Goal: Communication & Community: Answer question/provide support

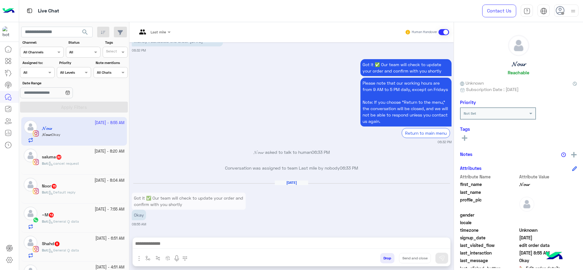
click at [40, 67] on div "Assigned on All" at bounding box center [37, 72] width 34 height 11
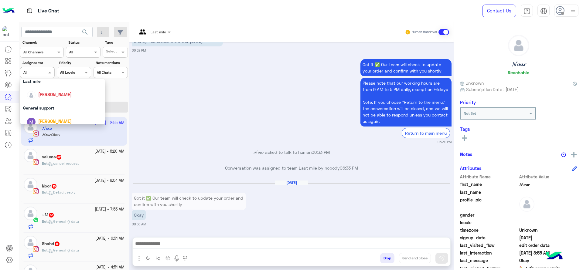
scroll to position [73, 0]
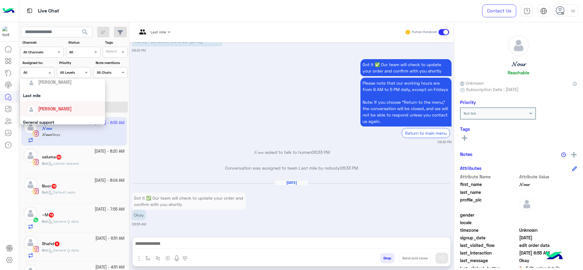
click at [47, 109] on span "[PERSON_NAME]" at bounding box center [54, 108] width 33 height 5
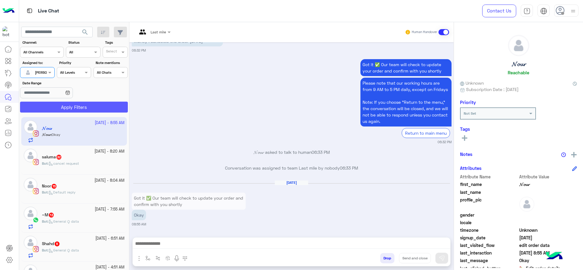
click at [47, 109] on button "Apply Filters" at bounding box center [74, 107] width 108 height 11
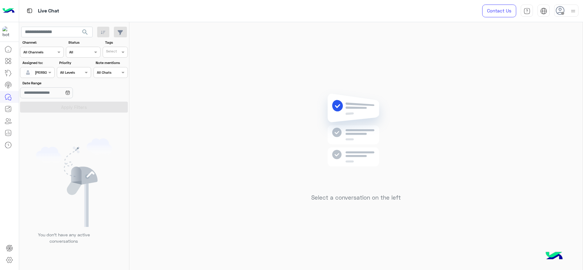
click at [472, 11] on img at bounding box center [573, 11] width 8 height 8
click at [320, 101] on img at bounding box center [356, 139] width 88 height 101
click at [472, 15] on div at bounding box center [573, 11] width 8 height 12
click at [472, 50] on label "Online" at bounding box center [541, 46] width 66 height 11
click at [214, 118] on div "Select a conversation on the left" at bounding box center [355, 147] width 453 height 251
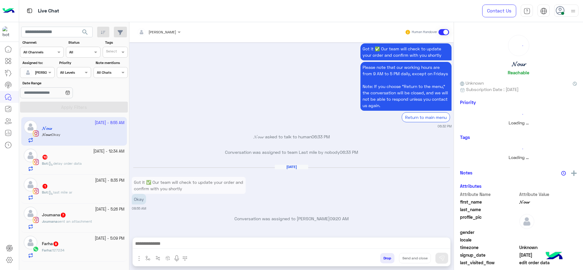
scroll to position [562, 0]
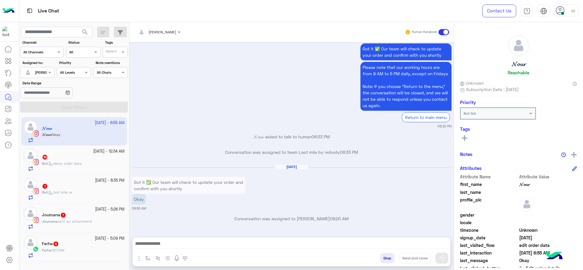
click at [144, 253] on div "Drop Send and close" at bounding box center [292, 259] width 318 height 13
click at [146, 255] on button "button" at bounding box center [148, 258] width 10 height 10
click at [153, 250] on div "enter flow name" at bounding box center [165, 245] width 45 height 11
type input "*"
click at [161, 221] on span "J Greeting" at bounding box center [157, 222] width 22 height 5
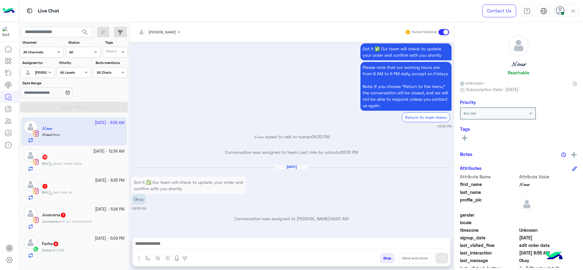
type textarea "**********"
click at [436, 258] on button at bounding box center [442, 258] width 13 height 11
click at [74, 162] on span "delay order data" at bounding box center [65, 163] width 33 height 5
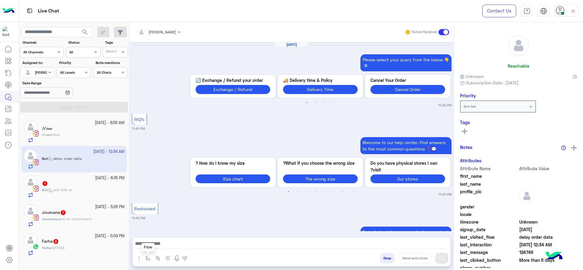
scroll to position [667, 0]
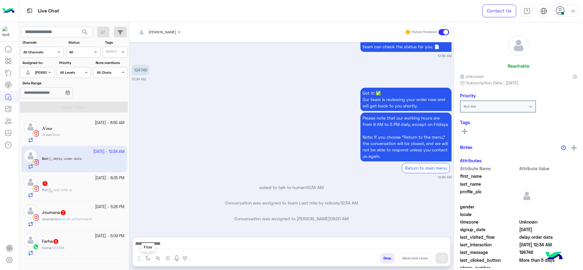
click at [151, 258] on button "button" at bounding box center [148, 258] width 10 height 10
click at [159, 249] on div "enter flow name" at bounding box center [165, 245] width 45 height 11
type input "*"
click at [159, 217] on div "J Greeting" at bounding box center [165, 223] width 45 height 12
click at [182, 152] on div "Got it! ✅ Our team is reviewing your order now and will get back to you shortly…" at bounding box center [292, 133] width 320 height 94
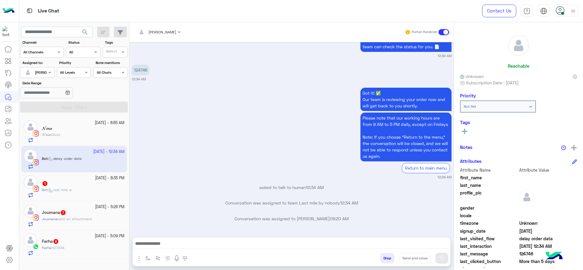
type textarea "**********"
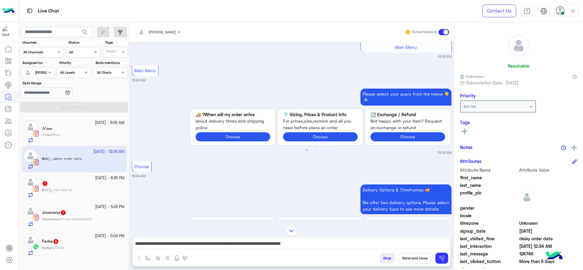
scroll to position [250, 0]
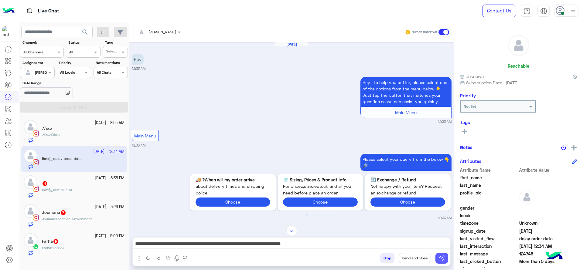
click at [443, 255] on img at bounding box center [442, 258] width 6 height 6
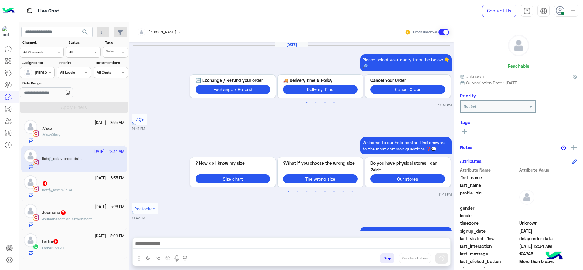
scroll to position [667, 0]
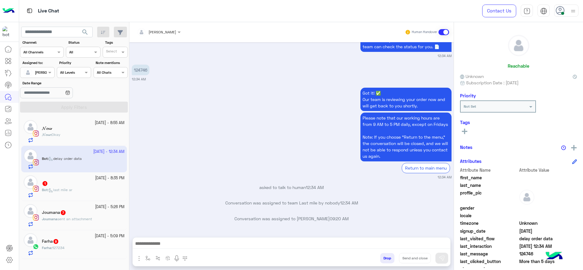
drag, startPoint x: 96, startPoint y: 180, endPoint x: 130, endPoint y: 229, distance: 59.6
click at [96, 183] on div "24 September - 8:35 PM 1 Bot : last mile ar" at bounding box center [83, 187] width 83 height 22
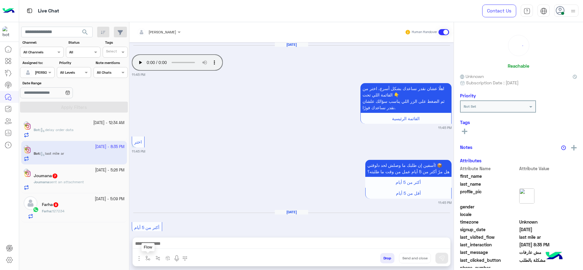
scroll to position [515, 0]
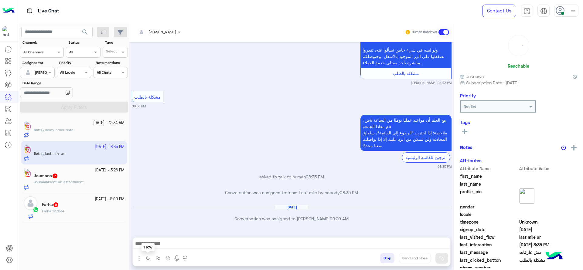
click at [145, 258] on img "button" at bounding box center [147, 258] width 5 height 5
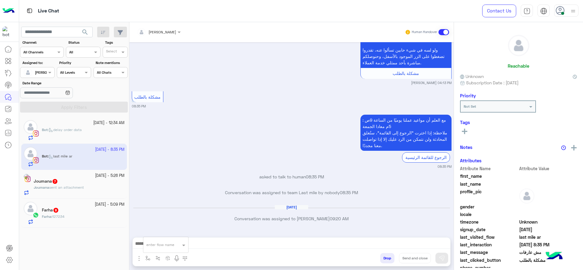
click at [149, 244] on input "text" at bounding box center [158, 243] width 24 height 5
type input "*"
click at [168, 222] on span "J Greeting" at bounding box center [157, 222] width 22 height 5
type textarea "**********"
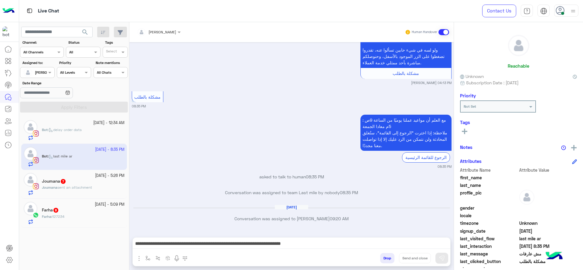
click at [191, 144] on div "مع العلم أن مواعيد عملنا يوميًا من الساعة 9ص : 5م معادا الجمعة ملاحظة: إذا اختر…" at bounding box center [292, 141] width 320 height 56
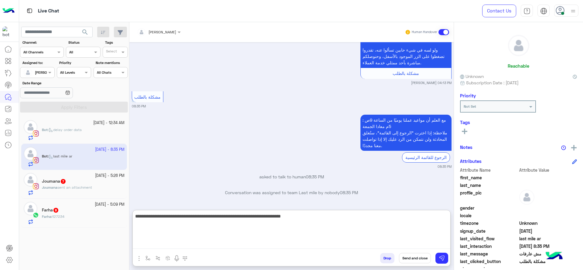
click at [156, 247] on textarea "**********" at bounding box center [292, 231] width 318 height 36
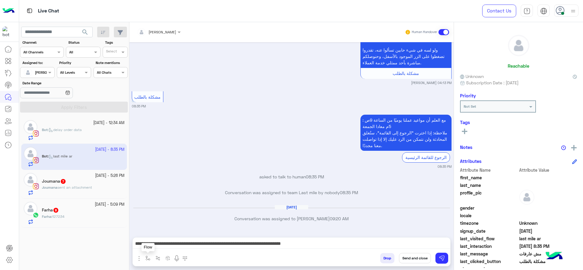
click at [147, 258] on img "button" at bounding box center [147, 258] width 5 height 5
click at [151, 243] on input "text" at bounding box center [158, 243] width 24 height 5
type input "****"
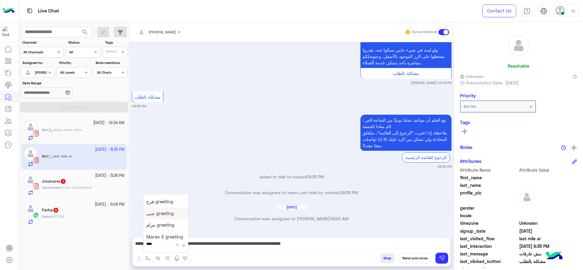
click at [161, 216] on span "چنى greeting" at bounding box center [159, 213] width 27 height 5
type textarea "**********"
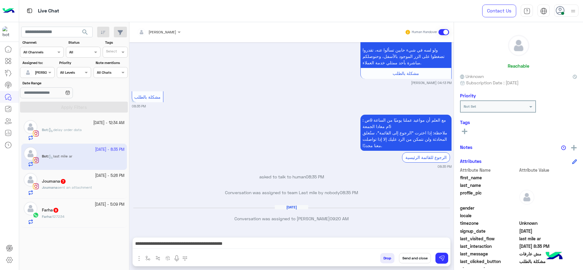
click at [449, 258] on div "Drop Send and close" at bounding box center [321, 259] width 258 height 13
click at [444, 257] on img at bounding box center [442, 258] width 6 height 6
click at [77, 184] on div "Joumana 7" at bounding box center [83, 182] width 83 height 6
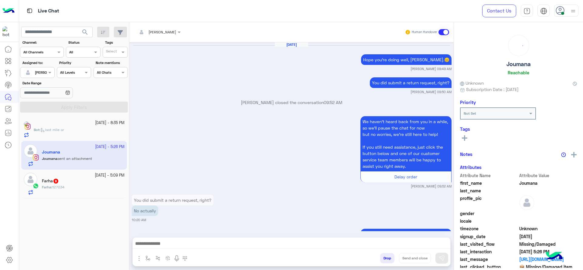
scroll to position [707, 0]
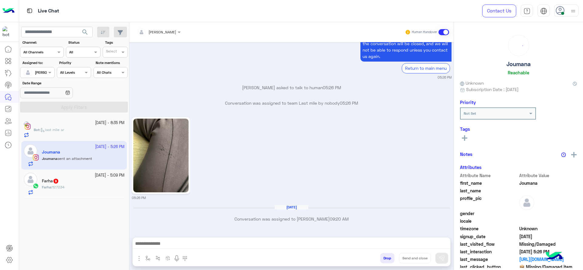
click at [145, 255] on button "button" at bounding box center [148, 258] width 10 height 10
click at [146, 238] on div "enter flow name" at bounding box center [166, 245] width 46 height 16
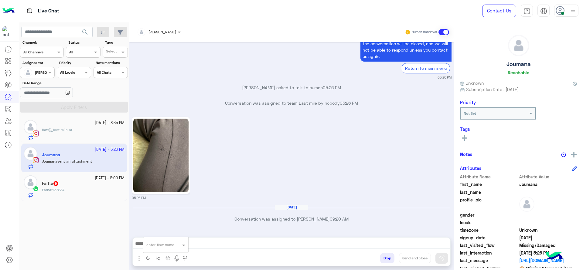
click at [147, 248] on div "enter flow name" at bounding box center [165, 245] width 45 height 11
type input "*"
click at [159, 225] on span "J Greeting" at bounding box center [157, 222] width 22 height 5
type textarea "**********"
click at [332, 171] on div "05:26 PM" at bounding box center [292, 158] width 320 height 85
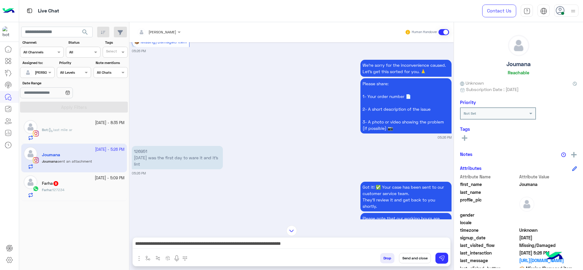
scroll to position [502, 0]
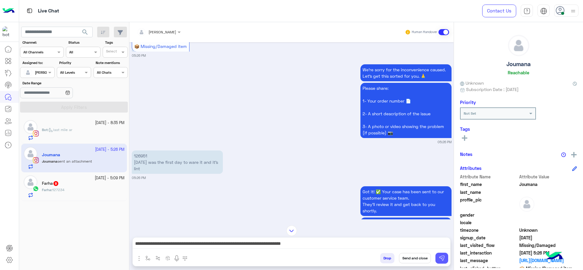
click at [446, 258] on button at bounding box center [442, 258] width 13 height 11
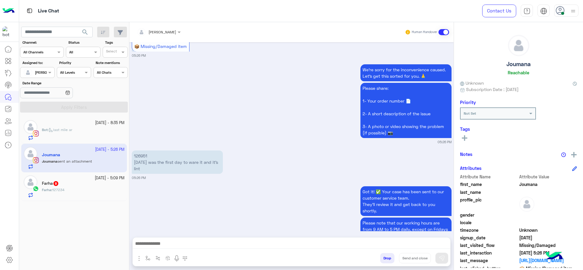
scroll to position [707, 0]
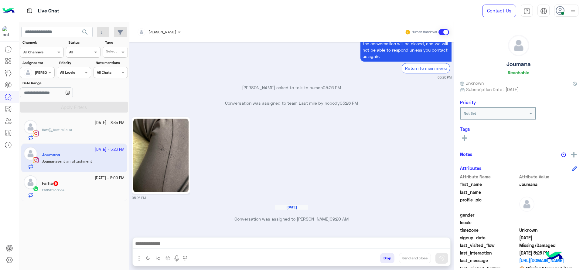
drag, startPoint x: 52, startPoint y: 183, endPoint x: 137, endPoint y: 240, distance: 102.2
click at [53, 183] on h5 "Farha 9" at bounding box center [50, 183] width 17 height 5
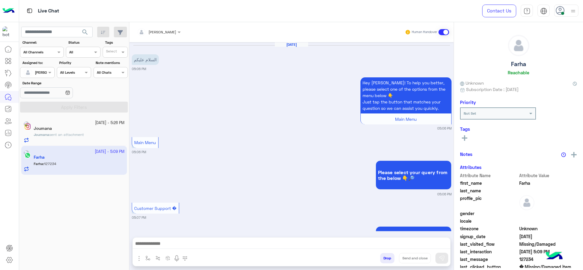
scroll to position [588, 0]
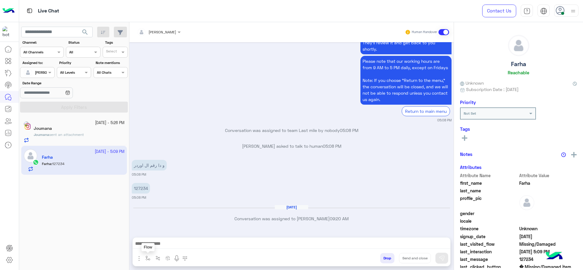
click at [145, 254] on button "button" at bounding box center [148, 258] width 10 height 10
click at [153, 240] on div "enter flow name" at bounding box center [165, 245] width 45 height 11
type input "*"
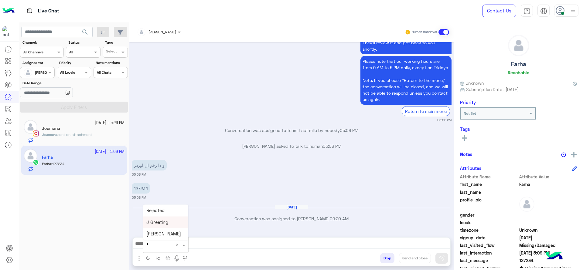
click at [151, 226] on div "J Greeting" at bounding box center [165, 223] width 45 height 12
type textarea "**********"
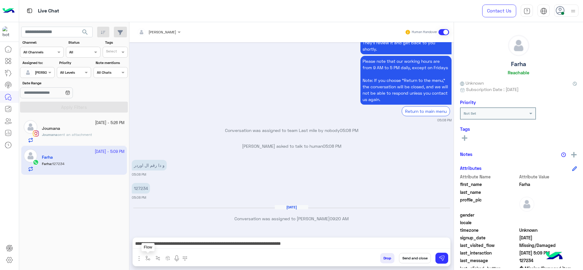
click at [147, 256] on img "button" at bounding box center [147, 258] width 5 height 5
click at [147, 254] on button "button" at bounding box center [148, 258] width 10 height 10
click at [148, 244] on input "text" at bounding box center [158, 243] width 24 height 5
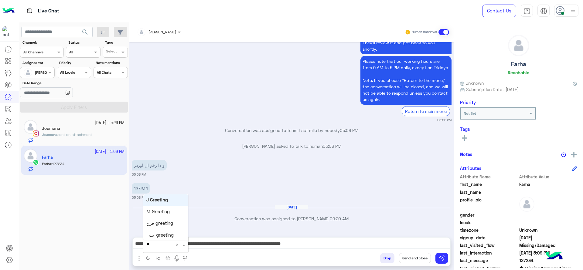
type input "***"
click at [150, 234] on span "چنى greeting" at bounding box center [159, 234] width 27 height 5
type textarea "**********"
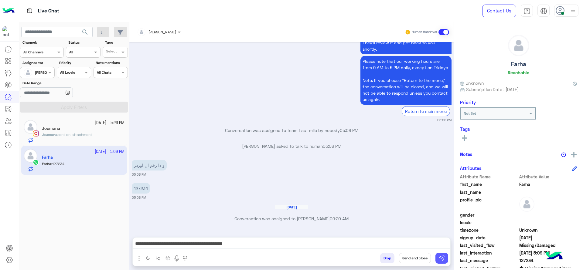
click at [446, 257] on button at bounding box center [442, 258] width 13 height 11
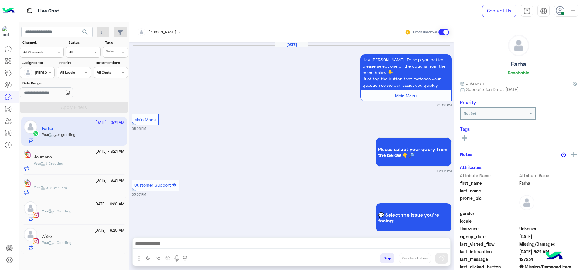
scroll to position [603, 0]
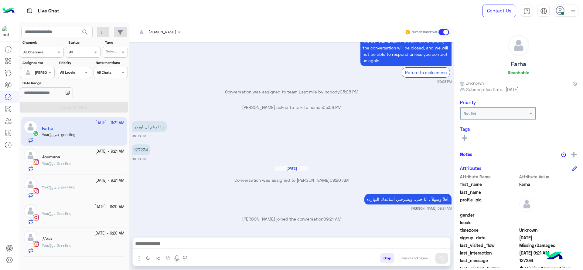
click at [86, 165] on div "You : J Greeting" at bounding box center [83, 166] width 83 height 11
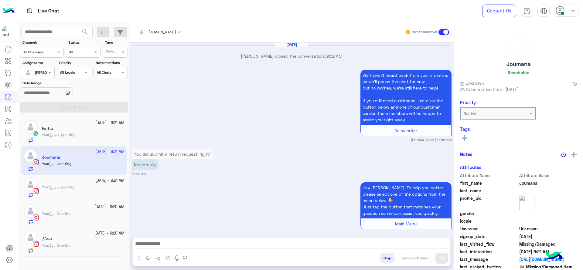
scroll to position [706, 0]
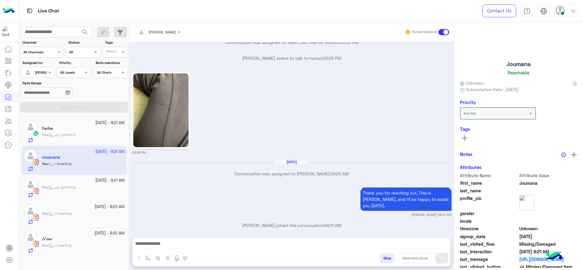
click at [83, 190] on div "You : چنى greeting" at bounding box center [83, 191] width 83 height 13
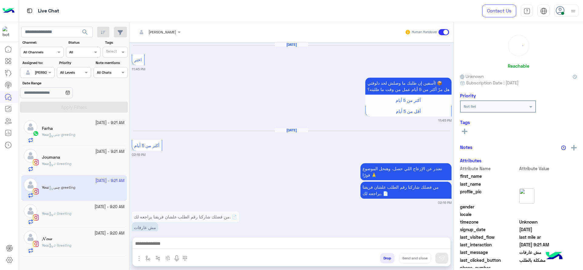
scroll to position [472, 0]
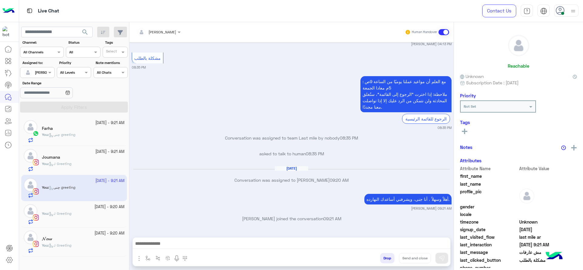
click at [77, 214] on div "You : J Greeting" at bounding box center [83, 217] width 83 height 13
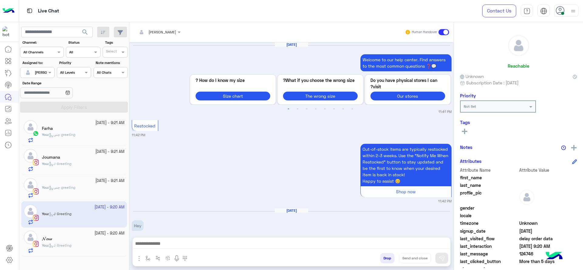
scroll to position [629, 0]
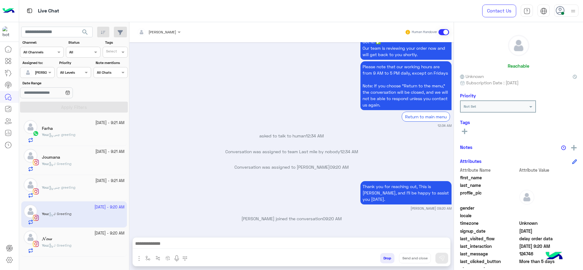
click at [76, 244] on div "You : J Greeting" at bounding box center [83, 248] width 83 height 11
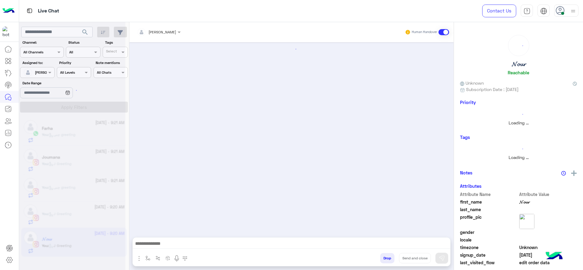
scroll to position [518, 0]
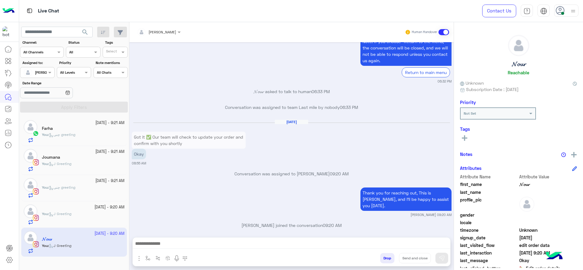
click at [172, 197] on div "Thank you for reaching out, This is Jana, and I’ll be happy to assist you today…" at bounding box center [292, 201] width 320 height 31
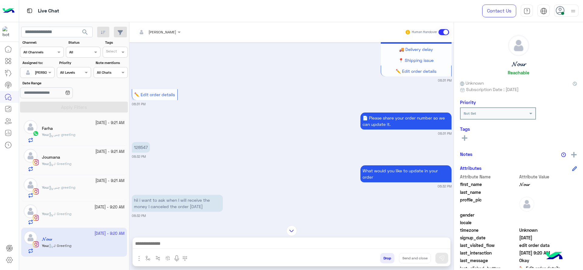
scroll to position [297, 0]
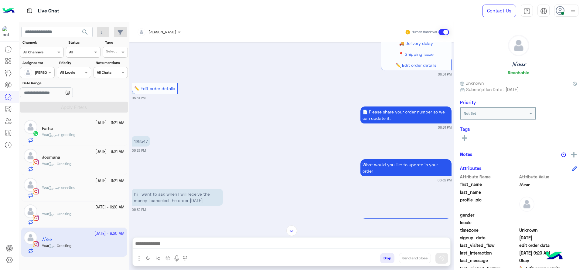
click at [143, 143] on p "128547" at bounding box center [141, 141] width 18 height 11
copy p "128547"
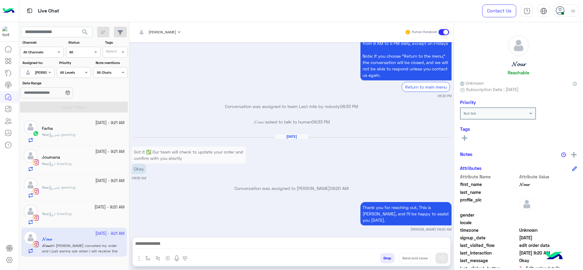
scroll to position [1250, 0]
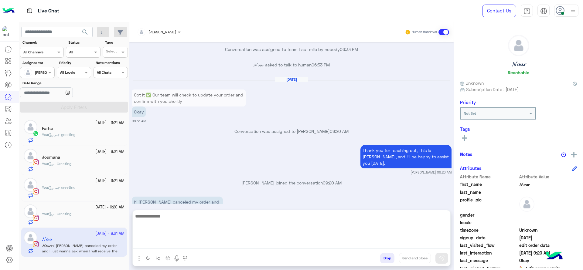
click at [230, 241] on textarea at bounding box center [292, 231] width 318 height 36
type textarea "*"
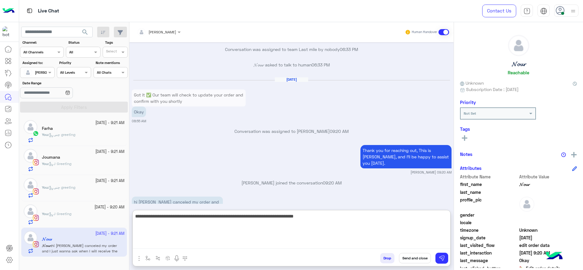
click at [272, 224] on textarea "**********" at bounding box center [292, 231] width 318 height 36
click at [337, 230] on textarea "**********" at bounding box center [292, 231] width 318 height 36
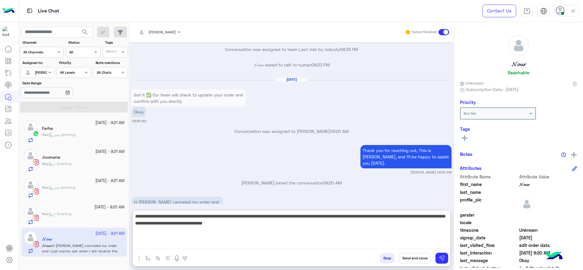
click at [344, 213] on textarea "**********" at bounding box center [292, 231] width 318 height 36
type textarea "**********"
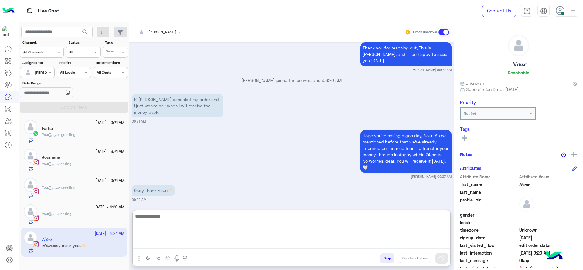
scroll to position [1356, 0]
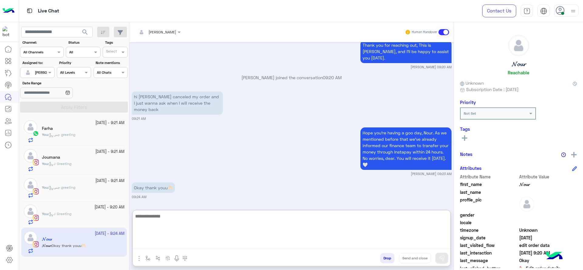
click at [165, 233] on textarea at bounding box center [292, 231] width 318 height 36
paste textarea "**********"
type textarea "**********"
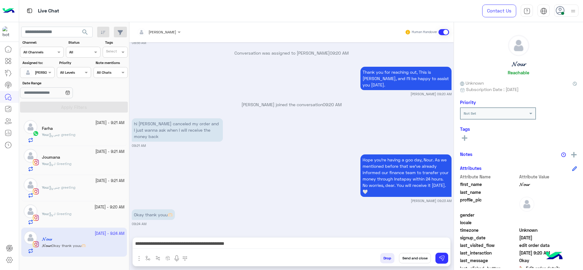
click at [410, 259] on button "Send and close" at bounding box center [415, 258] width 32 height 10
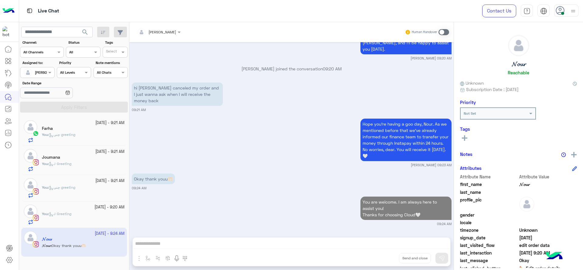
scroll to position [1380, 0]
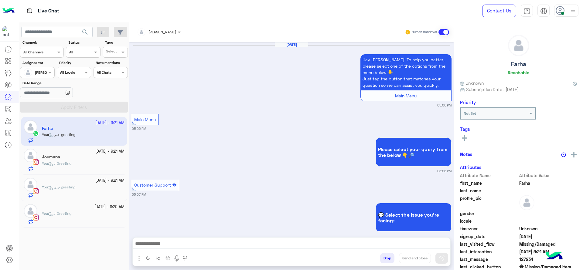
scroll to position [603, 0]
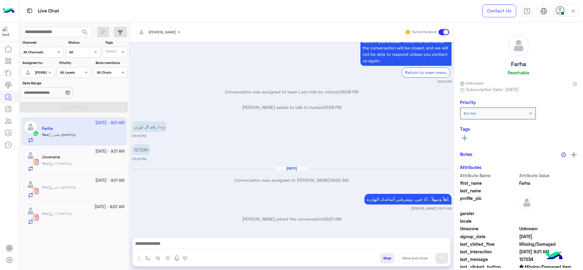
drag, startPoint x: 320, startPoint y: 156, endPoint x: 273, endPoint y: 160, distance: 47.3
click at [320, 156] on div "127234 05:08 PM" at bounding box center [292, 152] width 320 height 19
click at [75, 214] on div "You : J Greeting" at bounding box center [83, 217] width 83 height 13
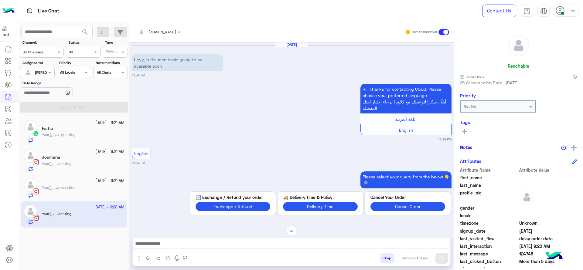
click at [173, 23] on div "Jana Aboelseoud Human Handover" at bounding box center [291, 32] width 324 height 20
click at [168, 28] on div at bounding box center [159, 31] width 50 height 6
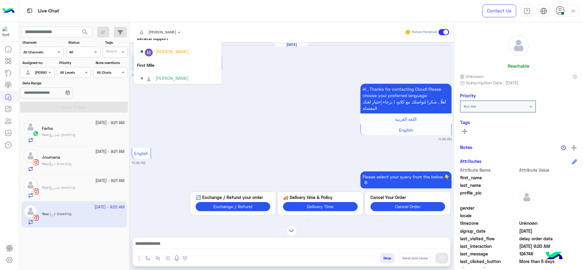
scroll to position [108, 0]
click at [159, 53] on div "[PERSON_NAME]" at bounding box center [180, 49] width 78 height 11
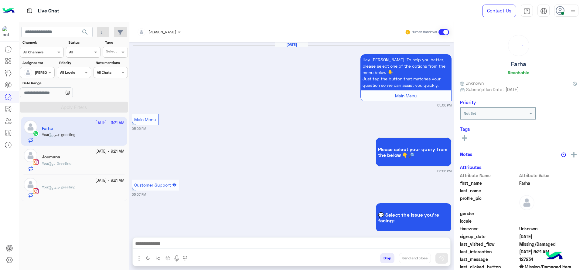
scroll to position [603, 0]
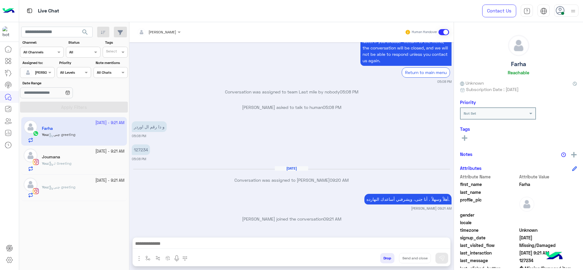
click at [95, 180] on small "25 September - 9:21 AM" at bounding box center [109, 181] width 29 height 6
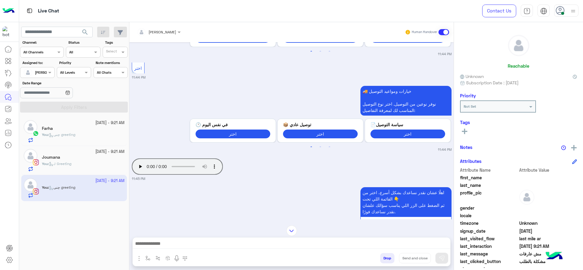
scroll to position [693, 0]
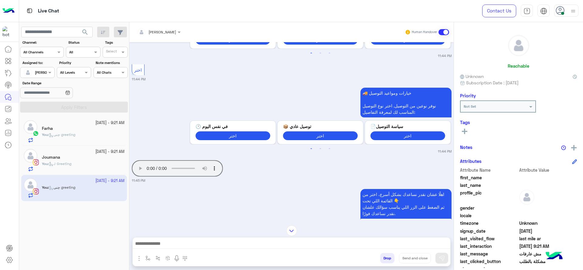
click at [314, 186] on div "Jun 7, 2025 Explain your complaint: 07:04 PM Your browser does not support the …" at bounding box center [291, 130] width 324 height 177
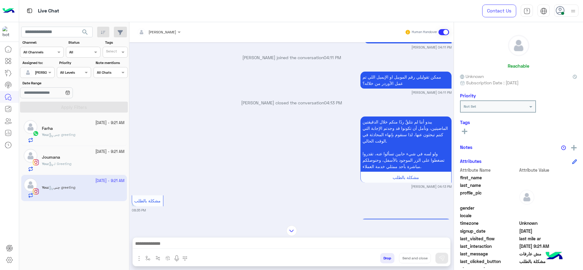
scroll to position [1201, 0]
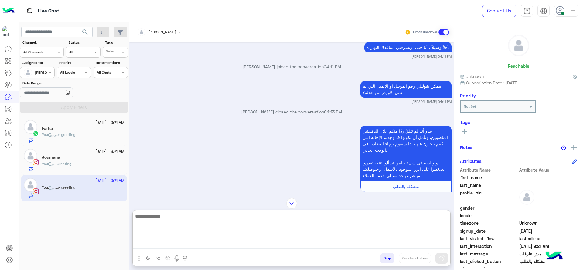
drag, startPoint x: 224, startPoint y: 244, endPoint x: 70, endPoint y: 143, distance: 183.6
click at [225, 244] on textarea at bounding box center [292, 231] width 318 height 36
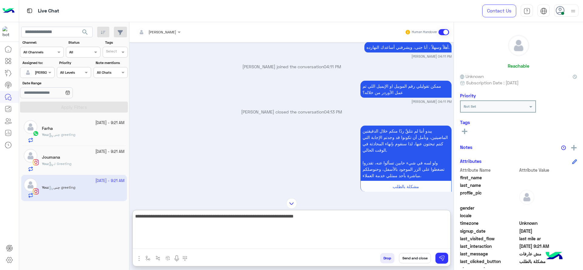
click at [257, 229] on textarea "**********" at bounding box center [292, 231] width 318 height 36
click at [356, 221] on textarea "**********" at bounding box center [292, 231] width 318 height 36
click at [358, 225] on textarea "**********" at bounding box center [292, 231] width 318 height 36
type textarea "**********"
click at [237, 213] on textarea "**********" at bounding box center [292, 231] width 318 height 36
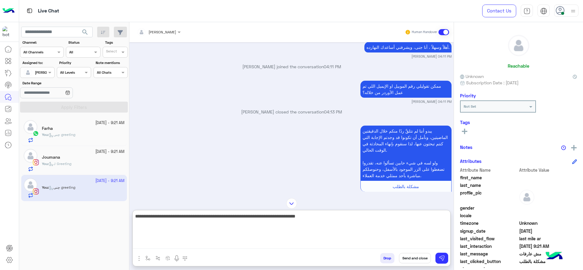
click at [231, 230] on textarea "**********" at bounding box center [292, 231] width 318 height 36
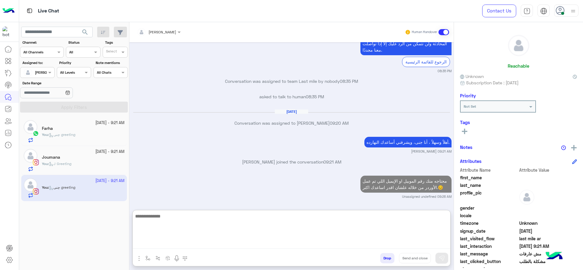
scroll to position [1410, 0]
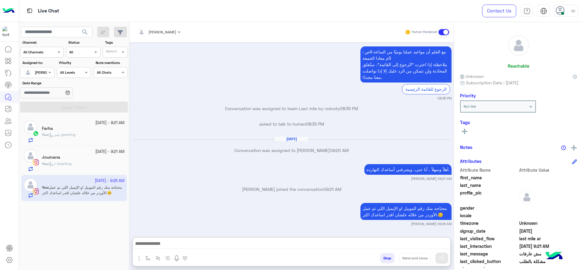
click at [78, 167] on div "You : J Greeting" at bounding box center [83, 166] width 83 height 11
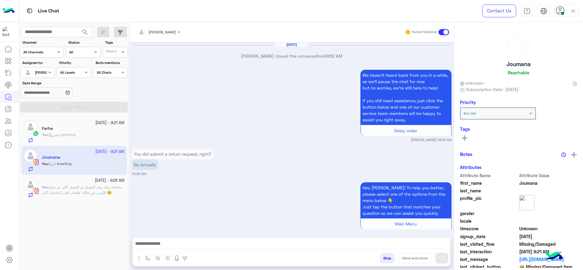
scroll to position [706, 0]
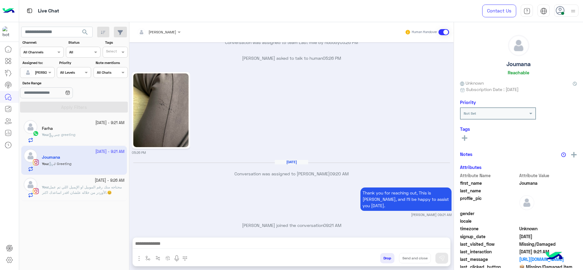
click at [166, 168] on div "Sep 25, 2025 Conversation was assigned to Jana Aboelseoud 09:20 AM" at bounding box center [292, 171] width 320 height 22
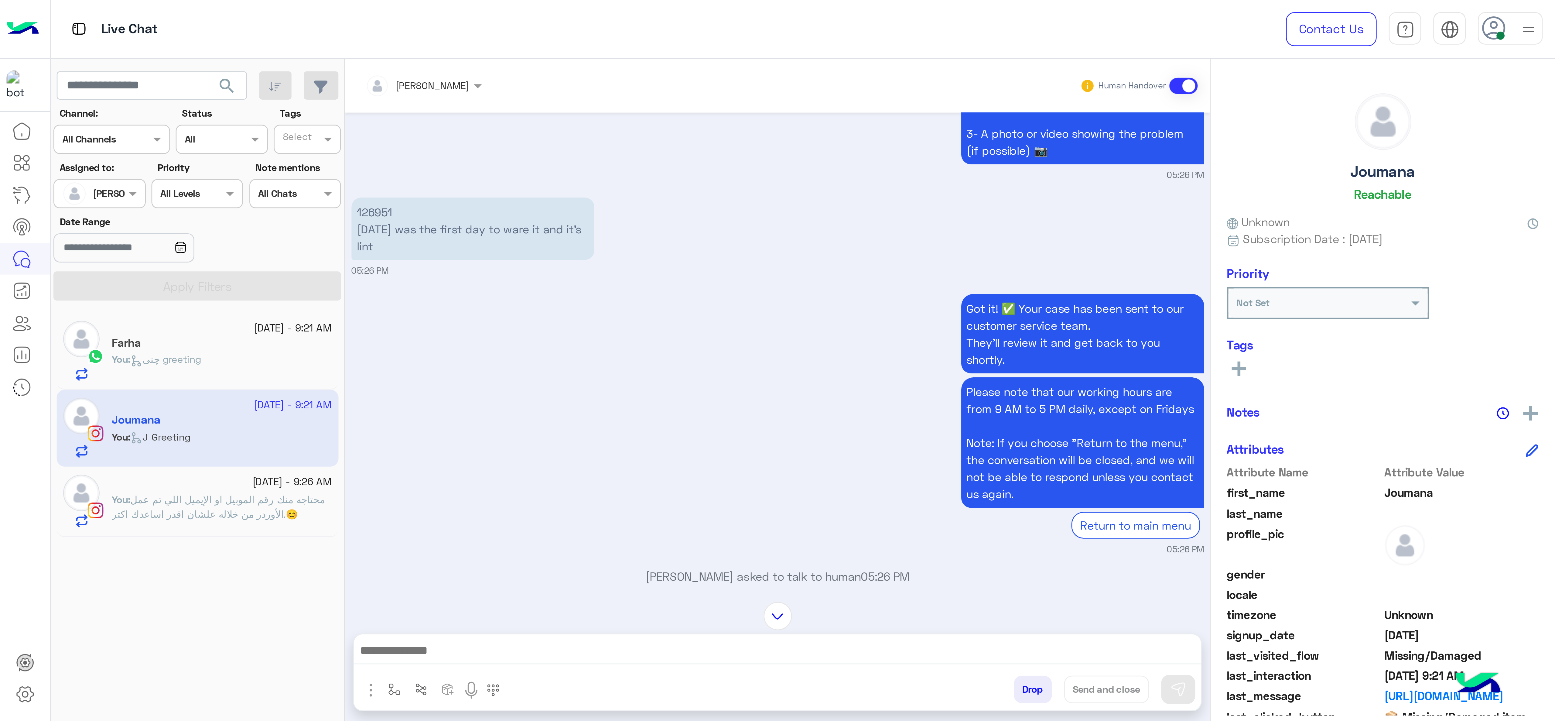
scroll to position [1400, 0]
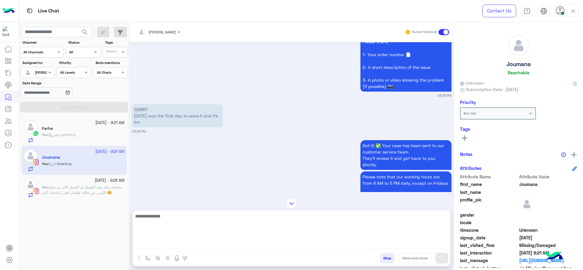
click at [184, 246] on textarea at bounding box center [292, 231] width 318 height 36
type textarea "*"
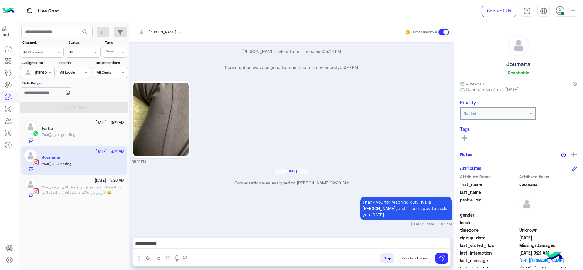
scroll to position [1598, 0]
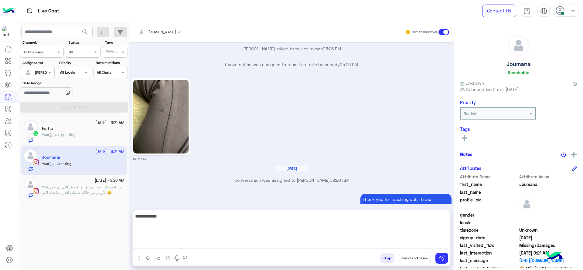
click at [217, 242] on textarea "**********" at bounding box center [292, 231] width 318 height 36
paste textarea "**********"
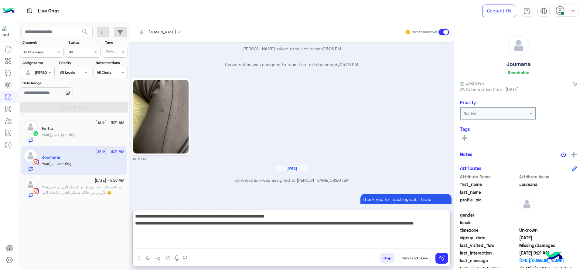
click at [162, 217] on textarea "**********" at bounding box center [292, 231] width 318 height 36
click at [180, 226] on textarea "**********" at bounding box center [292, 231] width 318 height 36
drag, startPoint x: 325, startPoint y: 224, endPoint x: 357, endPoint y: 242, distance: 37.4
click at [357, 242] on textarea "**********" at bounding box center [292, 231] width 318 height 36
type textarea "**********"
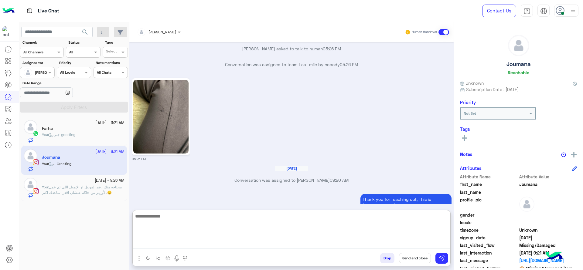
scroll to position [1681, 0]
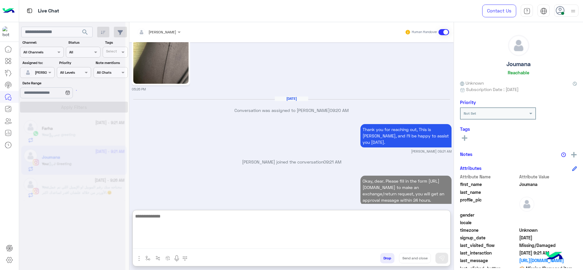
paste textarea "**********"
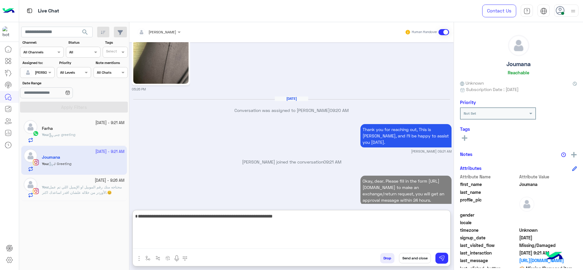
click at [140, 220] on textarea "**********" at bounding box center [292, 231] width 318 height 36
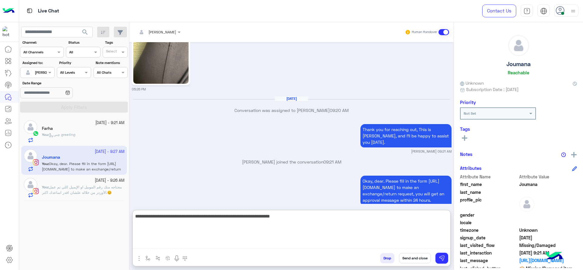
click at [162, 217] on textarea "**********" at bounding box center [292, 231] width 318 height 36
type textarea "**********"
click at [299, 217] on textarea "**********" at bounding box center [292, 231] width 318 height 36
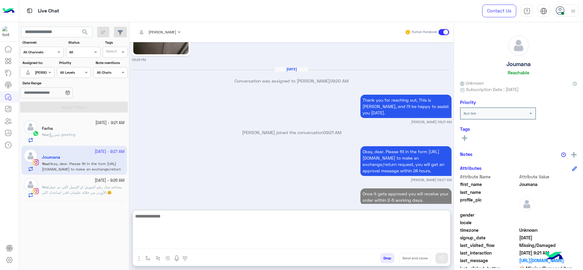
paste textarea "**********"
type textarea "**********"
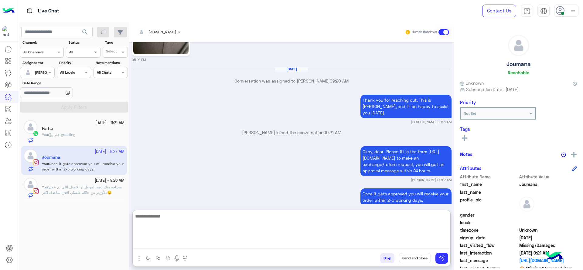
scroll to position [1720, 0]
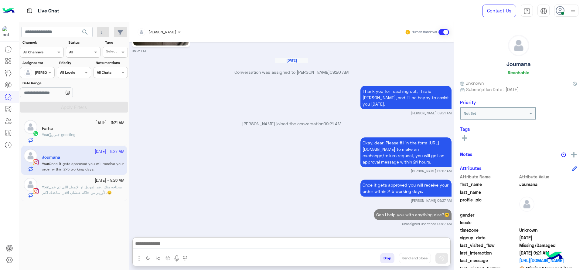
click at [108, 184] on div at bounding box center [83, 183] width 83 height 1
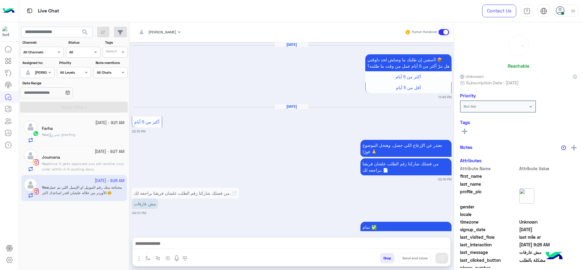
scroll to position [478, 0]
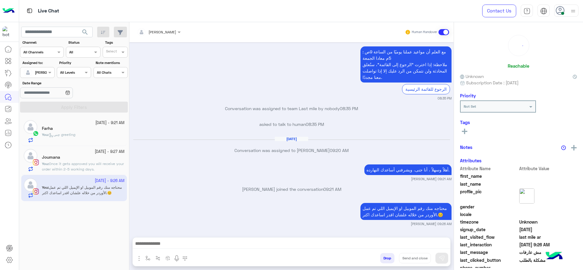
click at [141, 257] on img "button" at bounding box center [138, 258] width 7 height 7
click at [143, 258] on button "button" at bounding box center [139, 258] width 8 height 8
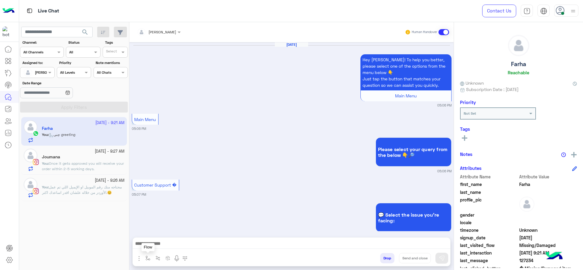
scroll to position [603, 0]
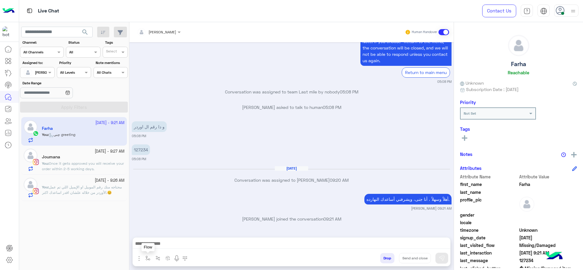
click at [148, 261] on button "button" at bounding box center [148, 258] width 10 height 10
click at [106, 195] on p "You : محتاجه منك رقم الموبيل او الإيميل اللي تم عمل الأوردر من خلاله علشان اقدر…" at bounding box center [83, 190] width 83 height 11
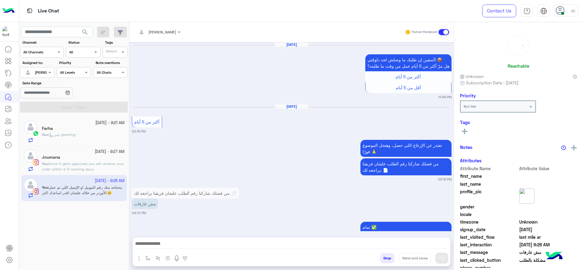
scroll to position [478, 0]
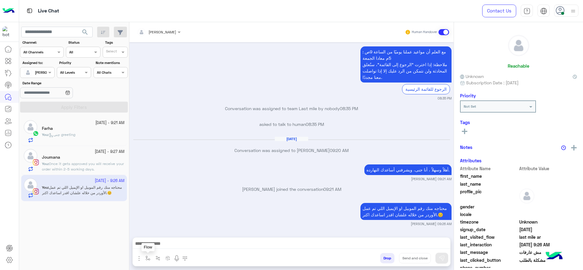
click at [147, 268] on div "Jana Aboelseoud Human Handover Sep 23, 2025 آسفين إن طلبك ما وصلش لحد دلوقتي! 📦…" at bounding box center [291, 147] width 324 height 251
click at [147, 250] on div at bounding box center [292, 245] width 318 height 15
click at [145, 265] on div "Attachements Images enter flow name Flow" at bounding box center [162, 259] width 59 height 12
click at [146, 256] on img "button" at bounding box center [147, 258] width 5 height 5
click at [159, 240] on div "enter flow name" at bounding box center [165, 245] width 45 height 11
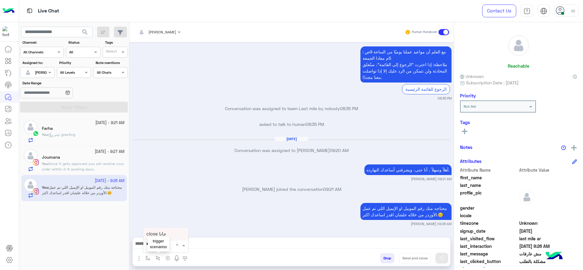
type input "****"
click at [160, 234] on span "close جانا" at bounding box center [156, 233] width 20 height 5
type textarea "**********"
click at [417, 258] on button "Send and close" at bounding box center [415, 258] width 32 height 10
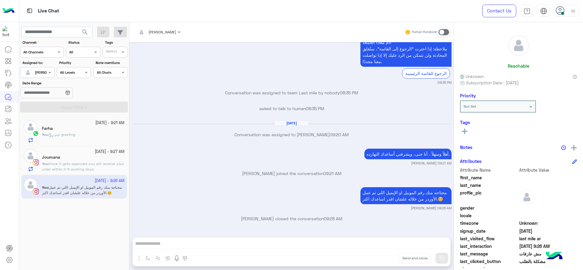
click at [91, 174] on div "25 September - 9:27 AM Joumana You : Once it gets approved you will receive you…" at bounding box center [74, 160] width 106 height 29
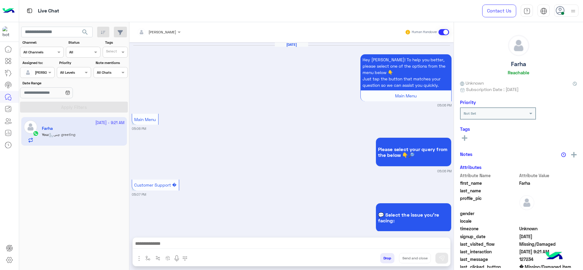
scroll to position [603, 0]
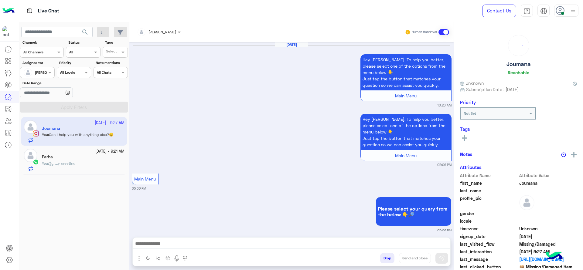
scroll to position [1444, 0]
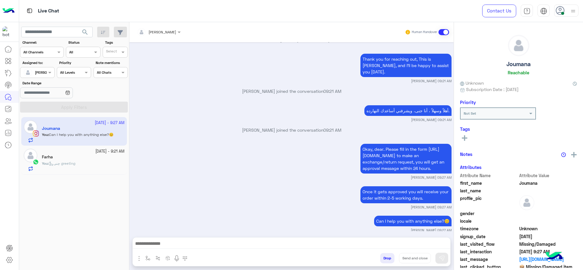
click at [90, 164] on div "You : چنى greeting" at bounding box center [83, 166] width 83 height 11
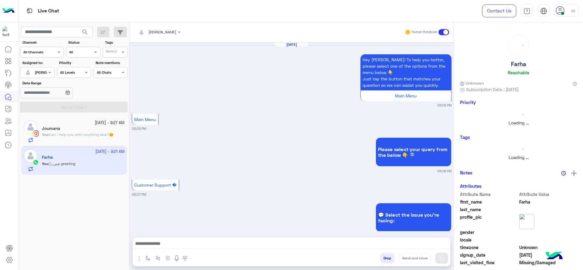
scroll to position [603, 0]
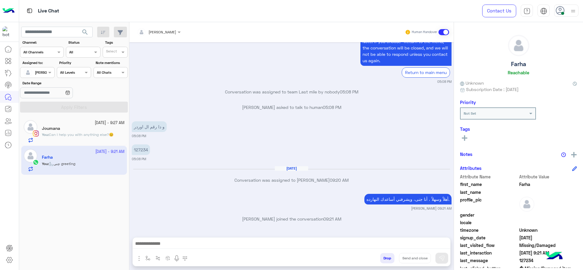
click at [178, 193] on div "أهلاً وسهلاً ، أنا جنى، ويشرفني أساعدك النهارده. Jana Aboelseoud 09:21 AM" at bounding box center [292, 202] width 320 height 19
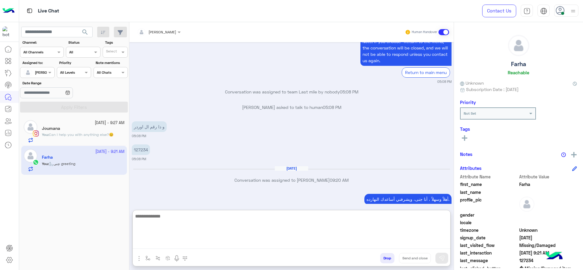
click at [191, 241] on textarea at bounding box center [292, 231] width 318 height 36
paste textarea "**********"
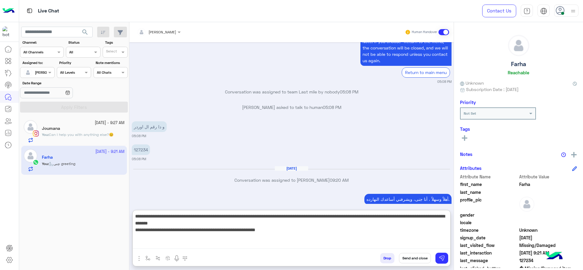
drag, startPoint x: 360, startPoint y: 218, endPoint x: 375, endPoint y: 217, distance: 15.5
click at [375, 217] on textarea "**********" at bounding box center [292, 231] width 318 height 36
click at [439, 230] on textarea "**********" at bounding box center [292, 231] width 318 height 36
drag, startPoint x: 439, startPoint y: 230, endPoint x: 428, endPoint y: 231, distance: 10.6
click at [428, 231] on textarea "**********" at bounding box center [292, 231] width 318 height 36
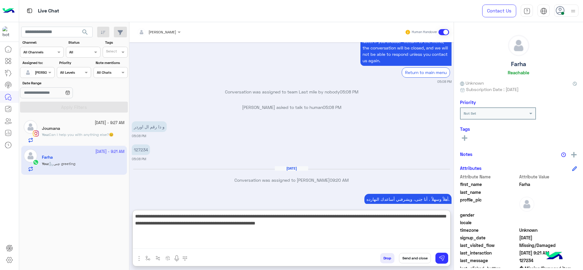
click at [430, 236] on textarea "**********" at bounding box center [292, 231] width 318 height 36
drag, startPoint x: 441, startPoint y: 232, endPoint x: 422, endPoint y: 241, distance: 20.8
click at [422, 241] on textarea "**********" at bounding box center [292, 231] width 318 height 36
drag, startPoint x: 439, startPoint y: 232, endPoint x: 440, endPoint y: 249, distance: 16.8
click at [439, 233] on textarea "**********" at bounding box center [292, 231] width 318 height 36
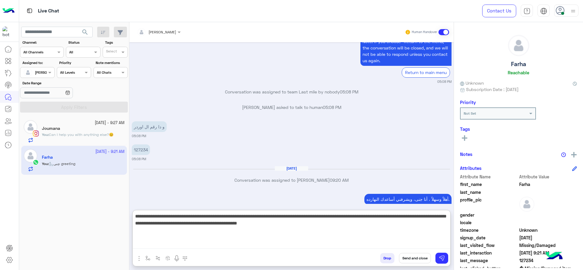
click at [318, 231] on textarea "**********" at bounding box center [292, 231] width 318 height 36
type textarea "**********"
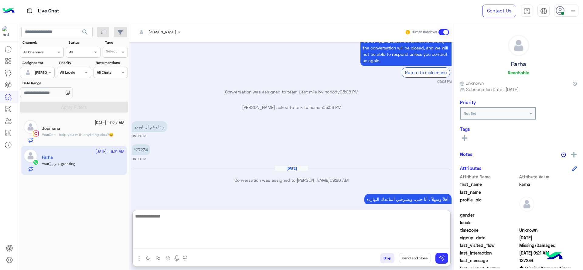
scroll to position [692, 0]
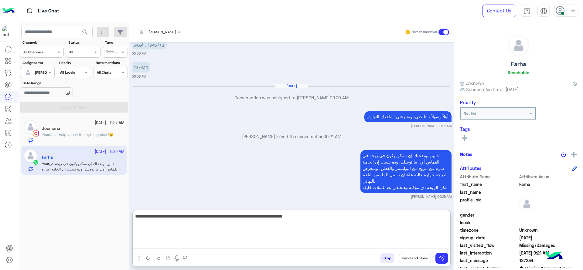
type textarea "**********"
click at [267, 232] on textarea "**********" at bounding box center [292, 231] width 318 height 36
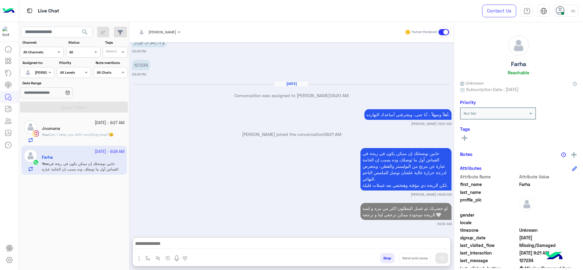
click at [76, 135] on span "Can I help you with anything else?😊" at bounding box center [81, 134] width 65 height 5
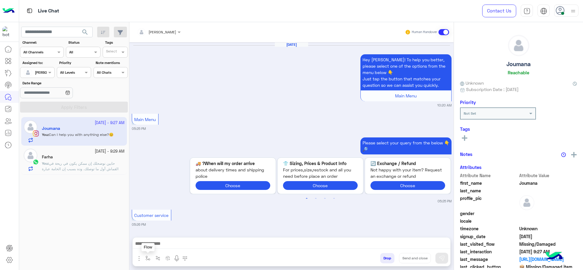
scroll to position [673, 0]
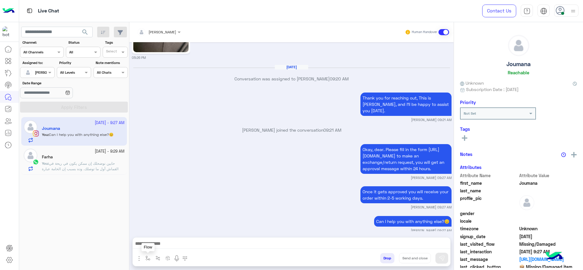
click at [150, 262] on button "button" at bounding box center [148, 258] width 10 height 10
click at [152, 253] on div "enter flow name" at bounding box center [166, 245] width 46 height 16
click at [152, 250] on div "enter flow name" at bounding box center [165, 245] width 45 height 11
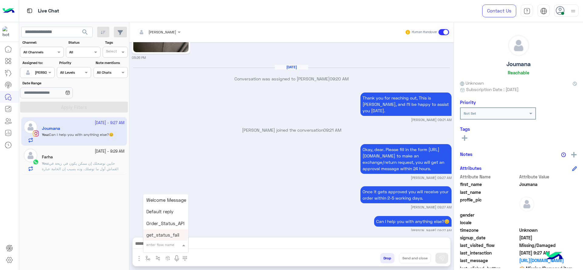
type input "*"
drag, startPoint x: 173, startPoint y: 232, endPoint x: 190, endPoint y: 231, distance: 17.9
click at [173, 232] on div "[PERSON_NAME]" at bounding box center [165, 234] width 45 height 12
type textarea "**********"
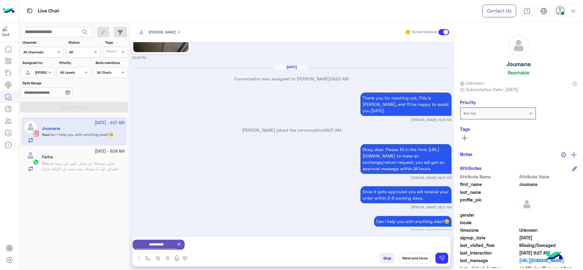
click at [410, 256] on button "Send and close" at bounding box center [415, 258] width 32 height 10
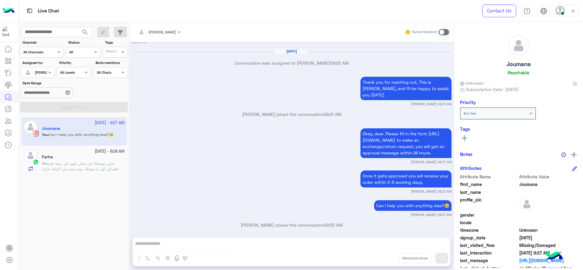
scroll to position [767, 0]
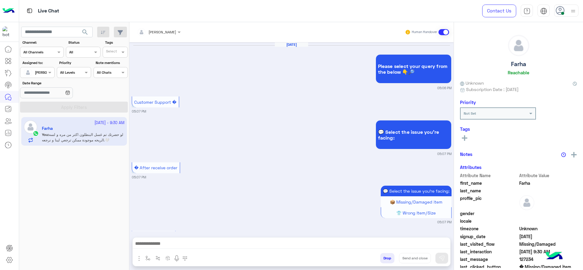
scroll to position [611, 0]
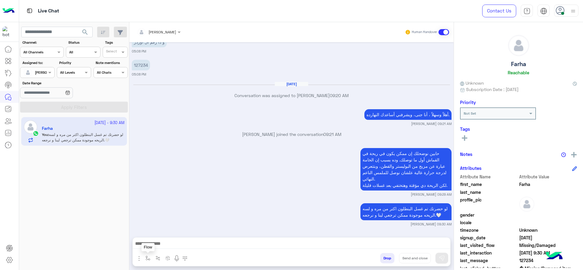
click at [148, 257] on img "button" at bounding box center [147, 258] width 5 height 5
click at [152, 248] on div "enter flow name" at bounding box center [165, 245] width 45 height 11
type input "*"
type input "****"
click at [155, 230] on div "close جانا" at bounding box center [165, 234] width 45 height 12
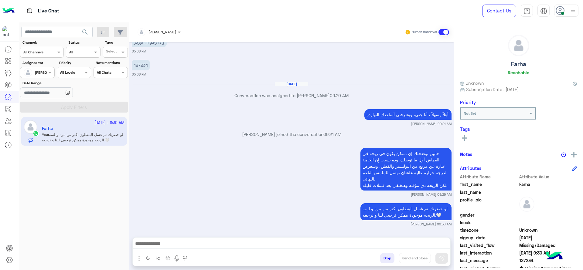
type textarea "**********"
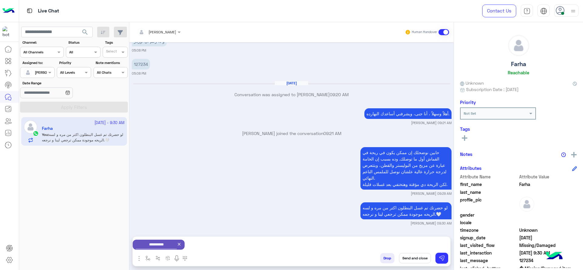
click at [408, 256] on button "Send and close" at bounding box center [415, 258] width 32 height 10
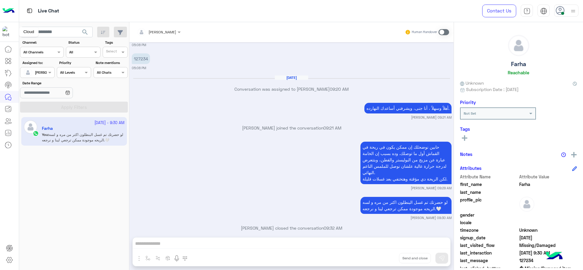
scroll to position [627, 0]
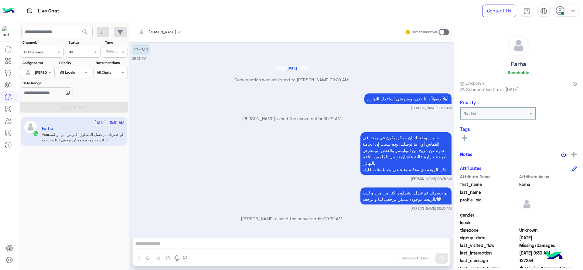
click at [46, 77] on div "[PERSON_NAME]" at bounding box center [34, 73] width 23 height 12
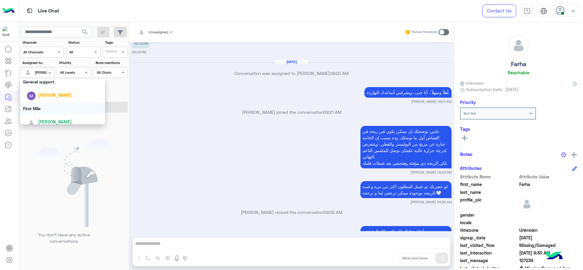
scroll to position [706, 0]
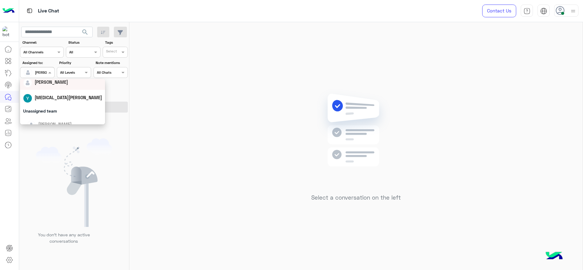
scroll to position [119, 0]
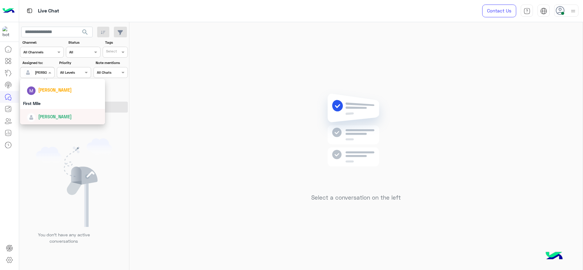
click at [52, 111] on div "Mariam Ahmed" at bounding box center [62, 116] width 85 height 15
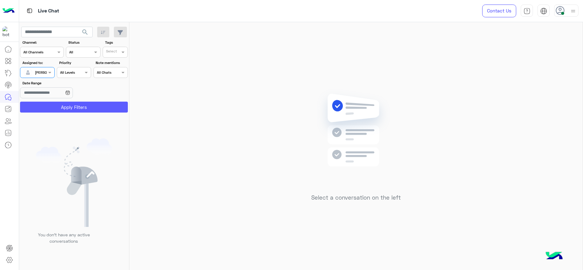
click at [78, 108] on button "Apply Filters" at bounding box center [74, 107] width 108 height 11
click at [29, 75] on img at bounding box center [28, 72] width 9 height 9
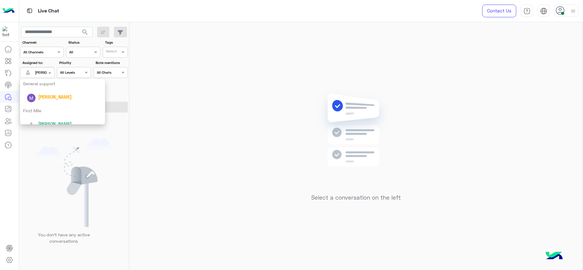
scroll to position [120, 0]
click at [41, 106] on div "First Mile" at bounding box center [62, 103] width 85 height 11
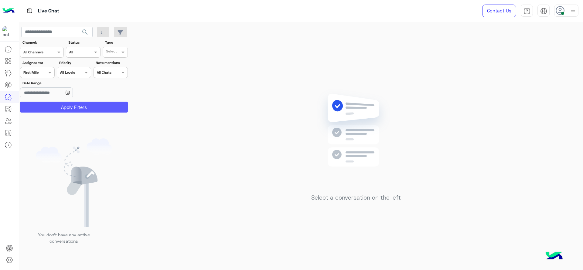
click at [41, 107] on button "Apply Filters" at bounding box center [74, 107] width 108 height 11
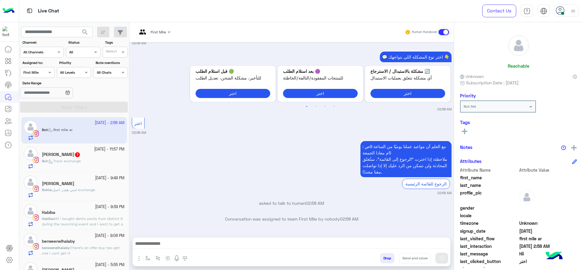
scroll to position [18, 0]
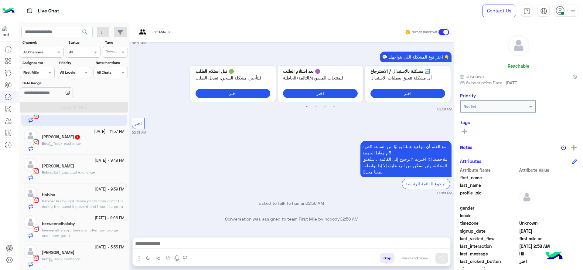
click at [78, 258] on span "Track exchange" at bounding box center [65, 259] width 32 height 5
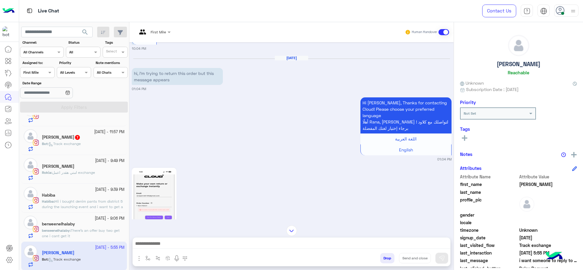
scroll to position [332, 0]
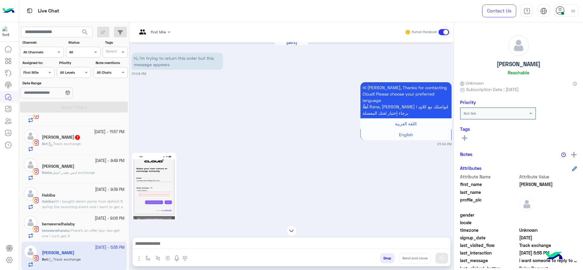
click at [144, 191] on img at bounding box center [154, 191] width 42 height 74
click at [71, 223] on h5 "berweenelhalaby" at bounding box center [58, 224] width 33 height 5
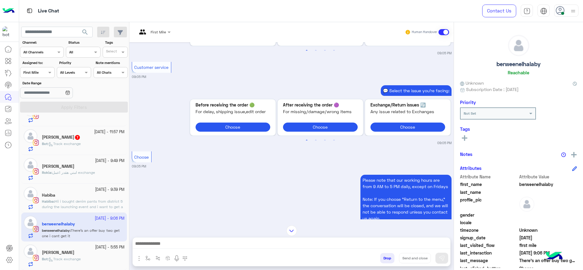
scroll to position [258, 0]
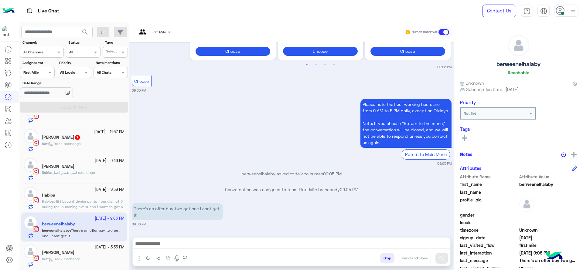
click at [85, 200] on span "Hii i bought denim pants from district 5 during the launching event and i want …" at bounding box center [82, 212] width 81 height 26
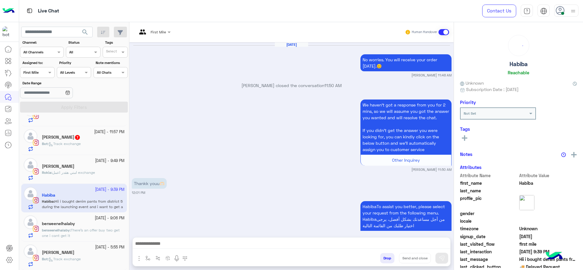
scroll to position [671, 0]
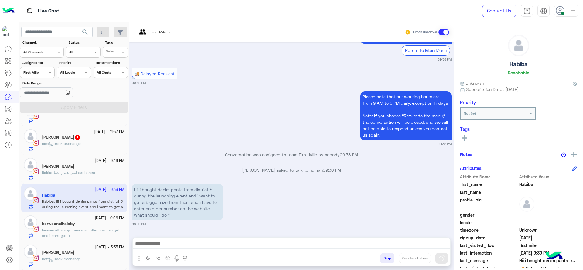
click at [72, 172] on span "امتي هقدر اعمل exchange" at bounding box center [73, 172] width 43 height 5
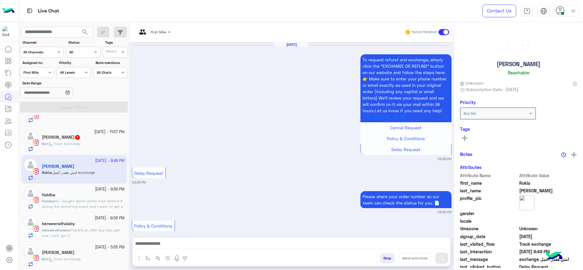
scroll to position [766, 0]
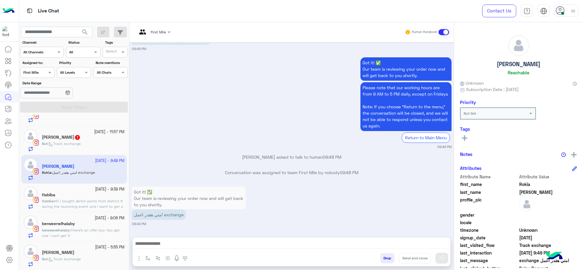
click at [76, 140] on div "Malika Sakr 7" at bounding box center [83, 138] width 83 height 6
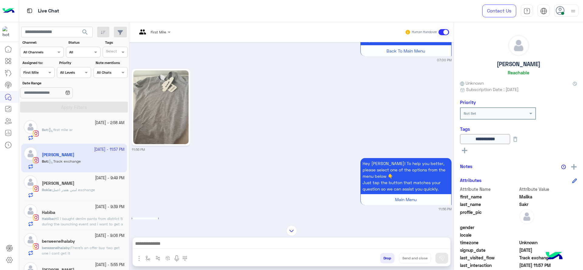
click at [66, 135] on div "Bot : first mile ar" at bounding box center [83, 133] width 83 height 13
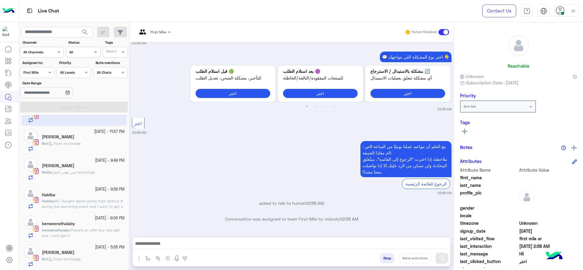
click at [95, 248] on small "24 September - 5:55 PM" at bounding box center [109, 248] width 29 height 6
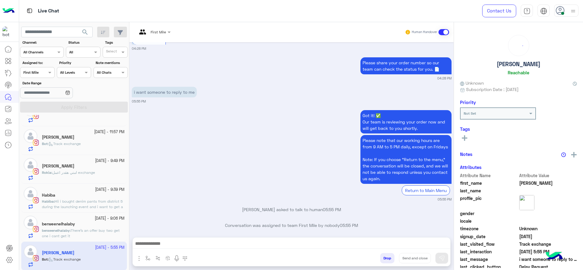
click at [153, 36] on div "First Mile" at bounding box center [151, 32] width 29 height 15
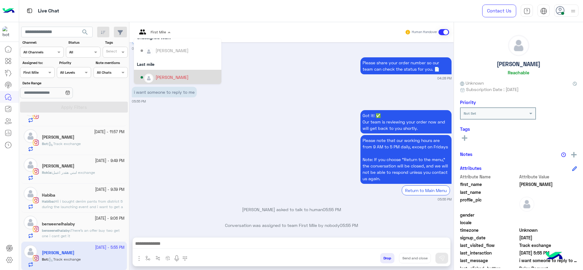
click at [154, 72] on div "[PERSON_NAME]" at bounding box center [180, 77] width 78 height 11
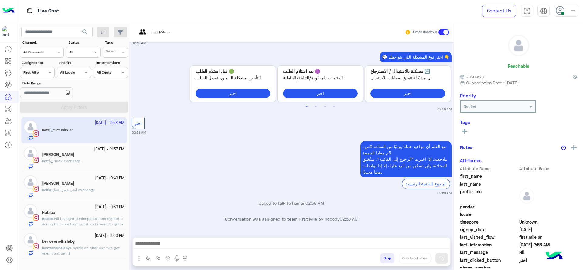
click at [76, 247] on span "There’s an offer buy two get one i cant get it" at bounding box center [81, 251] width 78 height 10
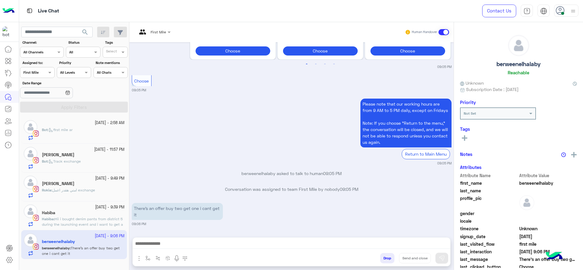
click at [158, 30] on div at bounding box center [154, 31] width 40 height 6
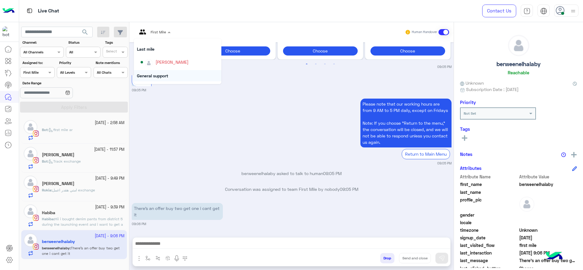
click at [149, 60] on img "Options list" at bounding box center [149, 63] width 8 height 8
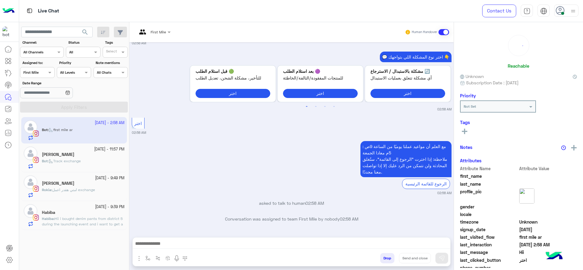
click at [86, 224] on span "Hii i bought denim pants from district 5 during the launching event and i want …" at bounding box center [82, 230] width 81 height 26
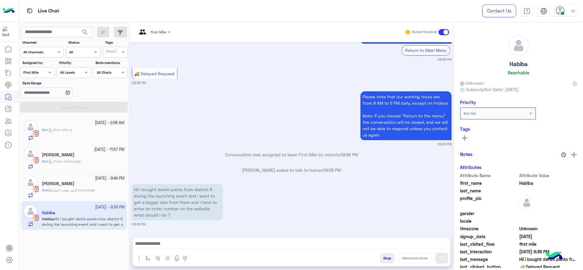
click at [153, 39] on div "First Mile Human Handover" at bounding box center [291, 32] width 324 height 20
click at [151, 33] on span "First Mile" at bounding box center [158, 32] width 15 height 5
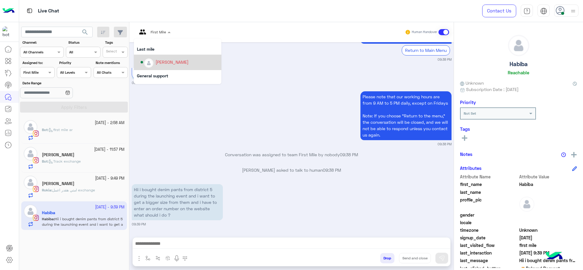
click at [154, 67] on div "[PERSON_NAME]" at bounding box center [180, 62] width 78 height 11
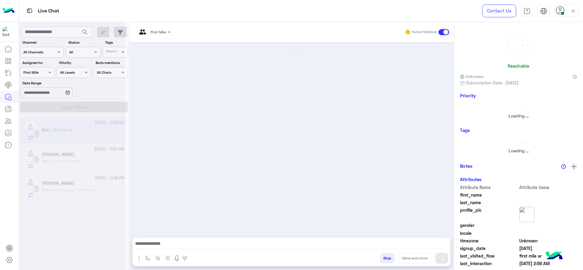
click at [69, 183] on div "Rokia Ali" at bounding box center [83, 184] width 83 height 6
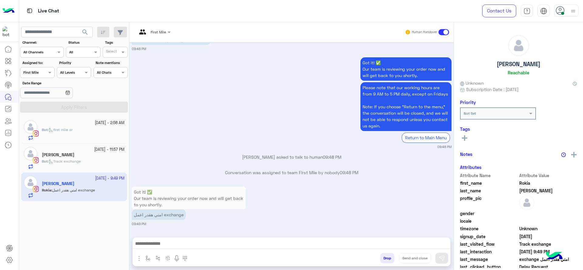
click at [159, 28] on div "First Mile" at bounding box center [151, 32] width 29 height 15
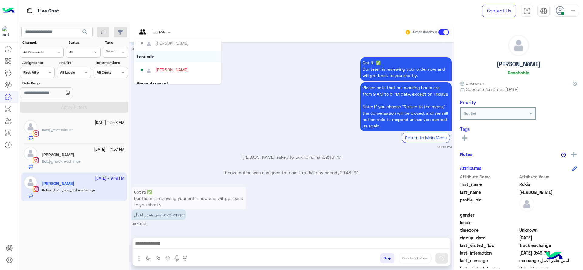
click at [148, 62] on div "Last mile" at bounding box center [177, 56] width 87 height 11
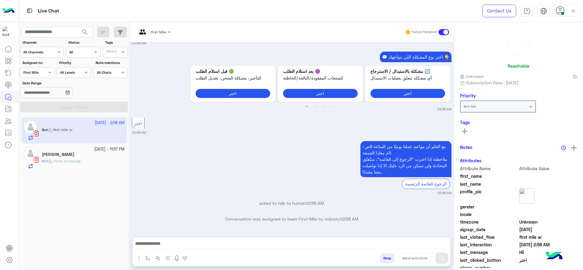
click at [84, 159] on div "Bot : Track exchange" at bounding box center [83, 164] width 83 height 11
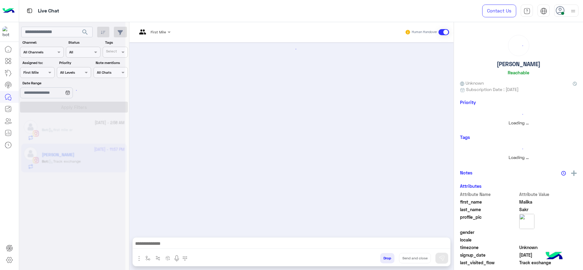
click at [159, 27] on div "First Mile" at bounding box center [151, 32] width 29 height 15
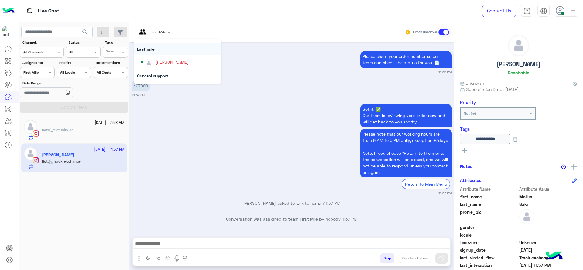
click at [142, 45] on div "Last mile" at bounding box center [177, 48] width 87 height 11
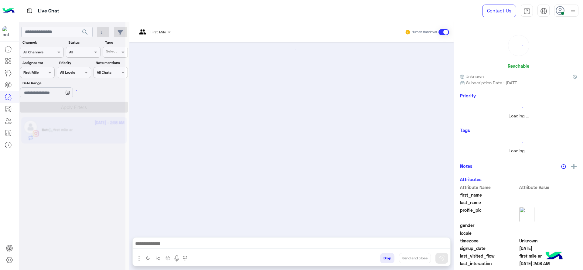
click at [83, 128] on div at bounding box center [72, 137] width 106 height 270
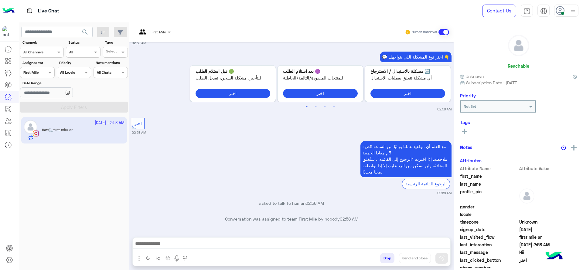
click at [146, 39] on div "First Mile Human Handover" at bounding box center [291, 32] width 324 height 20
click at [146, 36] on img at bounding box center [142, 34] width 11 height 10
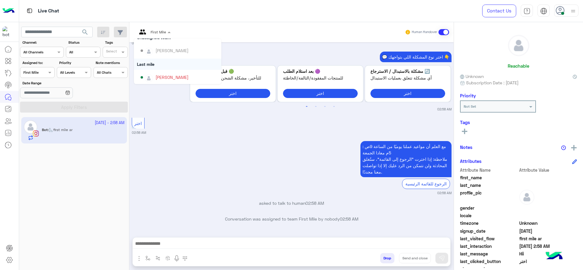
click at [148, 60] on div "Last mile" at bounding box center [177, 64] width 87 height 11
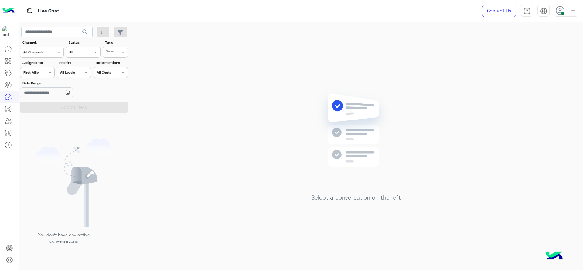
click at [35, 72] on input "text" at bounding box center [30, 71] width 14 height 5
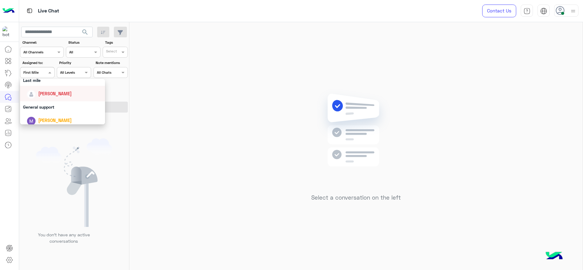
click at [43, 100] on div "[PERSON_NAME]" at bounding box center [62, 93] width 85 height 15
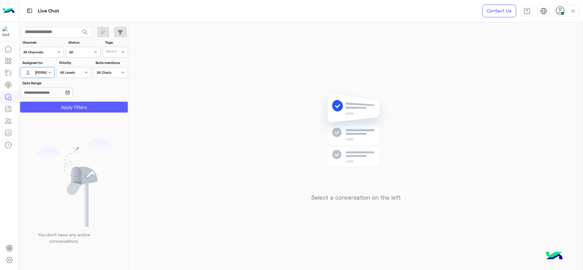
click at [48, 109] on button "Apply Filters" at bounding box center [74, 107] width 108 height 11
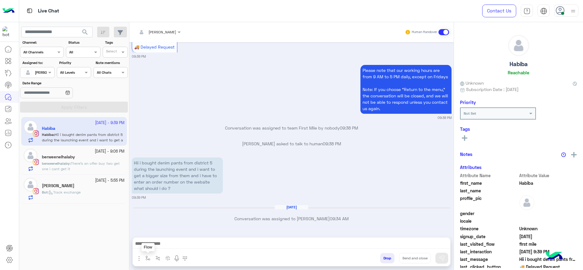
click at [144, 263] on button "button" at bounding box center [148, 258] width 10 height 10
drag, startPoint x: 150, startPoint y: 241, endPoint x: 158, endPoint y: 252, distance: 13.8
click at [150, 241] on input "text" at bounding box center [158, 243] width 24 height 5
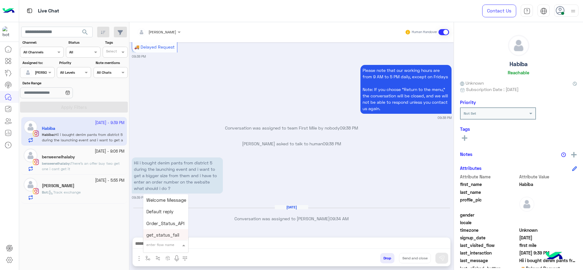
type input "*"
click at [153, 241] on input "text" at bounding box center [158, 243] width 24 height 5
click at [153, 246] on input "text" at bounding box center [158, 243] width 24 height 5
type input "*"
click at [164, 227] on div "J Greeting" at bounding box center [165, 223] width 45 height 12
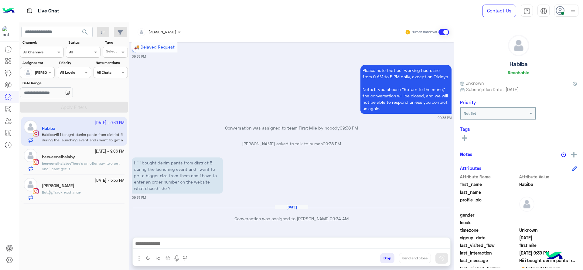
type textarea "**********"
click at [443, 256] on img at bounding box center [442, 258] width 6 height 6
click at [54, 164] on span "berweenelhalaby" at bounding box center [56, 163] width 28 height 5
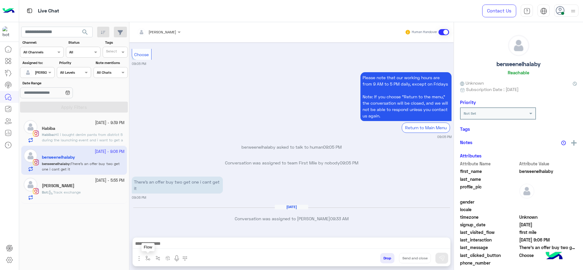
click at [150, 256] on img "button" at bounding box center [147, 258] width 5 height 5
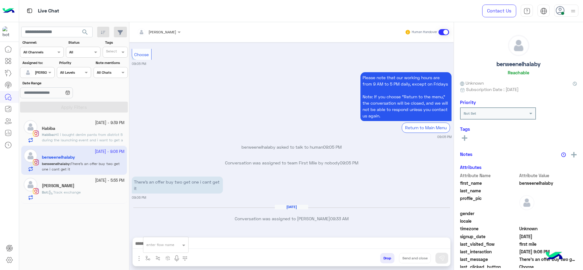
click at [155, 251] on div "enter flow name" at bounding box center [166, 245] width 46 height 16
click at [154, 236] on div "Jana Aboelseoud Human Handover Sep 24, 2025 Hi 09:05 PM Hi berweenelhalaby, Tha…" at bounding box center [291, 147] width 324 height 251
click at [148, 253] on button "button" at bounding box center [148, 258] width 10 height 10
click at [148, 250] on div "enter flow name" at bounding box center [165, 245] width 45 height 11
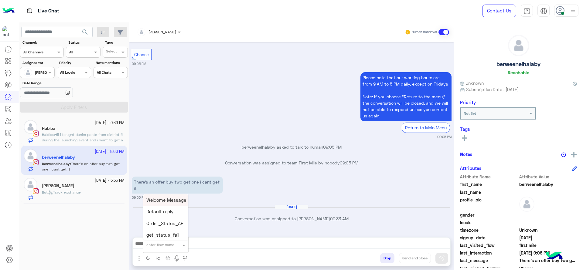
type input "*"
click at [156, 222] on span "J Greeting" at bounding box center [157, 222] width 22 height 5
type textarea "**********"
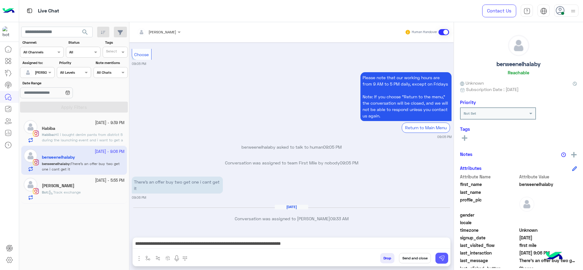
click at [441, 258] on img at bounding box center [442, 258] width 6 height 6
drag, startPoint x: 86, startPoint y: 195, endPoint x: 130, endPoint y: 244, distance: 65.6
click at [89, 200] on div "Bot : Track exchange" at bounding box center [83, 195] width 83 height 11
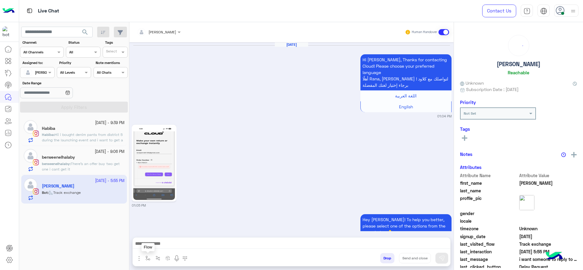
click at [146, 254] on button "button" at bounding box center [148, 258] width 10 height 10
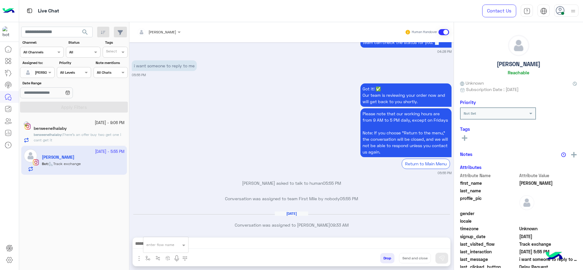
click at [151, 242] on input "text" at bounding box center [158, 243] width 24 height 5
type input "*"
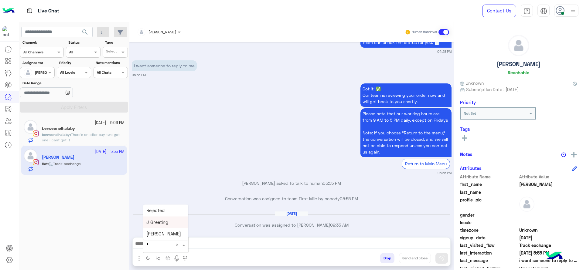
click at [158, 221] on span "J Greeting" at bounding box center [157, 222] width 22 height 5
type textarea "**********"
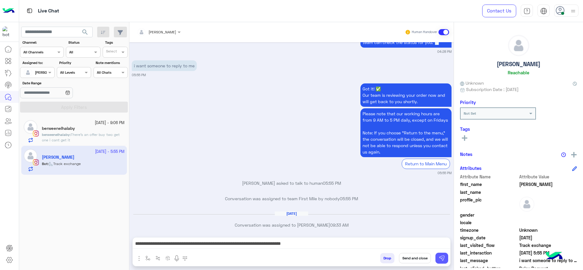
click at [445, 258] on button at bounding box center [442, 258] width 13 height 11
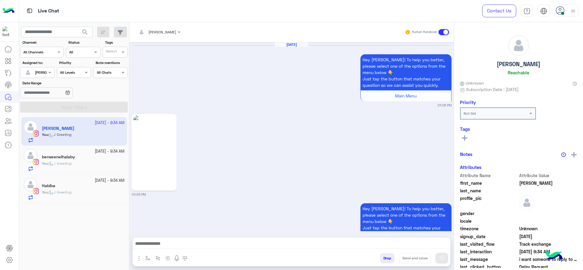
scroll to position [778, 0]
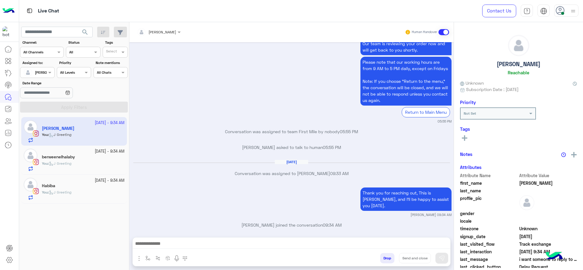
click at [83, 192] on div "You : J Greeting" at bounding box center [83, 195] width 83 height 11
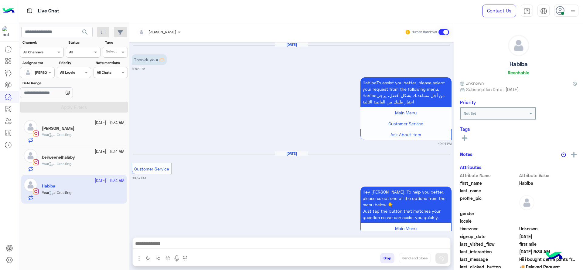
scroll to position [612, 0]
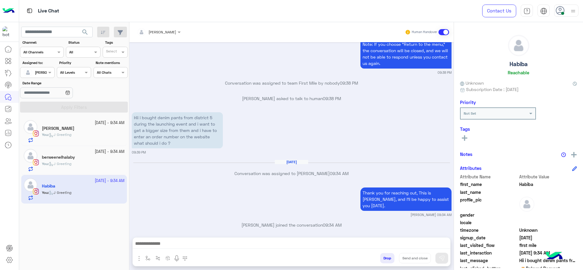
click at [68, 168] on div "You : J Greeting" at bounding box center [83, 166] width 83 height 11
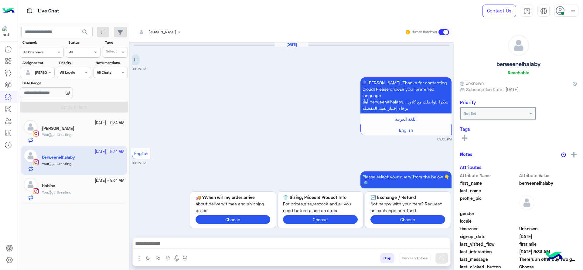
scroll to position [330, 0]
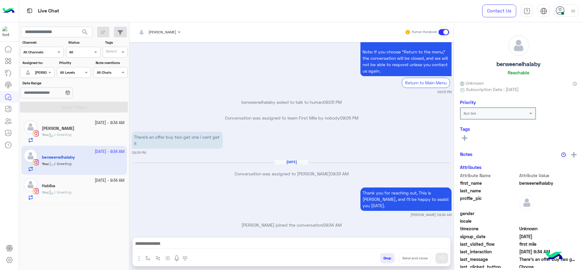
click at [173, 29] on div at bounding box center [159, 31] width 50 height 6
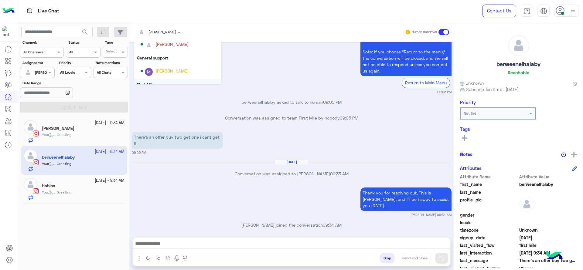
scroll to position [92, 0]
click at [155, 68] on div "Marex George" at bounding box center [180, 65] width 78 height 11
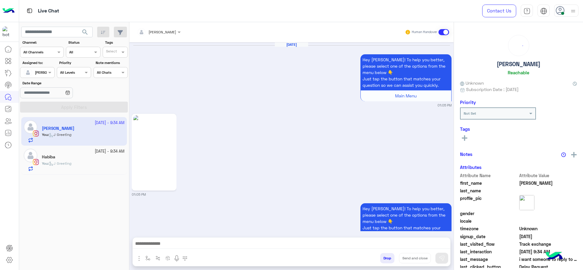
scroll to position [778, 0]
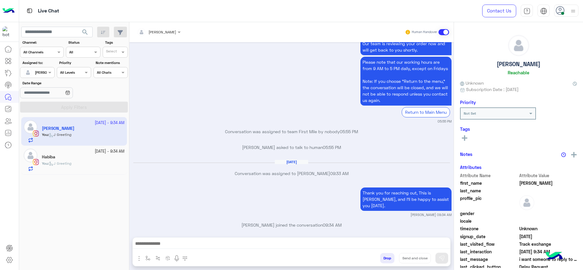
click at [83, 156] on div "Habiba" at bounding box center [83, 158] width 83 height 6
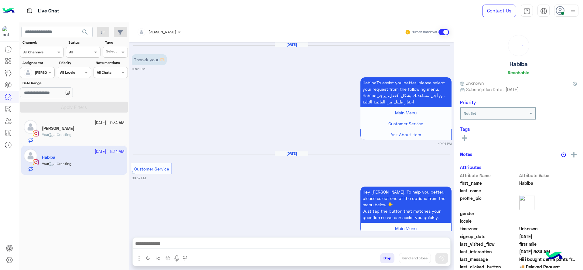
scroll to position [612, 0]
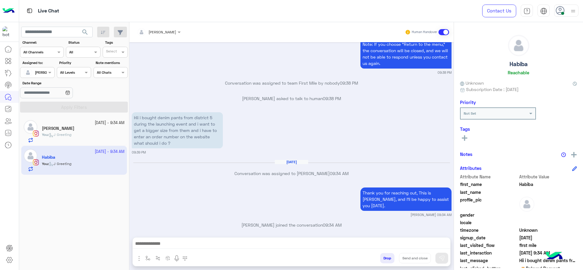
click at [158, 27] on div "[PERSON_NAME]" at bounding box center [156, 32] width 39 height 12
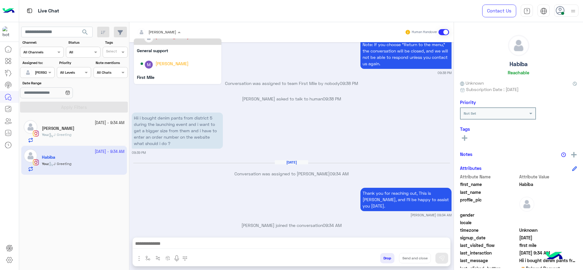
scroll to position [99, 0]
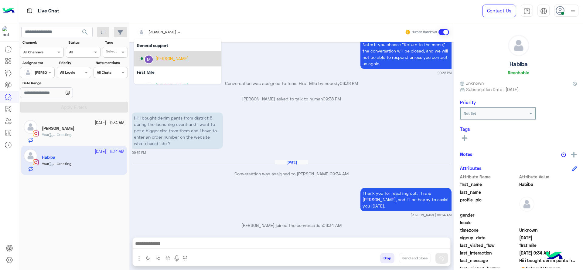
click at [160, 63] on div "Marex George" at bounding box center [180, 58] width 78 height 11
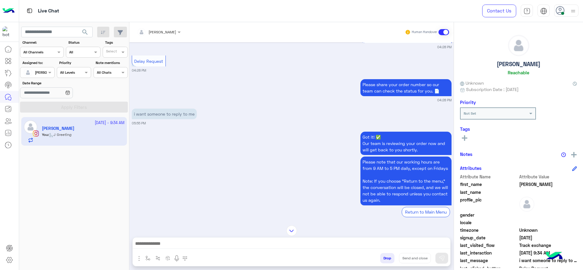
scroll to position [695, 0]
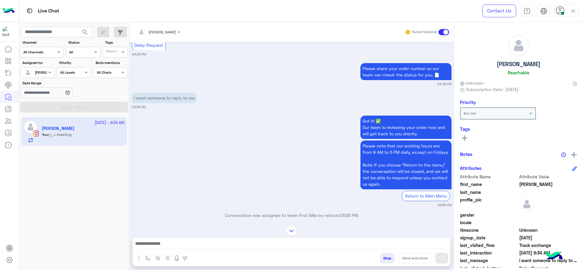
click at [43, 73] on div at bounding box center [37, 72] width 34 height 6
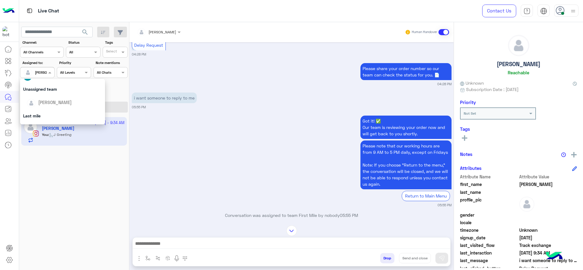
scroll to position [61, 0]
click at [50, 111] on div "Last mile" at bounding box center [62, 108] width 85 height 11
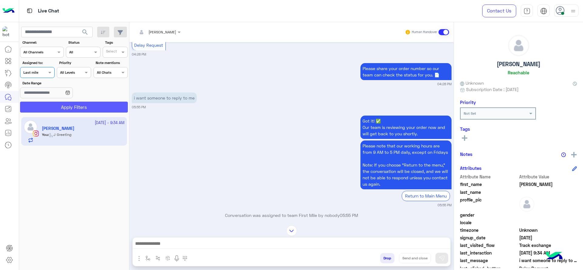
click at [51, 102] on button "Apply Filters" at bounding box center [74, 107] width 108 height 11
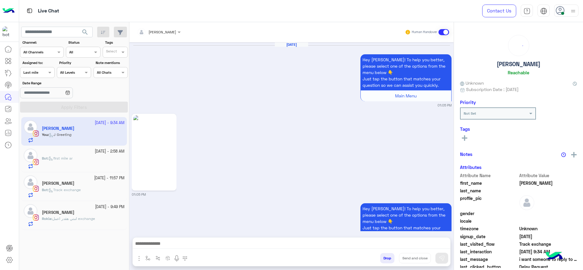
scroll to position [778, 0]
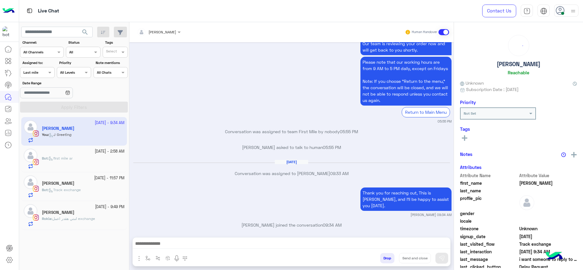
click at [150, 36] on div "[PERSON_NAME]" at bounding box center [156, 32] width 39 height 12
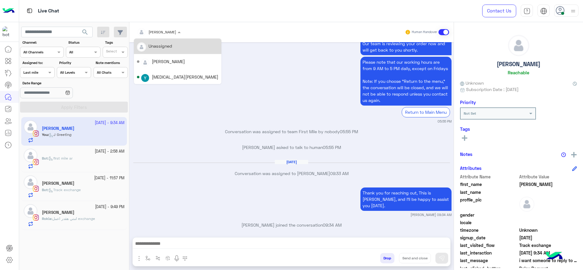
click at [83, 169] on div "Bot : first mile ar" at bounding box center [83, 162] width 83 height 13
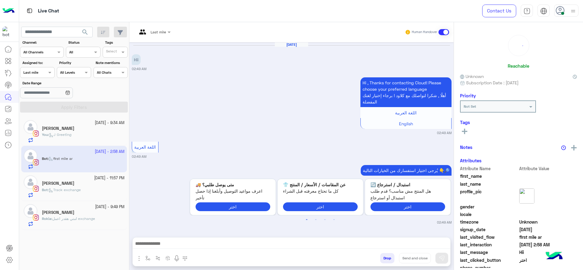
scroll to position [219, 0]
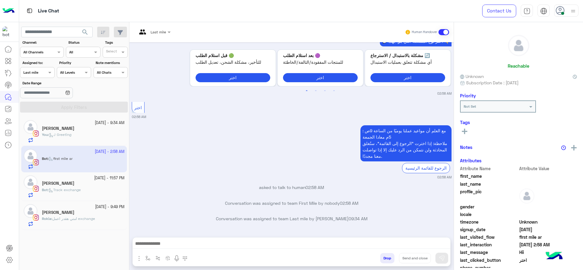
click at [159, 37] on div "Last mile Human Handover" at bounding box center [291, 32] width 324 height 20
click at [157, 36] on div "Last mile" at bounding box center [151, 32] width 29 height 15
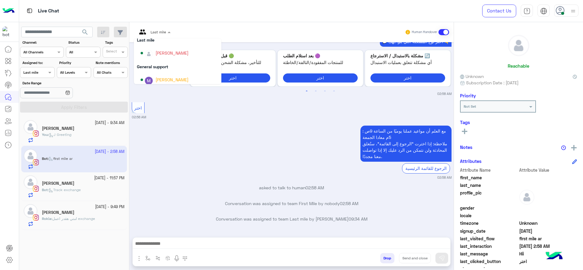
scroll to position [70, 0]
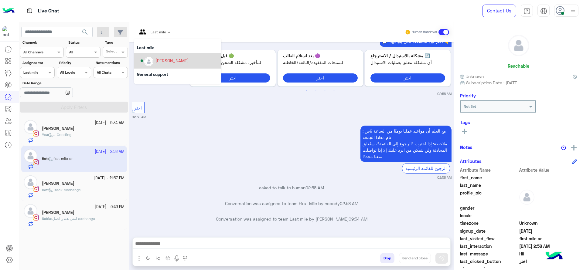
click at [157, 63] on div "[PERSON_NAME]" at bounding box center [172, 60] width 33 height 6
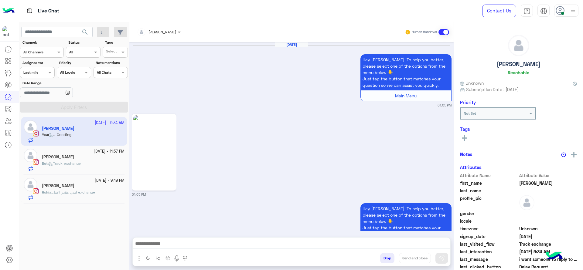
scroll to position [778, 0]
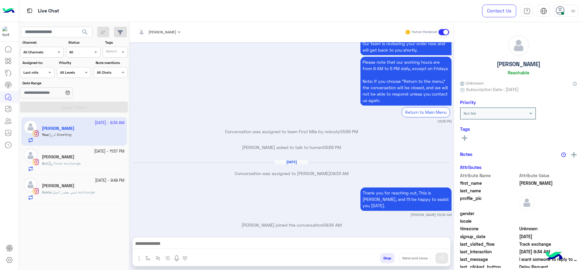
click at [101, 153] on small "24 September - 11:57 PM" at bounding box center [109, 152] width 30 height 6
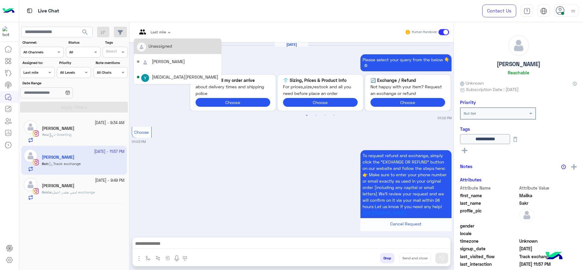
scroll to position [779, 0]
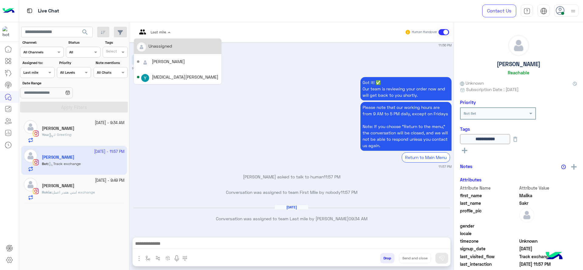
click at [161, 33] on div at bounding box center [154, 31] width 40 height 6
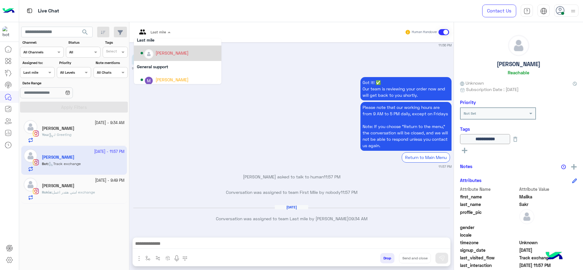
scroll to position [76, 0]
click at [156, 47] on div "[PERSON_NAME]" at bounding box center [177, 54] width 87 height 15
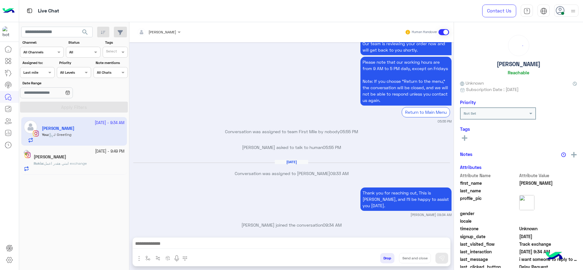
click at [67, 152] on div "24 September - 9:49 PM" at bounding box center [79, 152] width 91 height 6
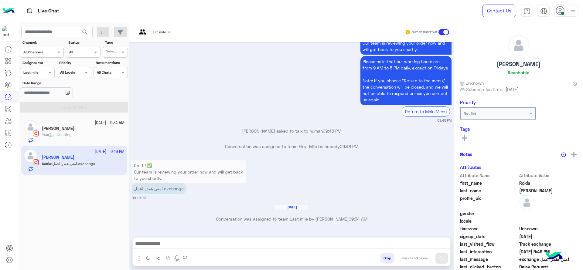
click at [160, 30] on div at bounding box center [154, 31] width 40 height 6
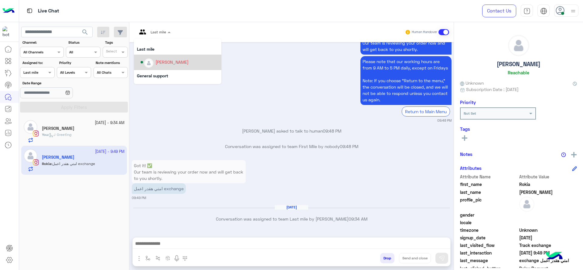
click at [162, 58] on div "[PERSON_NAME]" at bounding box center [180, 62] width 78 height 11
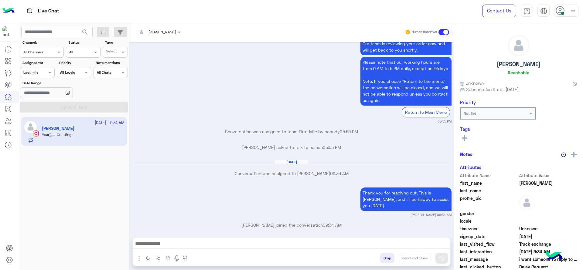
click at [36, 75] on div "Last mile" at bounding box center [30, 72] width 15 height 5
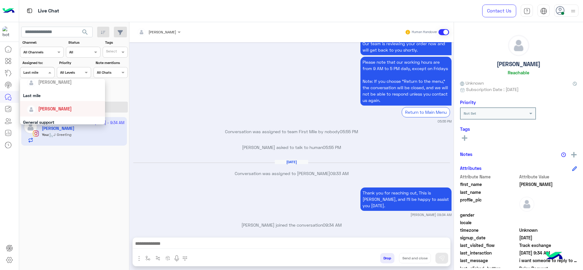
click at [48, 107] on span "[PERSON_NAME]" at bounding box center [54, 108] width 33 height 5
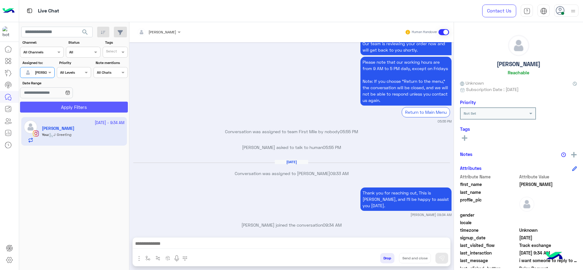
click at [48, 107] on button "Apply Filters" at bounding box center [74, 107] width 108 height 11
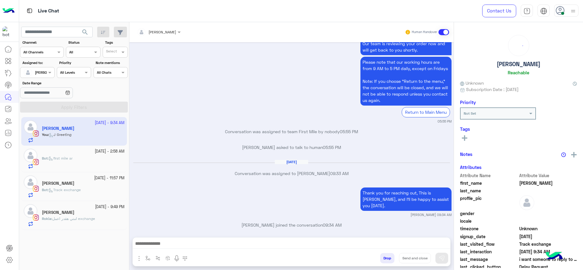
click at [83, 213] on div "Rokia Ali" at bounding box center [83, 213] width 83 height 6
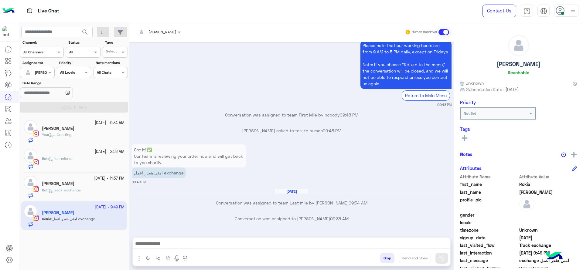
click at [186, 225] on div "Conversation was assigned to Jana Aboelseoud 09:35 AM" at bounding box center [292, 221] width 320 height 11
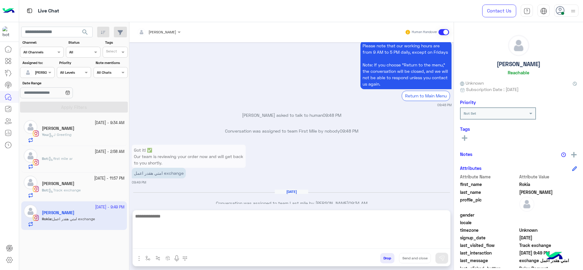
click at [168, 244] on textarea at bounding box center [292, 231] width 318 height 36
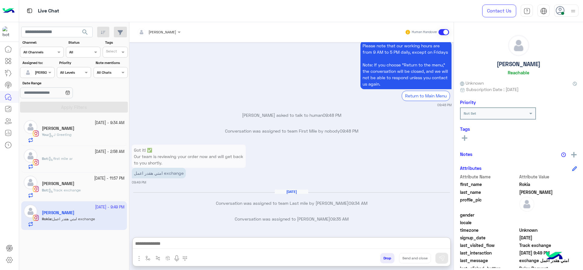
click at [152, 263] on div at bounding box center [162, 259] width 59 height 12
click at [150, 263] on button "button" at bounding box center [148, 258] width 10 height 10
click at [149, 256] on img "button" at bounding box center [147, 258] width 5 height 5
click at [152, 261] on button "button" at bounding box center [148, 258] width 10 height 10
click at [151, 245] on input "text" at bounding box center [158, 243] width 24 height 5
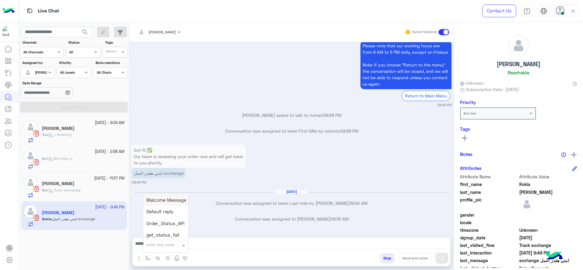
type input "*"
click at [158, 218] on div "J Greeting" at bounding box center [165, 223] width 45 height 12
type textarea "**********"
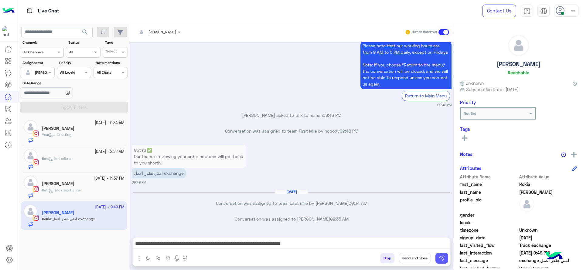
click at [437, 256] on button at bounding box center [442, 258] width 13 height 11
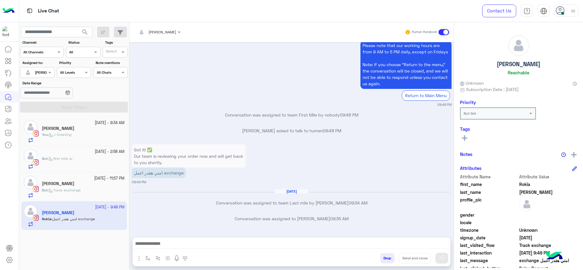
click at [76, 191] on span "Track exchange" at bounding box center [65, 190] width 32 height 5
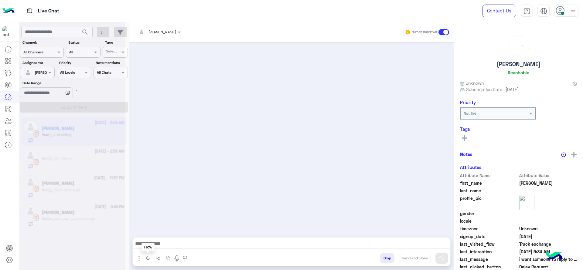
click at [146, 255] on button "button" at bounding box center [148, 258] width 10 height 10
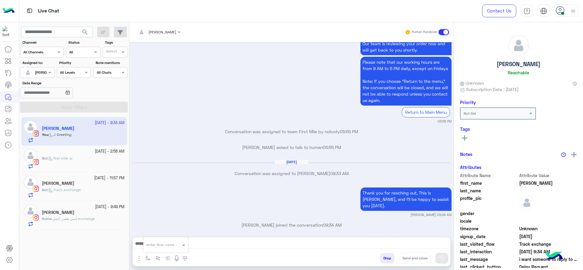
click at [152, 242] on input "text" at bounding box center [158, 243] width 24 height 5
click at [186, 165] on div "Sep 25, 2025" at bounding box center [291, 165] width 317 height 5
click at [102, 159] on div "Bot : first mile ar" at bounding box center [83, 162] width 83 height 13
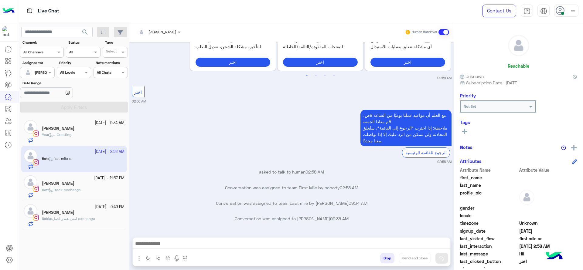
click at [147, 253] on div "enter flow name Drop Send and close" at bounding box center [292, 259] width 318 height 13
click at [150, 259] on img "button" at bounding box center [147, 258] width 5 height 5
click at [155, 249] on div "enter flow name" at bounding box center [165, 245] width 45 height 11
type input "*"
click at [160, 222] on span "J Greeting" at bounding box center [157, 222] width 22 height 5
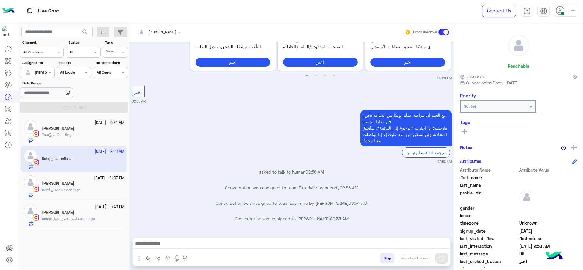
type textarea "**********"
click at [144, 259] on button "button" at bounding box center [148, 258] width 10 height 10
click at [152, 245] on input "text" at bounding box center [158, 243] width 24 height 5
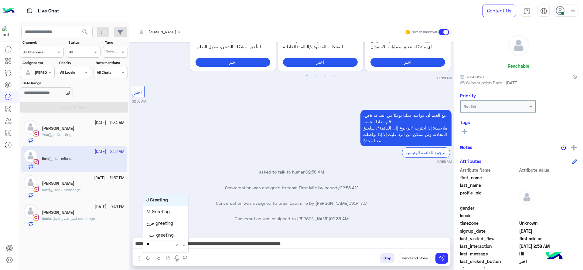
type input "***"
drag, startPoint x: 156, startPoint y: 234, endPoint x: 475, endPoint y: 253, distance: 319.5
click at [156, 234] on span "چنى greeting" at bounding box center [159, 234] width 27 height 5
type textarea "**********"
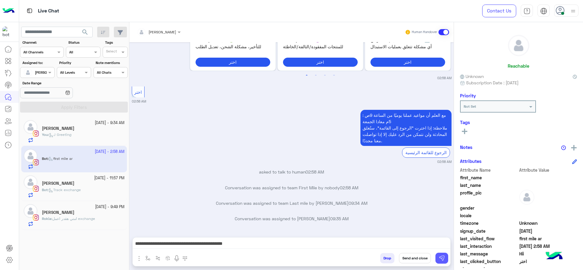
click at [440, 259] on img at bounding box center [442, 258] width 6 height 6
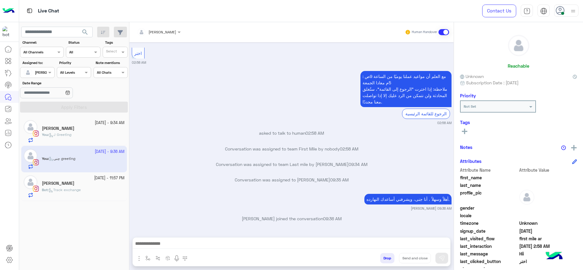
click at [81, 189] on span "Bot : Track exchange" at bounding box center [61, 190] width 39 height 5
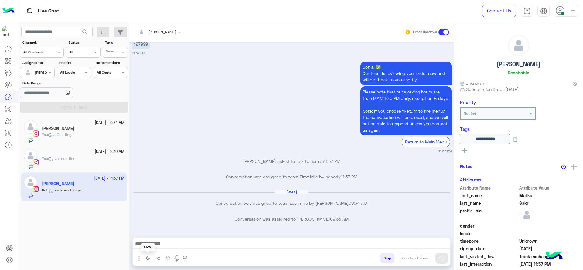
click at [149, 262] on button "button" at bounding box center [148, 258] width 10 height 10
click at [152, 245] on input "text" at bounding box center [158, 243] width 24 height 5
type input "*"
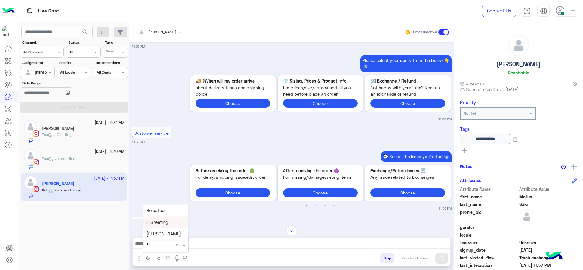
click at [178, 227] on div "J Greeting" at bounding box center [165, 223] width 45 height 12
type textarea "**********"
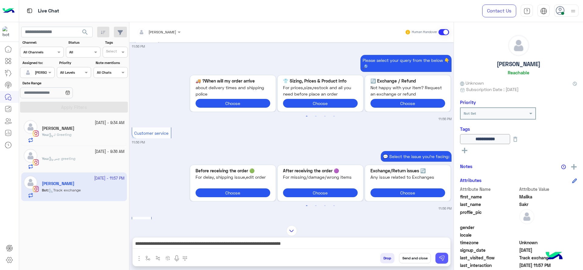
click at [442, 258] on img at bounding box center [442, 258] width 6 height 6
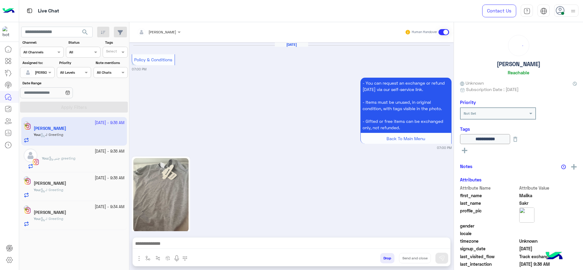
scroll to position [631, 0]
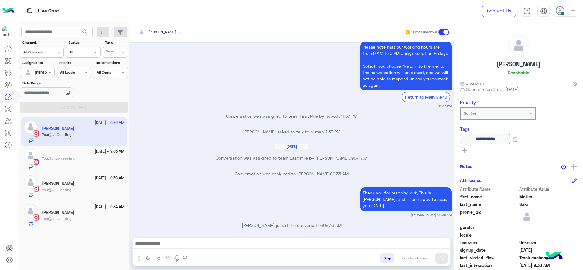
click at [105, 162] on div "You : [PERSON_NAME]" at bounding box center [83, 162] width 83 height 13
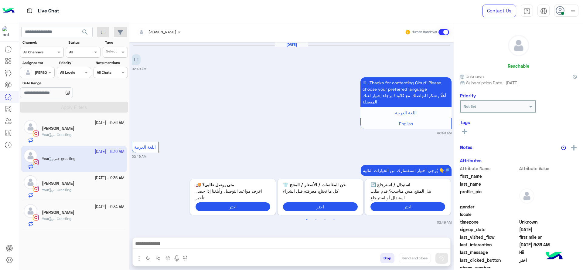
scroll to position [273, 0]
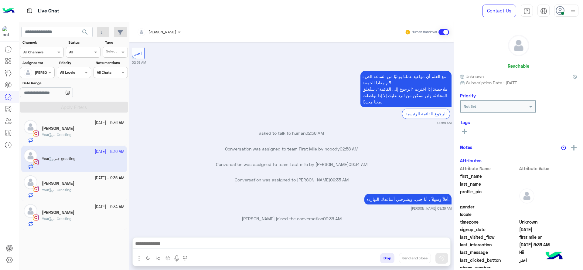
click at [95, 176] on small "[DATE] - 9:36 AM" at bounding box center [110, 179] width 30 height 6
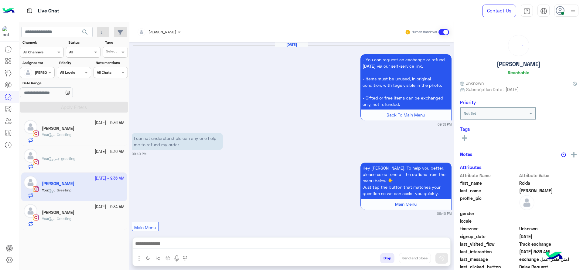
scroll to position [664, 0]
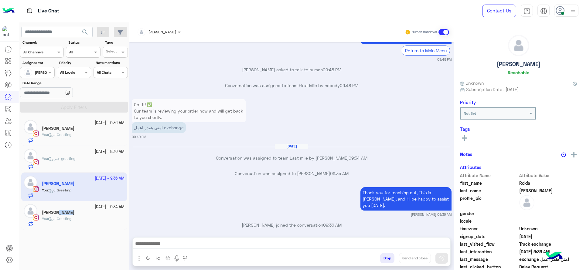
click at [77, 210] on div "[PERSON_NAME]" at bounding box center [83, 213] width 83 height 6
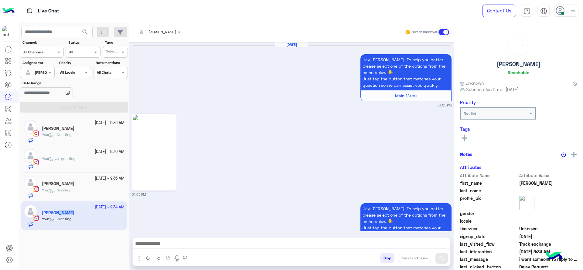
scroll to position [778, 0]
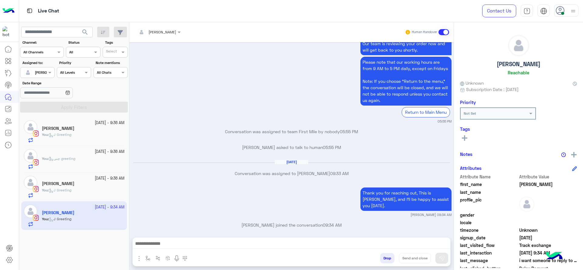
click at [162, 213] on small "[PERSON_NAME] 09:34 AM" at bounding box center [292, 215] width 320 height 5
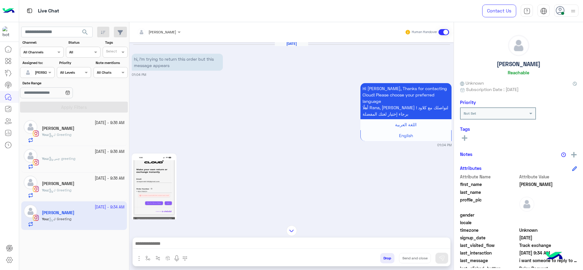
scroll to position [333, 0]
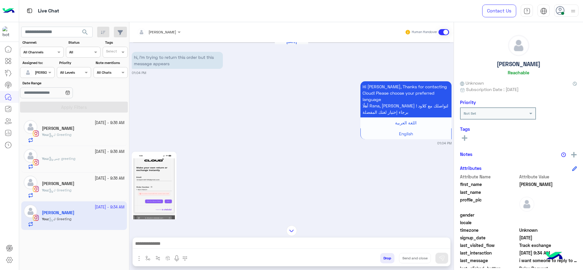
click at [161, 179] on img at bounding box center [154, 190] width 42 height 74
click at [155, 168] on img at bounding box center [154, 190] width 42 height 74
click at [293, 228] on img at bounding box center [291, 231] width 11 height 11
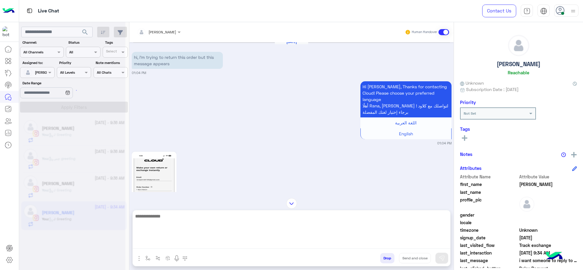
click at [290, 244] on textarea at bounding box center [292, 231] width 318 height 36
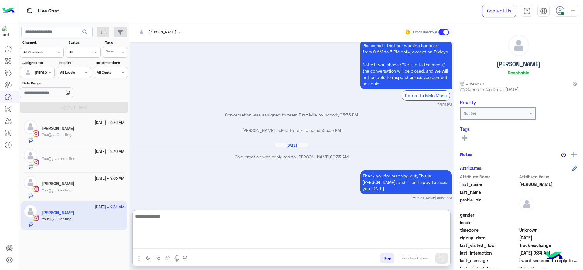
scroll to position [1320, 0]
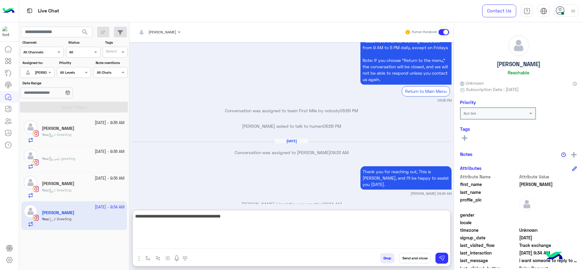
type textarea "**********"
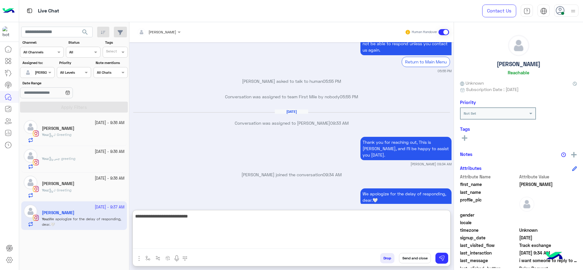
paste textarea "*******"
click at [225, 224] on textarea "**********" at bounding box center [292, 231] width 318 height 36
click at [327, 223] on textarea "**********" at bounding box center [292, 231] width 318 height 36
type textarea "**********"
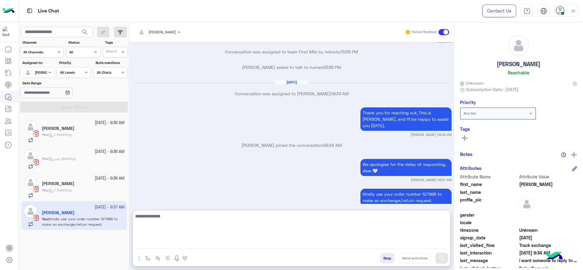
paste textarea "**********"
click at [138, 216] on textarea "**********" at bounding box center [292, 231] width 318 height 36
click at [156, 217] on textarea "**********" at bounding box center [292, 231] width 318 height 36
drag, startPoint x: 157, startPoint y: 218, endPoint x: 161, endPoint y: 223, distance: 6.5
click at [159, 219] on textarea "**********" at bounding box center [292, 231] width 318 height 36
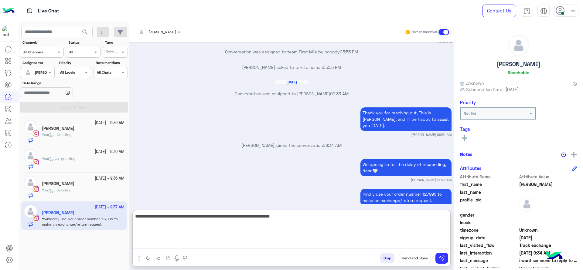
click at [160, 220] on textarea "**********" at bounding box center [292, 231] width 318 height 36
click at [160, 216] on textarea "**********" at bounding box center [292, 231] width 318 height 36
click at [185, 219] on textarea "**********" at bounding box center [292, 231] width 318 height 36
type textarea "**********"
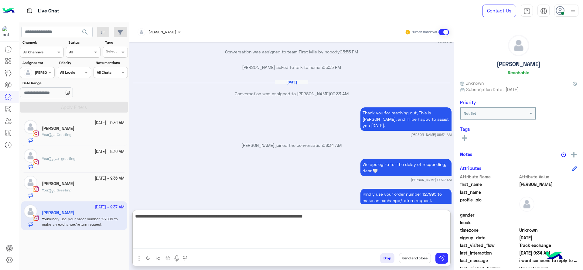
click at [342, 217] on textarea "**********" at bounding box center [292, 231] width 318 height 36
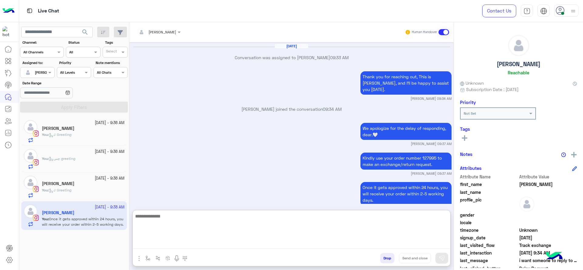
paste textarea "**********"
type textarea "**********"
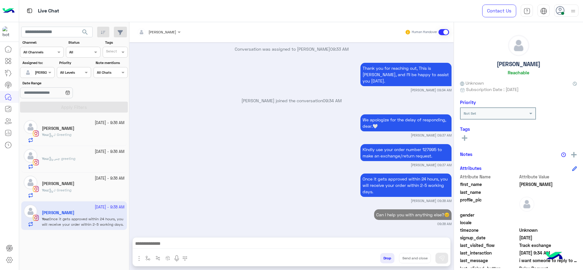
click at [66, 186] on div "[PERSON_NAME]" at bounding box center [83, 184] width 83 height 6
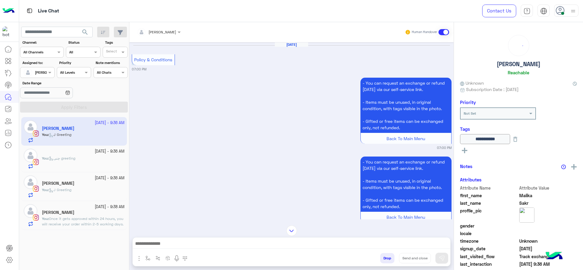
scroll to position [1462, 0]
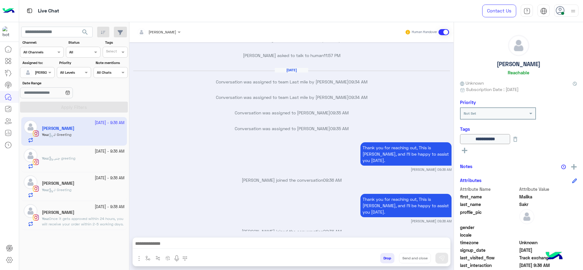
click at [79, 190] on div "You : J Greeting" at bounding box center [83, 192] width 83 height 11
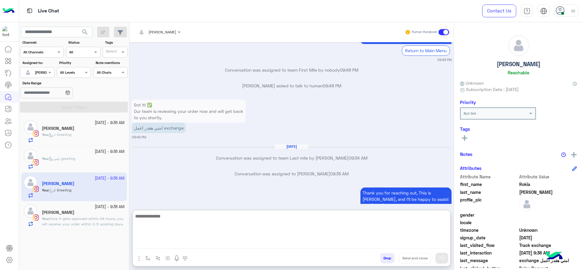
click at [214, 248] on textarea at bounding box center [292, 231] width 318 height 36
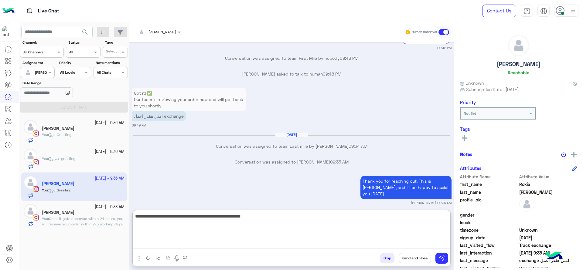
type textarea "**********"
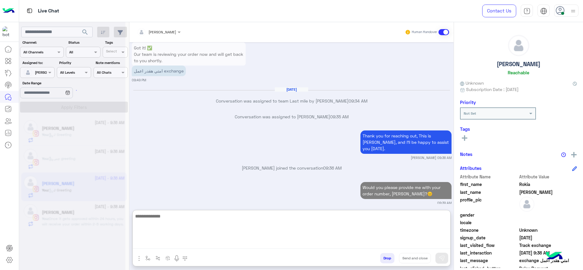
scroll to position [1119, 0]
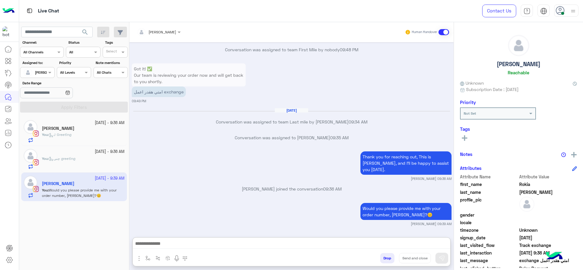
click at [65, 160] on span "چنى greeting" at bounding box center [62, 158] width 26 height 5
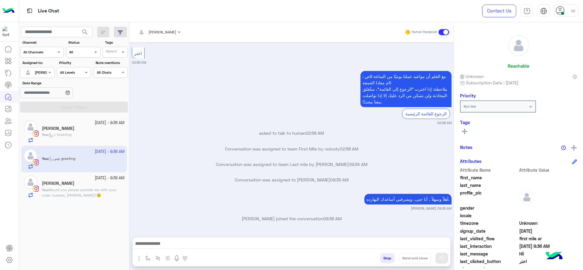
scroll to position [273, 0]
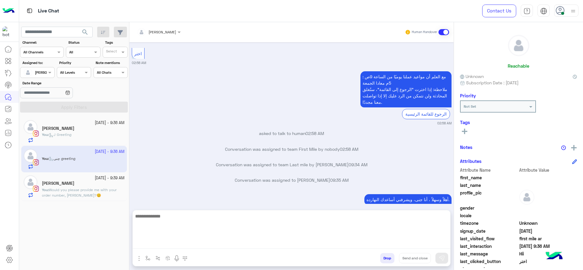
click at [211, 245] on textarea at bounding box center [292, 231] width 318 height 36
type textarea "**********"
click at [396, 218] on textarea "**********" at bounding box center [292, 231] width 318 height 36
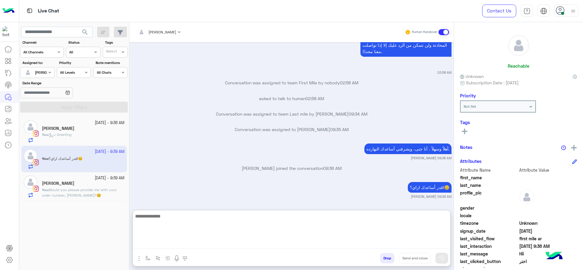
scroll to position [3, 0]
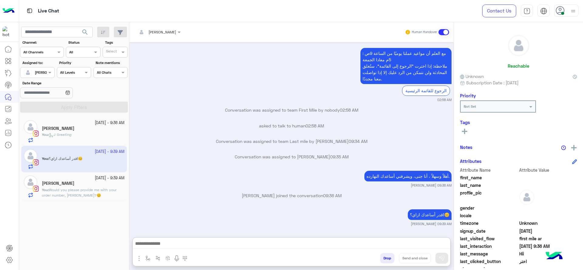
click at [60, 126] on h5 "[PERSON_NAME]" at bounding box center [58, 128] width 32 height 5
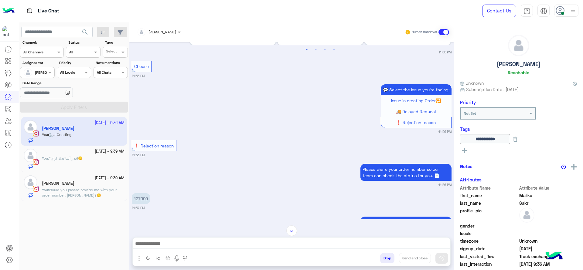
scroll to position [426, 0]
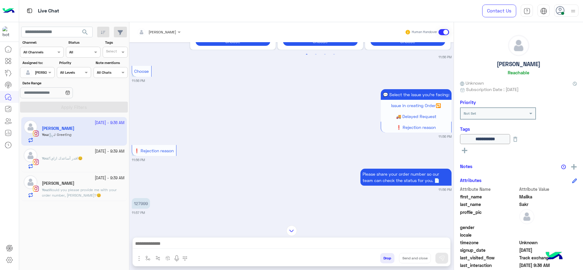
click at [183, 199] on div "127999 11:57 PM" at bounding box center [292, 206] width 320 height 19
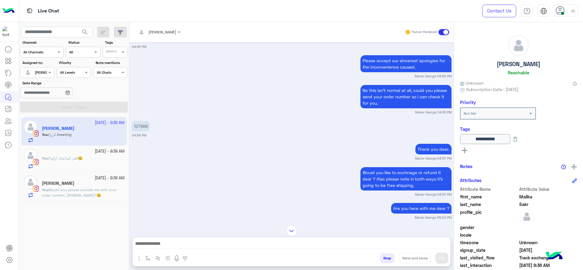
scroll to position [1325, 0]
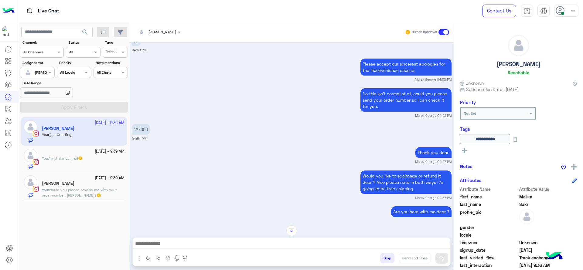
click at [143, 124] on p "127999" at bounding box center [141, 129] width 18 height 11
copy p "127999"
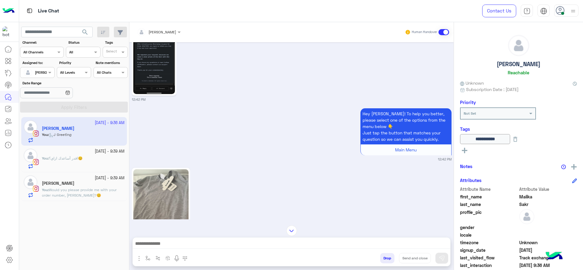
scroll to position [2062, 0]
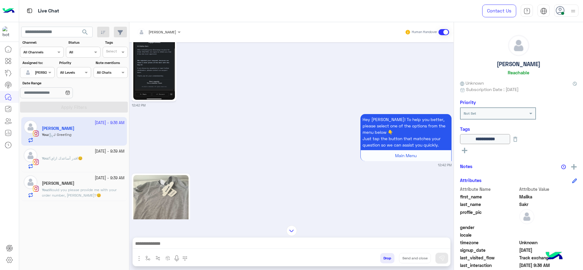
click at [153, 64] on img at bounding box center [154, 63] width 42 height 74
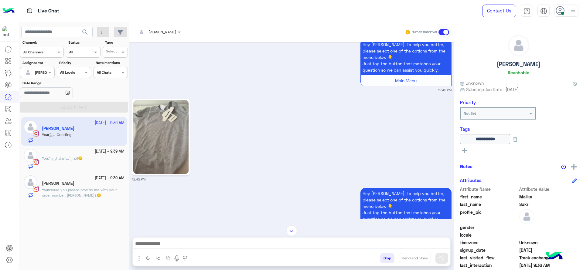
scroll to position [2138, 0]
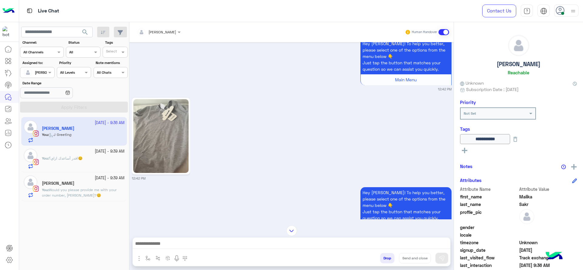
click at [155, 129] on img at bounding box center [160, 136] width 55 height 74
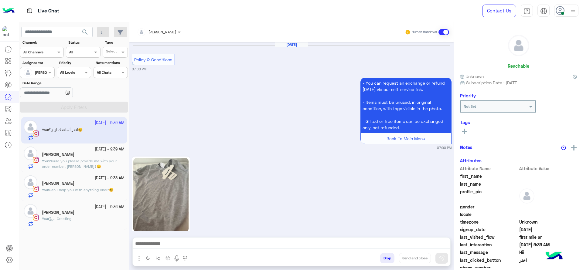
scroll to position [1106, 0]
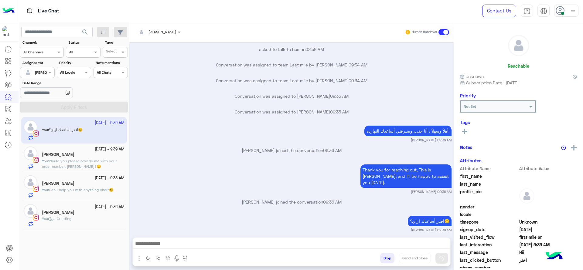
click at [76, 214] on div "[PERSON_NAME]" at bounding box center [83, 213] width 83 height 6
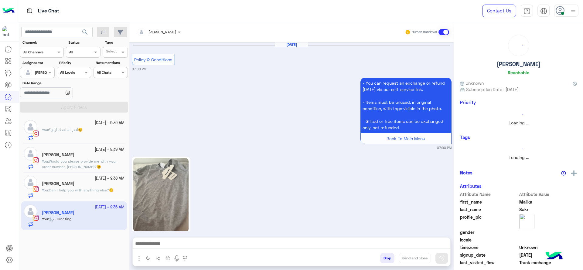
scroll to position [631, 0]
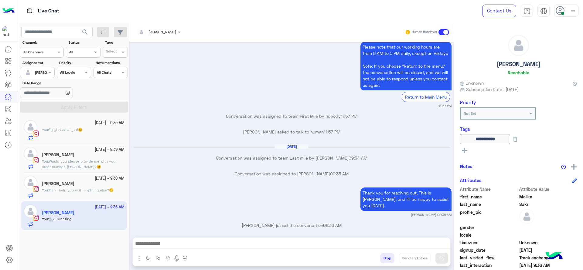
click at [89, 183] on div "[PERSON_NAME]" at bounding box center [83, 184] width 83 height 6
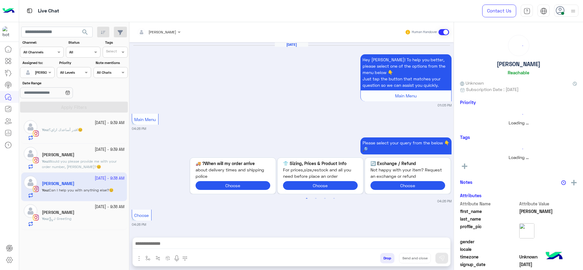
scroll to position [599, 0]
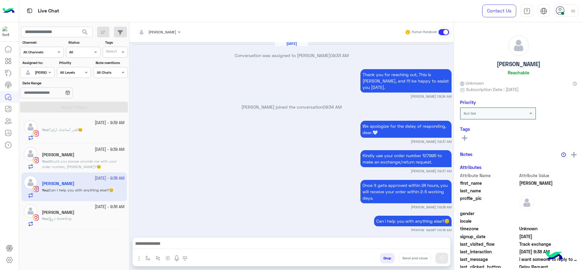
click at [141, 255] on img "button" at bounding box center [138, 258] width 7 height 7
click at [152, 260] on button "button" at bounding box center [148, 258] width 10 height 10
click at [152, 251] on div "enter flow name" at bounding box center [166, 245] width 46 height 16
click at [153, 244] on input "text" at bounding box center [158, 243] width 24 height 5
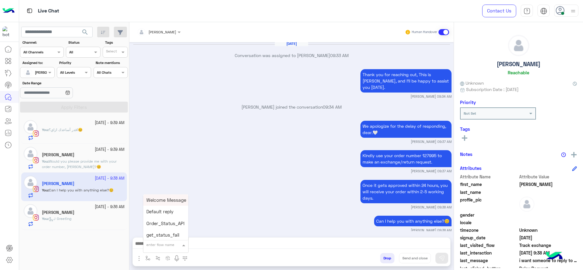
type input "*"
click at [153, 237] on div "[PERSON_NAME]" at bounding box center [165, 234] width 45 height 12
type textarea "**********"
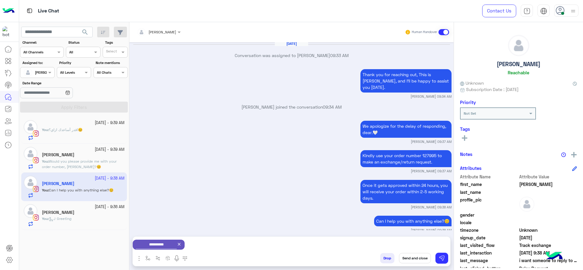
click at [413, 261] on button "Send and close" at bounding box center [415, 258] width 32 height 10
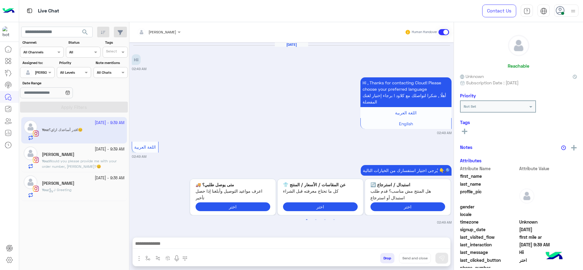
scroll to position [296, 0]
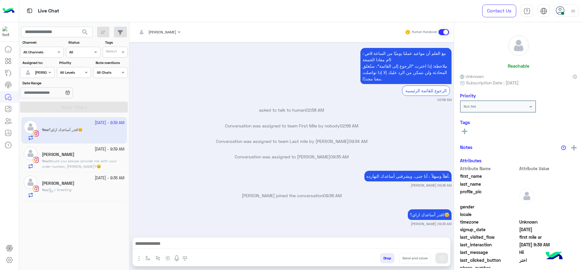
click at [102, 184] on div "[PERSON_NAME]" at bounding box center [83, 184] width 83 height 6
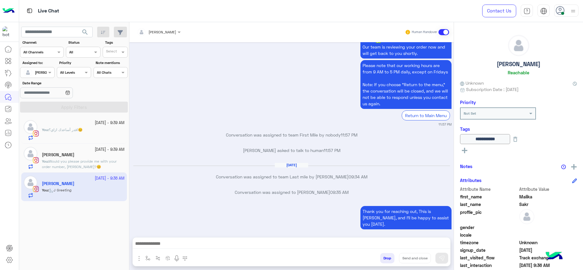
scroll to position [2419, 0]
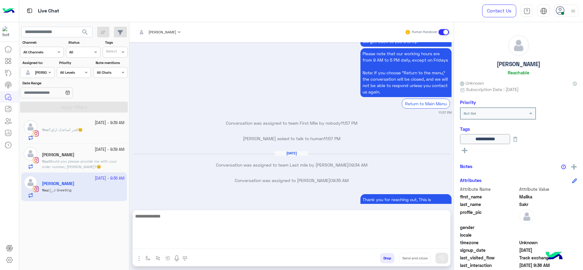
click at [228, 244] on textarea at bounding box center [292, 231] width 318 height 36
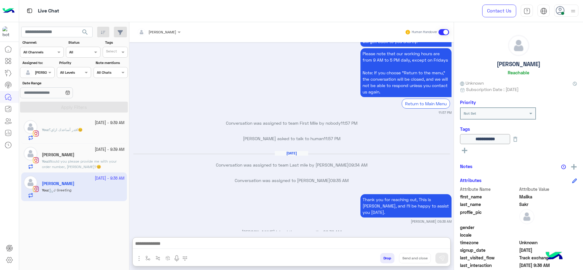
click at [116, 166] on p "You : Would you please provide me with your order number, [PERSON_NAME]?😊" at bounding box center [83, 164] width 83 height 11
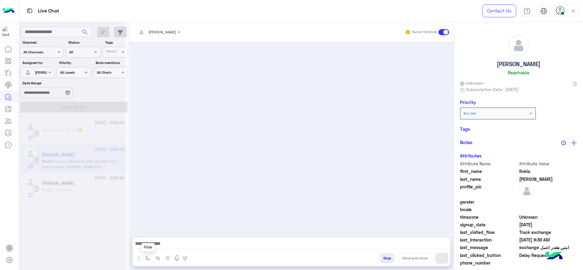
click at [149, 262] on button "button" at bounding box center [148, 258] width 10 height 10
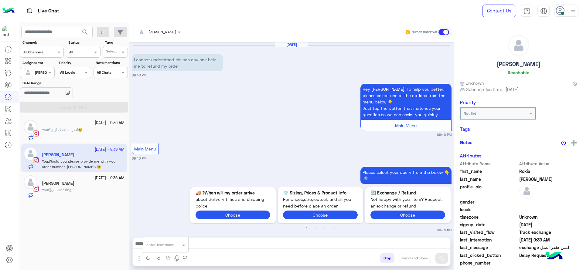
scroll to position [614, 0]
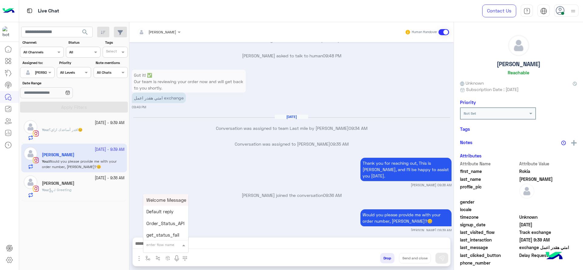
click at [149, 242] on input "text" at bounding box center [158, 243] width 24 height 5
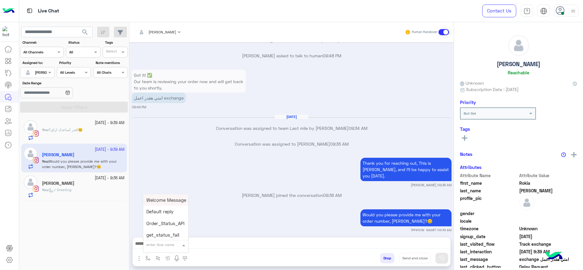
type input "*"
click at [156, 238] on div "[PERSON_NAME]" at bounding box center [165, 234] width 45 height 12
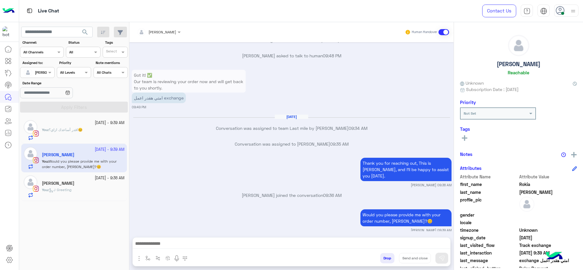
type textarea "**********"
click at [411, 261] on button "Send and close" at bounding box center [415, 258] width 32 height 10
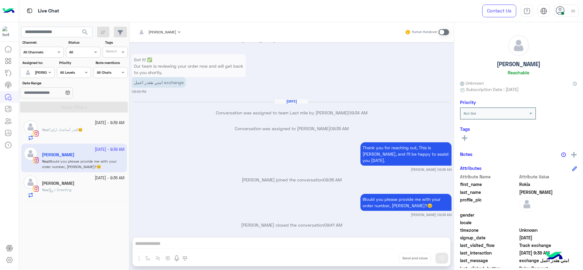
click at [104, 130] on div "You : اقدر أساعدك ازاي؟😊" at bounding box center [83, 133] width 83 height 13
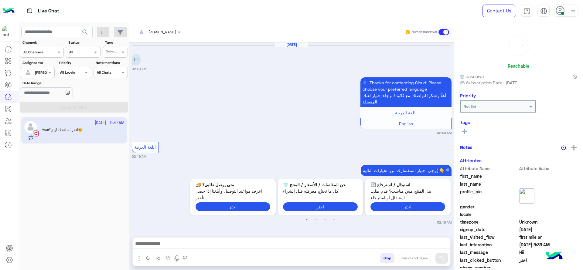
scroll to position [296, 0]
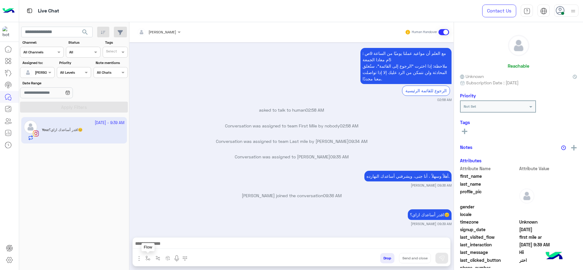
click at [145, 253] on button "button" at bounding box center [148, 258] width 10 height 10
click at [165, 243] on input "text" at bounding box center [158, 243] width 24 height 5
type input "****"
click at [163, 238] on div "close جانا" at bounding box center [165, 234] width 45 height 12
type textarea "**********"
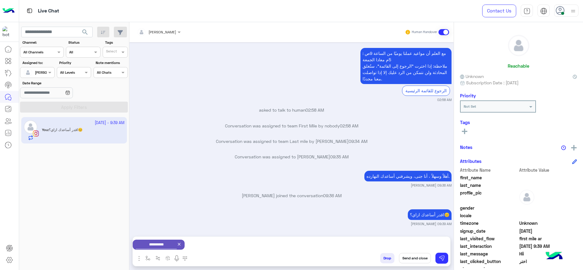
click at [407, 260] on button "Send and close" at bounding box center [415, 258] width 32 height 10
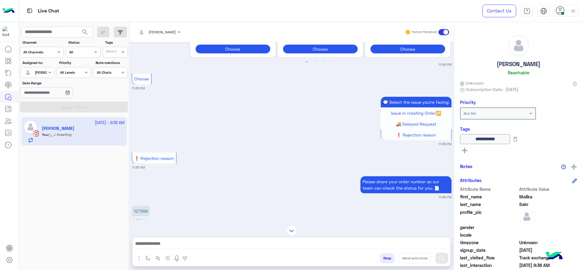
scroll to position [426, 0]
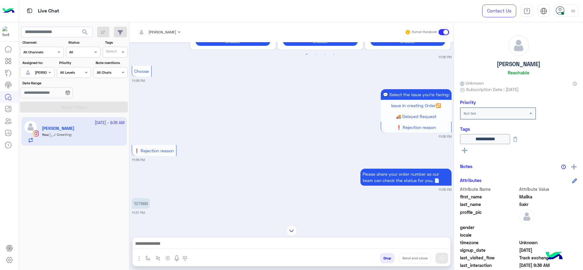
click at [139, 203] on p "127999" at bounding box center [141, 203] width 18 height 11
copy p "127999"
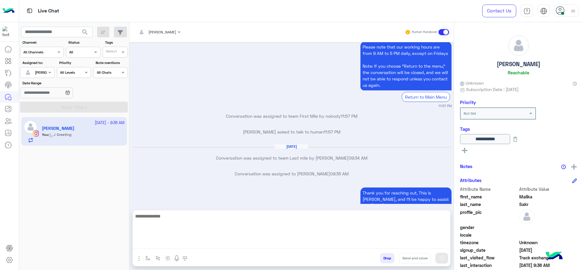
click at [219, 241] on textarea at bounding box center [292, 231] width 318 height 36
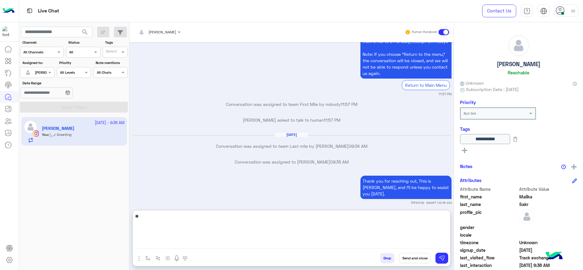
type textarea "*"
click at [191, 239] on textarea at bounding box center [292, 231] width 318 height 36
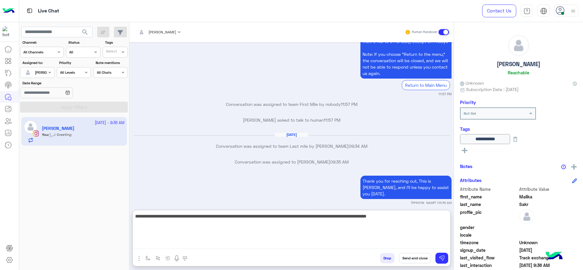
paste textarea "**********"
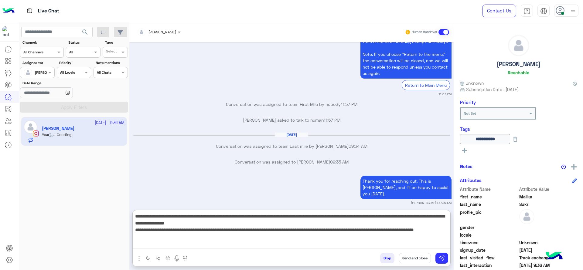
drag, startPoint x: 407, startPoint y: 217, endPoint x: 420, endPoint y: 217, distance: 13.1
click at [420, 217] on textarea "**********" at bounding box center [292, 231] width 318 height 36
click at [200, 234] on textarea "**********" at bounding box center [292, 231] width 318 height 36
drag, startPoint x: 200, startPoint y: 230, endPoint x: 282, endPoint y: 244, distance: 82.2
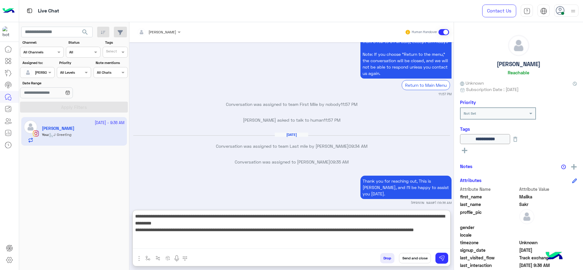
click at [282, 244] on textarea "**********" at bounding box center [292, 231] width 318 height 36
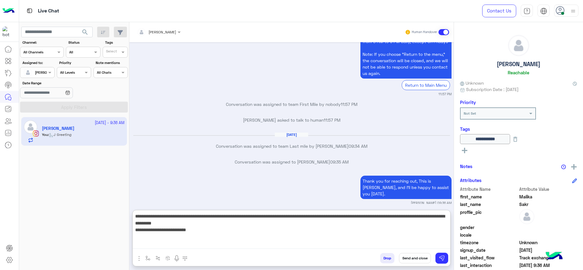
click at [135, 233] on textarea "**********" at bounding box center [292, 231] width 318 height 36
type textarea "**********"
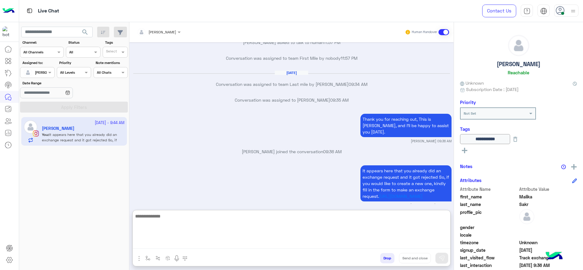
scroll to position [713, 0]
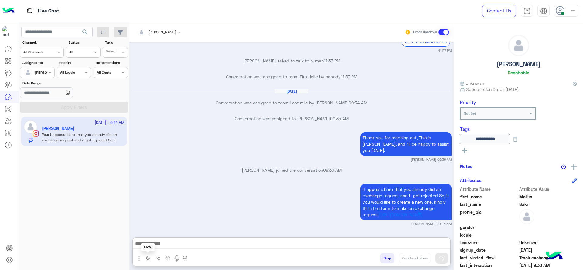
click at [145, 259] on button "button" at bounding box center [148, 258] width 10 height 10
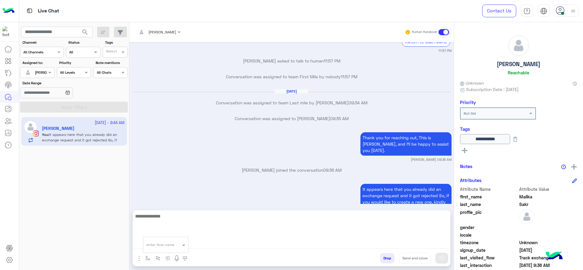
click at [210, 246] on textarea at bounding box center [292, 231] width 318 height 36
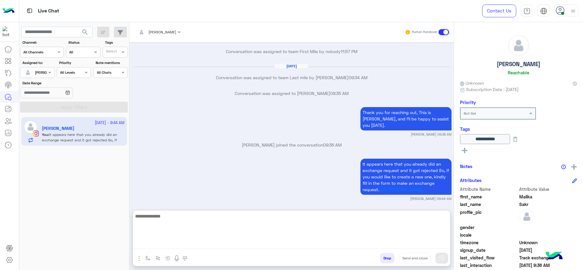
scroll to position [713, 0]
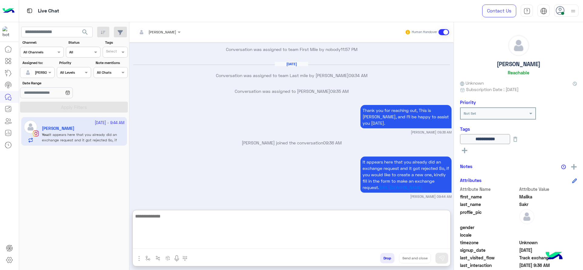
click at [157, 245] on textarea at bounding box center [292, 231] width 318 height 36
click at [331, 230] on textarea at bounding box center [292, 231] width 318 height 36
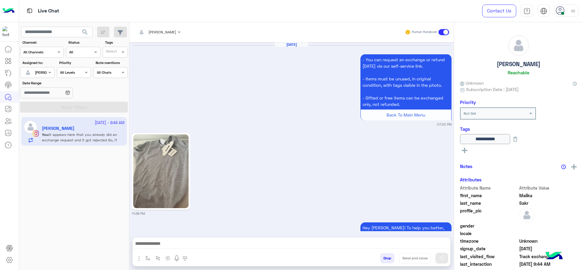
scroll to position [662, 0]
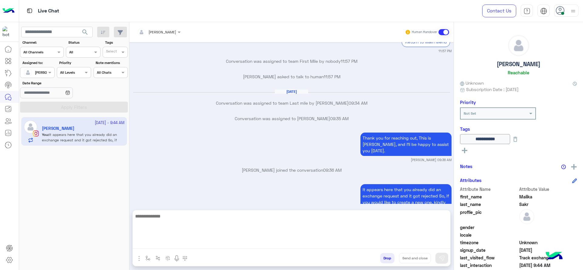
click at [207, 247] on textarea at bounding box center [292, 231] width 318 height 36
paste textarea "**********"
type textarea "**********"
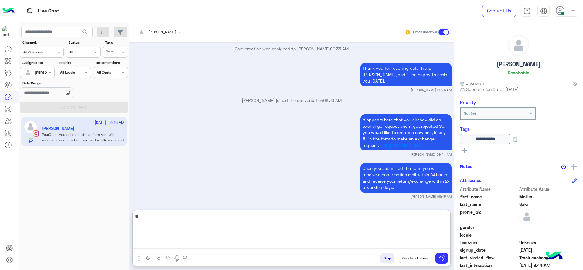
type textarea "*"
type textarea "**********"
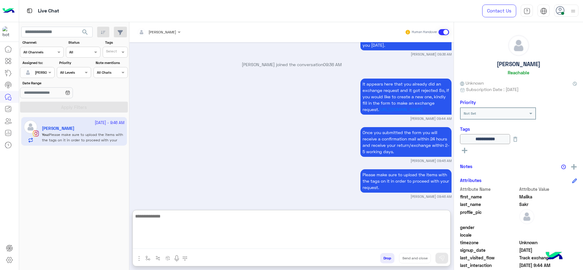
paste textarea "**********"
type textarea "**********"
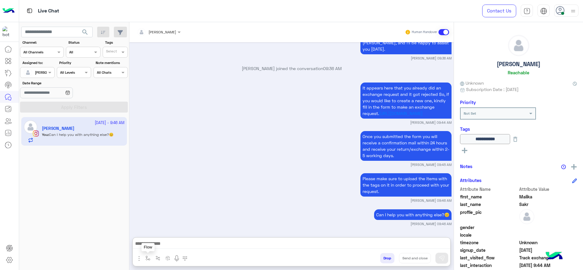
click at [150, 255] on button "button" at bounding box center [148, 258] width 10 height 10
click at [149, 242] on input "text" at bounding box center [158, 243] width 24 height 5
type input "*"
click at [153, 237] on div "Jana close" at bounding box center [165, 234] width 45 height 12
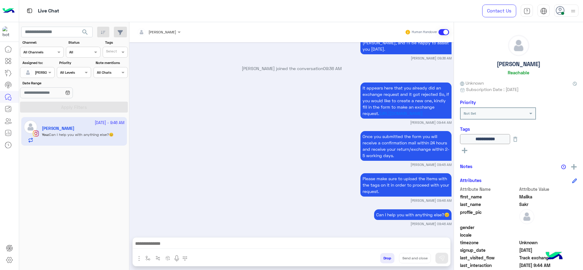
type textarea "**********"
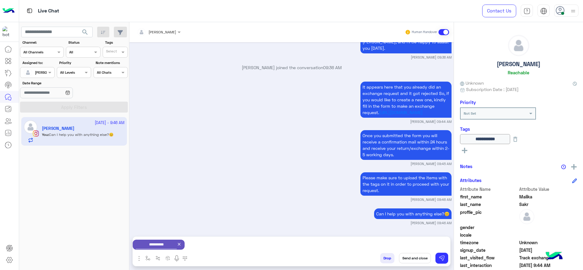
click at [411, 259] on button "Send and close" at bounding box center [415, 258] width 32 height 10
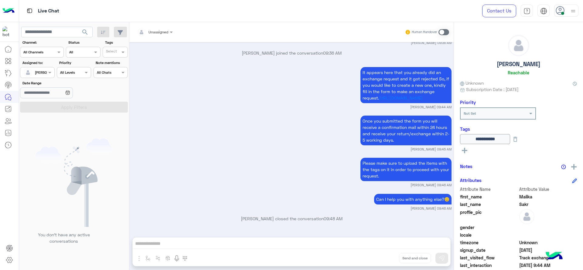
scroll to position [858, 0]
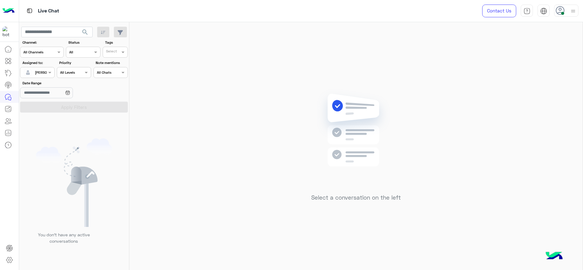
click at [41, 77] on div "[PERSON_NAME]" at bounding box center [34, 73] width 23 height 12
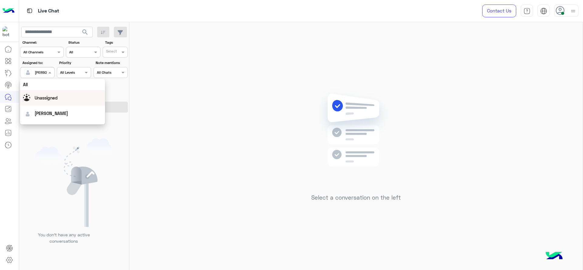
click at [46, 97] on span "Unassigned" at bounding box center [46, 97] width 23 height 5
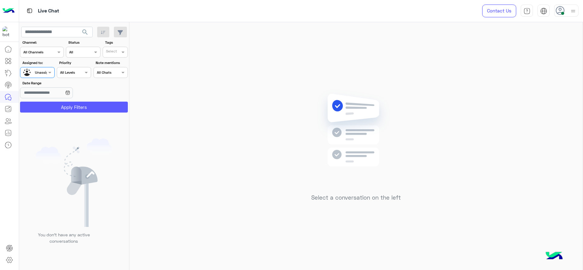
click at [54, 111] on button "Apply Filters" at bounding box center [74, 107] width 108 height 11
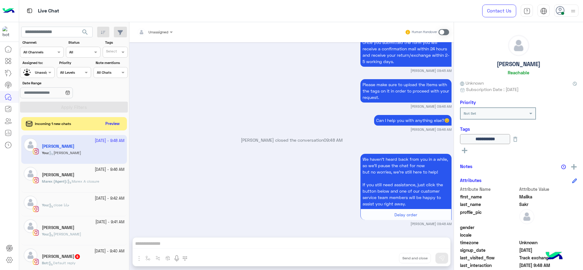
scroll to position [77, 0]
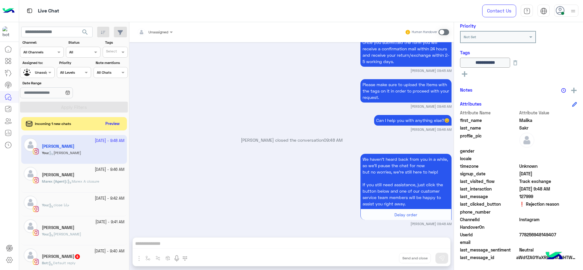
click at [68, 145] on app-inbox-user "25 September - 9:48 AM Malika Sakr You : Jana close" at bounding box center [74, 149] width 106 height 29
click at [69, 231] on div "Rokia Ali" at bounding box center [83, 228] width 83 height 6
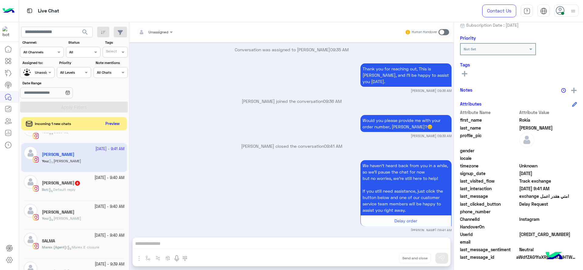
scroll to position [76, 0]
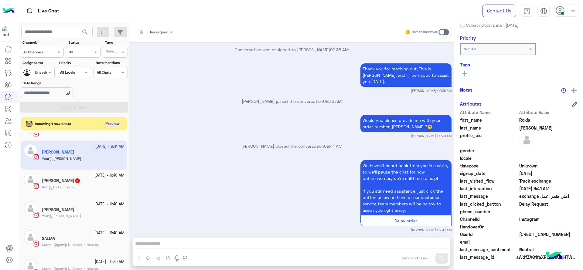
click at [89, 217] on div "You : Jana close" at bounding box center [83, 219] width 83 height 11
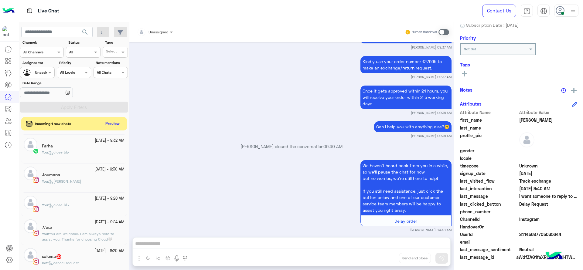
scroll to position [251, 0]
click at [77, 145] on div "Farha" at bounding box center [83, 146] width 83 height 6
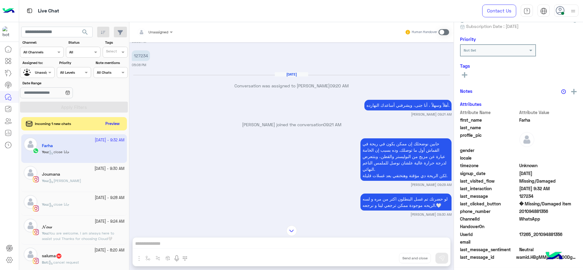
scroll to position [64, 0]
click at [163, 31] on div at bounding box center [155, 31] width 42 height 6
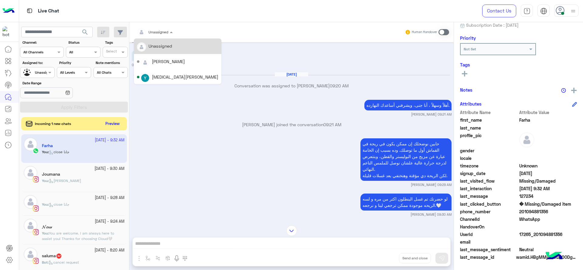
click at [231, 140] on div "حابين نوضحلك إن ممكن يكون في ريحة في القماش أول ما توصلك. وده بسبب إن الخامة عب…" at bounding box center [292, 162] width 320 height 50
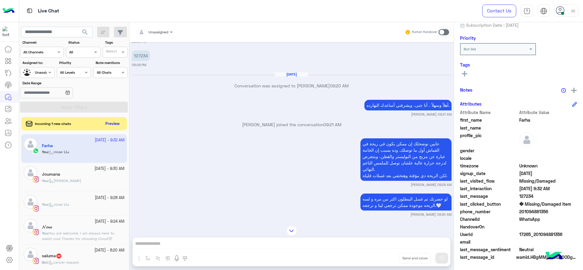
scroll to position [640, 0]
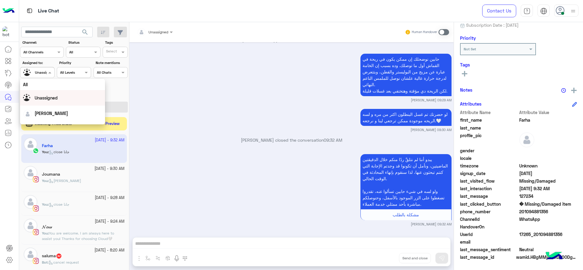
drag, startPoint x: 51, startPoint y: 71, endPoint x: 53, endPoint y: 94, distance: 22.6
click at [53, 94] on body "Live Chat Contact Us Help Center عربي English search Channel: Channel All Chann…" at bounding box center [291, 135] width 583 height 270
click at [53, 101] on div "[PERSON_NAME]" at bounding box center [64, 106] width 75 height 11
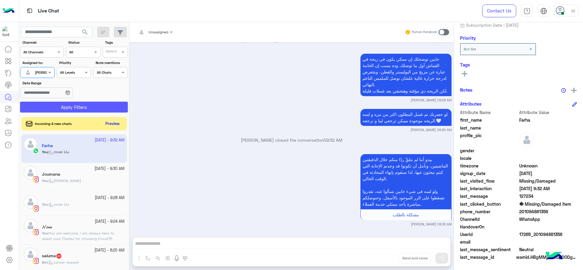
click at [54, 103] on button "Apply Filters" at bounding box center [74, 107] width 108 height 11
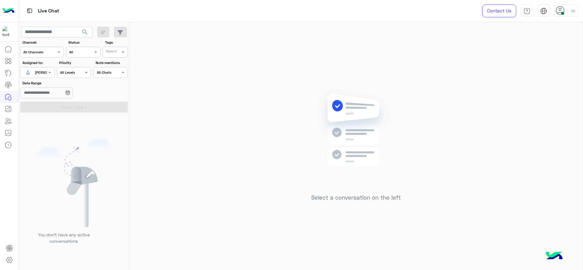
click at [486, 44] on div "Select a conversation on the left" at bounding box center [355, 147] width 453 height 251
click at [247, 63] on div "Select a conversation on the left" at bounding box center [355, 147] width 453 height 251
click at [211, 60] on div "Select a conversation on the left" at bounding box center [355, 147] width 453 height 251
click at [280, 101] on div "Select a conversation on the left" at bounding box center [355, 147] width 453 height 251
click at [303, 216] on div "Select a conversation on the left" at bounding box center [355, 147] width 453 height 251
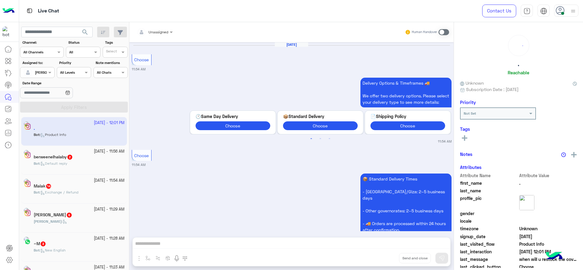
scroll to position [691, 0]
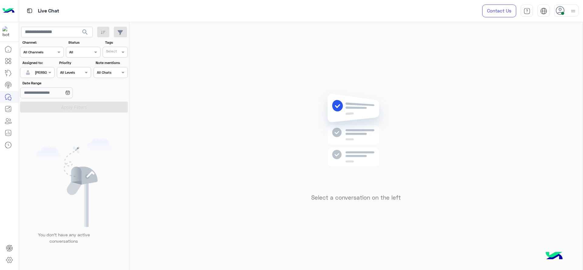
click at [292, 104] on div "Select a conversation on the left" at bounding box center [355, 147] width 453 height 251
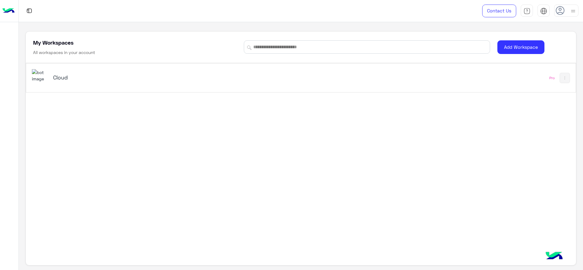
click at [71, 79] on h5 "Cloud" at bounding box center [150, 77] width 194 height 7
click at [59, 75] on h5 "Cloud" at bounding box center [150, 77] width 194 height 7
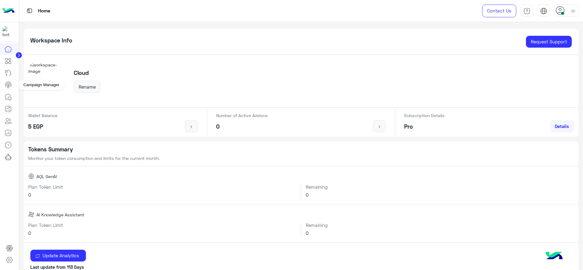
click at [7, 101] on icon at bounding box center [8, 97] width 7 height 7
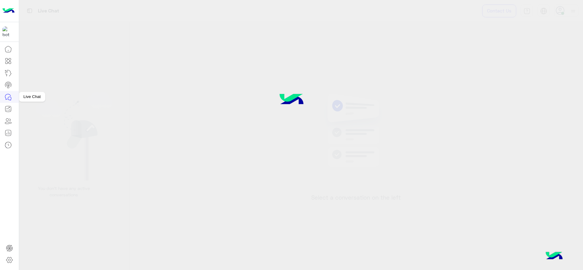
click at [4, 97] on link at bounding box center [8, 97] width 16 height 12
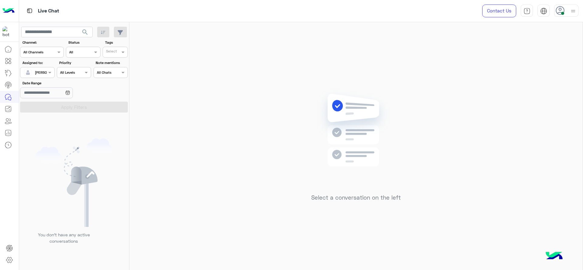
click at [46, 73] on div at bounding box center [37, 72] width 34 height 6
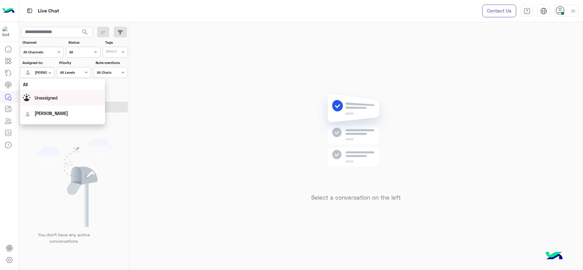
click at [48, 95] on span "Unassigned" at bounding box center [46, 97] width 23 height 5
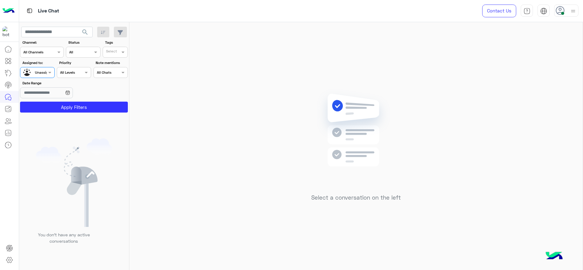
click at [117, 54] on input "text" at bounding box center [112, 52] width 12 height 5
click at [117, 66] on div "J FOLLOW UP" at bounding box center [132, 64] width 53 height 6
click at [77, 103] on button "Apply Filters" at bounding box center [74, 107] width 108 height 11
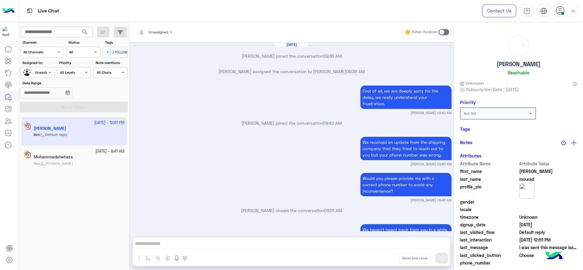
scroll to position [618, 0]
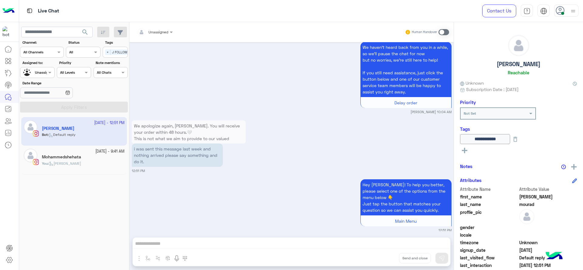
click at [98, 162] on div "You : [PERSON_NAME]" at bounding box center [83, 166] width 83 height 11
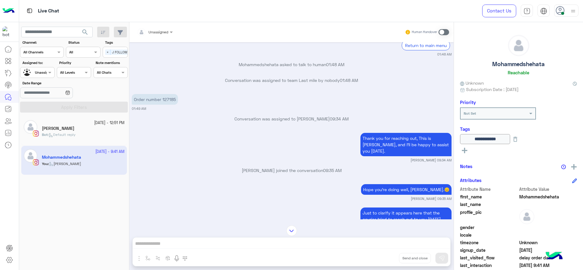
scroll to position [448, 0]
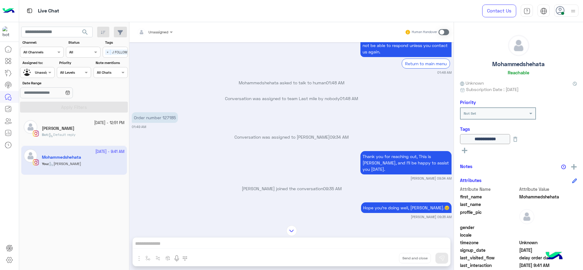
click at [173, 117] on p "Order number 127185" at bounding box center [155, 117] width 46 height 11
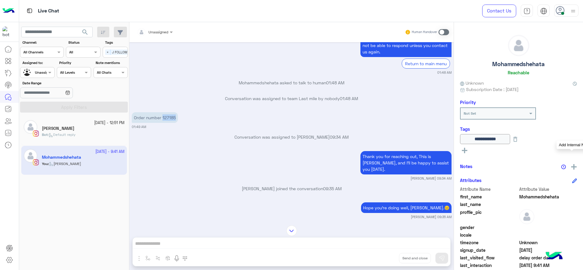
click at [572, 166] on img at bounding box center [573, 166] width 5 height 5
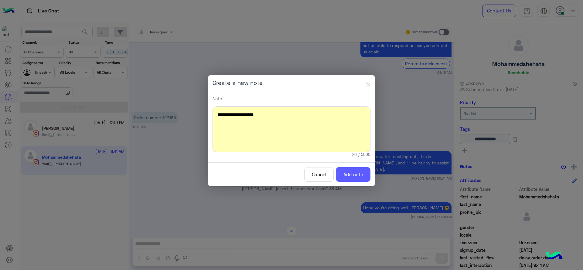
click at [355, 175] on button "Add note" at bounding box center [353, 174] width 35 height 15
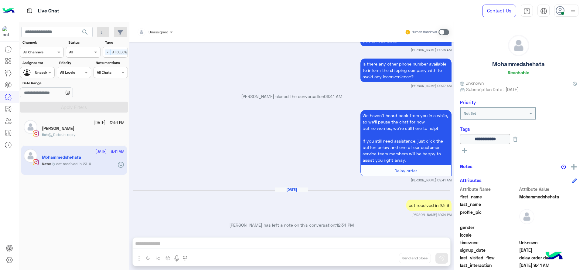
click at [149, 34] on span "Unassigned" at bounding box center [159, 32] width 20 height 5
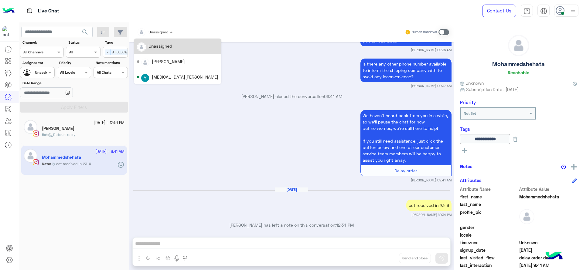
click at [398, 203] on div "Sep 25, 2025 cst received in 23-9 Jana Aboelseoud 12:34 PM" at bounding box center [292, 202] width 320 height 30
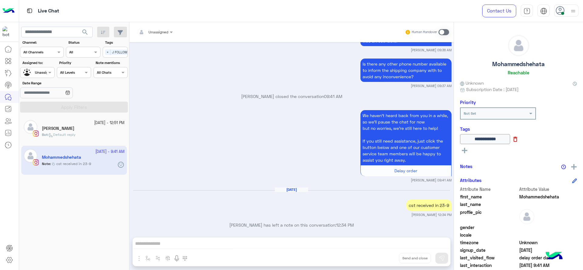
click at [519, 140] on icon at bounding box center [515, 139] width 7 height 7
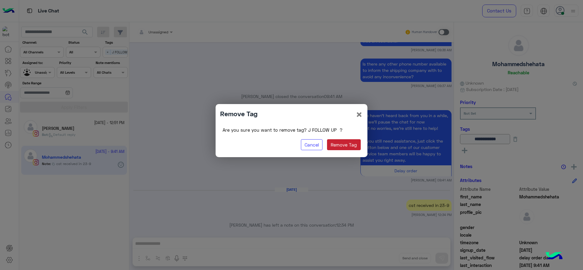
click at [351, 147] on button "Remove Tag" at bounding box center [344, 144] width 34 height 11
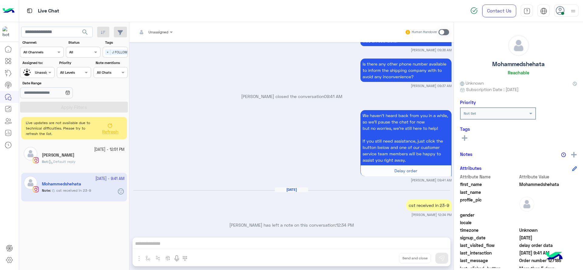
click at [462, 133] on div "Tags See All" at bounding box center [518, 134] width 117 height 17
click at [465, 138] on rect at bounding box center [464, 137] width 1 height 5
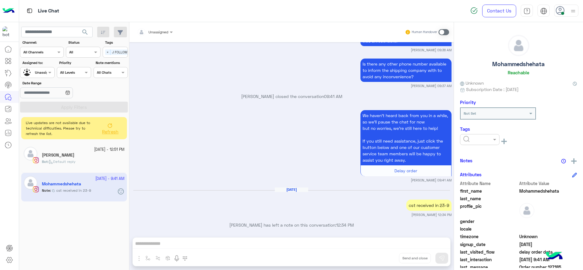
click at [478, 146] on ng-select at bounding box center [479, 141] width 39 height 14
click at [478, 144] on div at bounding box center [479, 139] width 39 height 11
click at [469, 184] on div "RESOLVED" at bounding box center [479, 188] width 39 height 11
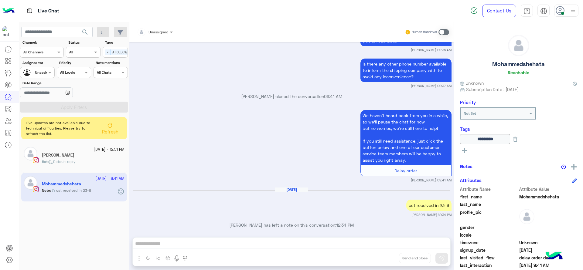
click at [114, 140] on div "search Channel: Channel All Channels Status Channel All Tags Select × J FOLLOW …" at bounding box center [74, 147] width 110 height 251
click at [110, 132] on span "Refresh" at bounding box center [110, 131] width 16 height 5
click at [84, 160] on div at bounding box center [72, 137] width 106 height 270
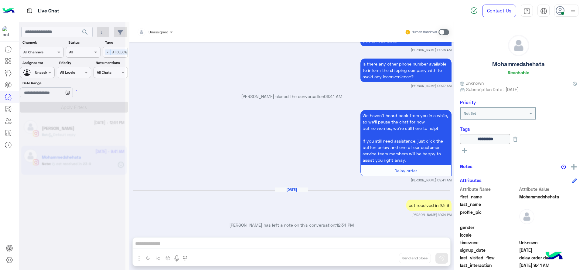
click at [84, 135] on div at bounding box center [72, 137] width 106 height 270
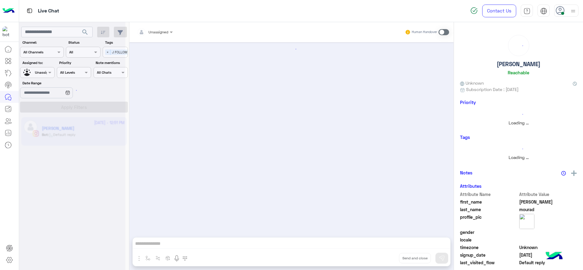
click at [84, 135] on div at bounding box center [72, 137] width 106 height 270
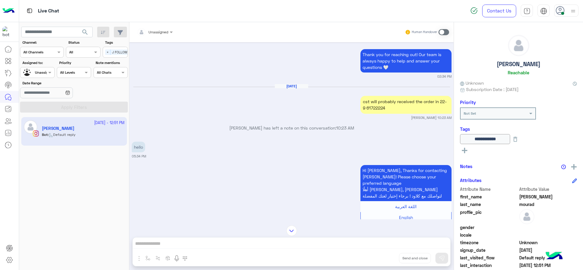
scroll to position [152, 0]
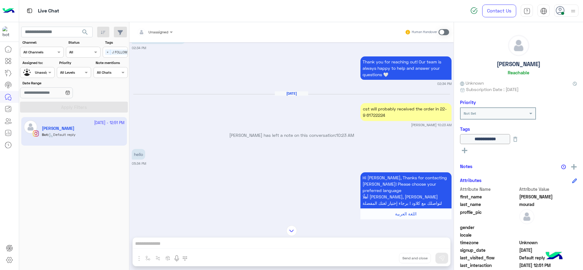
click at [374, 121] on div "cst will probably received the order in 22-9 61722224" at bounding box center [406, 112] width 91 height 18
copy div "61722224"
click at [575, 169] on div "Add Internal Note" at bounding box center [569, 167] width 16 height 8
click at [574, 166] on img at bounding box center [573, 166] width 5 height 5
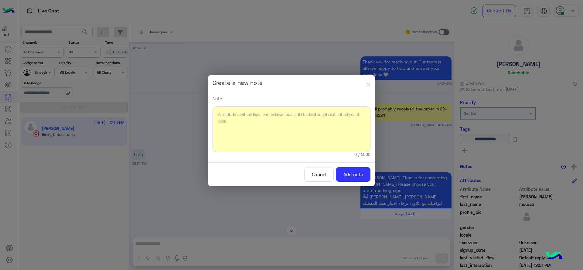
click at [427, 124] on modal-container "Create a new note Note Character limit reached 0 / 5000 Cancel Add note" at bounding box center [291, 135] width 583 height 270
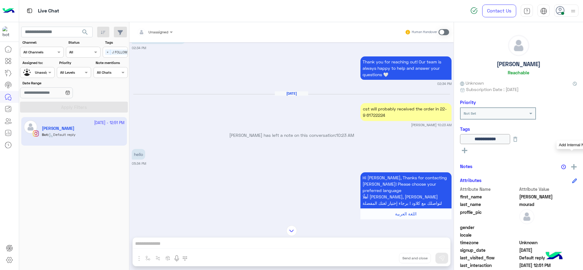
click at [574, 166] on img at bounding box center [573, 166] width 5 height 5
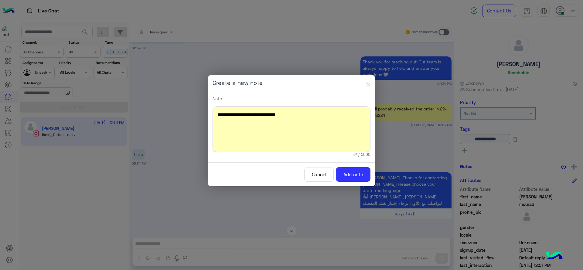
click at [231, 119] on div "**********" at bounding box center [292, 130] width 158 height 46
click at [230, 118] on div "**********" at bounding box center [292, 130] width 158 height 46
click at [224, 117] on div "**********" at bounding box center [292, 130] width 158 height 46
click at [359, 172] on button "Add note" at bounding box center [353, 174] width 35 height 15
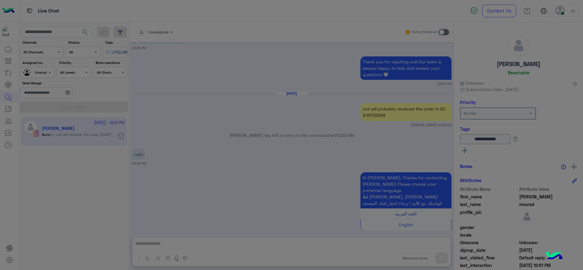
scroll to position [1494, 0]
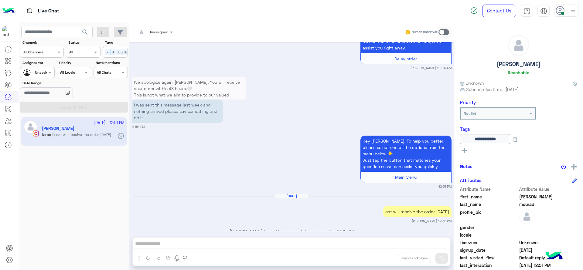
click at [108, 50] on span "×" at bounding box center [107, 52] width 5 height 5
click at [41, 72] on div at bounding box center [37, 72] width 34 height 6
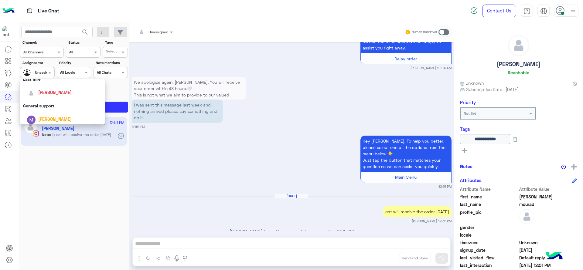
scroll to position [96, 0]
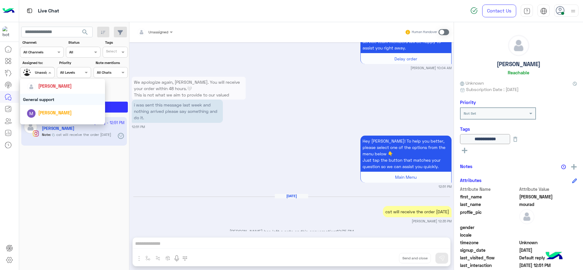
click at [54, 89] on div "[PERSON_NAME]" at bounding box center [54, 86] width 33 height 6
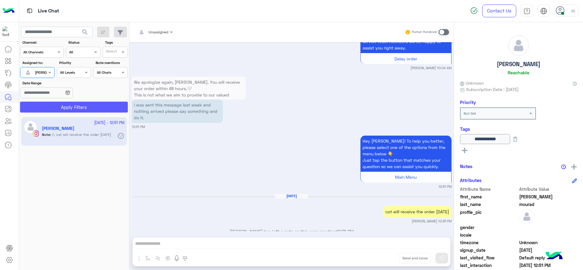
click at [62, 109] on button "Apply Filters" at bounding box center [74, 107] width 108 height 11
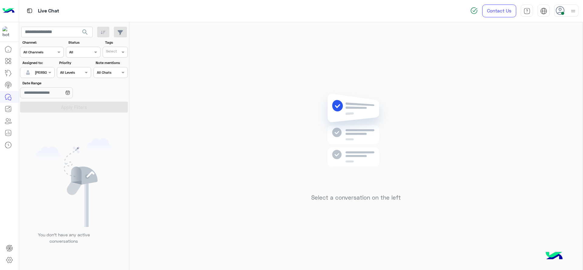
click at [173, 79] on div "Select a conversation on the left" at bounding box center [355, 147] width 453 height 251
click at [335, 106] on img at bounding box center [356, 139] width 88 height 101
click at [217, 96] on div "Select a conversation on the left" at bounding box center [355, 147] width 453 height 251
click at [575, 8] on img at bounding box center [573, 11] width 8 height 8
click at [48, 76] on div "Assigned on [PERSON_NAME]" at bounding box center [37, 72] width 34 height 11
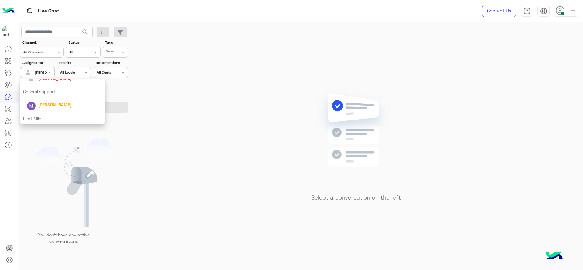
scroll to position [120, 0]
click at [35, 104] on div "First Mile" at bounding box center [62, 103] width 85 height 11
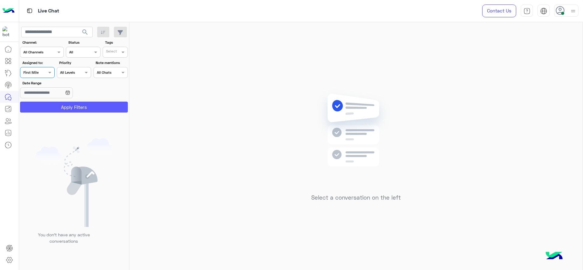
click at [75, 109] on button "Apply Filters" at bounding box center [74, 107] width 108 height 11
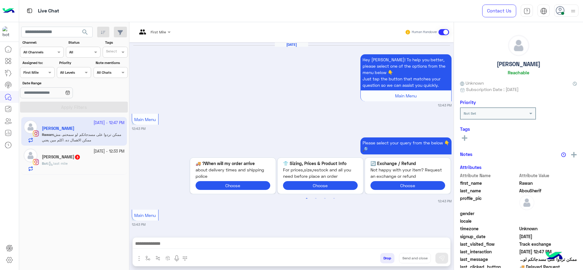
scroll to position [677, 0]
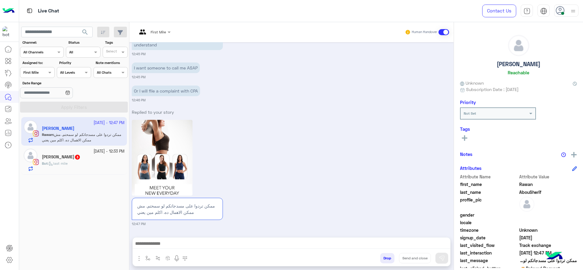
click at [158, 31] on div at bounding box center [154, 31] width 40 height 6
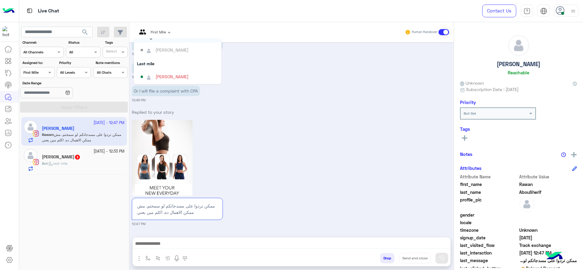
scroll to position [55, 0]
click at [157, 84] on div "General support" at bounding box center [177, 89] width 87 height 11
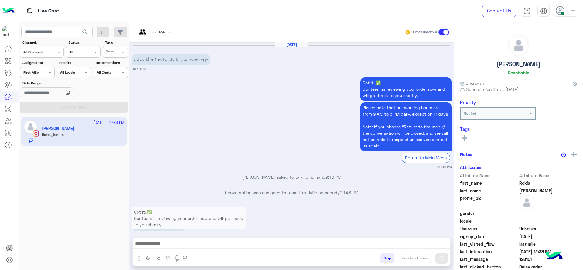
scroll to position [544, 0]
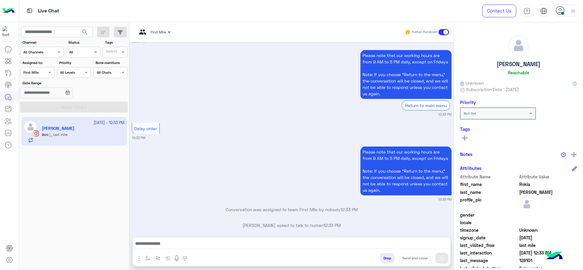
click at [173, 30] on span at bounding box center [170, 32] width 8 height 6
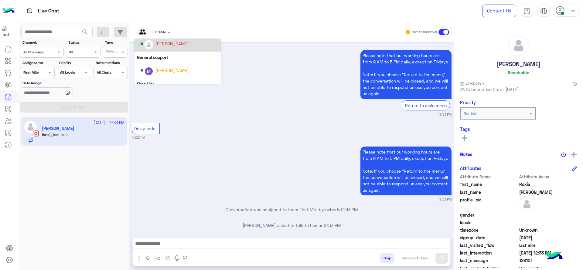
scroll to position [70, 0]
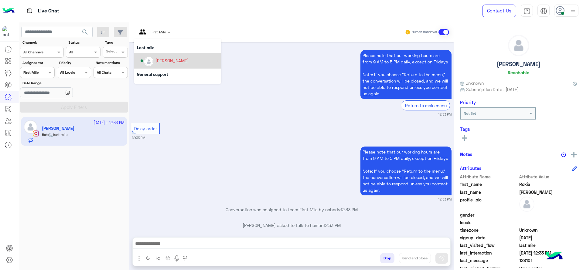
click at [155, 60] on div "[PERSON_NAME]" at bounding box center [180, 61] width 78 height 11
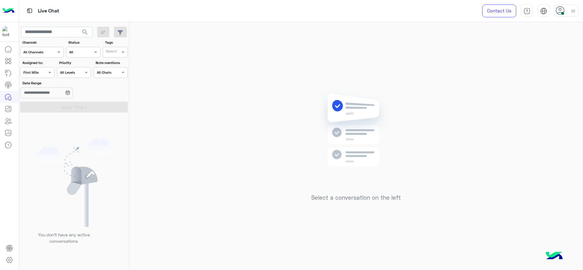
click at [39, 72] on div at bounding box center [37, 72] width 34 height 6
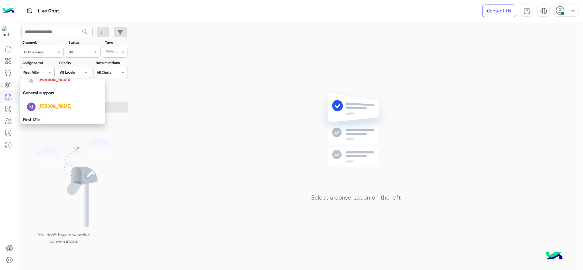
scroll to position [104, 0]
click at [48, 91] on div "General support" at bounding box center [62, 91] width 85 height 11
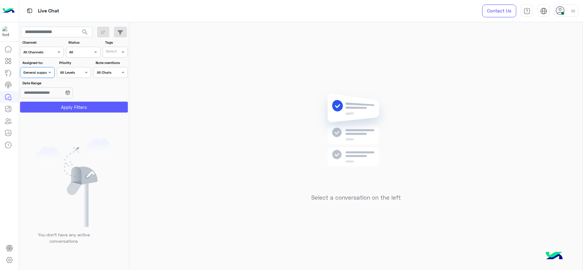
click at [76, 106] on button "Apply Filters" at bounding box center [74, 107] width 108 height 11
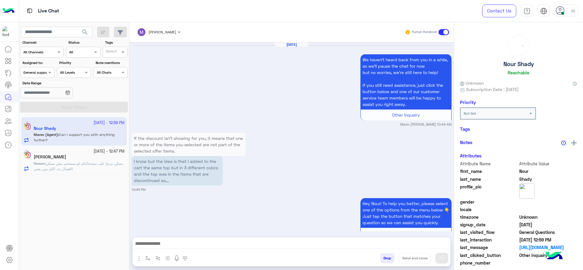
scroll to position [575, 0]
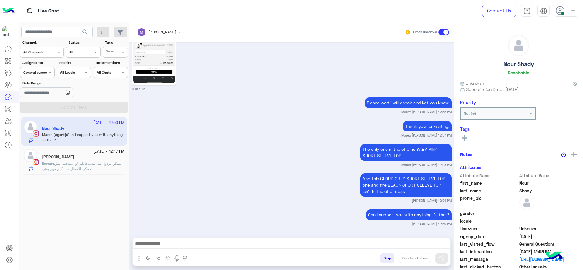
click at [83, 161] on p "Rawan : ممكن تردوا على مسدجاتكم لو سمحتم. مش ممكن الاهمال ده. اكلم مين يعني" at bounding box center [83, 166] width 83 height 11
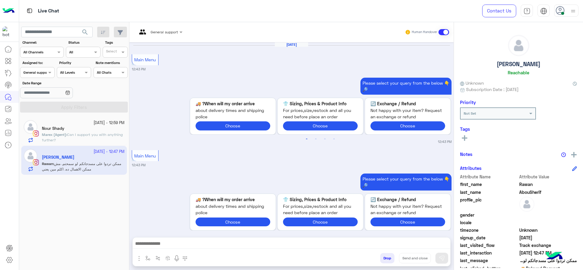
scroll to position [633, 0]
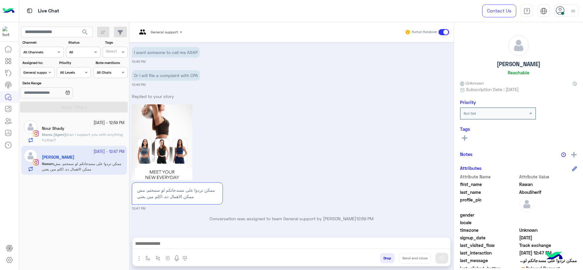
click at [157, 35] on div "General support" at bounding box center [157, 32] width 41 height 15
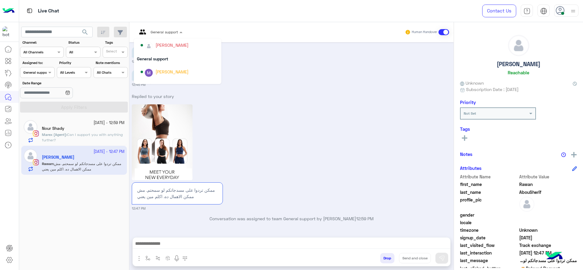
scroll to position [77, 0]
click at [160, 50] on div "[PERSON_NAME]" at bounding box center [172, 53] width 33 height 6
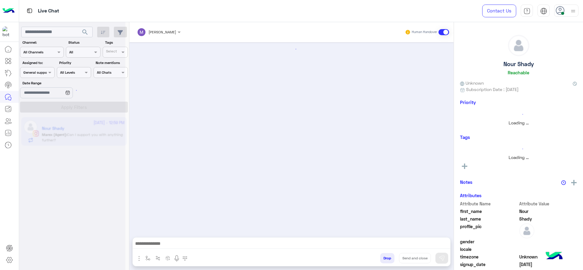
click at [39, 71] on div at bounding box center [72, 137] width 106 height 270
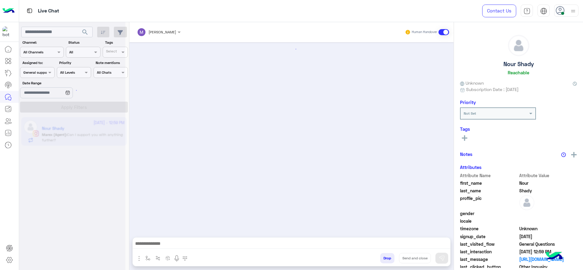
scroll to position [575, 0]
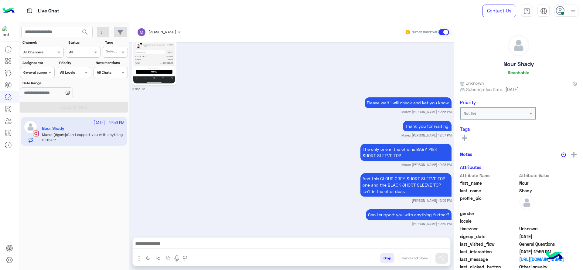
click at [39, 71] on div at bounding box center [37, 72] width 34 height 6
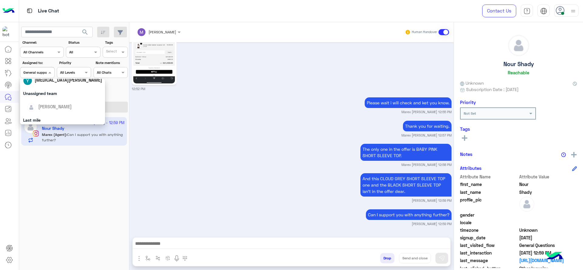
scroll to position [91, 0]
click at [45, 90] on span "[PERSON_NAME]" at bounding box center [54, 91] width 33 height 5
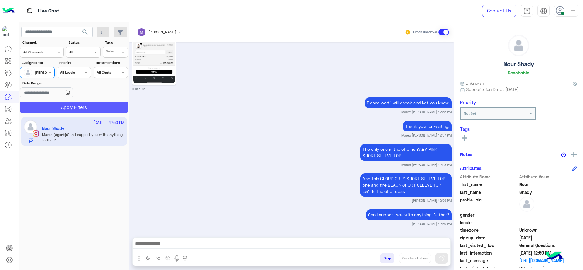
click at [60, 104] on button "Apply Filters" at bounding box center [74, 107] width 108 height 11
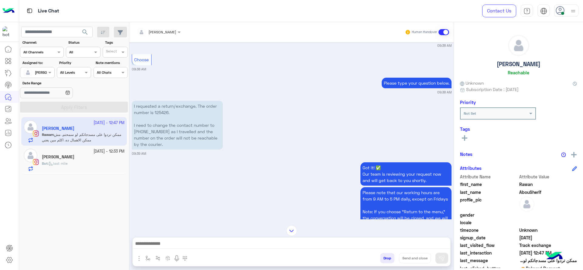
scroll to position [77, 0]
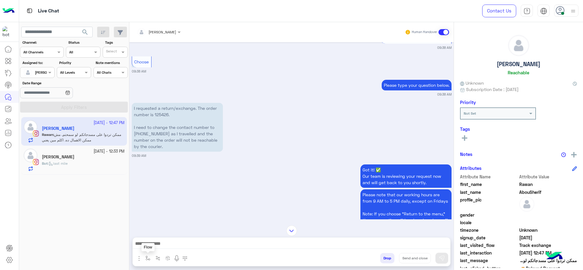
click at [146, 256] on img "button" at bounding box center [147, 258] width 5 height 5
click at [157, 248] on div "enter flow name" at bounding box center [165, 245] width 45 height 11
type input "*"
click at [161, 223] on span "J Greeting" at bounding box center [157, 222] width 22 height 5
type textarea "**********"
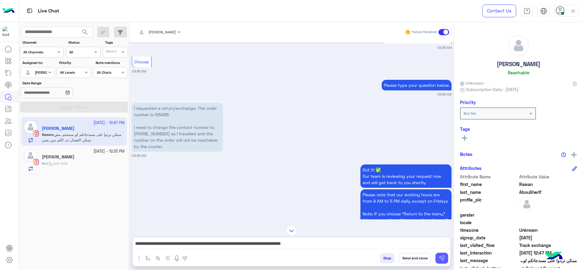
click at [437, 256] on button at bounding box center [442, 258] width 13 height 11
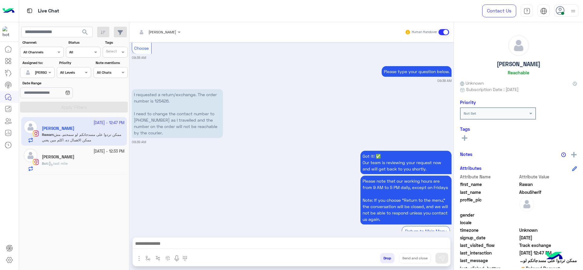
scroll to position [1461, 0]
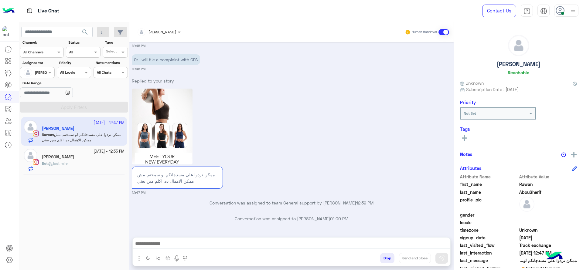
click at [85, 166] on div "Bot : last mile" at bounding box center [83, 166] width 83 height 11
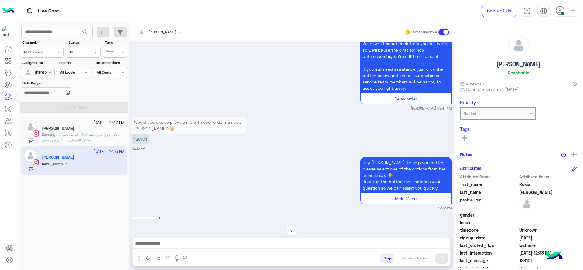
scroll to position [316, 0]
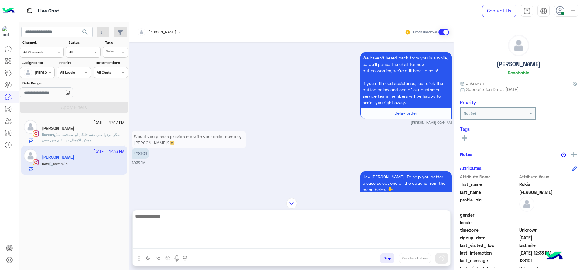
click at [152, 245] on textarea at bounding box center [292, 231] width 318 height 36
type textarea "*"
type textarea "**********"
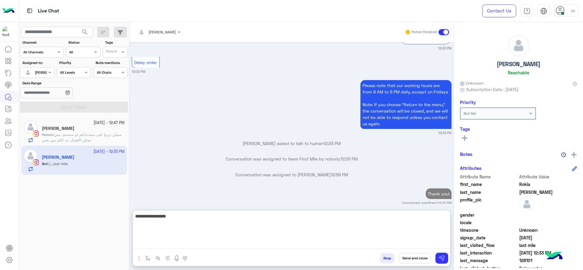
scroll to position [602, 0]
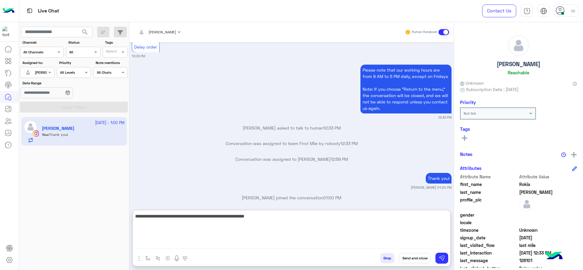
type textarea "**********"
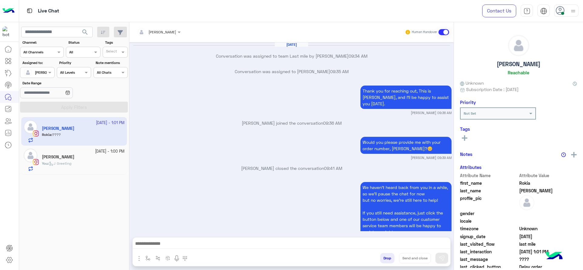
scroll to position [452, 0]
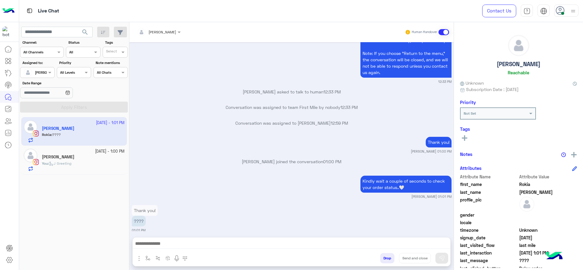
click at [229, 149] on small "[PERSON_NAME] 01:00 PM" at bounding box center [292, 151] width 320 height 5
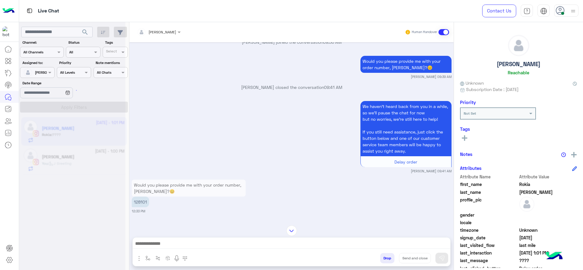
scroll to position [129, 0]
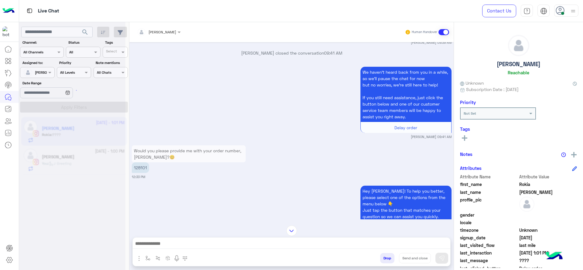
click at [75, 165] on div at bounding box center [72, 137] width 106 height 270
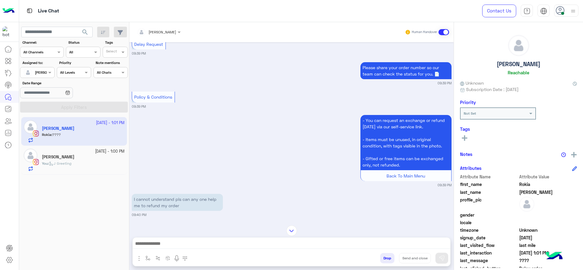
scroll to position [942, 0]
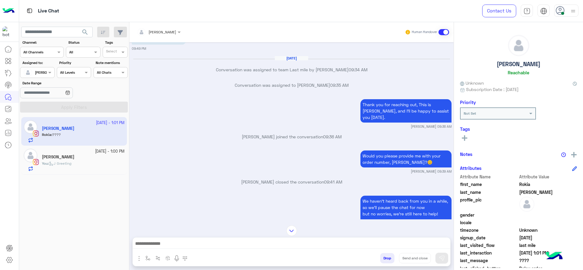
click at [96, 162] on div "You : J Greeting" at bounding box center [83, 166] width 83 height 11
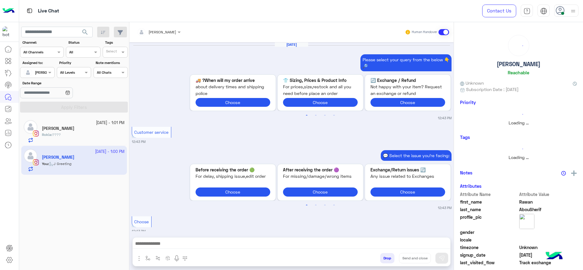
scroll to position [574, 0]
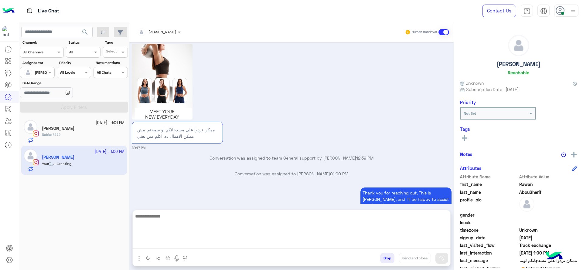
click at [206, 243] on textarea at bounding box center [292, 231] width 318 height 36
paste textarea "**********"
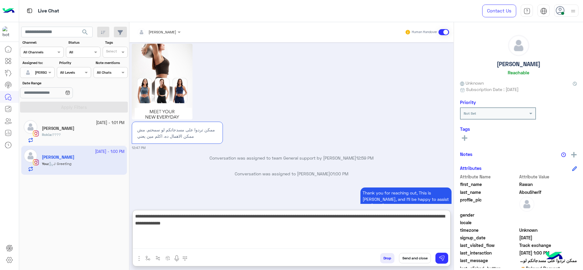
click at [264, 227] on textarea "**********" at bounding box center [292, 231] width 318 height 36
type textarea "**********"
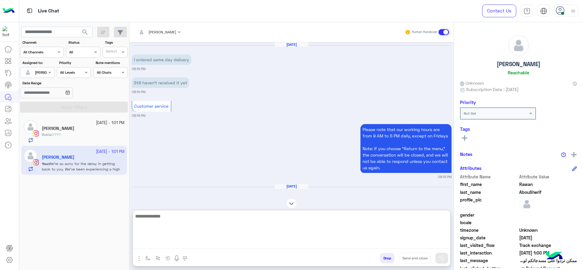
scroll to position [737, 0]
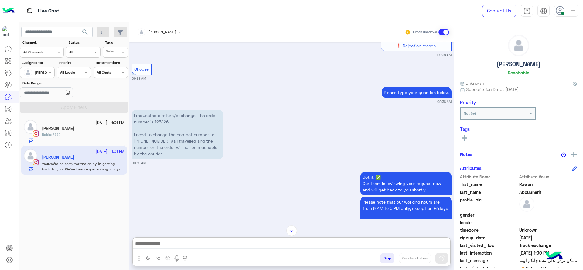
click at [164, 110] on p "I requested a return/exchange. The order number is 125426. I need to change the…" at bounding box center [177, 134] width 91 height 49
copy p "125426"
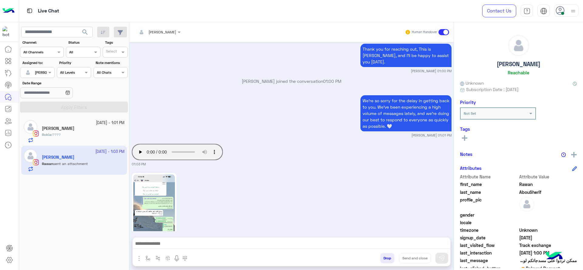
scroll to position [2320, 0]
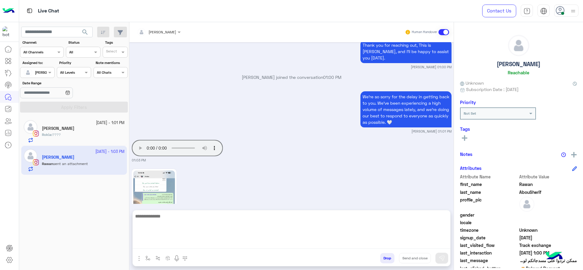
click at [326, 242] on textarea at bounding box center [292, 231] width 318 height 36
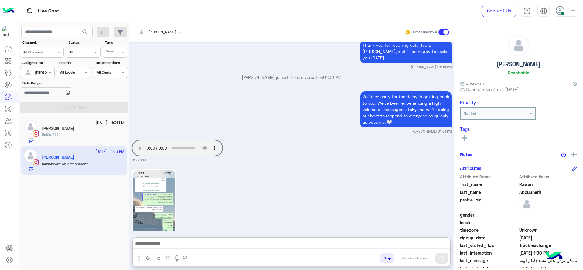
click at [166, 182] on img at bounding box center [154, 208] width 42 height 74
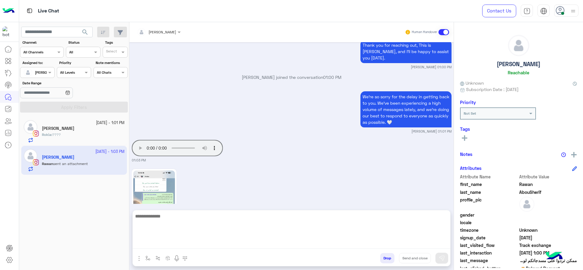
click at [230, 244] on textarea at bounding box center [292, 231] width 318 height 36
type textarea "*"
click at [137, 215] on textarea "**********" at bounding box center [292, 231] width 318 height 36
click at [239, 216] on textarea "**********" at bounding box center [292, 231] width 318 height 36
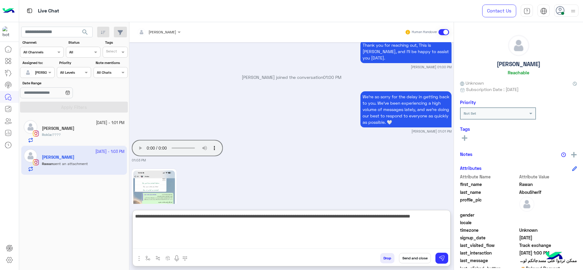
click at [142, 222] on textarea "**********" at bounding box center [292, 231] width 318 height 36
click at [207, 236] on textarea "**********" at bounding box center [292, 231] width 318 height 36
click at [237, 232] on textarea "**********" at bounding box center [292, 231] width 318 height 36
type textarea "**********"
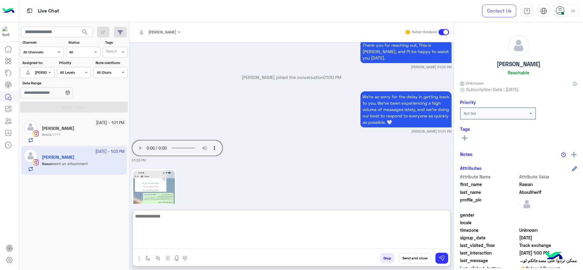
scroll to position [2404, 0]
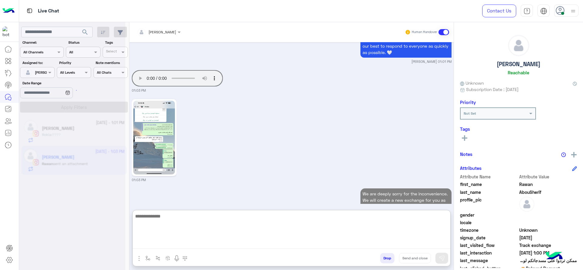
type textarea "*"
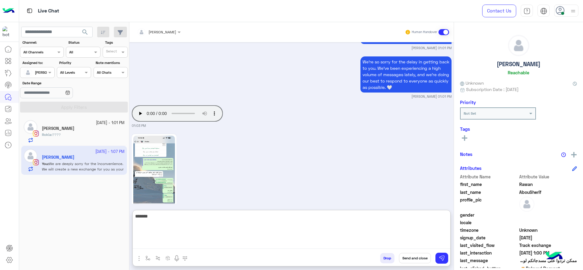
scroll to position [2481, 0]
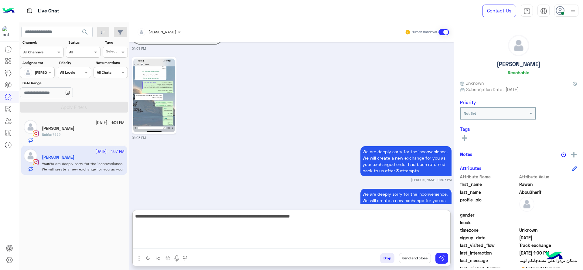
type textarea "**********"
click at [196, 237] on textarea "**********" at bounding box center [292, 231] width 318 height 36
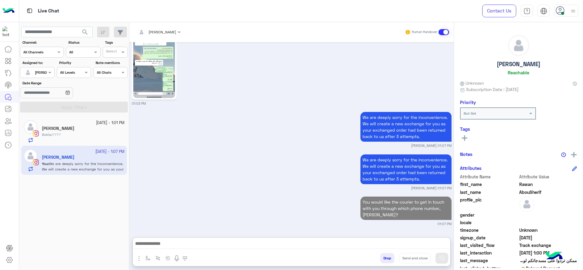
click at [80, 128] on div "Rokia Ali" at bounding box center [83, 129] width 83 height 6
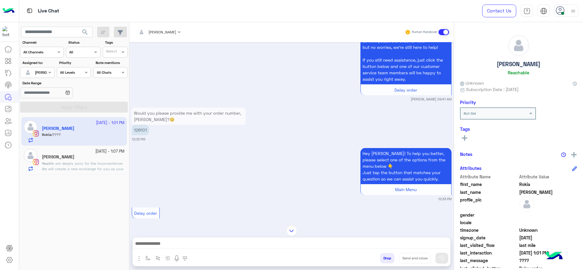
scroll to position [149, 0]
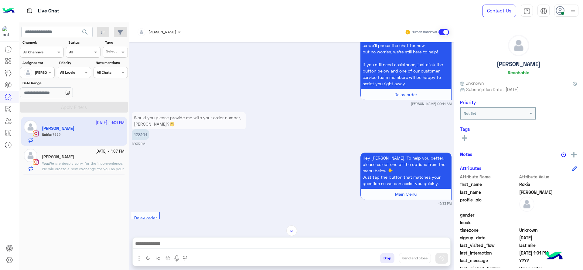
click at [133, 129] on p "128101" at bounding box center [140, 134] width 17 height 11
click at [136, 129] on p "128101" at bounding box center [140, 134] width 17 height 11
click at [138, 129] on p "128101" at bounding box center [140, 134] width 17 height 11
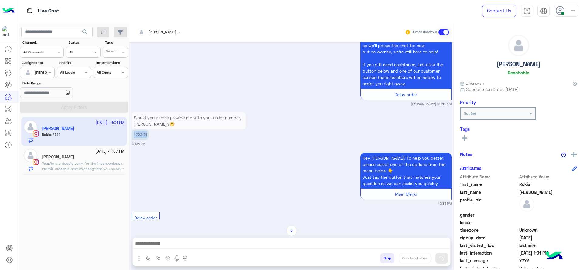
click at [138, 129] on p "128101" at bounding box center [140, 134] width 17 height 11
copy app-message "128101"
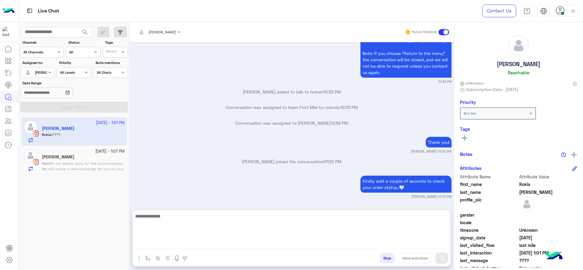
click at [192, 244] on textarea at bounding box center [292, 231] width 318 height 36
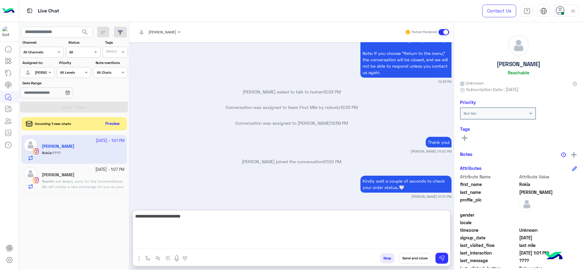
type textarea "**********"
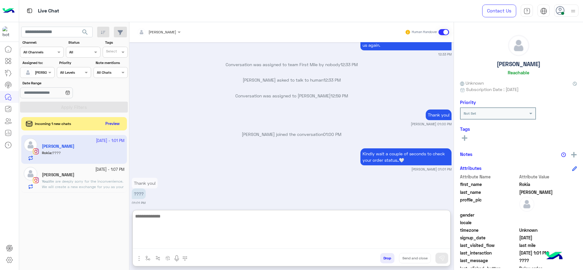
scroll to position [503, 0]
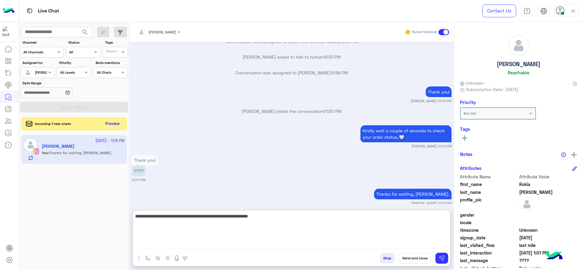
click at [253, 220] on textarea "**********" at bounding box center [292, 231] width 318 height 36
type textarea "**********"
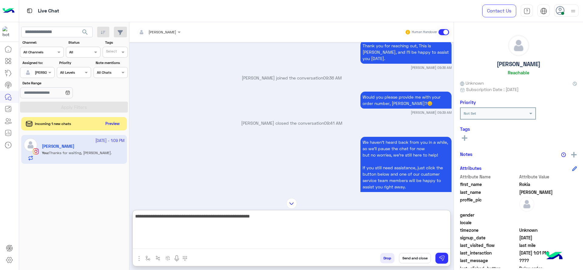
scroll to position [17, 0]
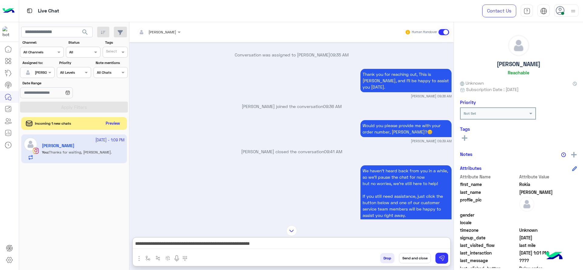
click at [115, 120] on button "Preview" at bounding box center [113, 124] width 19 height 8
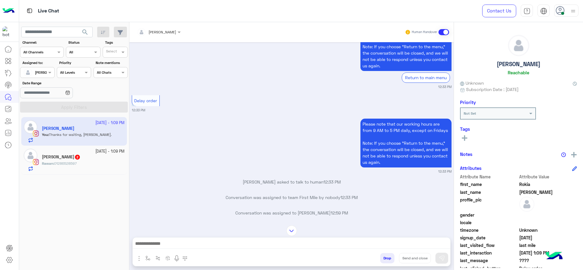
scroll to position [300, 0]
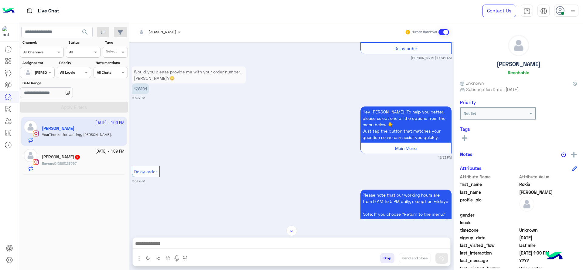
click at [193, 179] on small "12:33 PM" at bounding box center [292, 181] width 320 height 5
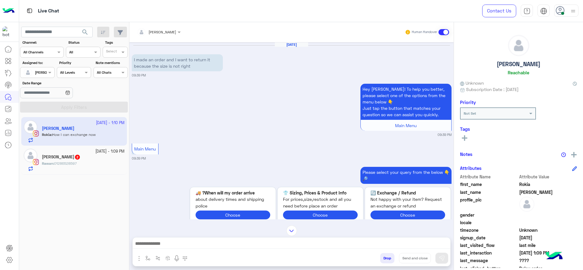
scroll to position [1663, 0]
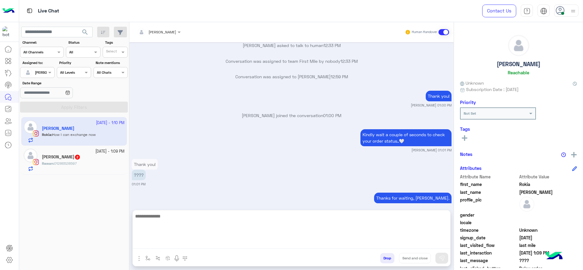
click at [262, 248] on textarea at bounding box center [292, 231] width 318 height 36
paste textarea "**********"
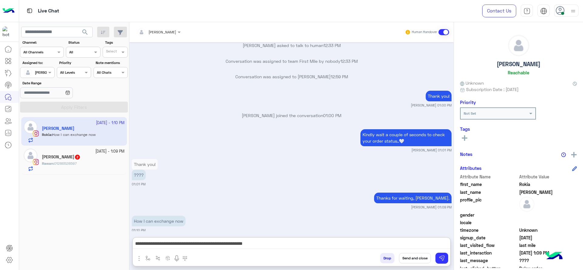
click at [138, 238] on div "**********" at bounding box center [292, 245] width 318 height 15
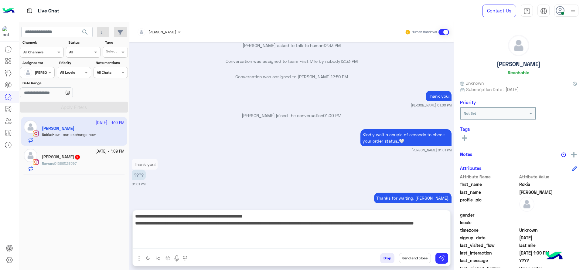
click at [142, 241] on textarea "**********" at bounding box center [292, 231] width 318 height 36
click at [137, 217] on textarea "**********" at bounding box center [292, 231] width 318 height 36
click at [177, 234] on textarea "**********" at bounding box center [292, 231] width 318 height 36
click at [334, 225] on textarea "**********" at bounding box center [292, 231] width 318 height 36
type textarea "**********"
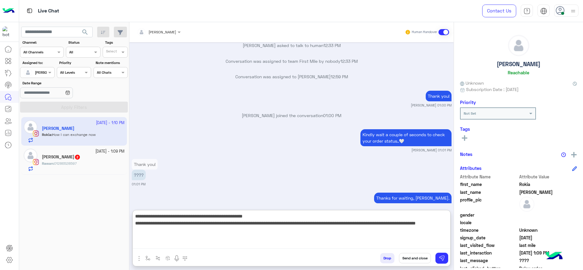
click at [329, 227] on textarea "**********" at bounding box center [292, 231] width 318 height 36
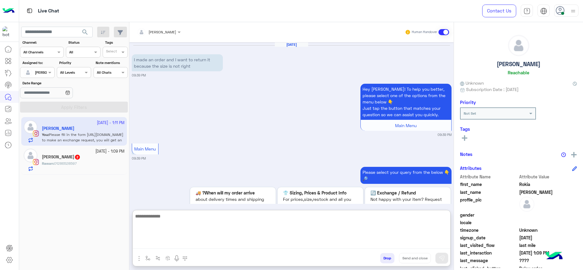
scroll to position [1745, 0]
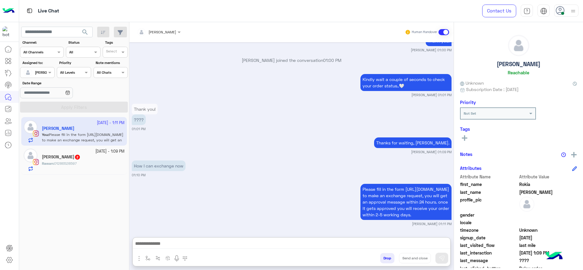
click at [84, 163] on div "Rawan : 01286528597" at bounding box center [83, 166] width 83 height 11
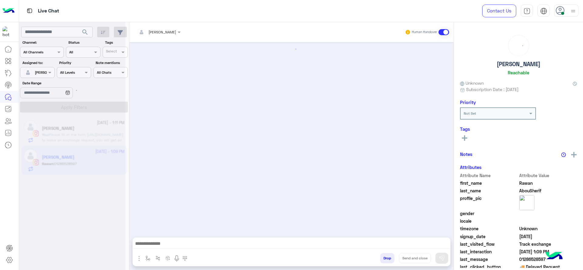
scroll to position [618, 0]
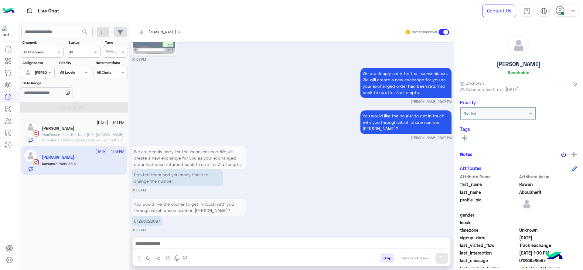
click at [100, 124] on small "25 September - 1:11 PM" at bounding box center [111, 123] width 28 height 6
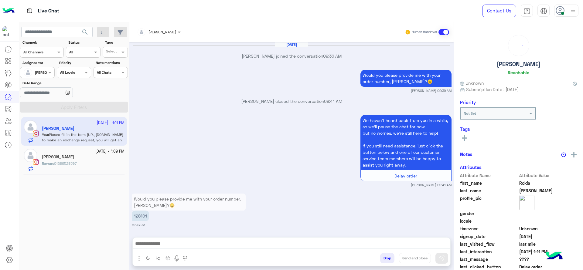
scroll to position [493, 0]
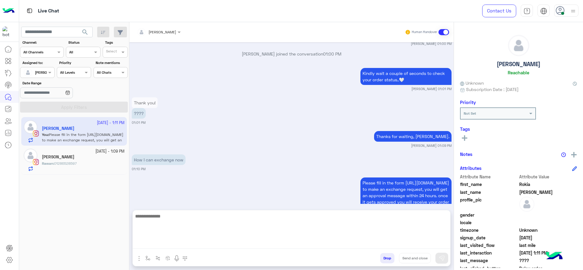
click at [192, 242] on textarea at bounding box center [292, 231] width 318 height 36
paste textarea "**********"
type textarea "**********"
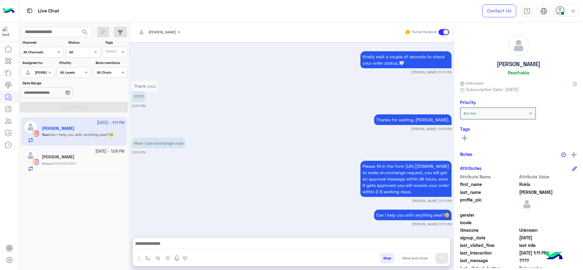
click at [119, 150] on small "25 September - 1:09 PM" at bounding box center [109, 152] width 29 height 6
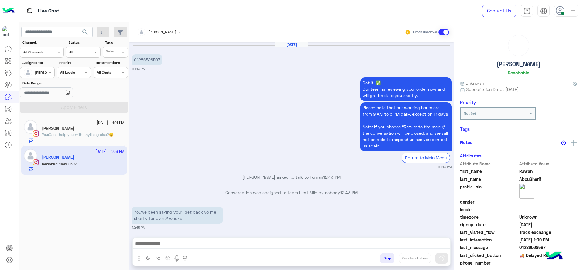
scroll to position [618, 0]
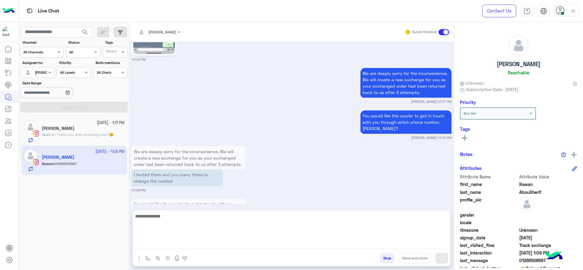
click at [198, 244] on textarea at bounding box center [292, 231] width 318 height 36
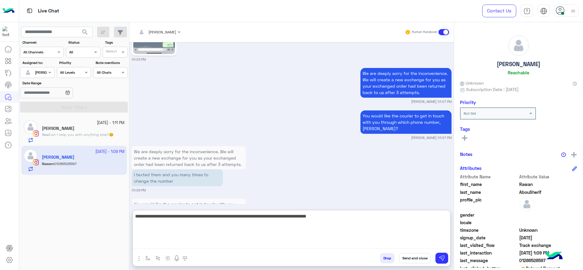
type textarea "**********"
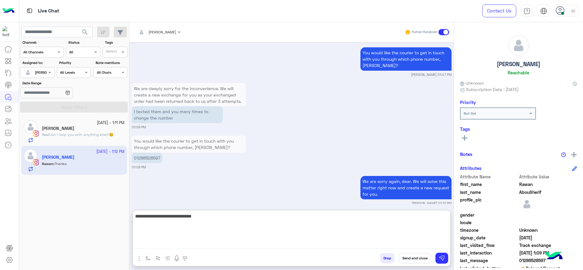
scroll to position [704, 0]
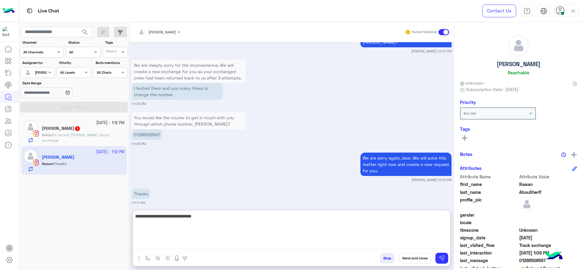
type textarea "**********"
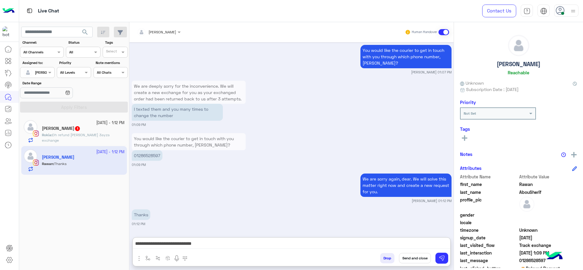
click at [101, 133] on span "Dh refund Ana 3ayza exchange" at bounding box center [76, 138] width 68 height 10
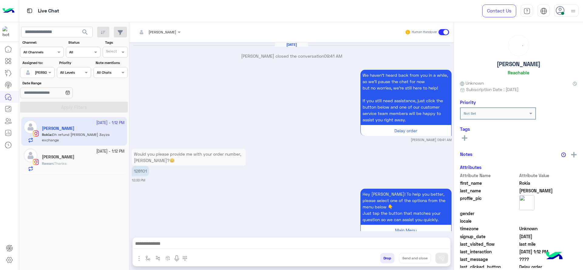
scroll to position [517, 0]
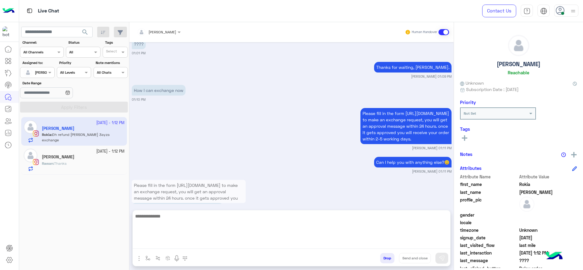
click at [205, 244] on textarea at bounding box center [292, 231] width 318 height 36
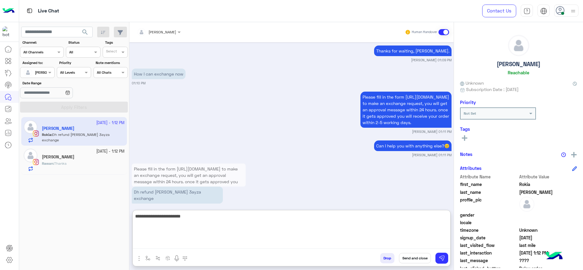
scroll to position [544, 0]
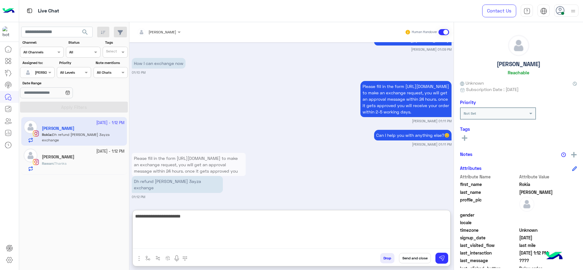
click at [213, 227] on textarea "**********" at bounding box center [292, 231] width 318 height 36
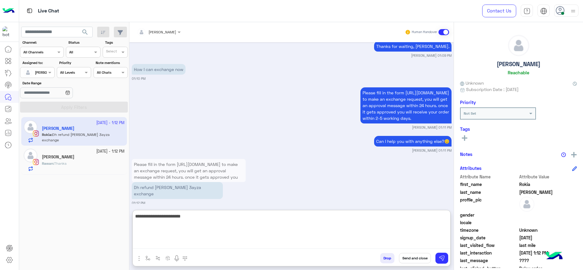
scroll to position [1337, 0]
type textarea "*"
paste textarea "******"
click at [411, 222] on textarea "**********" at bounding box center [292, 231] width 318 height 36
type textarea "**********"
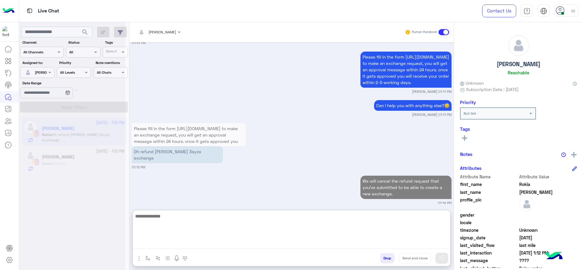
scroll to position [1373, 0]
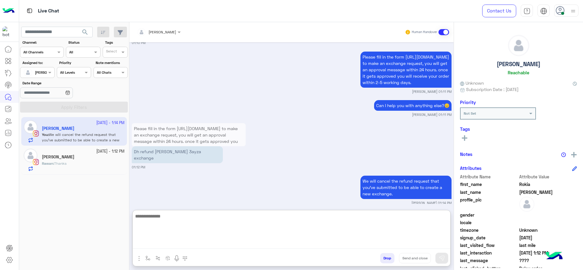
click at [279, 225] on textarea at bounding box center [292, 231] width 318 height 36
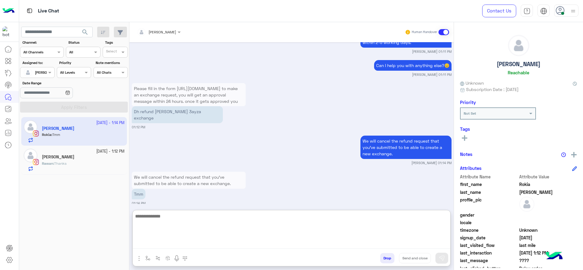
click at [182, 242] on textarea at bounding box center [292, 231] width 318 height 36
type textarea "*"
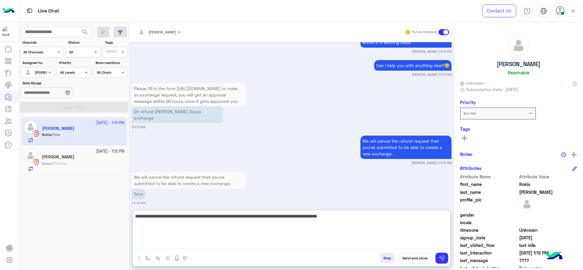
click at [316, 222] on textarea "**********" at bounding box center [292, 231] width 318 height 36
type textarea "**********"
click at [246, 233] on textarea "**********" at bounding box center [292, 231] width 318 height 36
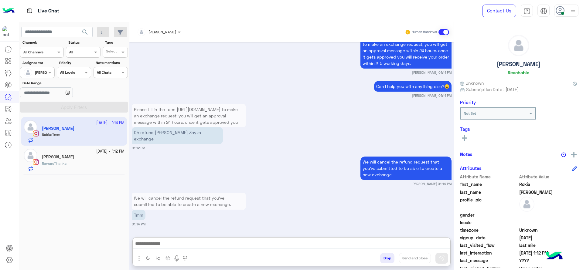
click at [77, 160] on div "Rawan AbouSherif" at bounding box center [83, 158] width 83 height 6
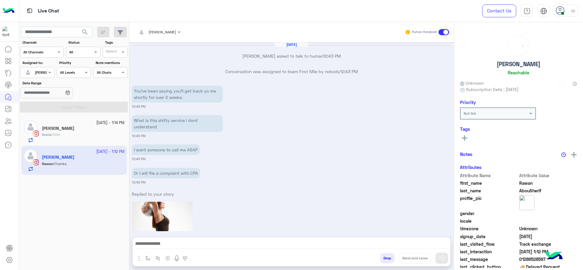
scroll to position [556, 0]
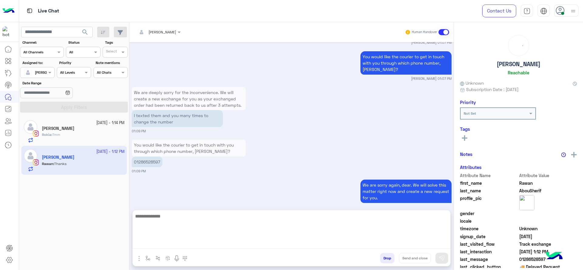
click at [222, 242] on textarea at bounding box center [292, 231] width 318 height 36
type textarea "*"
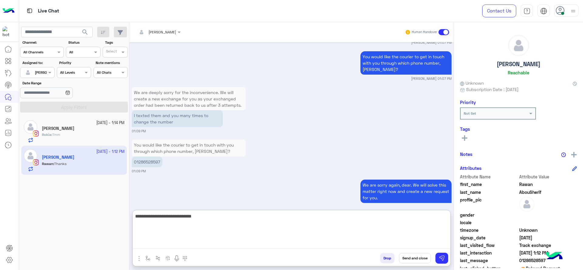
paste textarea "**********"
click at [292, 214] on textarea "**********" at bounding box center [292, 231] width 318 height 36
click at [334, 221] on textarea "**********" at bounding box center [292, 231] width 318 height 36
type textarea "**********"
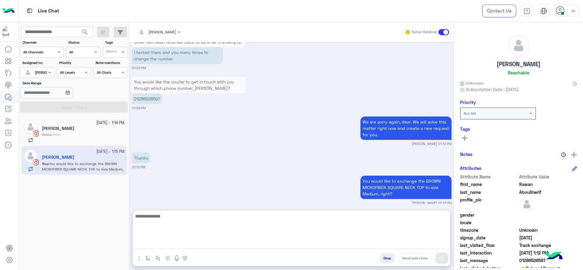
type textarea "*"
click at [150, 223] on textarea "**********" at bounding box center [292, 231] width 318 height 36
type textarea "**********"
click at [283, 237] on textarea "**********" at bounding box center [292, 231] width 318 height 36
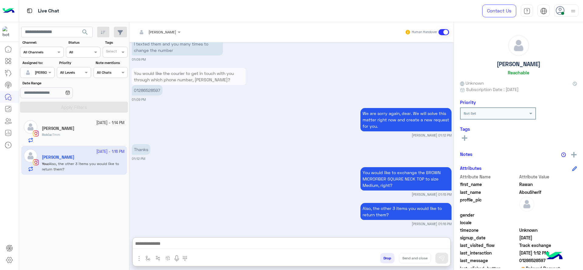
click at [95, 130] on div "Rokia Ali" at bounding box center [83, 129] width 83 height 6
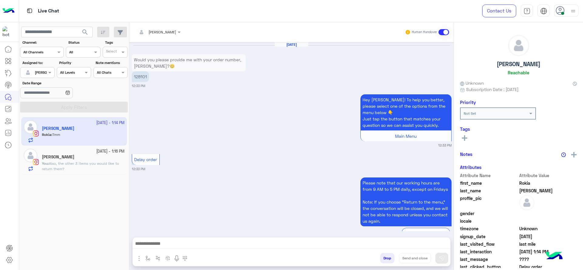
scroll to position [499, 0]
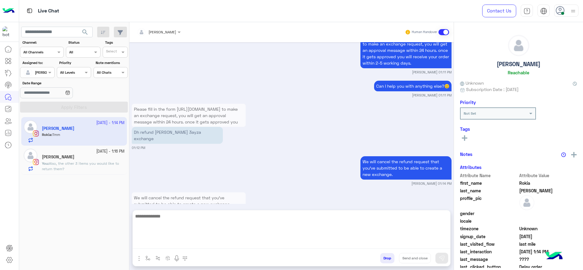
click at [229, 242] on textarea at bounding box center [292, 231] width 318 height 36
paste textarea "**********"
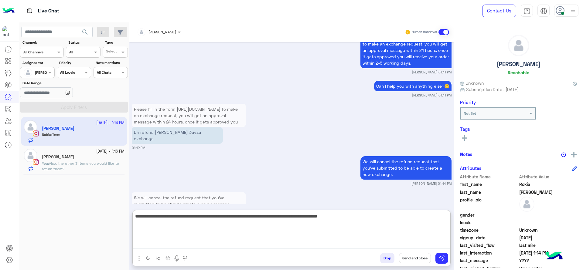
click at [364, 237] on textarea "**********" at bounding box center [292, 231] width 318 height 36
click at [356, 220] on textarea "**********" at bounding box center [292, 231] width 318 height 36
type textarea "**********"
click at [385, 214] on textarea "**********" at bounding box center [292, 231] width 318 height 36
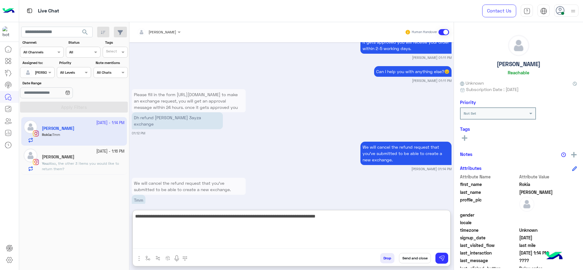
scroll to position [526, 0]
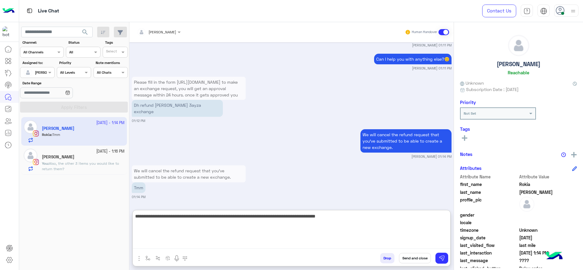
click at [341, 223] on textarea "**********" at bounding box center [292, 231] width 318 height 36
click at [282, 222] on textarea "**********" at bounding box center [292, 231] width 318 height 36
click at [244, 227] on textarea "**********" at bounding box center [292, 231] width 318 height 36
click at [282, 226] on textarea "**********" at bounding box center [292, 231] width 318 height 36
click at [192, 219] on textarea "**********" at bounding box center [292, 231] width 318 height 36
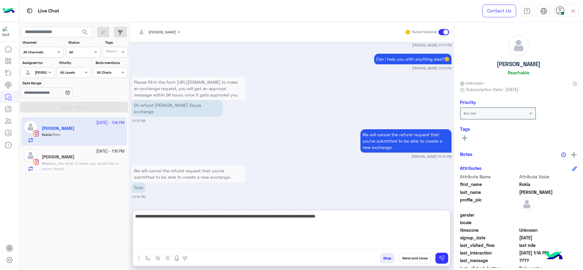
click at [225, 217] on textarea "**********" at bounding box center [292, 231] width 318 height 36
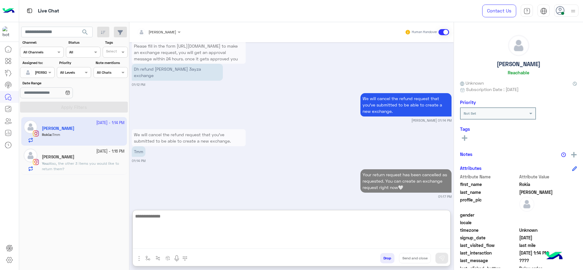
paste textarea "**********"
type textarea "**********"
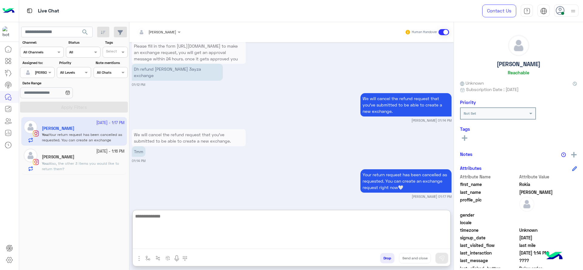
scroll to position [585, 0]
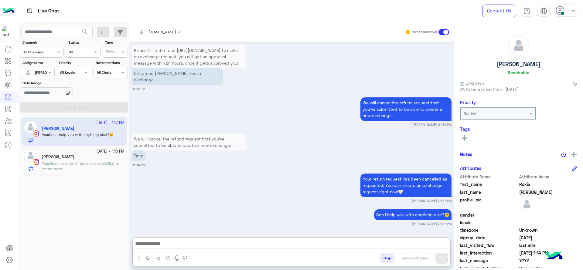
click at [99, 157] on div "Rawan AbouSherif" at bounding box center [83, 158] width 83 height 6
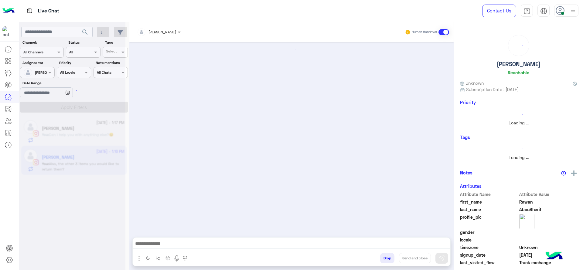
scroll to position [590, 0]
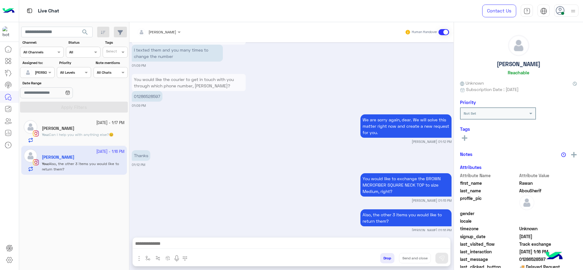
click at [153, 91] on p "01286528597" at bounding box center [147, 96] width 31 height 11
click at [153, 92] on p "01286528597" at bounding box center [147, 96] width 31 height 11
copy p "01286528597"
click at [76, 130] on div "Rokia Ali 1" at bounding box center [83, 129] width 83 height 6
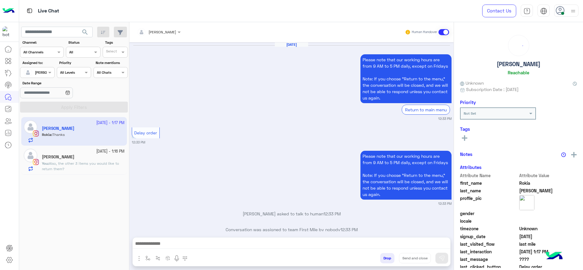
scroll to position [469, 0]
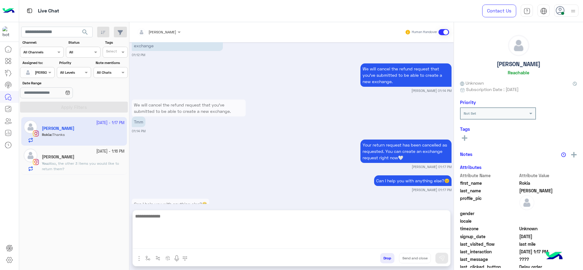
click at [209, 246] on textarea at bounding box center [292, 231] width 318 height 36
click at [209, 245] on textarea at bounding box center [292, 231] width 318 height 36
paste textarea "**********"
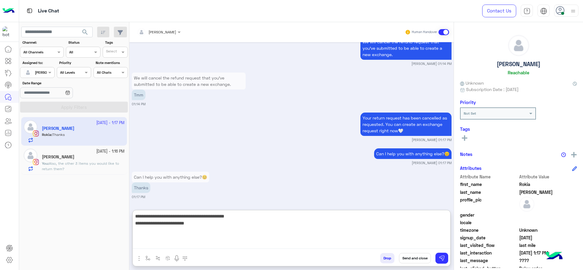
type textarea "**********"
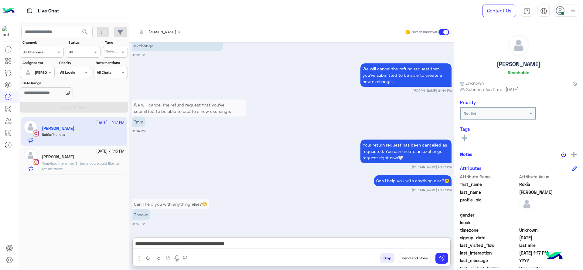
click at [412, 256] on button "Send and close" at bounding box center [415, 258] width 32 height 10
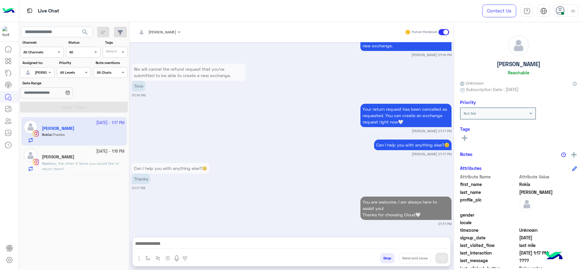
scroll to position [520, 0]
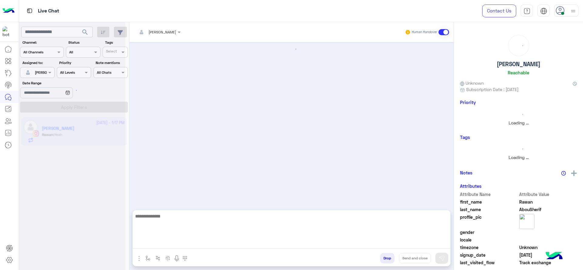
click at [203, 243] on textarea at bounding box center [292, 231] width 318 height 36
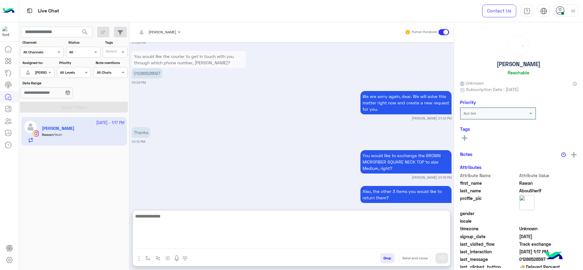
scroll to position [589, 0]
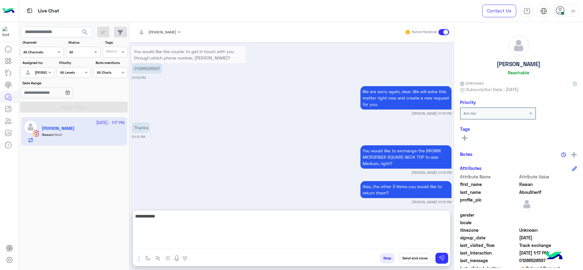
type textarea "**********"
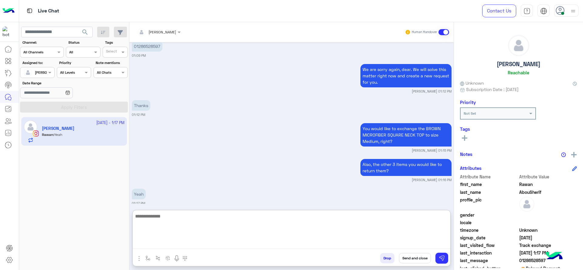
scroll to position [634, 0]
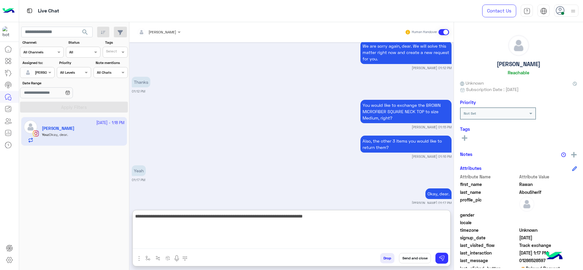
click at [206, 213] on textarea "**********" at bounding box center [292, 231] width 318 height 36
click at [362, 223] on textarea "**********" at bounding box center [292, 231] width 318 height 36
paste textarea "**********"
click at [229, 240] on textarea "**********" at bounding box center [292, 231] width 318 height 36
click at [134, 218] on textarea "**********" at bounding box center [292, 231] width 318 height 36
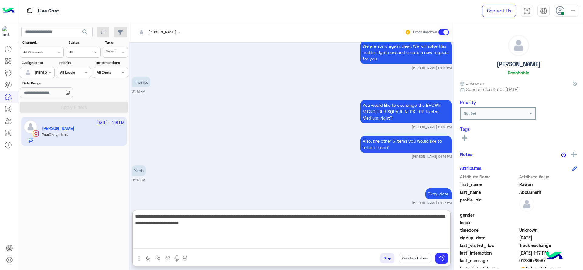
type textarea "**********"
click at [265, 231] on textarea "**********" at bounding box center [292, 231] width 318 height 36
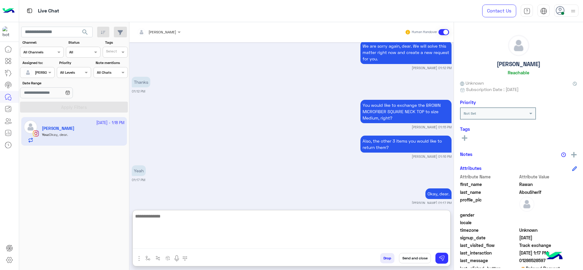
scroll to position [683, 0]
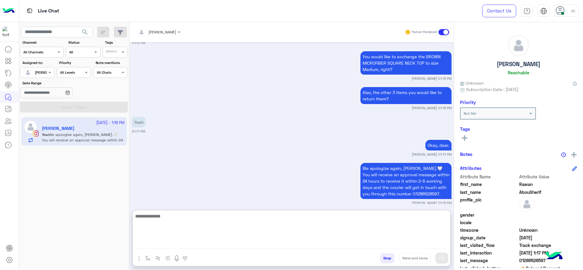
paste textarea "**********"
type textarea "**********"
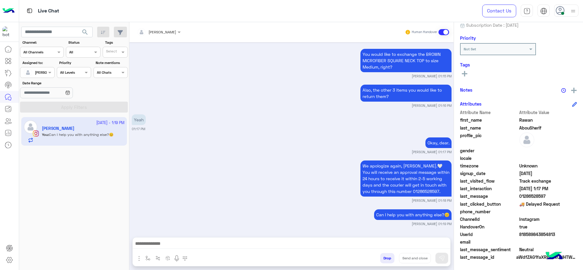
scroll to position [679, 0]
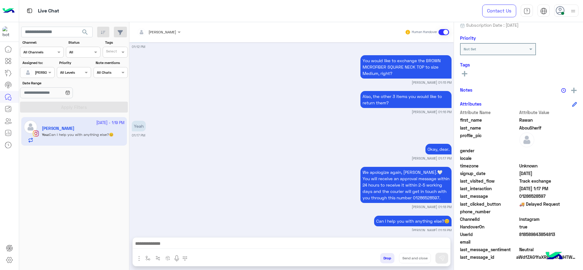
drag, startPoint x: 554, startPoint y: 234, endPoint x: 513, endPoint y: 236, distance: 40.5
click at [513, 236] on div "UserId 818589843854813" at bounding box center [518, 235] width 117 height 8
copy div "818589843854813"
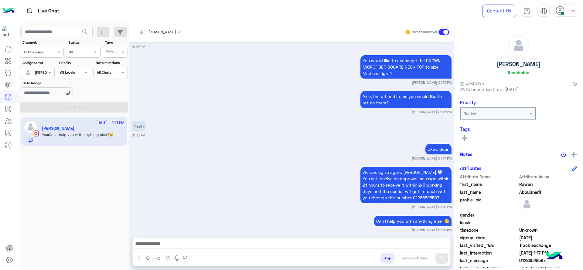
scroll to position [679, 0]
click at [150, 260] on img "button" at bounding box center [147, 258] width 5 height 5
click at [165, 237] on div "enter flow name" at bounding box center [166, 245] width 46 height 16
click at [158, 243] on input "text" at bounding box center [158, 243] width 24 height 5
type input "*"
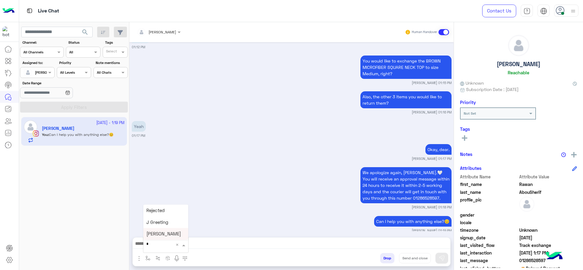
click at [152, 232] on span "[PERSON_NAME]" at bounding box center [163, 233] width 35 height 5
type textarea "**********"
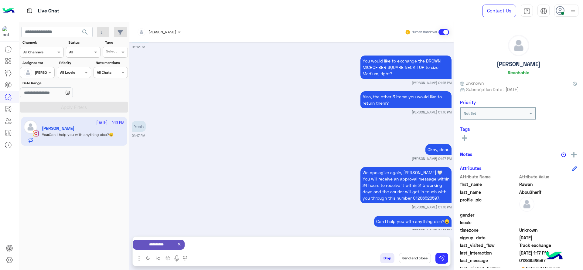
scroll to position [679, 0]
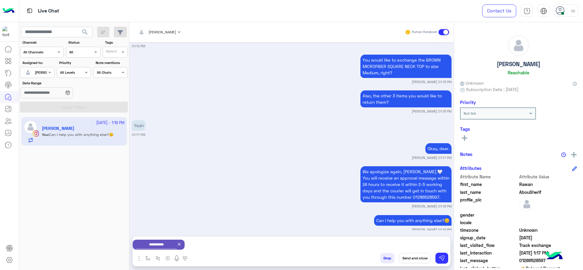
click at [424, 258] on button "Send and close" at bounding box center [415, 258] width 32 height 10
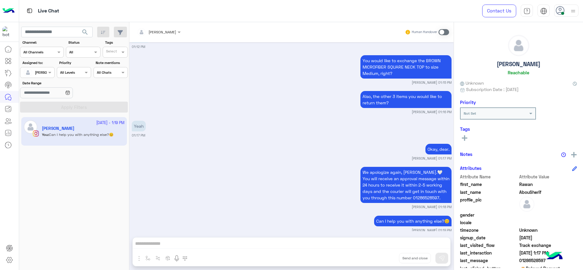
scroll to position [694, 0]
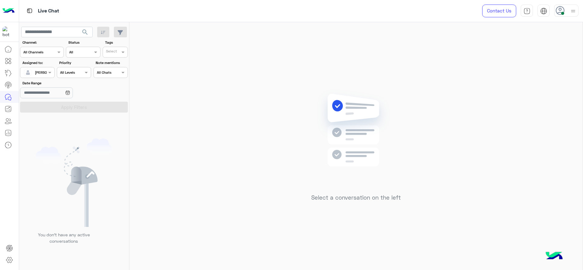
click at [177, 127] on div "Select a conversation on the left" at bounding box center [355, 147] width 453 height 251
click at [410, 92] on div "Select a conversation on the left" at bounding box center [355, 147] width 453 height 251
click at [58, 114] on body "Live Chat Contact Us Help Center عربي English search Channel: Channel All Chann…" at bounding box center [291, 135] width 583 height 270
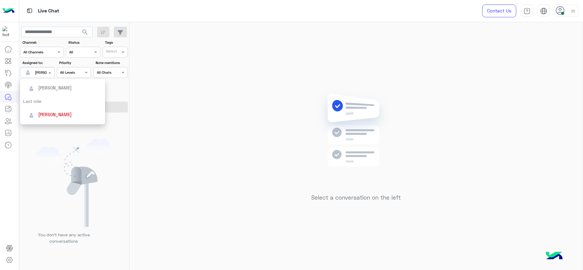
scroll to position [120, 0]
click at [46, 102] on div "First Mile" at bounding box center [62, 103] width 85 height 11
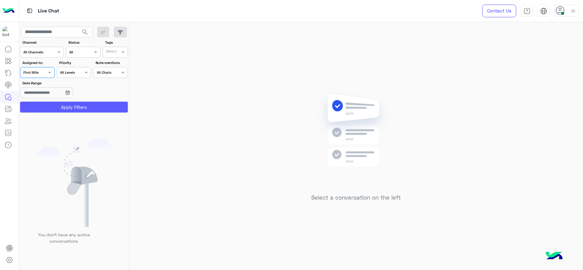
click at [46, 102] on button "Apply Filters" at bounding box center [74, 107] width 108 height 11
click at [32, 77] on div "Assigned on First Mile" at bounding box center [37, 72] width 34 height 11
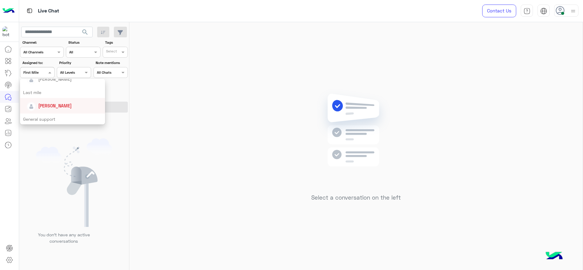
scroll to position [74, 0]
click at [37, 111] on div "[PERSON_NAME]" at bounding box center [64, 108] width 75 height 11
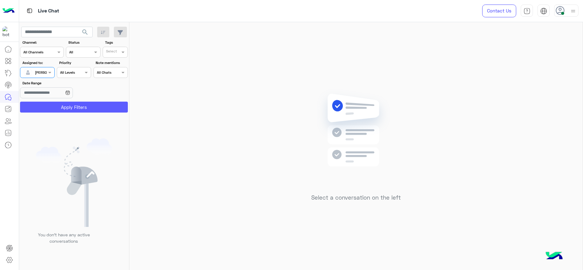
click at [37, 111] on button "Apply Filters" at bounding box center [74, 107] width 108 height 11
click at [241, 135] on div "Select a conversation on the left" at bounding box center [355, 147] width 453 height 251
drag, startPoint x: 190, startPoint y: 99, endPoint x: 266, endPoint y: 43, distance: 94.0
click at [266, 43] on div "Select a conversation on the left" at bounding box center [355, 147] width 453 height 251
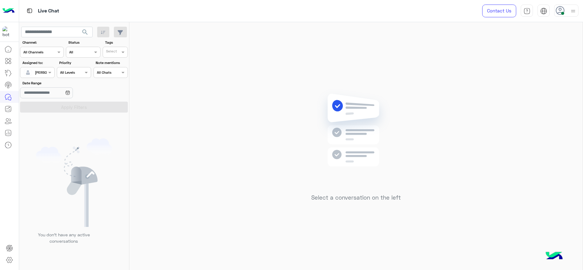
click at [203, 160] on div "Select a conversation on the left" at bounding box center [355, 147] width 453 height 251
click at [209, 185] on div "Select a conversation on the left" at bounding box center [355, 147] width 453 height 251
click at [194, 57] on div "Select a conversation on the left" at bounding box center [355, 147] width 453 height 251
click at [174, 68] on div "Select a conversation on the left" at bounding box center [355, 147] width 453 height 251
click at [186, 93] on div "Select a conversation on the left" at bounding box center [355, 147] width 453 height 251
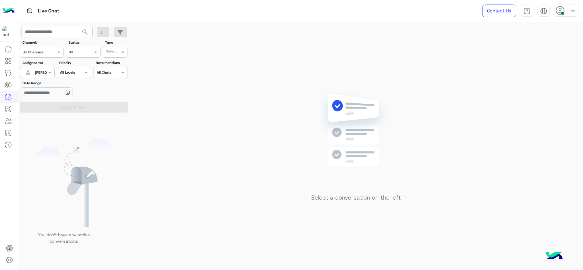
click at [556, 11] on use at bounding box center [560, 10] width 9 height 9
click at [143, 213] on div "Select a conversation on the left" at bounding box center [355, 147] width 453 height 251
click at [166, 175] on div "Select a conversation on the left" at bounding box center [355, 147] width 453 height 251
click at [43, 72] on div at bounding box center [37, 72] width 34 height 6
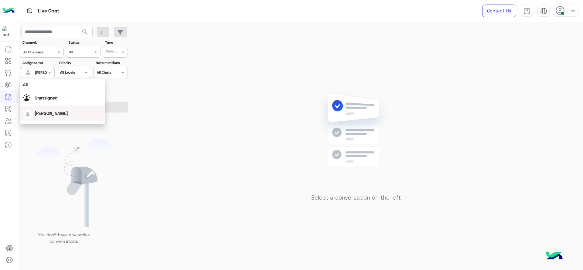
scroll to position [120, 0]
click at [45, 100] on div "First Mile" at bounding box center [62, 103] width 85 height 11
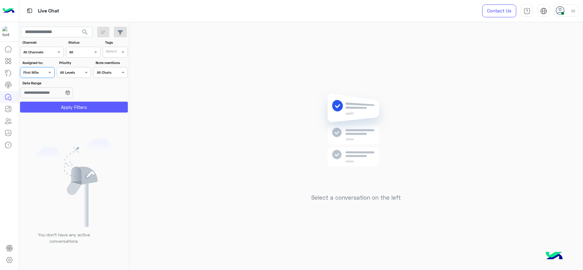
click at [50, 105] on button "Apply Filters" at bounding box center [74, 107] width 108 height 11
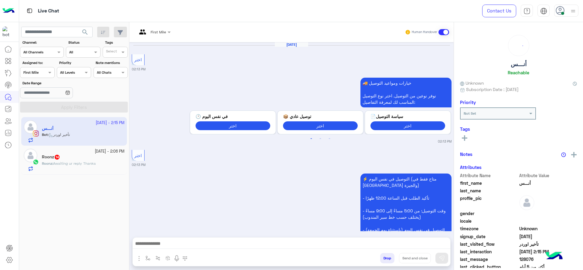
scroll to position [679, 0]
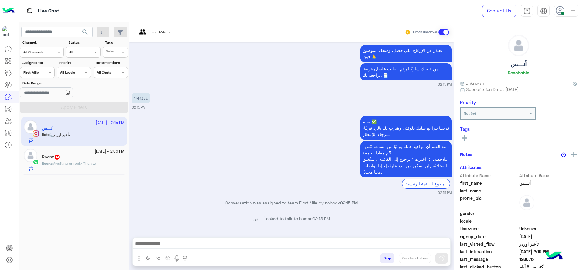
click at [169, 31] on span at bounding box center [170, 32] width 8 height 6
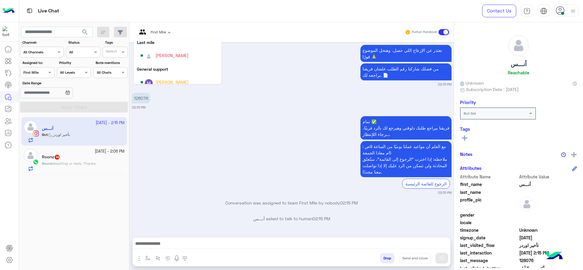
scroll to position [70, 0]
click at [169, 60] on div "[PERSON_NAME]" at bounding box center [172, 60] width 33 height 6
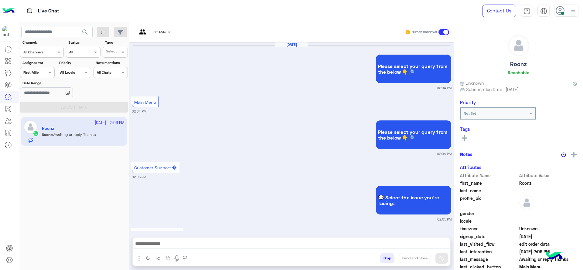
scroll to position [603, 0]
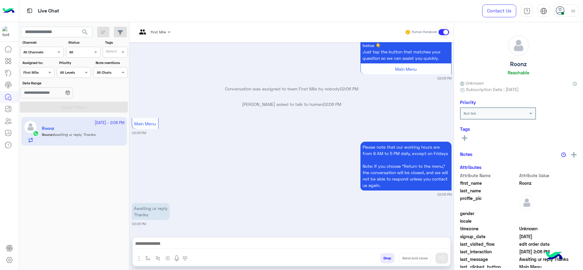
click at [164, 30] on div at bounding box center [154, 31] width 40 height 6
click at [157, 39] on div "First Mile Human Handover" at bounding box center [291, 32] width 324 height 20
click at [157, 38] on div "First Mile Human Handover" at bounding box center [291, 32] width 324 height 20
click at [157, 35] on div "First Mile" at bounding box center [151, 32] width 29 height 15
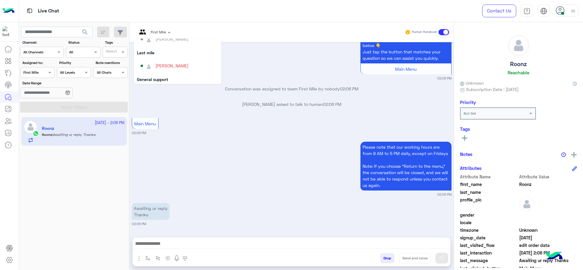
scroll to position [76, 0]
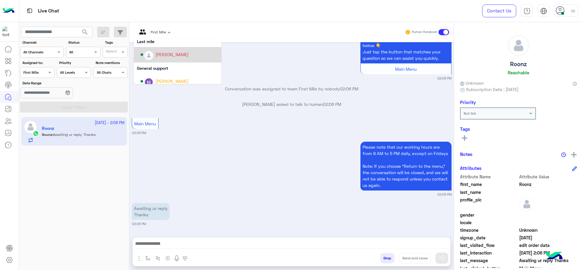
click at [159, 60] on div "[PERSON_NAME]" at bounding box center [177, 54] width 87 height 15
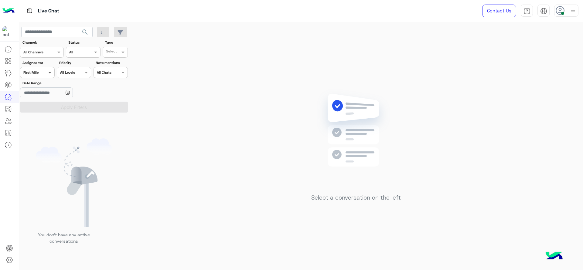
click at [47, 74] on span at bounding box center [51, 72] width 8 height 6
click at [44, 66] on div "Assigned to: Assigned on First Mile" at bounding box center [37, 69] width 34 height 18
click at [47, 75] on span at bounding box center [51, 72] width 8 height 6
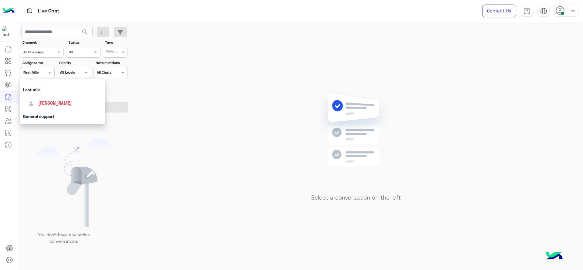
scroll to position [81, 0]
click at [46, 101] on span "[PERSON_NAME]" at bounding box center [54, 101] width 33 height 5
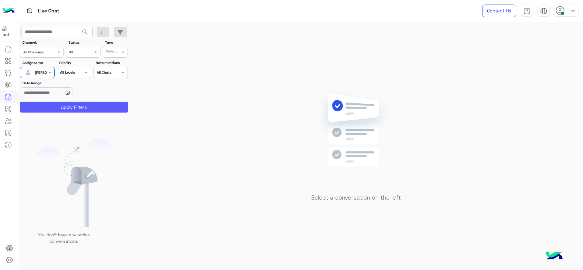
click at [57, 107] on button "Apply Filters" at bounding box center [74, 107] width 108 height 11
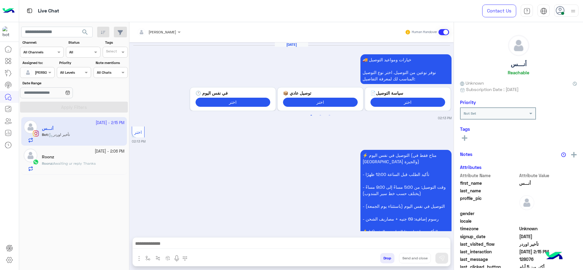
scroll to position [672, 0]
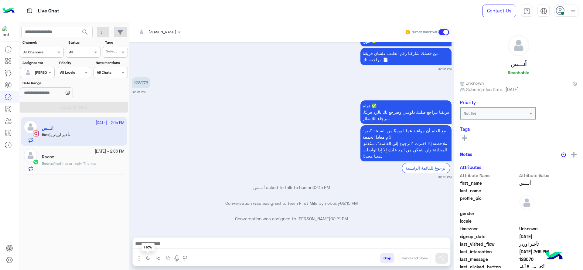
click at [148, 260] on img "button" at bounding box center [147, 258] width 5 height 5
click at [159, 238] on div "enter flow name" at bounding box center [166, 245] width 46 height 16
click at [161, 249] on div "enter flow name" at bounding box center [165, 245] width 45 height 11
type input "*"
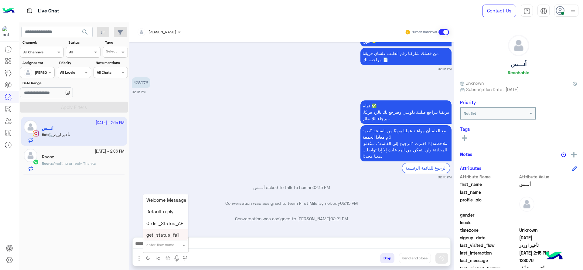
type input "*"
click at [157, 223] on span "J Greeting" at bounding box center [157, 222] width 22 height 5
type textarea "**********"
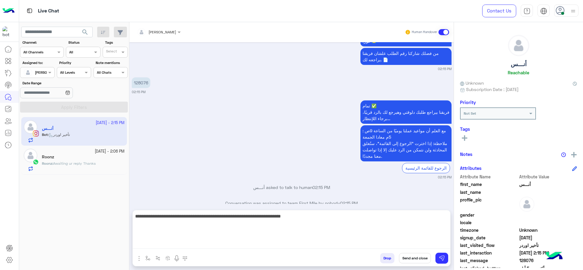
click at [239, 242] on textarea "**********" at bounding box center [292, 231] width 318 height 36
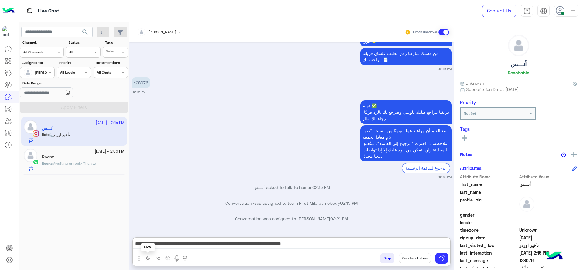
click at [149, 259] on img "button" at bounding box center [147, 258] width 5 height 5
click at [156, 248] on div "enter flow name × J Greeting ×" at bounding box center [165, 245] width 45 height 11
type input "*"
click at [156, 233] on span "چنى greeting" at bounding box center [159, 235] width 27 height 5
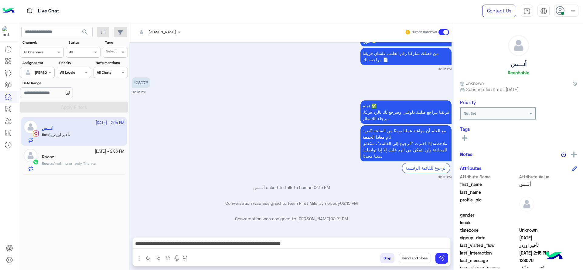
type textarea "**********"
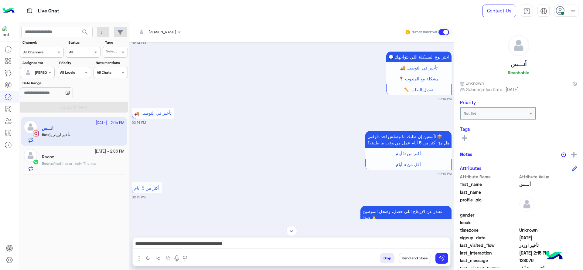
scroll to position [459, 0]
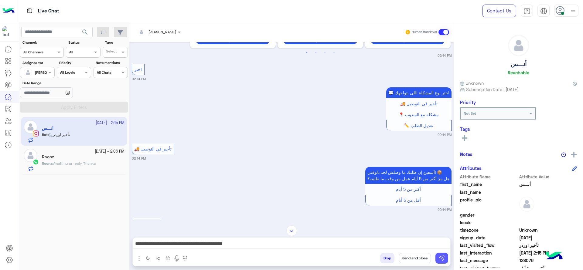
click at [441, 260] on img at bounding box center [442, 258] width 6 height 6
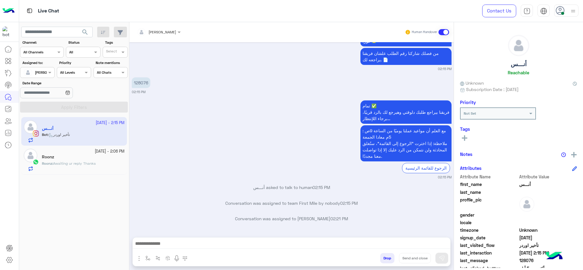
click at [101, 156] on div "Roonz" at bounding box center [83, 158] width 83 height 6
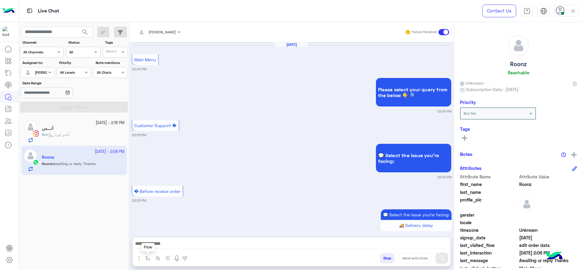
scroll to position [576, 0]
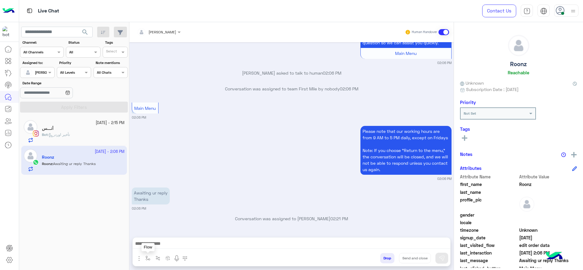
click at [151, 259] on button "button" at bounding box center [148, 258] width 10 height 10
click at [167, 246] on input "text" at bounding box center [158, 243] width 24 height 5
type input "*"
click at [164, 224] on span "J Greeting" at bounding box center [157, 222] width 22 height 5
click at [208, 178] on small "02:06 PM" at bounding box center [292, 178] width 320 height 5
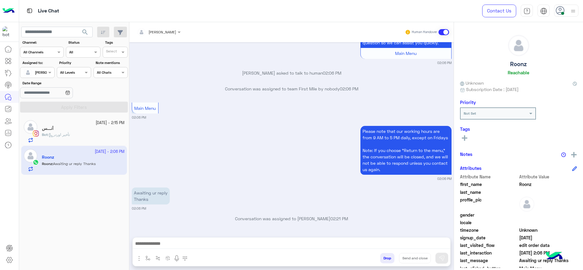
type textarea "**********"
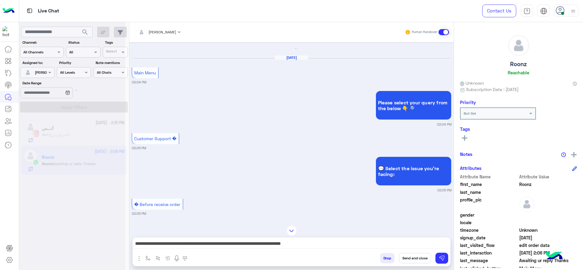
scroll to position [0, 0]
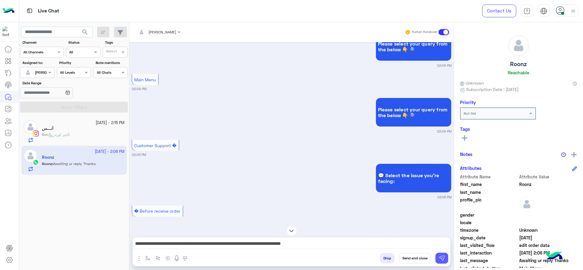
click at [442, 258] on img at bounding box center [442, 258] width 6 height 6
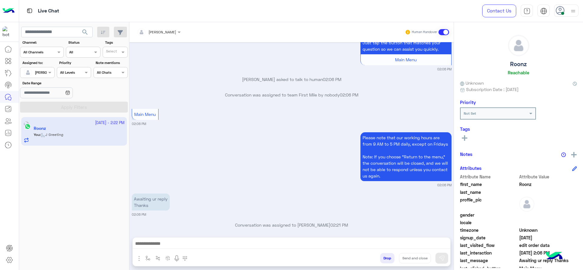
scroll to position [1079, 0]
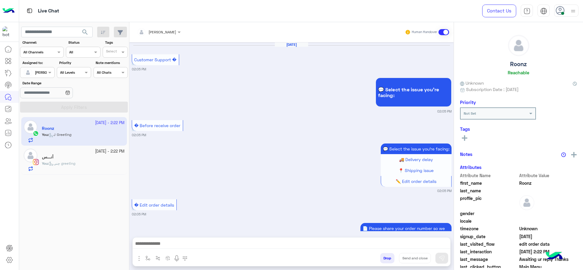
scroll to position [556, 0]
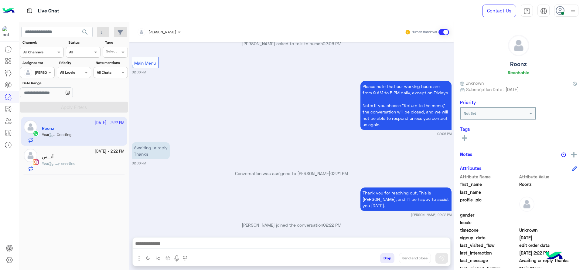
click at [75, 165] on span "چنى greeting" at bounding box center [62, 163] width 26 height 5
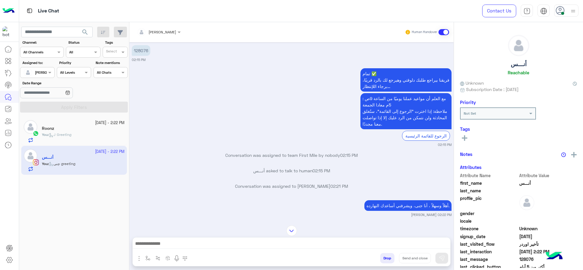
scroll to position [455, 0]
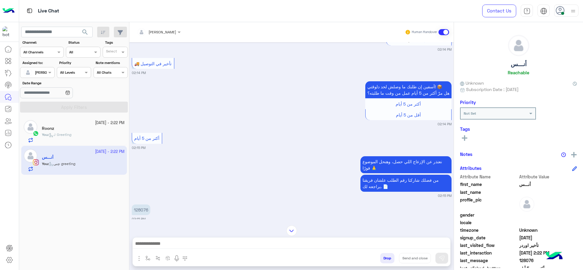
click at [140, 205] on p "128076" at bounding box center [141, 210] width 19 height 11
copy p "128076"
click at [239, 173] on div "نعتذر عن الإزعاج اللي حصل، وهنحل الموضوع فورًا 🙏 من فضلك شاركنا رقم الطلب علشان…" at bounding box center [292, 176] width 320 height 43
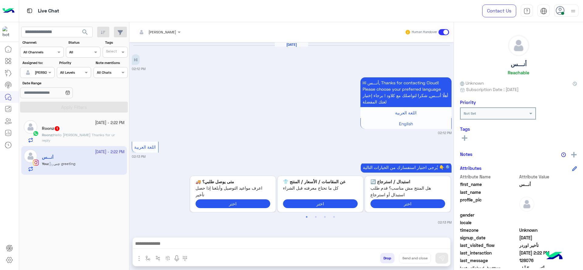
scroll to position [911, 0]
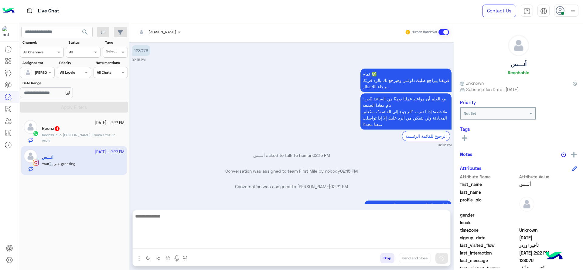
click at [203, 245] on textarea at bounding box center [292, 231] width 318 height 36
type textarea "*"
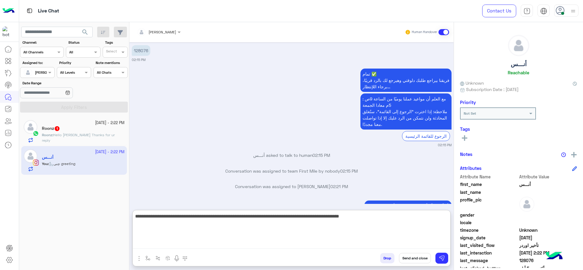
type textarea "**********"
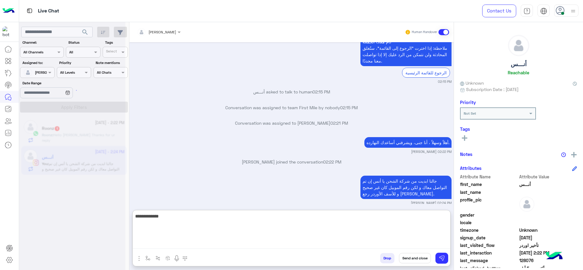
scroll to position [974, 0]
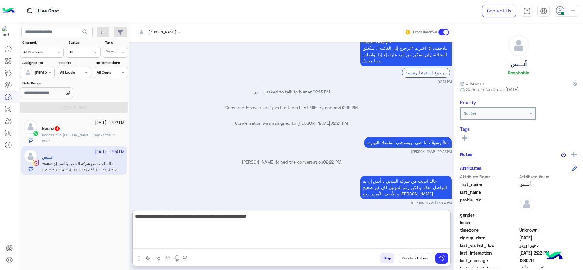
type textarea "**********"
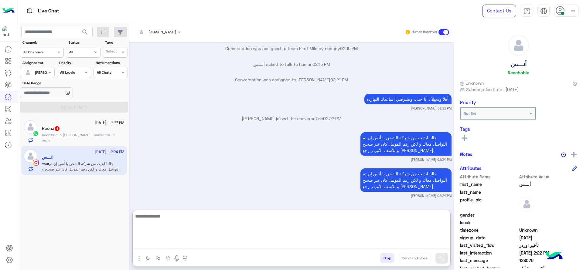
scroll to position [1040, 0]
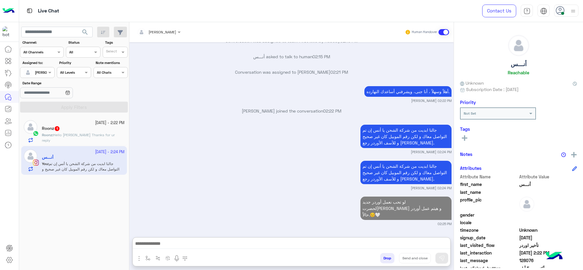
click at [88, 130] on div "Roonz 1" at bounding box center [83, 129] width 83 height 6
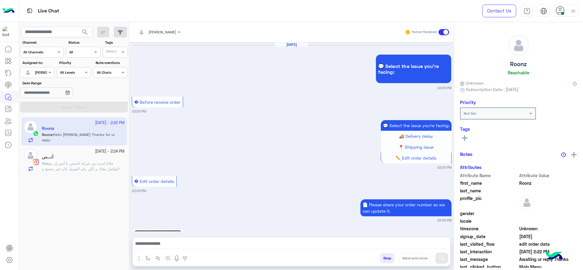
click at [197, 159] on div "[DATE] 💬 Select the issue you're facing: 02:05 PM � Before receive order 02:05 …" at bounding box center [291, 136] width 324 height 189
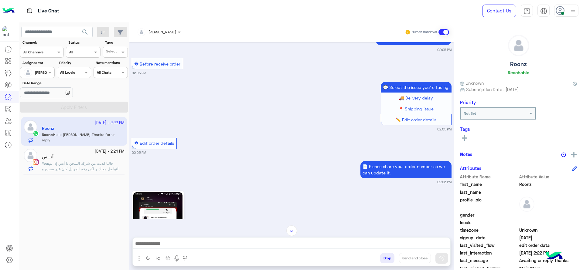
scroll to position [38, 0]
click at [171, 216] on img at bounding box center [157, 230] width 49 height 74
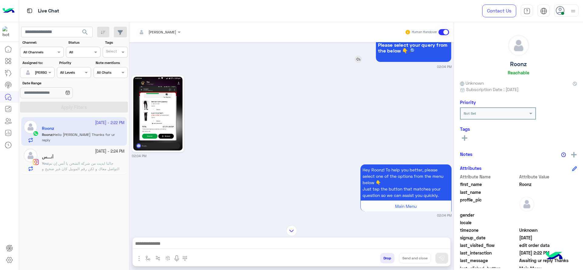
scroll to position [237, 0]
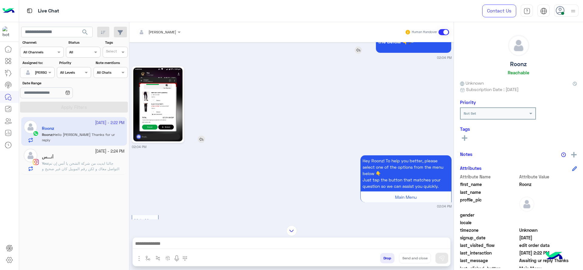
click at [163, 84] on img at bounding box center [157, 105] width 49 height 74
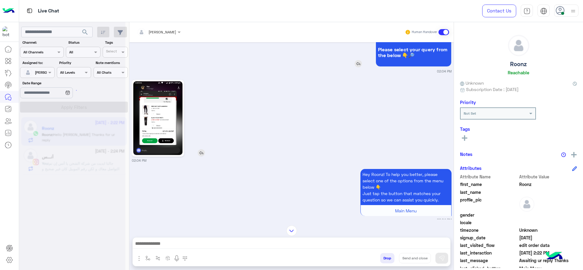
scroll to position [0, 0]
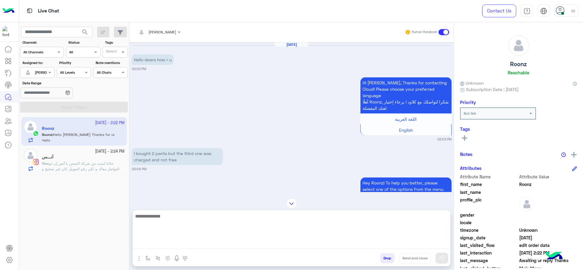
click at [224, 241] on textarea at bounding box center [292, 231] width 318 height 36
type textarea "*"
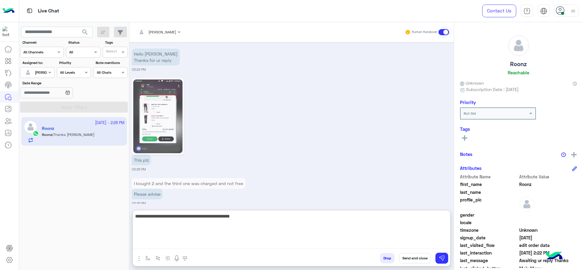
scroll to position [1299, 0]
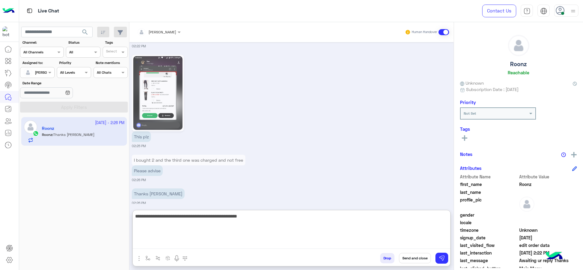
type textarea "**********"
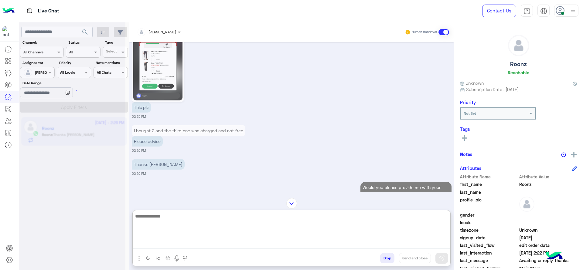
scroll to position [0, 0]
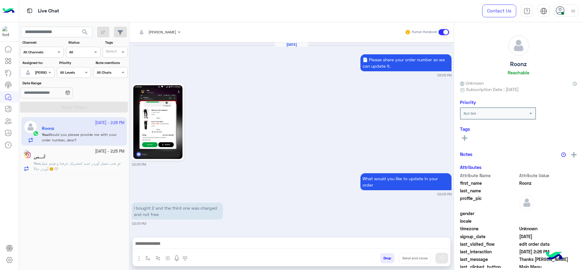
scroll to position [610, 0]
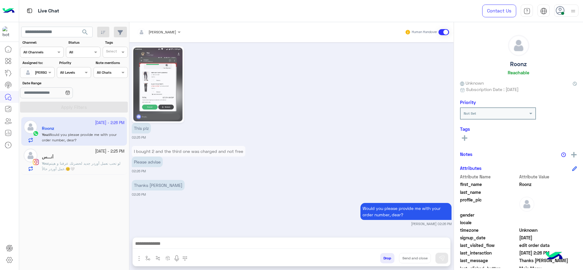
click at [161, 33] on input "text" at bounding box center [151, 31] width 28 height 5
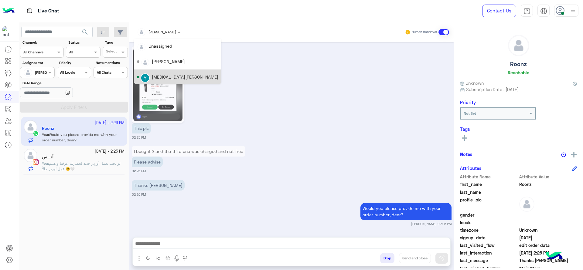
scroll to position [108, 0]
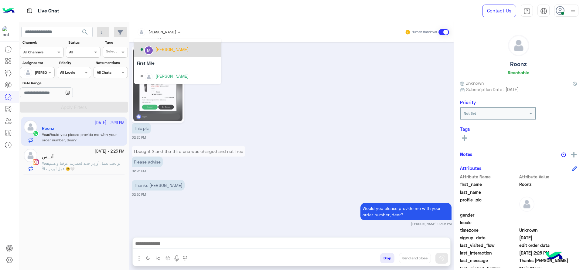
click at [162, 48] on div "[PERSON_NAME]" at bounding box center [172, 49] width 33 height 6
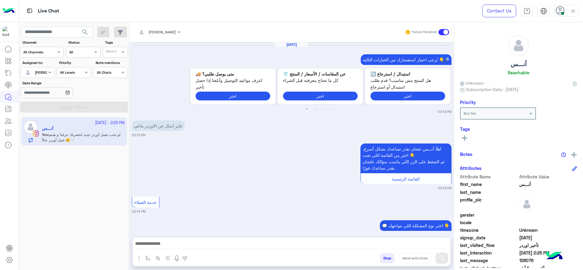
scroll to position [539, 0]
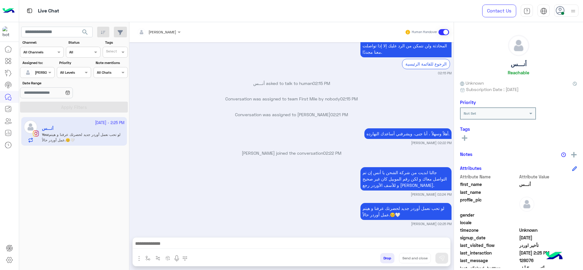
click at [276, 213] on div "لو تحب نعمل أوردر جديد لحضرتك عرفنا و هيتم عمل أوردر حالاً.😊🤍 Jana Aboelseoud 0…" at bounding box center [292, 214] width 320 height 25
click at [147, 258] on img "button" at bounding box center [147, 258] width 5 height 5
click at [164, 244] on input "text" at bounding box center [158, 243] width 24 height 5
type input "****"
click at [165, 228] on div "close جانا" at bounding box center [165, 234] width 45 height 12
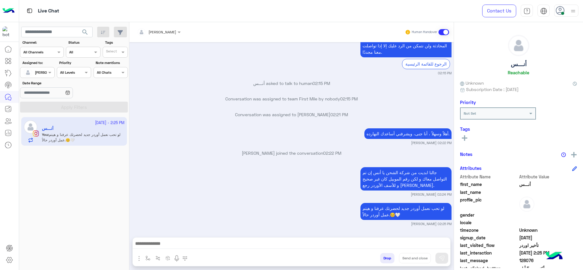
type textarea "**********"
click at [419, 257] on button "Send and close" at bounding box center [415, 258] width 32 height 10
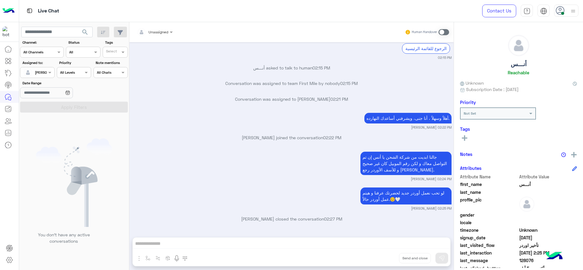
scroll to position [634, 0]
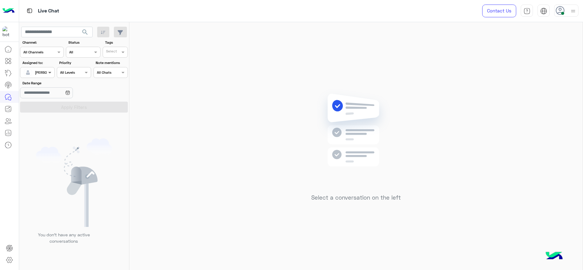
click at [48, 76] on span at bounding box center [51, 72] width 8 height 6
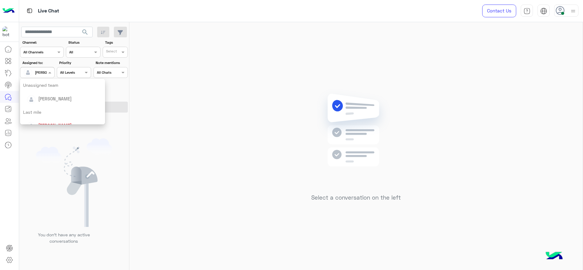
scroll to position [61, 0]
click at [47, 109] on div "Last mile" at bounding box center [62, 108] width 85 height 11
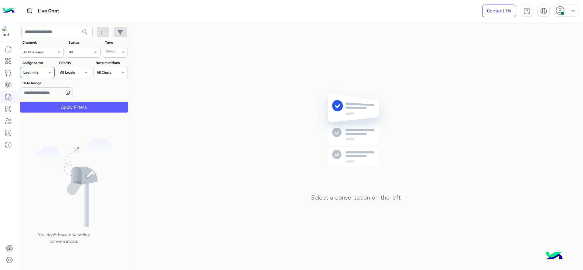
click at [47, 109] on button "Apply Filters" at bounding box center [74, 107] width 108 height 11
click at [42, 75] on div "Assigned on Last mile" at bounding box center [33, 72] width 26 height 5
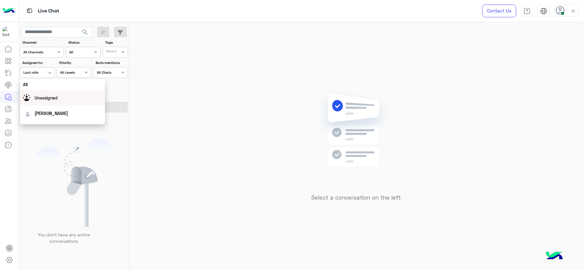
scroll to position [120, 0]
click at [44, 99] on div "First Mile" at bounding box center [62, 103] width 85 height 11
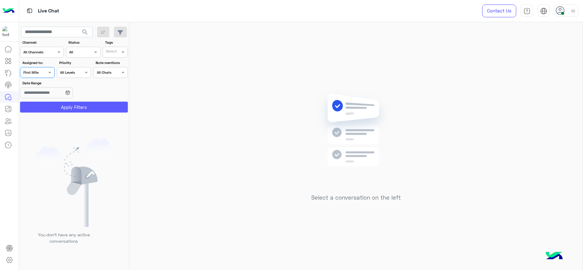
click at [44, 102] on button "Apply Filters" at bounding box center [74, 107] width 108 height 11
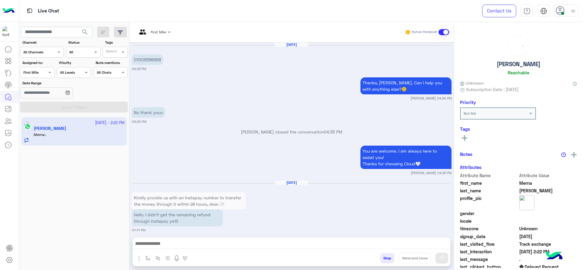
scroll to position [587, 0]
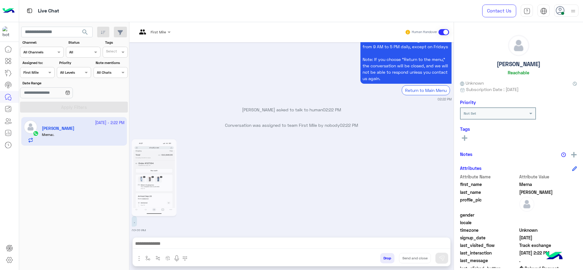
click at [150, 37] on div at bounding box center [144, 32] width 14 height 15
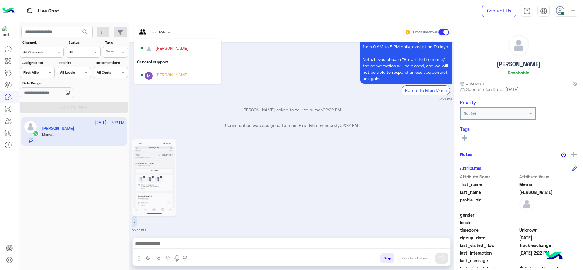
scroll to position [77, 0]
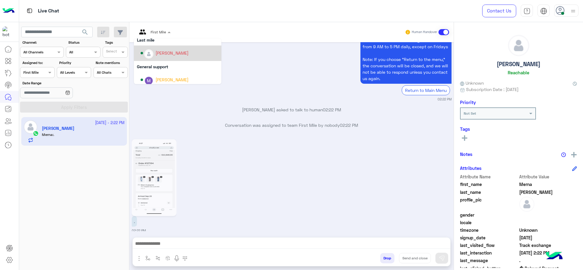
click at [158, 54] on div "[PERSON_NAME]" at bounding box center [172, 53] width 33 height 6
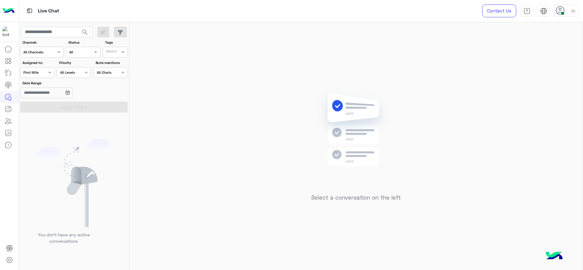
click at [41, 70] on div at bounding box center [37, 72] width 34 height 6
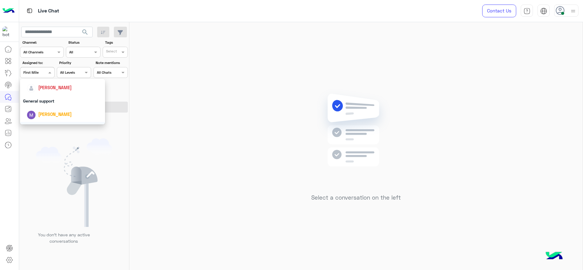
scroll to position [73, 0]
click at [56, 106] on div "[PERSON_NAME]" at bounding box center [54, 109] width 33 height 6
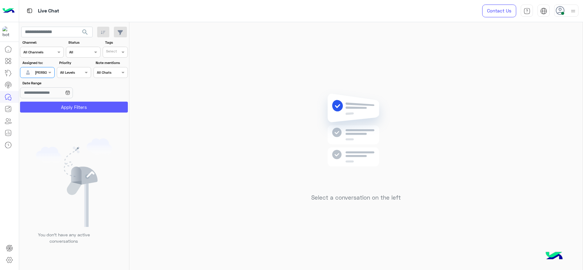
click at [62, 106] on button "Apply Filters" at bounding box center [74, 107] width 108 height 11
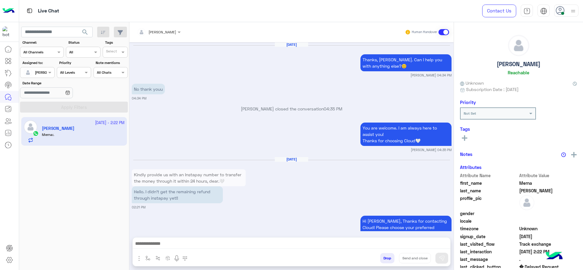
scroll to position [579, 0]
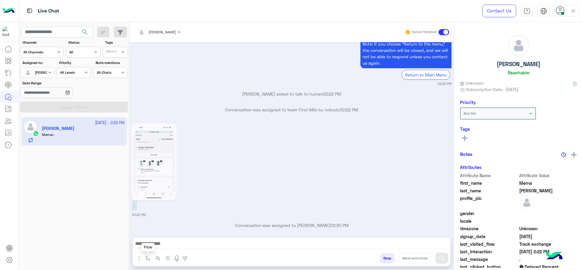
click at [150, 258] on img "button" at bounding box center [147, 258] width 5 height 5
click at [152, 243] on input "text" at bounding box center [158, 243] width 24 height 5
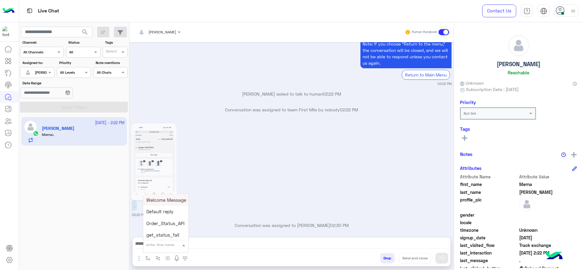
type input "*"
click at [175, 220] on div "J Greeting" at bounding box center [165, 223] width 45 height 12
click at [175, 222] on p "Conversation was assigned to [PERSON_NAME] 02:30 PM" at bounding box center [292, 225] width 320 height 6
type textarea "**********"
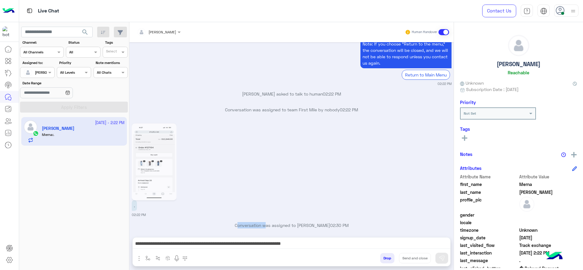
click at [210, 199] on div ". 02:22 PM" at bounding box center [292, 169] width 320 height 95
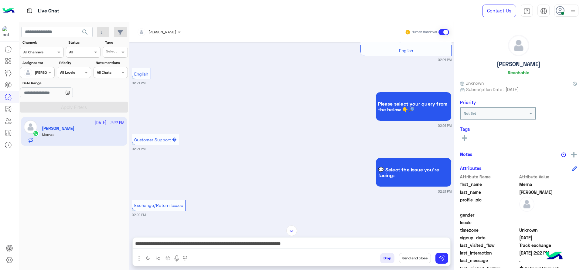
scroll to position [215, 0]
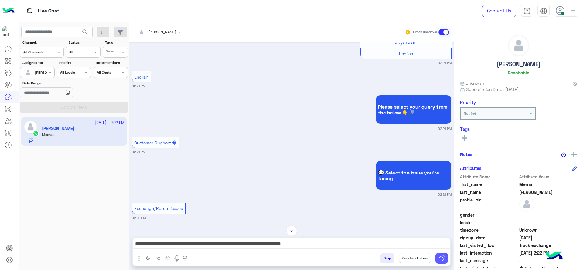
click at [441, 263] on button at bounding box center [442, 258] width 13 height 11
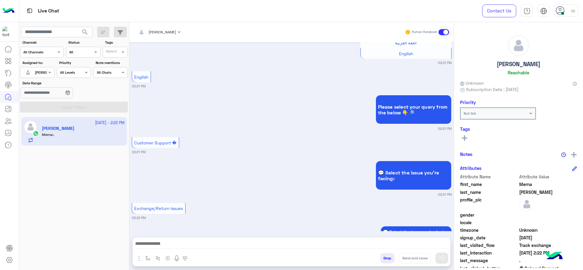
scroll to position [579, 0]
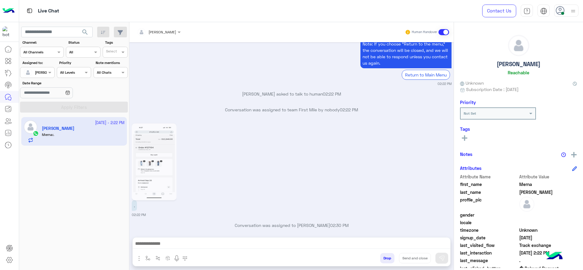
click at [165, 147] on img at bounding box center [154, 162] width 42 height 74
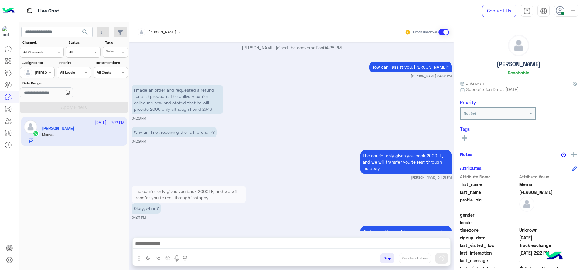
click at [165, 147] on div "[DATE] 💬 Select the issue you're facing: 04:25 PM � After receive order 04:25 P…" at bounding box center [291, 136] width 324 height 189
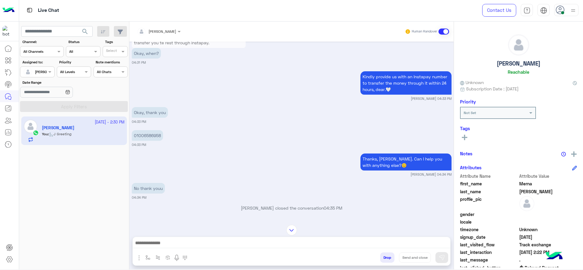
scroll to position [665, 0]
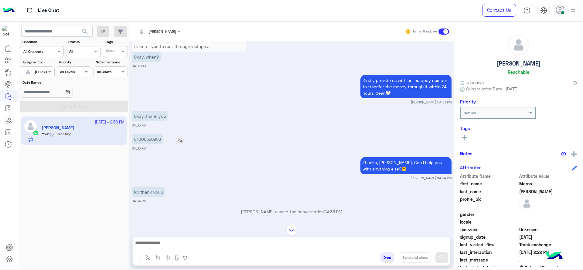
click at [152, 134] on p "01006586958" at bounding box center [147, 139] width 31 height 11
copy app-msgs-text
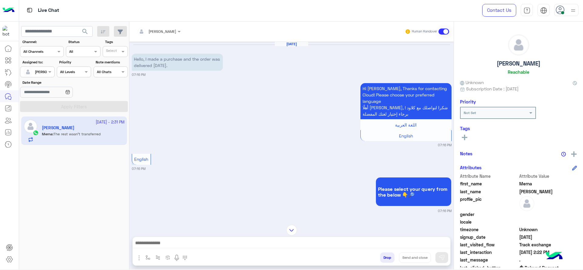
scroll to position [383, 0]
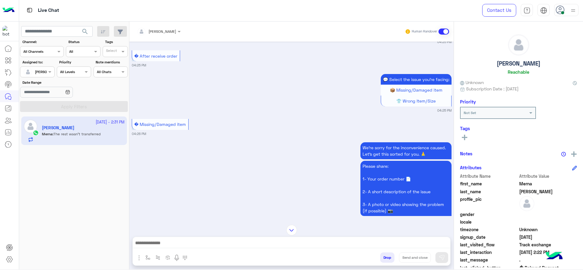
click at [175, 237] on div at bounding box center [292, 244] width 318 height 15
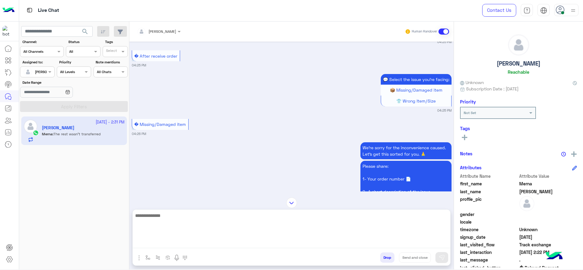
click at [175, 243] on textarea at bounding box center [292, 230] width 318 height 36
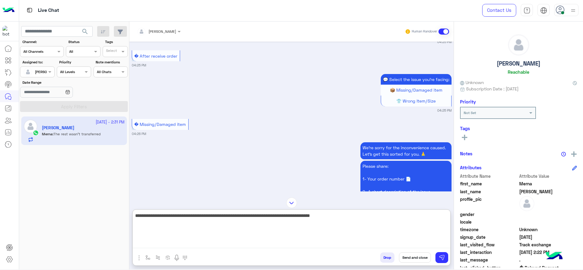
click at [247, 216] on textarea "**********" at bounding box center [292, 230] width 318 height 36
click at [251, 216] on textarea "**********" at bounding box center [292, 230] width 318 height 36
click at [250, 215] on textarea "**********" at bounding box center [292, 230] width 318 height 36
click at [248, 215] on textarea "**********" at bounding box center [292, 230] width 318 height 36
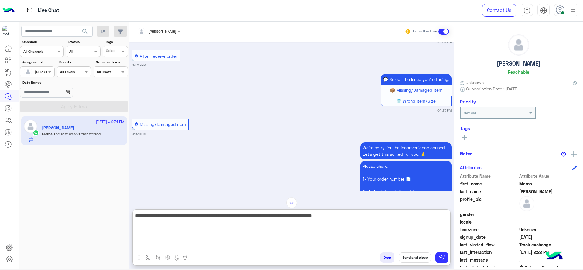
click at [380, 215] on textarea "**********" at bounding box center [292, 230] width 318 height 36
type textarea "**********"
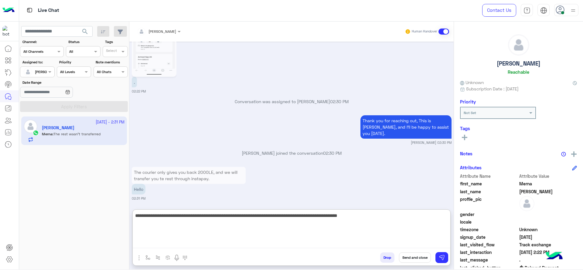
scroll to position [1874, 0]
click at [260, 212] on textarea "**********" at bounding box center [292, 230] width 318 height 36
click at [407, 225] on textarea "**********" at bounding box center [292, 230] width 318 height 36
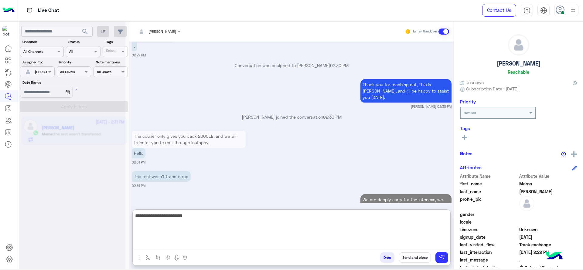
scroll to position [0, 0]
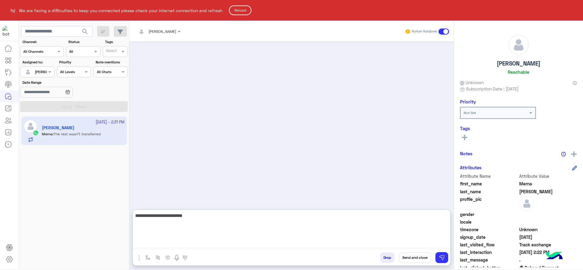
type textarea "**********"
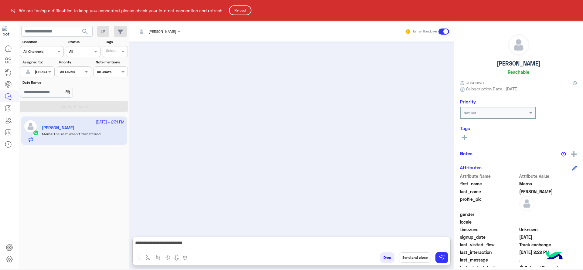
click at [215, 217] on html "**********" at bounding box center [291, 135] width 583 height 270
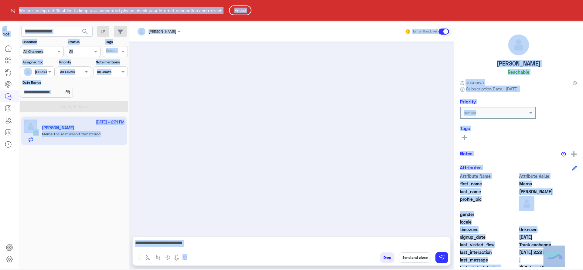
click at [209, 250] on html "**********" at bounding box center [291, 135] width 583 height 270
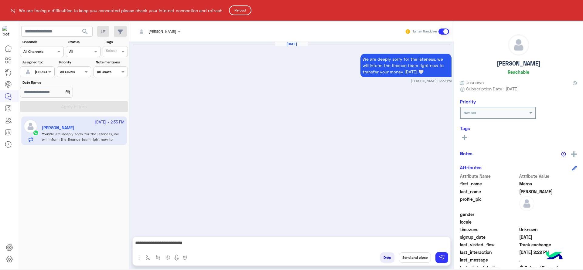
click at [209, 242] on html "**********" at bounding box center [291, 135] width 583 height 270
click at [236, 9] on button "Reload" at bounding box center [240, 10] width 22 height 10
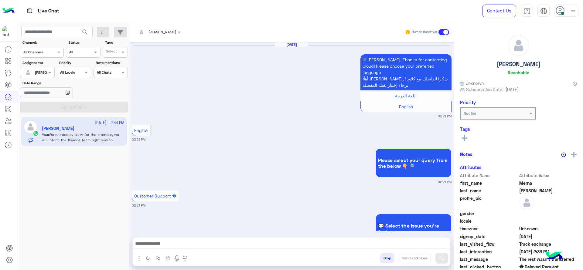
scroll to position [562, 0]
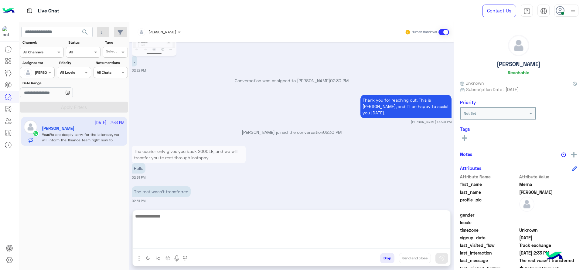
click at [215, 245] on textarea at bounding box center [292, 231] width 318 height 36
type textarea "**********"
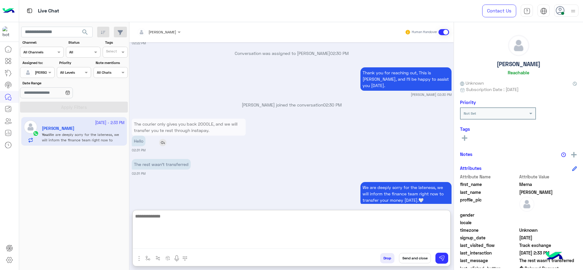
scroll to position [613, 0]
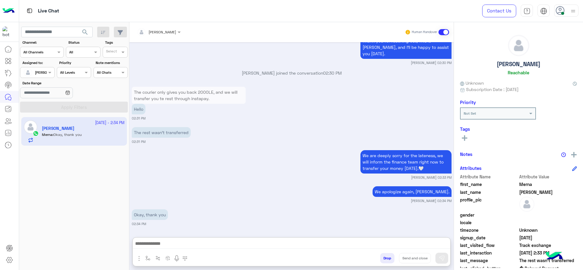
click at [177, 253] on div at bounding box center [162, 259] width 59 height 12
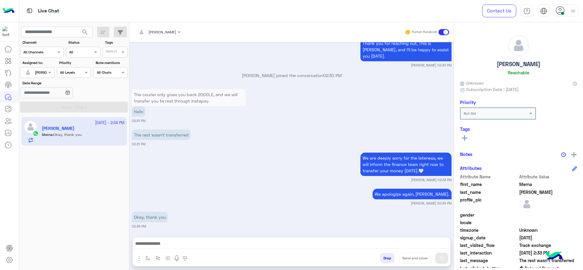
scroll to position [609, 0]
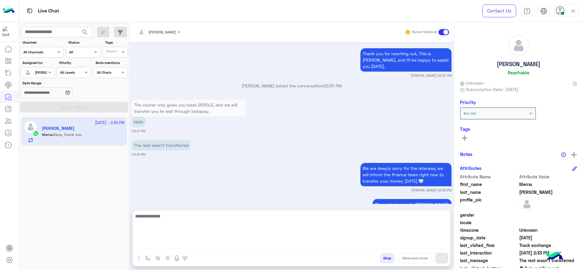
click at [179, 243] on textarea at bounding box center [292, 231] width 318 height 36
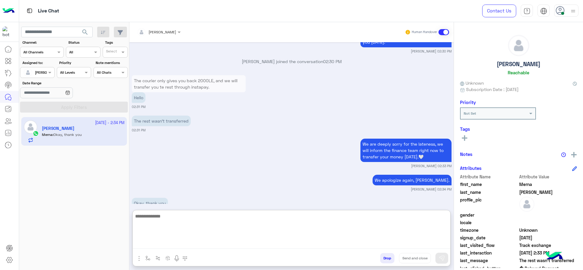
scroll to position [636, 0]
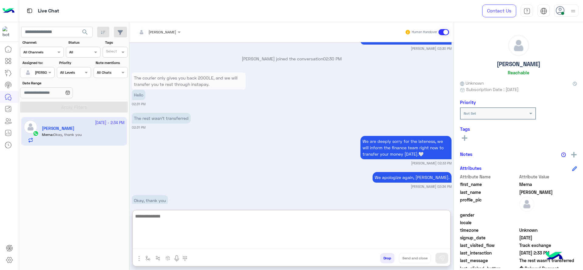
paste textarea "**********"
type textarea "**********"
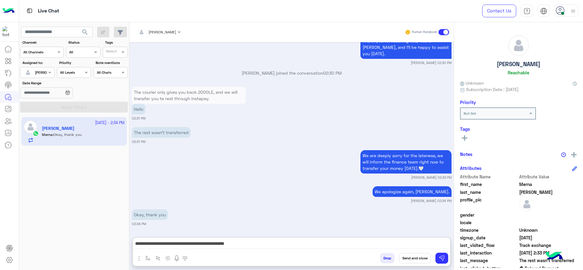
click at [411, 256] on button "Send and close" at bounding box center [415, 258] width 32 height 10
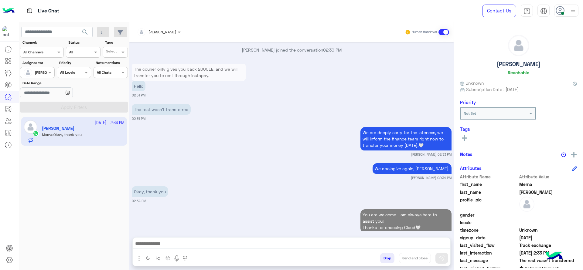
scroll to position [660, 0]
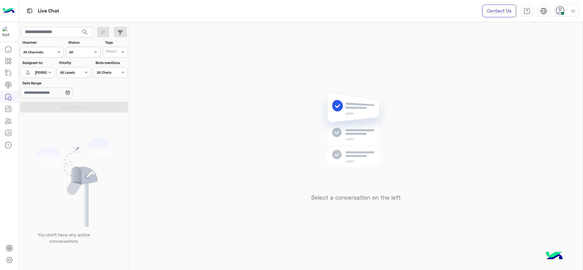
click at [44, 77] on div "[PERSON_NAME]" at bounding box center [34, 73] width 23 height 12
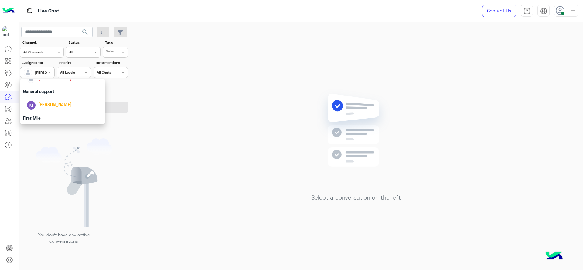
scroll to position [119, 0]
click at [45, 114] on div "[PERSON_NAME]" at bounding box center [54, 117] width 33 height 6
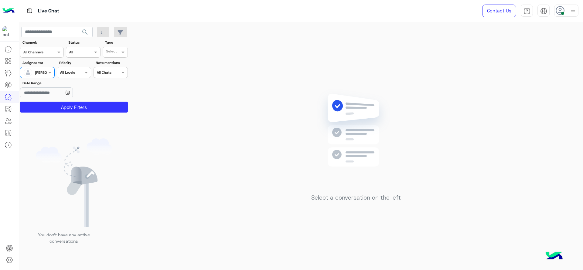
click at [41, 73] on div at bounding box center [37, 72] width 34 height 6
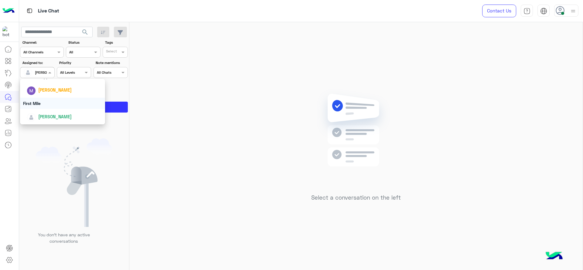
click at [43, 101] on div "First Mile" at bounding box center [62, 103] width 85 height 11
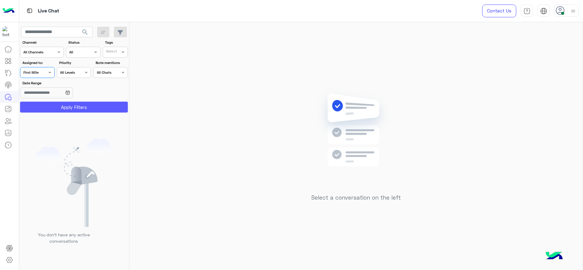
click at [45, 107] on button "Apply Filters" at bounding box center [74, 107] width 108 height 11
click at [47, 74] on span at bounding box center [51, 72] width 8 height 6
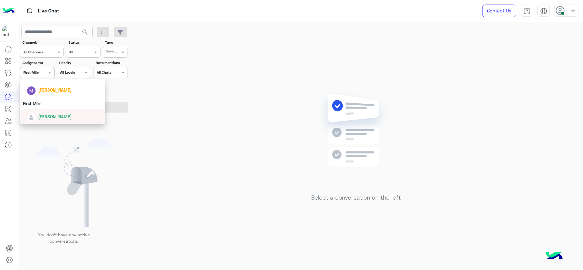
click at [49, 114] on span "[PERSON_NAME]" at bounding box center [54, 116] width 33 height 5
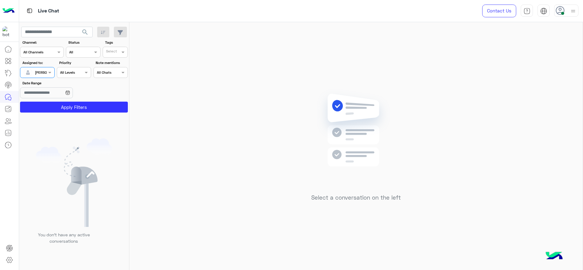
click at [43, 75] on div "[PERSON_NAME]" at bounding box center [49, 72] width 28 height 5
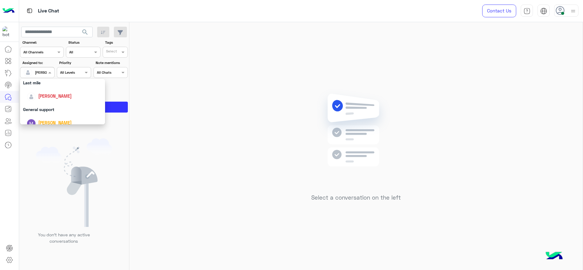
scroll to position [81, 0]
click at [41, 99] on span "[PERSON_NAME]" at bounding box center [54, 101] width 33 height 5
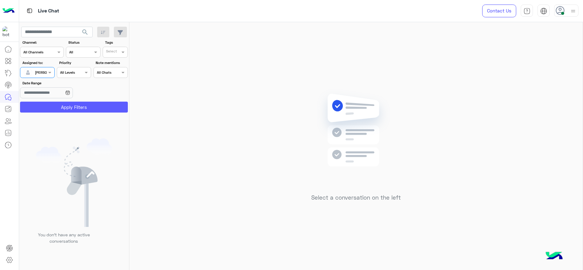
click at [42, 108] on button "Apply Filters" at bounding box center [74, 107] width 108 height 11
click at [36, 72] on input "text" at bounding box center [30, 71] width 14 height 5
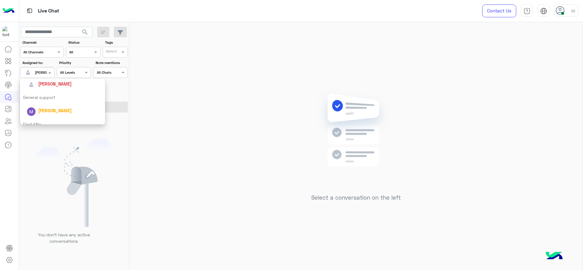
scroll to position [120, 0]
click at [42, 104] on div "First Mile" at bounding box center [62, 103] width 85 height 11
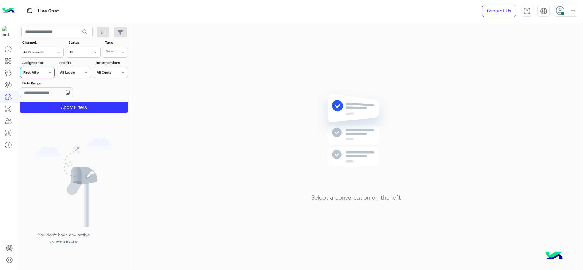
click at [42, 104] on button "Apply Filters" at bounding box center [74, 107] width 108 height 11
click at [47, 77] on div "Assigned on First Mile" at bounding box center [37, 72] width 34 height 11
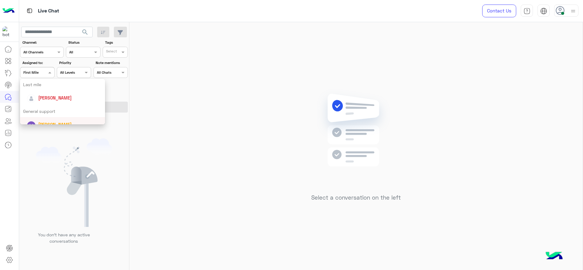
scroll to position [82, 0]
click at [50, 97] on div "[PERSON_NAME]" at bounding box center [64, 101] width 75 height 11
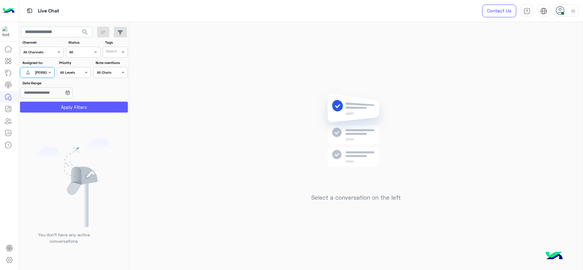
click at [51, 104] on button "Apply Filters" at bounding box center [74, 107] width 108 height 11
click at [37, 70] on input "text" at bounding box center [30, 71] width 14 height 5
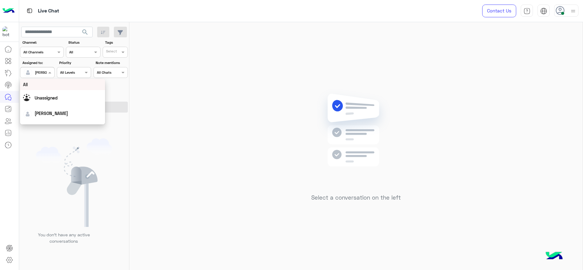
scroll to position [120, 0]
drag, startPoint x: 46, startPoint y: 98, endPoint x: 50, endPoint y: 107, distance: 9.5
click at [50, 107] on div "First Mile" at bounding box center [62, 103] width 85 height 11
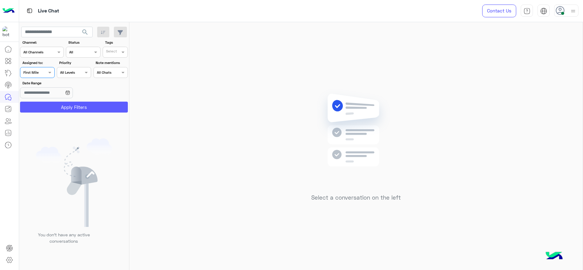
click at [50, 107] on button "Apply Filters" at bounding box center [74, 107] width 108 height 11
click at [45, 73] on div at bounding box center [37, 72] width 34 height 6
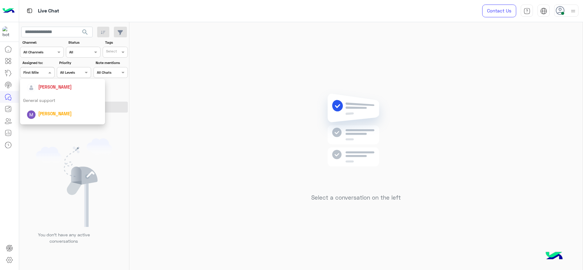
scroll to position [89, 0]
click at [54, 87] on div "[PERSON_NAME]" at bounding box center [62, 93] width 85 height 15
click at [54, 87] on input "Date Range" at bounding box center [46, 92] width 53 height 11
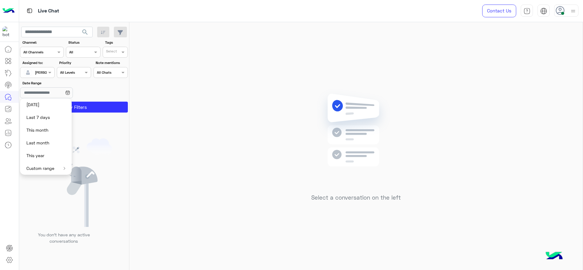
click at [45, 71] on div at bounding box center [37, 72] width 34 height 6
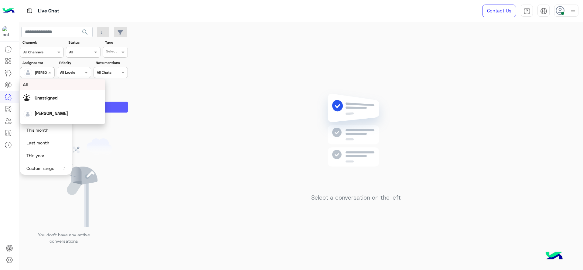
drag, startPoint x: 101, startPoint y: 86, endPoint x: 100, endPoint y: 102, distance: 15.5
click at [100, 102] on section "Channel: Channel All Channels Status Channel All Tags Select Assigned to: Assig…" at bounding box center [74, 76] width 101 height 73
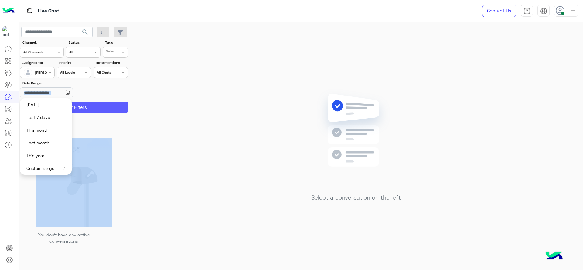
click at [100, 102] on button "Apply Filters" at bounding box center [74, 107] width 108 height 11
click at [69, 91] on icon at bounding box center [68, 93] width 4 height 4
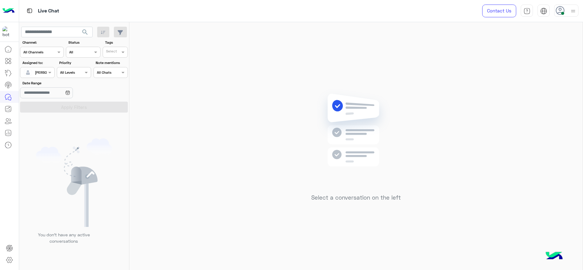
click at [83, 115] on div "You don’t have any active conversations" at bounding box center [74, 194] width 110 height 158
click at [46, 73] on div at bounding box center [37, 72] width 34 height 6
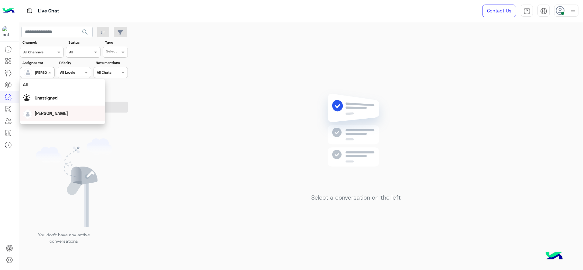
scroll to position [120, 0]
click at [41, 100] on div "First Mile" at bounding box center [62, 103] width 85 height 11
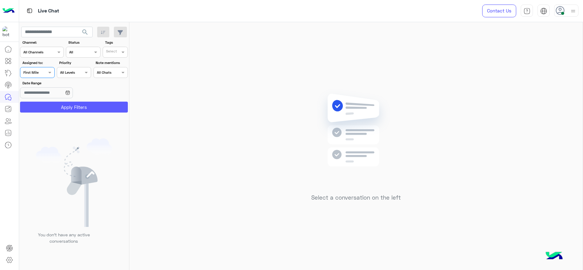
click at [71, 104] on button "Apply Filters" at bounding box center [74, 107] width 108 height 11
click at [40, 73] on div at bounding box center [72, 137] width 106 height 270
click at [43, 70] on div at bounding box center [37, 72] width 34 height 6
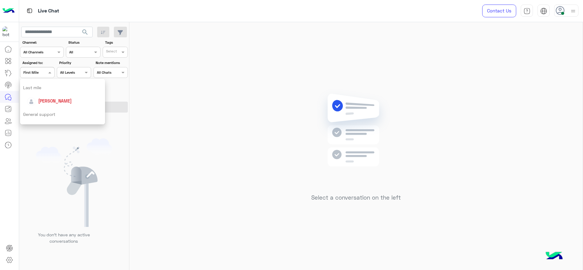
scroll to position [74, 0]
click at [53, 108] on span "[PERSON_NAME]" at bounding box center [54, 108] width 33 height 5
click at [53, 108] on button "Apply Filters" at bounding box center [74, 107] width 108 height 11
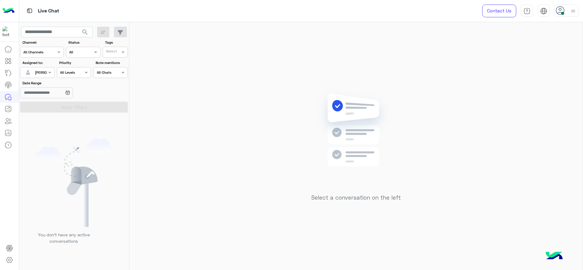
click at [43, 68] on div "[PERSON_NAME]" at bounding box center [34, 73] width 23 height 12
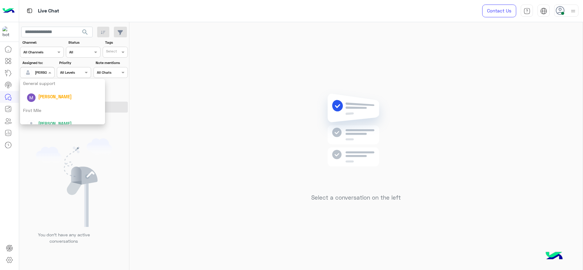
scroll to position [120, 0]
click at [38, 120] on div "[PERSON_NAME]" at bounding box center [64, 116] width 75 height 11
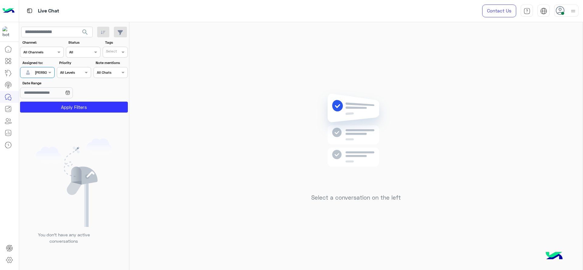
click at [47, 76] on div "Assigned on [PERSON_NAME]" at bounding box center [37, 72] width 34 height 11
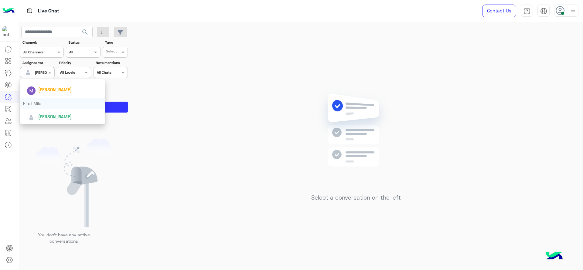
click at [37, 99] on div "First Mile" at bounding box center [62, 103] width 85 height 11
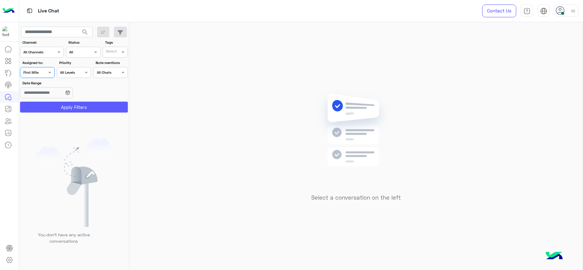
click at [63, 105] on button "Apply Filters" at bounding box center [74, 107] width 108 height 11
click at [40, 71] on div at bounding box center [37, 72] width 34 height 6
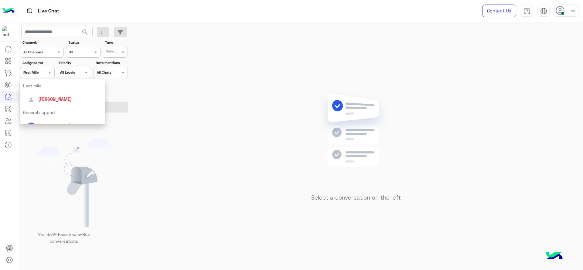
scroll to position [74, 0]
click at [48, 107] on span "[PERSON_NAME]" at bounding box center [54, 108] width 33 height 5
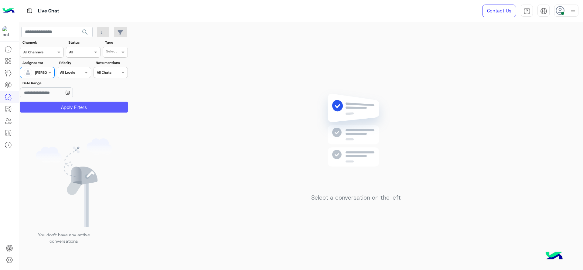
click at [50, 106] on button "Apply Filters" at bounding box center [74, 107] width 108 height 11
click at [50, 70] on span at bounding box center [51, 72] width 8 height 6
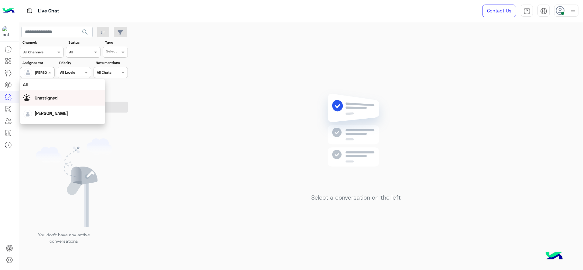
scroll to position [120, 0]
click at [49, 100] on div "First Mile" at bounding box center [62, 103] width 85 height 11
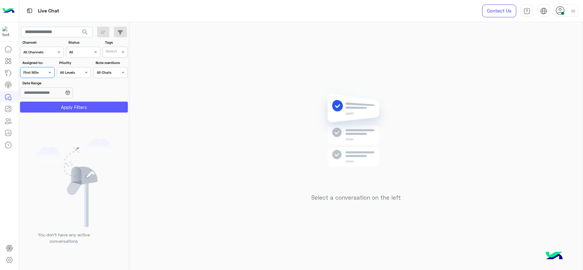
click at [52, 107] on button "Apply Filters" at bounding box center [74, 107] width 108 height 11
click at [43, 73] on div at bounding box center [37, 72] width 34 height 6
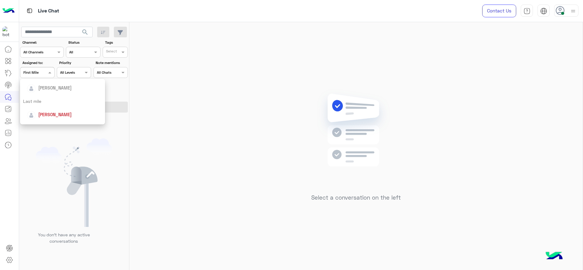
scroll to position [67, 0]
click at [53, 117] on span "[PERSON_NAME]" at bounding box center [54, 116] width 33 height 5
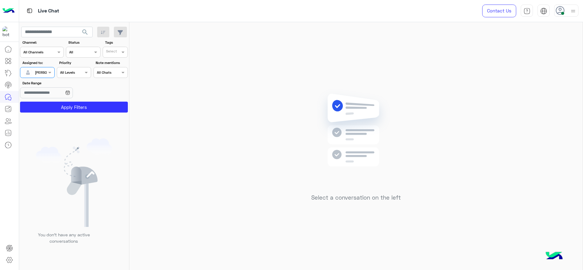
click at [53, 117] on div "You don’t have any active conversations" at bounding box center [74, 194] width 110 height 158
click at [55, 110] on button "Apply Filters" at bounding box center [74, 107] width 108 height 11
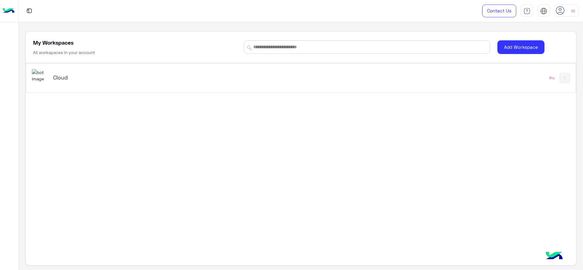
click at [60, 83] on div "Cloud" at bounding box center [193, 78] width 323 height 18
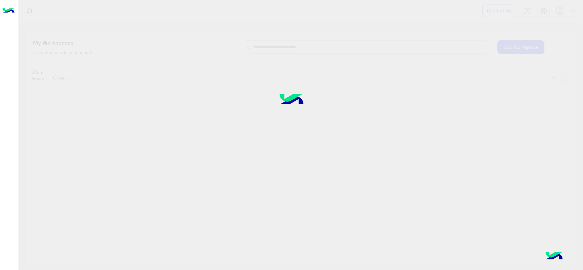
click at [45, 79] on div at bounding box center [291, 135] width 583 height 270
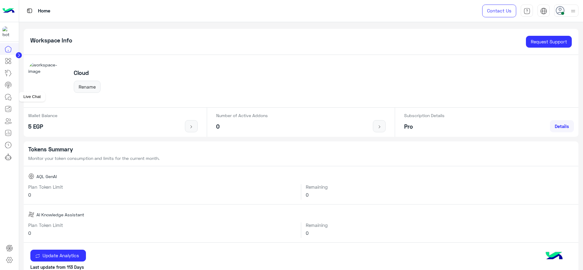
click at [9, 98] on icon at bounding box center [8, 97] width 7 height 7
click at [8, 97] on icon at bounding box center [9, 98] width 3 height 3
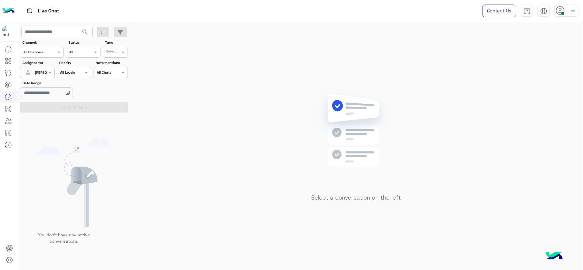
click at [38, 77] on div "[PERSON_NAME]" at bounding box center [34, 73] width 23 height 12
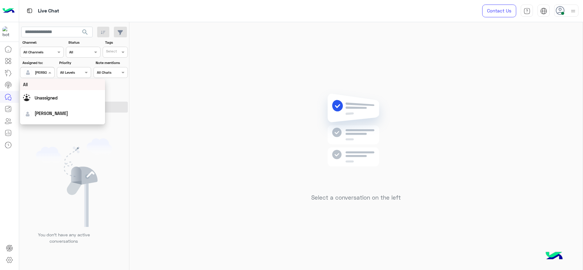
scroll to position [120, 0]
click at [44, 103] on div "First Mile" at bounding box center [62, 103] width 85 height 11
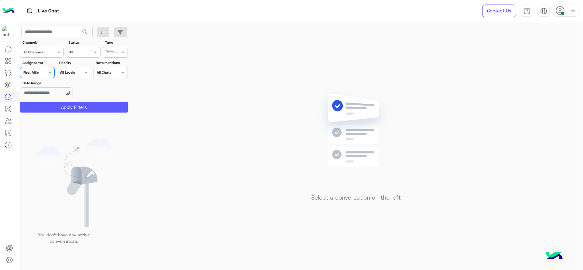
click at [44, 103] on button "Apply Filters" at bounding box center [74, 107] width 108 height 11
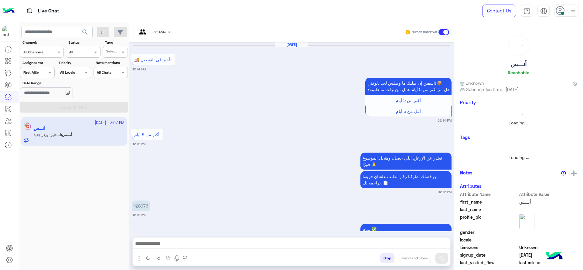
scroll to position [477, 0]
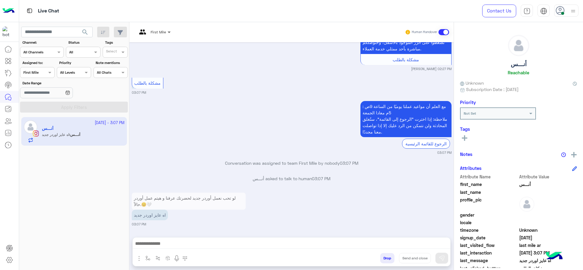
click at [167, 28] on div at bounding box center [154, 31] width 40 height 6
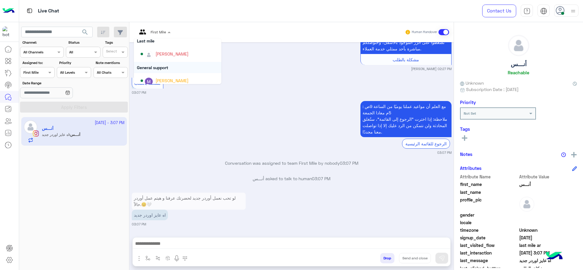
scroll to position [76, 0]
click at [163, 53] on div "[PERSON_NAME]" at bounding box center [172, 54] width 33 height 6
click at [163, 54] on div "يبدو أننا لم نتلقَّ ردًا منكم خلال الدقيقتين الماضيتين، ونأمل أن تكونوا قد وجدت…" at bounding box center [292, 34] width 320 height 74
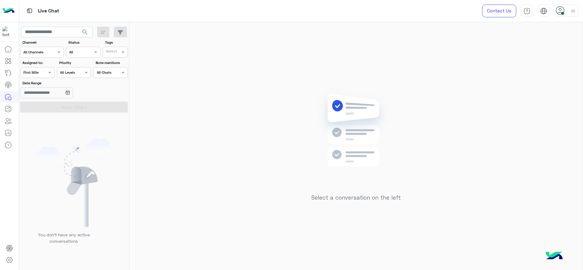
click at [37, 72] on input "text" at bounding box center [30, 71] width 14 height 5
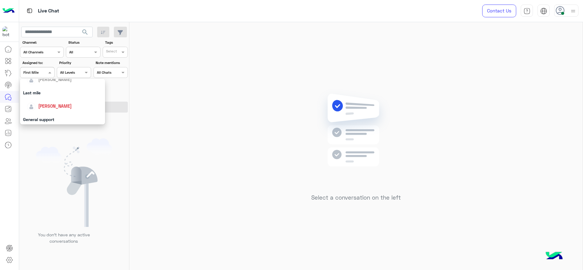
scroll to position [73, 0]
click at [49, 104] on div "[PERSON_NAME]" at bounding box center [64, 109] width 75 height 11
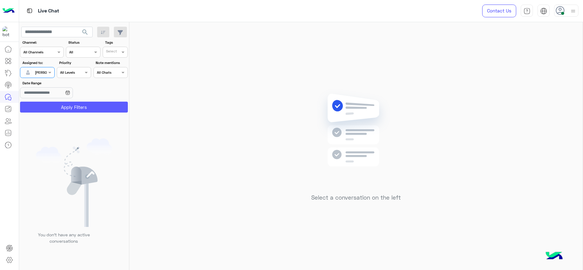
click at [49, 104] on button "Apply Filters" at bounding box center [74, 107] width 108 height 11
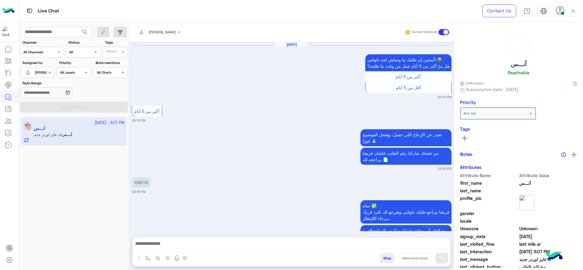
scroll to position [469, 0]
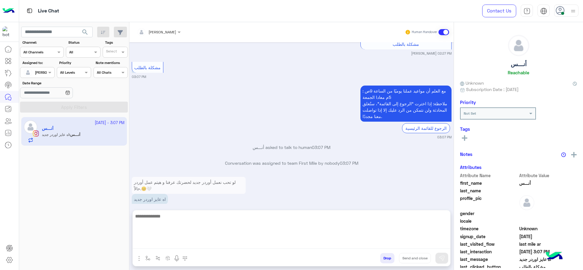
click at [241, 242] on textarea at bounding box center [292, 231] width 318 height 36
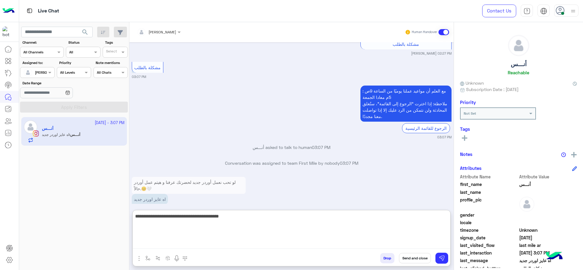
click at [361, 219] on textarea "**********" at bounding box center [292, 231] width 318 height 36
click at [356, 220] on textarea "**********" at bounding box center [292, 231] width 318 height 36
click at [342, 222] on textarea "**********" at bounding box center [292, 231] width 318 height 36
click at [367, 218] on textarea "**********" at bounding box center [292, 231] width 318 height 36
click at [298, 223] on textarea "**********" at bounding box center [292, 231] width 318 height 36
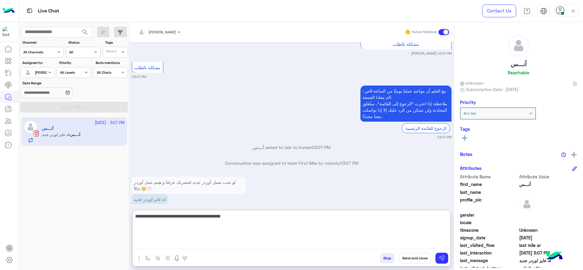
type textarea "**********"
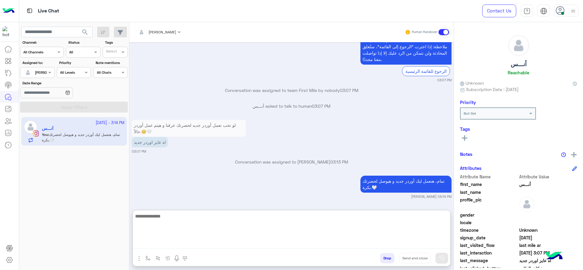
scroll to position [542, 0]
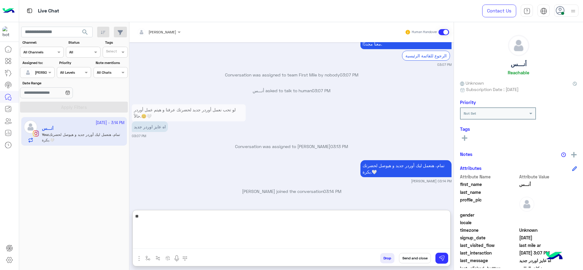
type textarea "*"
click at [322, 218] on textarea "**********" at bounding box center [292, 231] width 318 height 36
type textarea "**********"
click at [285, 226] on textarea "**********" at bounding box center [292, 231] width 318 height 36
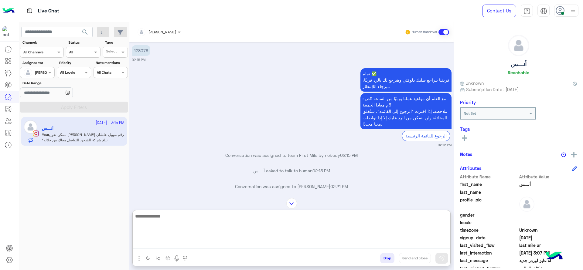
scroll to position [17, 0]
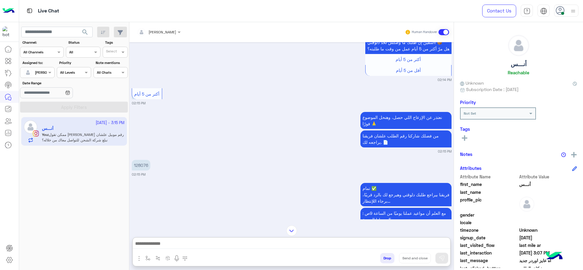
click at [142, 165] on p "128076" at bounding box center [141, 165] width 19 height 11
copy p "128076"
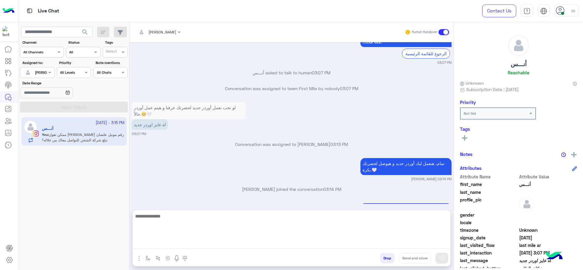
click at [202, 247] on textarea at bounding box center [292, 231] width 318 height 36
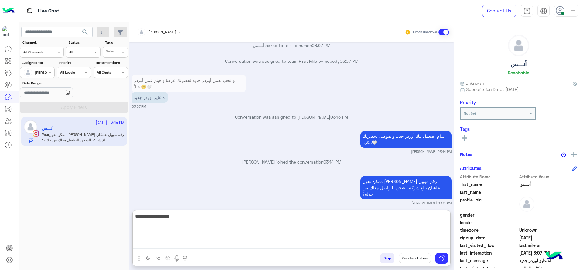
click at [255, 218] on textarea "**********" at bounding box center [292, 231] width 318 height 36
type textarea "**********"
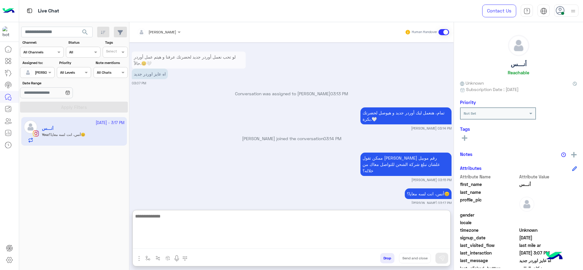
scroll to position [595, 0]
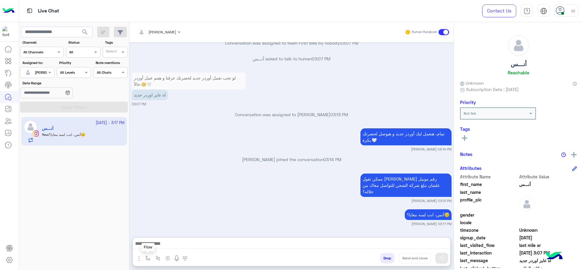
click at [145, 258] on button "button" at bounding box center [148, 258] width 10 height 10
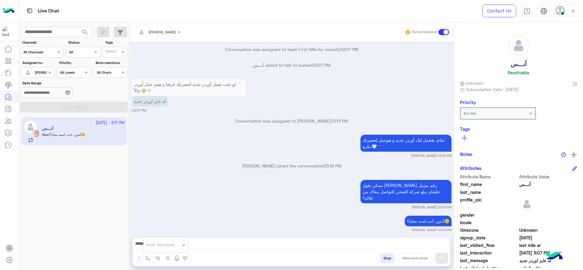
click at [152, 244] on input "text" at bounding box center [158, 243] width 24 height 5
type input "***"
click at [154, 236] on span "close جانا" at bounding box center [156, 233] width 20 height 5
type textarea "**********"
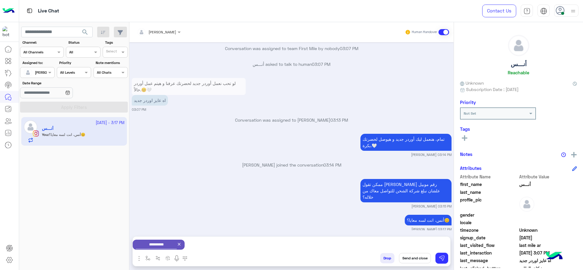
scroll to position [568, 0]
click at [412, 262] on button "Send and close" at bounding box center [415, 258] width 32 height 10
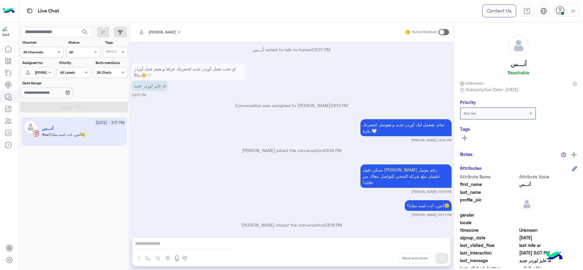
scroll to position [662, 0]
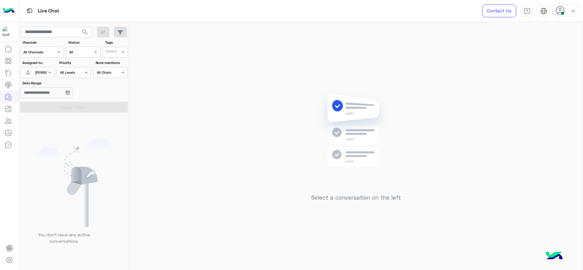
click at [170, 120] on div "Select a conversation on the left" at bounding box center [355, 147] width 453 height 251
click at [52, 71] on span at bounding box center [51, 72] width 8 height 6
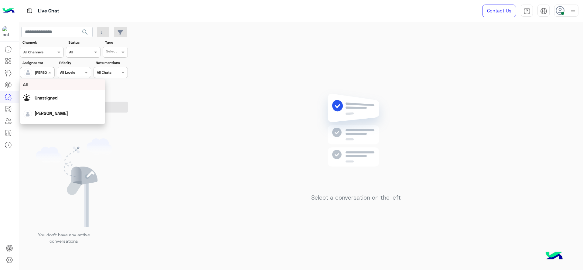
scroll to position [120, 0]
click at [47, 104] on div "First Mile" at bounding box center [62, 103] width 85 height 11
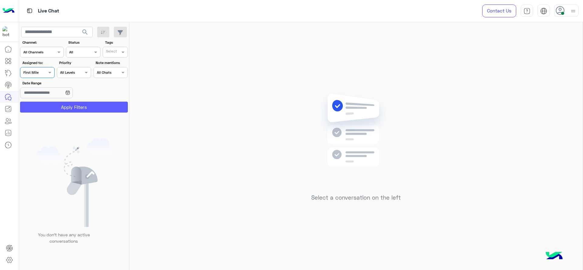
click at [47, 104] on button "Apply Filters" at bounding box center [74, 107] width 108 height 11
click at [49, 102] on div at bounding box center [72, 137] width 106 height 270
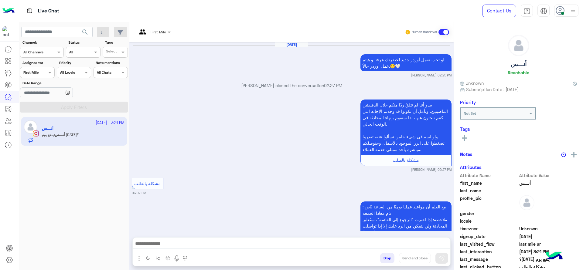
scroll to position [464, 0]
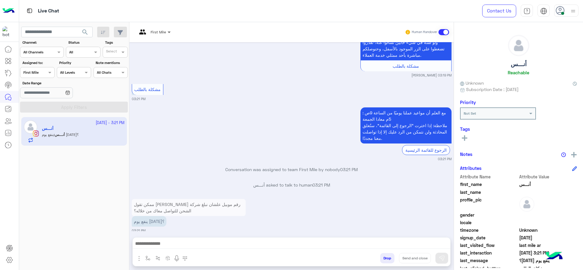
click at [166, 33] on span at bounding box center [170, 32] width 8 height 6
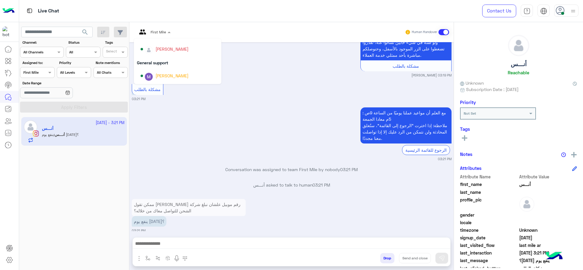
scroll to position [70, 0]
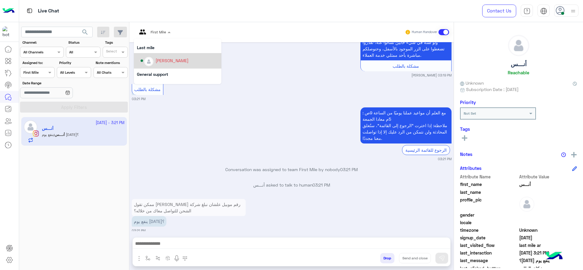
click at [170, 61] on div "[PERSON_NAME]" at bounding box center [172, 60] width 33 height 6
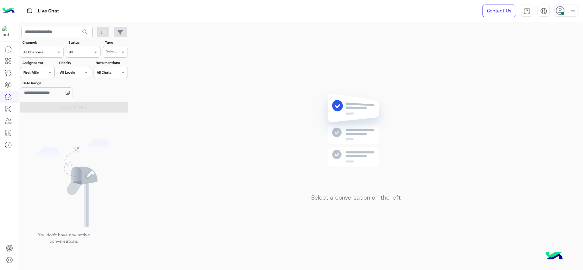
click at [44, 75] on div "Assigned on First Mile" at bounding box center [37, 72] width 34 height 11
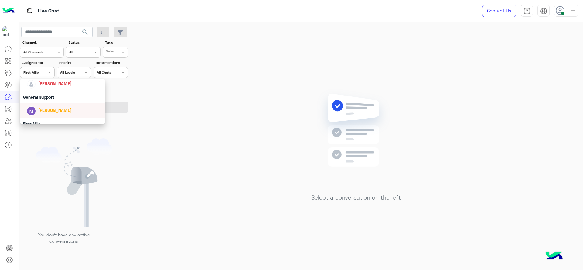
scroll to position [91, 0]
click at [53, 93] on span "[PERSON_NAME]" at bounding box center [54, 91] width 33 height 5
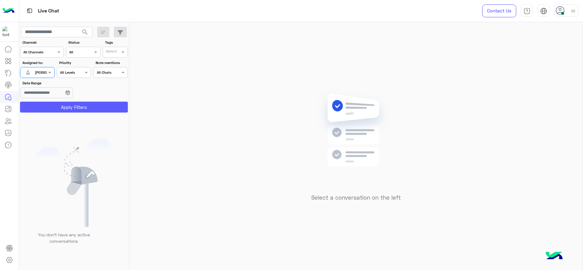
click at [65, 110] on button "Apply Filters" at bounding box center [74, 107] width 108 height 11
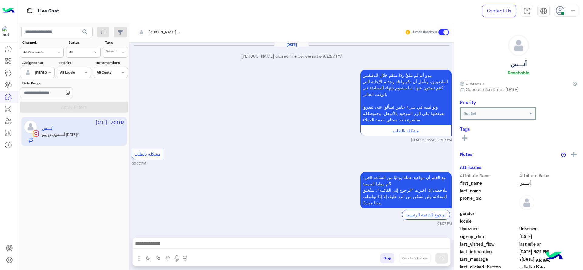
scroll to position [450, 0]
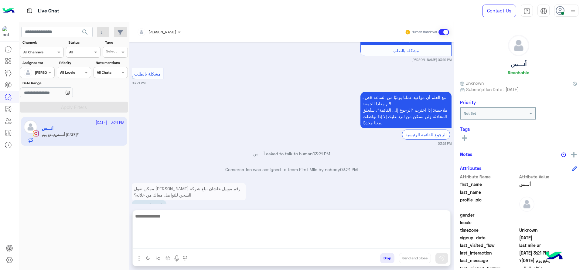
click at [292, 243] on textarea at bounding box center [292, 231] width 318 height 36
type textarea "*"
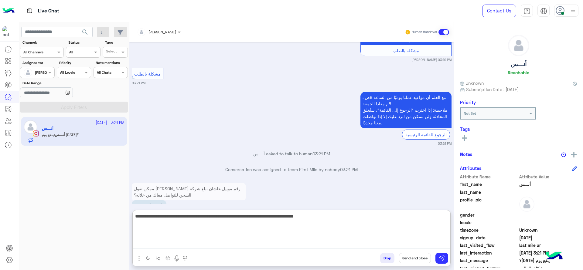
drag, startPoint x: 337, startPoint y: 220, endPoint x: 381, endPoint y: 226, distance: 43.6
click at [381, 226] on textarea "**********" at bounding box center [292, 231] width 318 height 36
click at [372, 217] on textarea "**********" at bounding box center [292, 231] width 318 height 36
type textarea "**********"
click at [289, 217] on textarea "**********" at bounding box center [292, 231] width 318 height 36
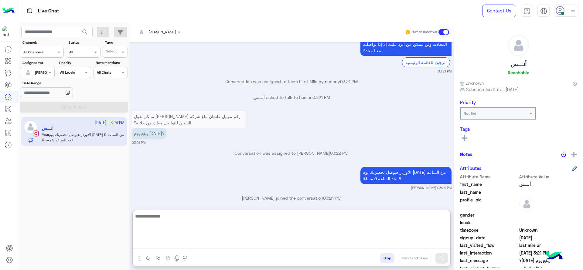
scroll to position [522, 0]
click at [252, 229] on textarea at bounding box center [292, 231] width 318 height 36
type textarea "*"
type textarea "**********"
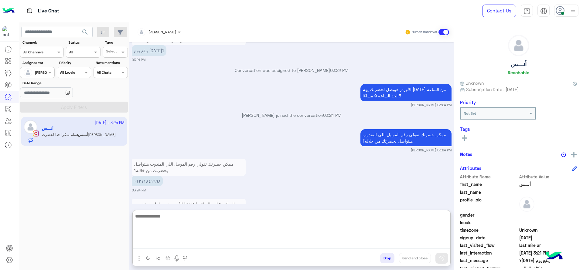
scroll to position [632, 0]
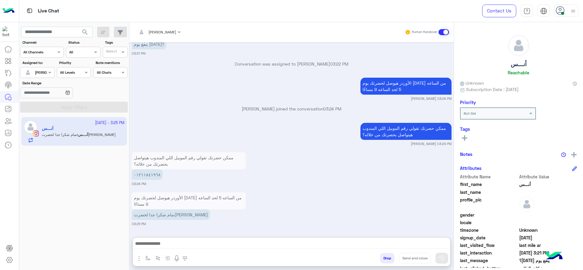
click at [143, 169] on p "٠١٢١١٨٤١٩٦٨" at bounding box center [147, 174] width 31 height 11
click at [143, 152] on p "ممكن حضرتك تقولي رقم الموبيل اللي المندوب هيتواصل بحضرتك من خلاله؟" at bounding box center [189, 160] width 114 height 17
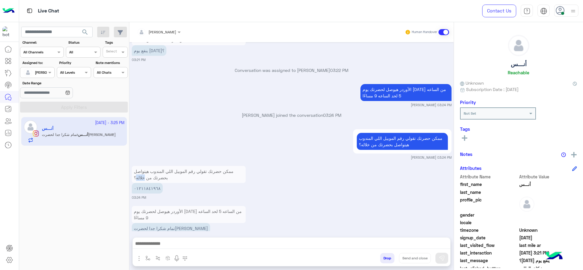
click at [149, 183] on p "٠١٢١١٨٤١٩٦٨" at bounding box center [147, 188] width 31 height 11
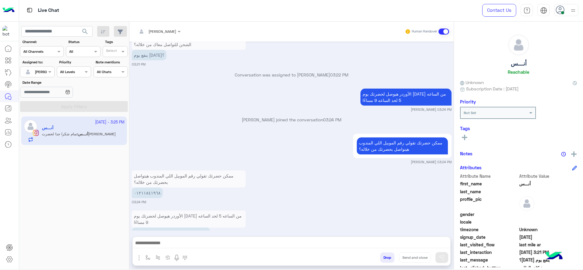
click at [149, 172] on p "ممكن حضرتك تقولي رقم الموبيل اللي المندوب هيتواصل بحضرتك من خلاله؟" at bounding box center [189, 179] width 114 height 17
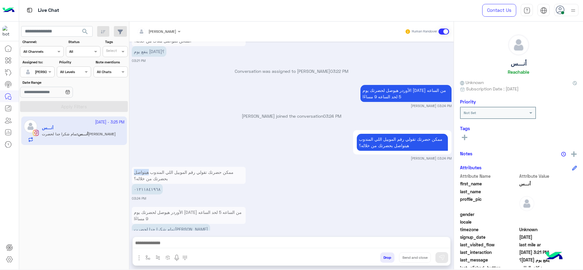
click at [152, 186] on p "٠١٢١١٨٤١٩٦٨" at bounding box center [147, 189] width 31 height 11
click at [152, 184] on p "٠١٢١١٨٤١٩٦٨" at bounding box center [147, 189] width 31 height 11
copy p "٠١٢١١٨٤١٩٦٨"
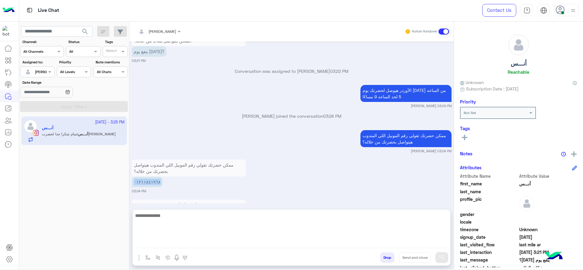
click at [204, 239] on textarea at bounding box center [292, 230] width 318 height 36
type textarea "*"
click at [204, 239] on textarea at bounding box center [292, 230] width 318 height 36
click at [354, 219] on textarea "**********" at bounding box center [292, 230] width 318 height 36
click at [356, 224] on textarea "**********" at bounding box center [292, 230] width 318 height 36
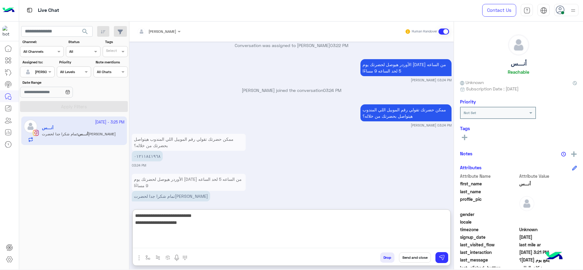
scroll to position [632, 0]
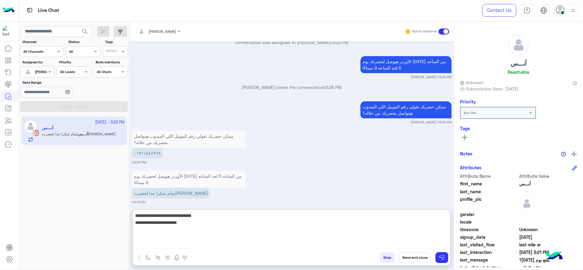
type textarea "**********"
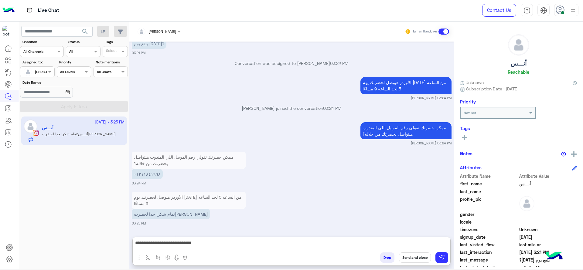
click at [416, 256] on button "Send and close" at bounding box center [415, 258] width 32 height 10
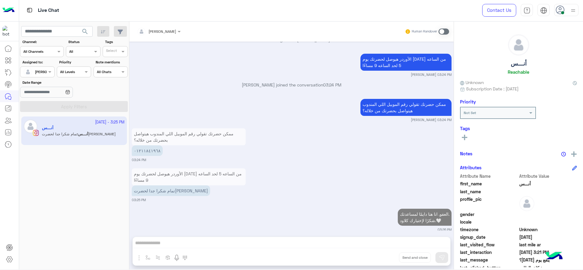
scroll to position [650, 0]
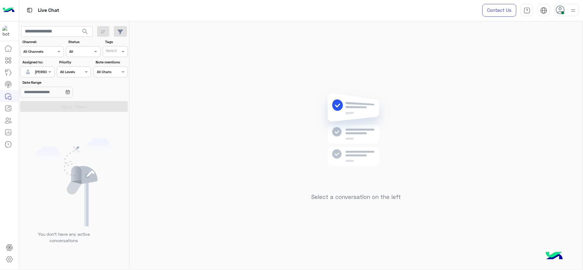
click at [52, 75] on span at bounding box center [51, 72] width 8 height 6
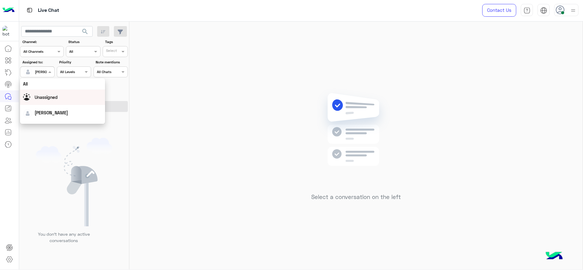
scroll to position [119, 0]
click at [53, 104] on div "First Mile" at bounding box center [62, 102] width 85 height 11
click at [54, 104] on button "Apply Filters" at bounding box center [74, 106] width 108 height 11
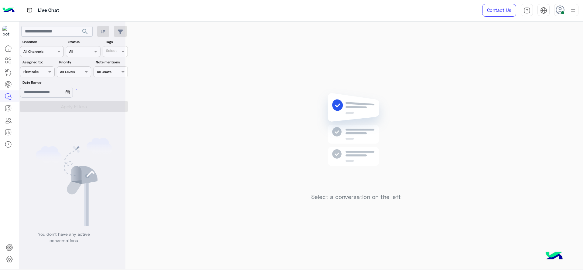
click at [56, 105] on div at bounding box center [72, 137] width 106 height 270
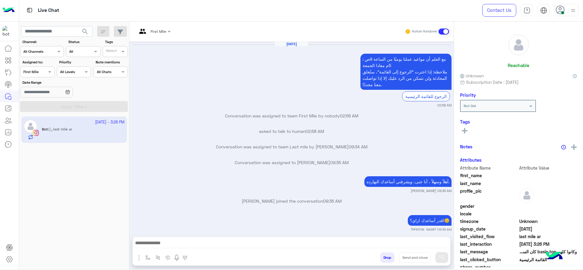
scroll to position [464, 0]
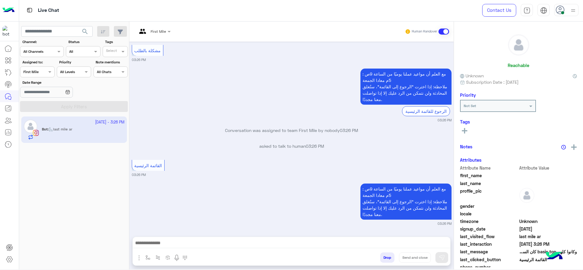
click at [163, 31] on div at bounding box center [154, 31] width 40 height 6
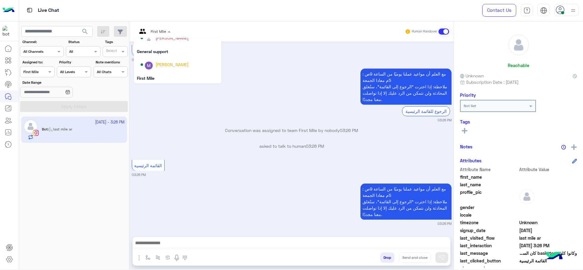
scroll to position [62, 0]
click at [158, 64] on div "[PERSON_NAME]" at bounding box center [172, 67] width 33 height 6
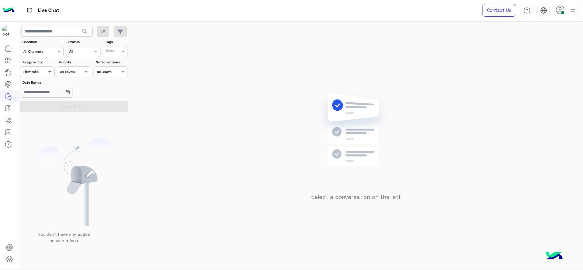
click at [47, 73] on span at bounding box center [51, 72] width 8 height 6
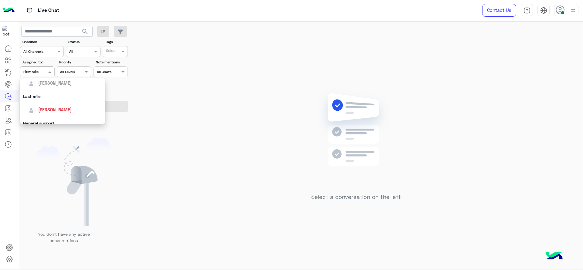
scroll to position [58, 0]
click at [52, 119] on div "[PERSON_NAME]" at bounding box center [64, 123] width 75 height 11
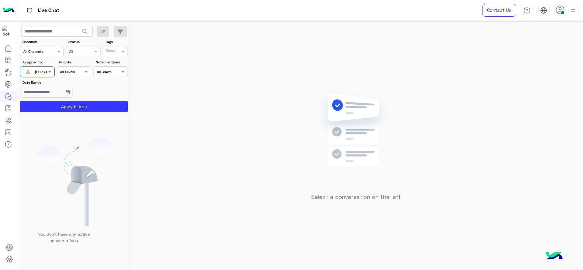
click at [64, 112] on app-inbox-users-filters "search Channel: Channel All Channels Status Channel All Tags Select Assigned to…" at bounding box center [74, 68] width 110 height 93
click at [66, 110] on button "Apply Filters" at bounding box center [74, 106] width 108 height 11
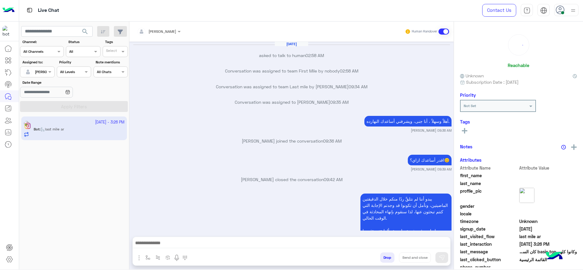
scroll to position [419, 0]
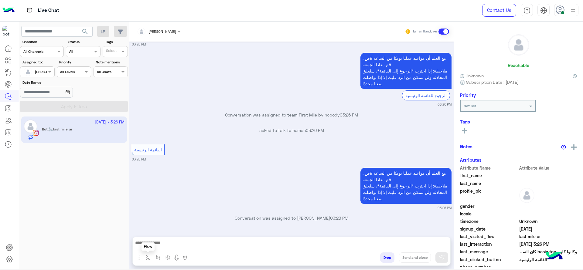
click at [152, 253] on button "button" at bounding box center [148, 258] width 10 height 10
click at [152, 247] on div "enter flow name" at bounding box center [160, 244] width 28 height 5
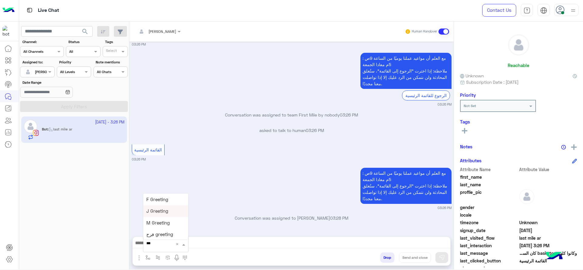
type input "****"
click at [167, 230] on span "چنى greeting" at bounding box center [159, 227] width 27 height 5
type textarea "**********"
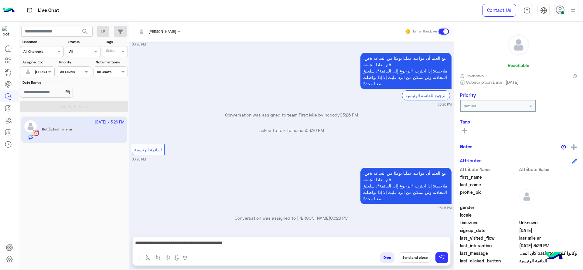
click at [443, 251] on div "**********" at bounding box center [292, 244] width 318 height 15
click at [444, 254] on button at bounding box center [442, 257] width 13 height 11
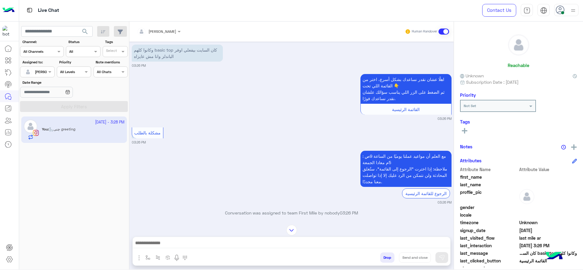
scroll to position [291, 0]
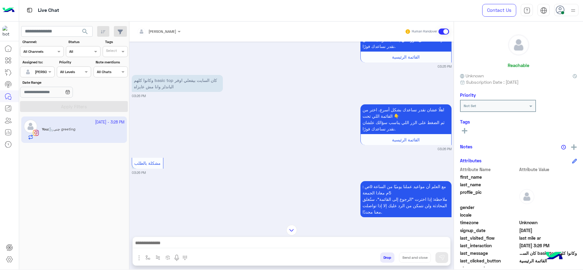
click at [160, 28] on input "text" at bounding box center [151, 30] width 28 height 5
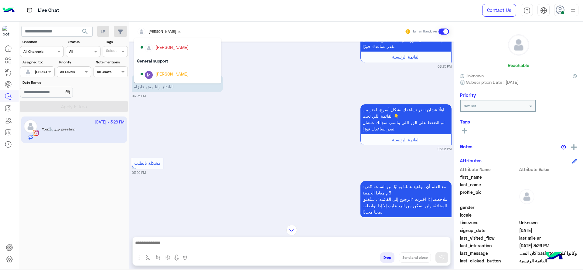
scroll to position [84, 0]
click at [177, 73] on div "[PERSON_NAME]" at bounding box center [172, 73] width 33 height 6
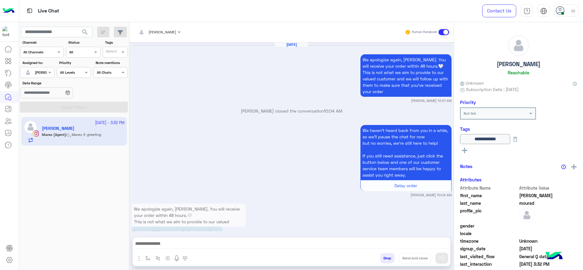
scroll to position [585, 0]
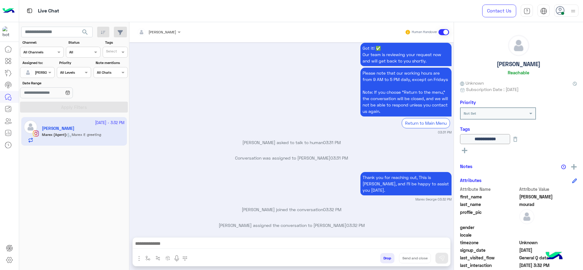
click at [156, 197] on div "[DATE] We apologize again, [PERSON_NAME]. You will receive your order within 48…" at bounding box center [291, 136] width 324 height 189
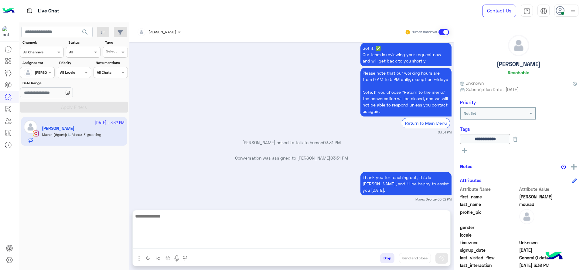
click at [164, 244] on textarea at bounding box center [292, 231] width 318 height 36
type textarea "**********"
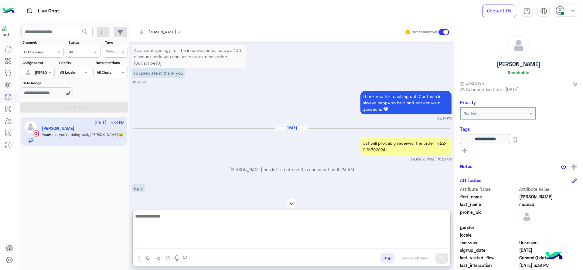
scroll to position [236, 0]
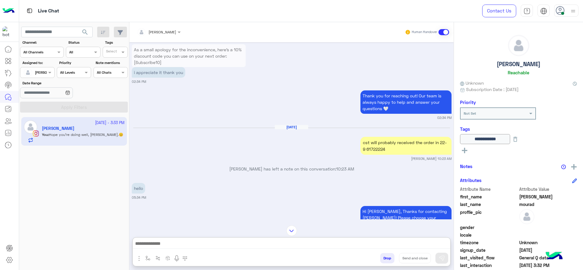
click at [378, 155] on div "cst will probably received the order in 22-9 61722224" at bounding box center [406, 146] width 91 height 18
click at [377, 155] on div "cst will probably received the order in 22-9 61722224" at bounding box center [406, 146] width 91 height 18
click at [376, 155] on div "cst will probably received the order in 22-9 61722224" at bounding box center [406, 146] width 91 height 18
copy div "61722224"
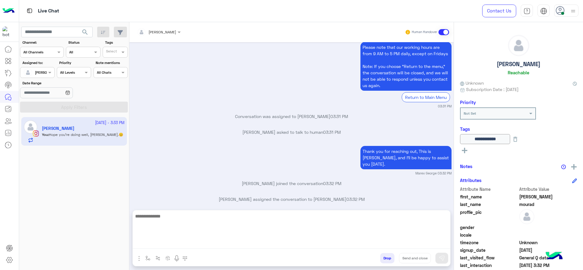
click at [252, 245] on textarea at bounding box center [292, 231] width 318 height 36
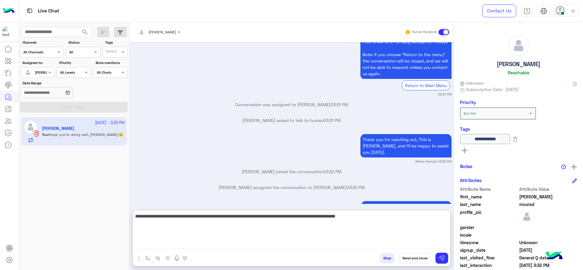
type textarea "**********"
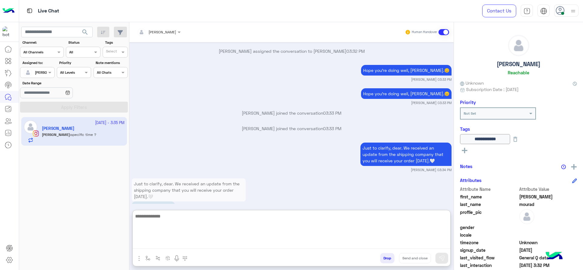
scroll to position [2268, 0]
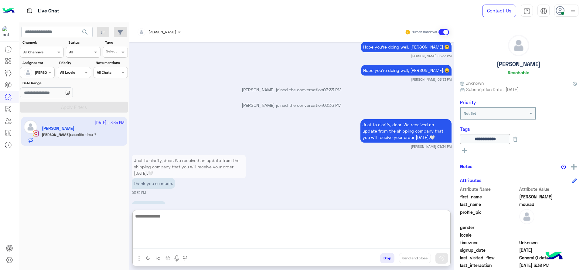
click at [287, 227] on textarea at bounding box center [292, 231] width 318 height 36
type textarea "*"
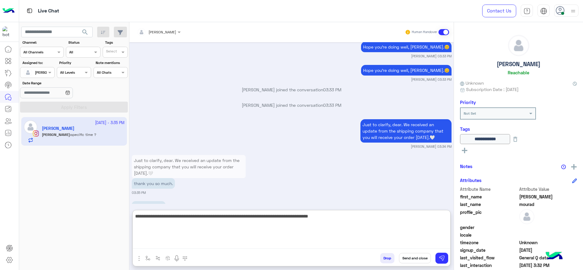
type textarea "**********"
click at [217, 230] on textarea "**********" at bounding box center [292, 231] width 318 height 36
click at [297, 231] on textarea "**********" at bounding box center [292, 231] width 318 height 36
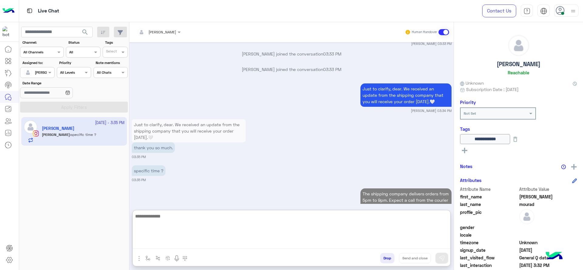
paste textarea "**********"
type textarea "**********"
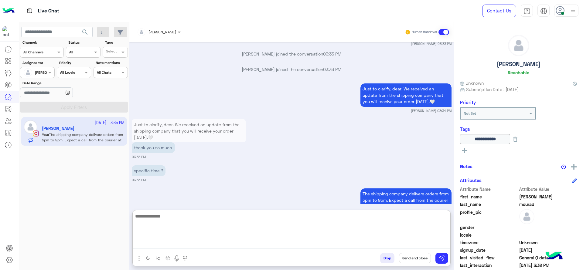
scroll to position [2328, 0]
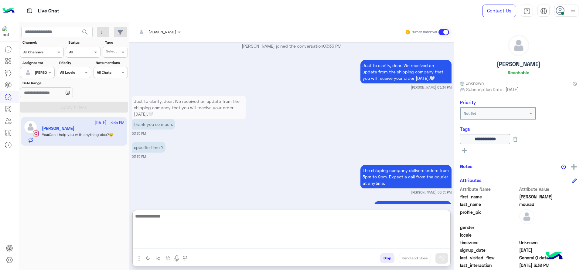
click at [213, 213] on textarea at bounding box center [292, 231] width 318 height 36
paste textarea "**********"
type textarea "**********"
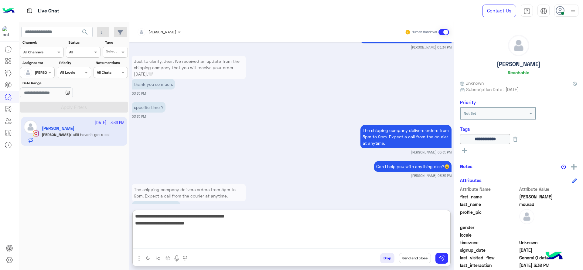
drag, startPoint x: 135, startPoint y: 217, endPoint x: 219, endPoint y: 228, distance: 85.2
click at [219, 228] on textarea "**********" at bounding box center [292, 231] width 318 height 36
type textarea "*"
click at [312, 223] on textarea "**********" at bounding box center [292, 231] width 318 height 36
click at [299, 236] on textarea "**********" at bounding box center [292, 231] width 318 height 36
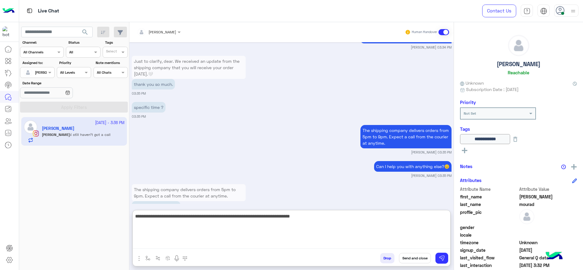
click at [327, 228] on textarea "**********" at bounding box center [292, 231] width 318 height 36
click at [310, 216] on textarea "**********" at bounding box center [292, 231] width 318 height 36
click at [328, 218] on textarea "**********" at bounding box center [292, 231] width 318 height 36
drag, startPoint x: 367, startPoint y: 221, endPoint x: 335, endPoint y: 226, distance: 32.0
click at [326, 226] on textarea "**********" at bounding box center [292, 231] width 318 height 36
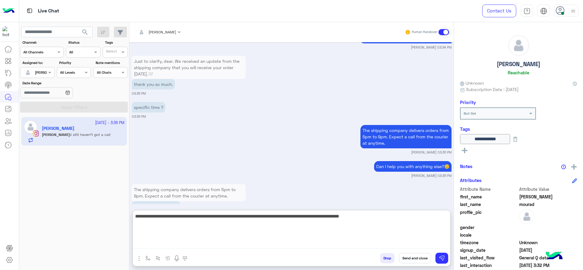
click at [397, 215] on textarea "**********" at bounding box center [292, 231] width 318 height 36
drag, startPoint x: 386, startPoint y: 223, endPoint x: 380, endPoint y: 223, distance: 6.4
click at [380, 223] on textarea "**********" at bounding box center [292, 231] width 318 height 36
drag, startPoint x: 373, startPoint y: 215, endPoint x: 357, endPoint y: 221, distance: 17.9
click at [351, 221] on textarea "**********" at bounding box center [292, 231] width 318 height 36
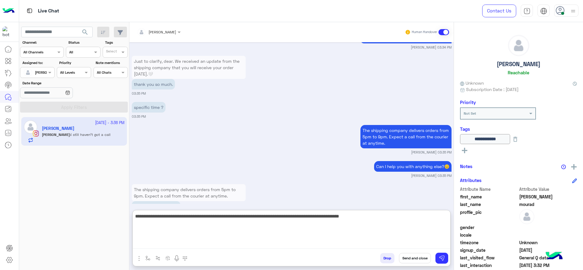
click at [391, 221] on textarea "**********" at bounding box center [292, 231] width 318 height 36
paste textarea "**********"
click at [370, 217] on textarea "**********" at bounding box center [292, 231] width 318 height 36
drag, startPoint x: 366, startPoint y: 217, endPoint x: 446, endPoint y: 204, distance: 80.9
click at [446, 204] on div "[PERSON_NAME] Human Handover [DATE] We haven’t heard back from you in a while, …" at bounding box center [291, 147] width 324 height 251
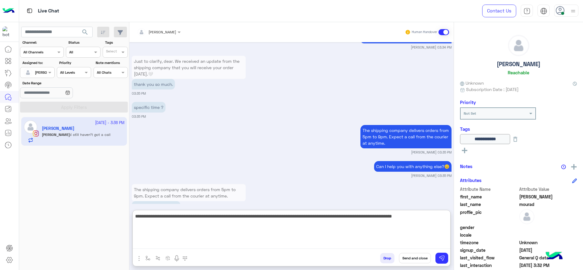
click at [443, 225] on textarea "**********" at bounding box center [292, 231] width 318 height 36
type textarea "**********"
click at [212, 225] on textarea "**********" at bounding box center [292, 231] width 318 height 36
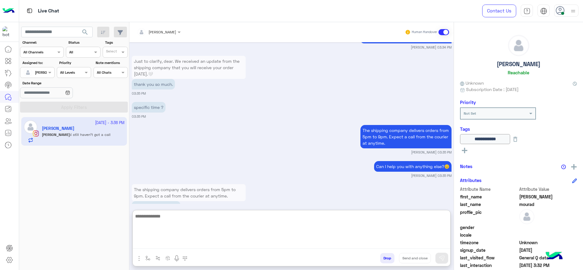
scroll to position [2410, 0]
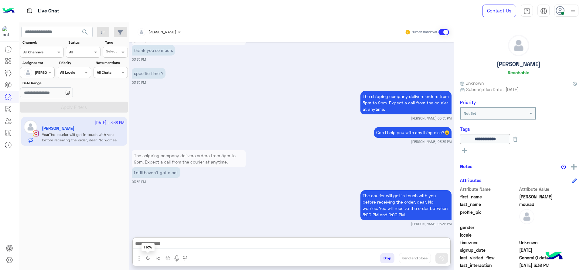
click at [145, 259] on button "button" at bounding box center [148, 258] width 10 height 10
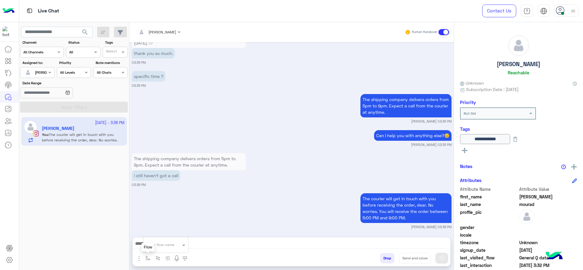
scroll to position [2383, 0]
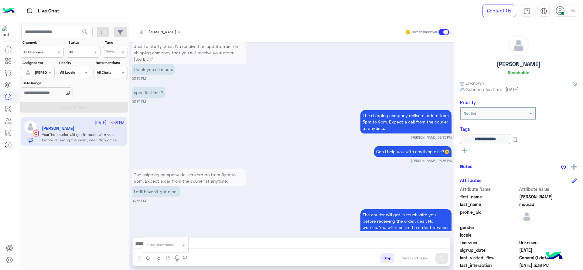
click at [156, 241] on div "enter flow name" at bounding box center [165, 245] width 45 height 11
type input "*"
click at [156, 232] on span "[PERSON_NAME]" at bounding box center [163, 233] width 35 height 5
type textarea "**********"
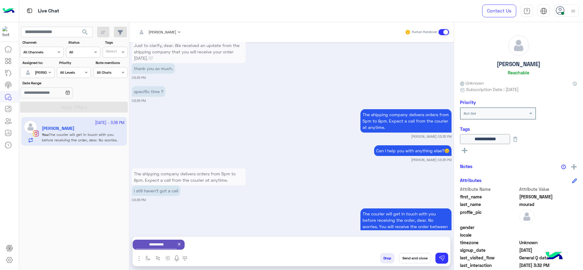
click at [418, 257] on button "Send and close" at bounding box center [415, 258] width 32 height 10
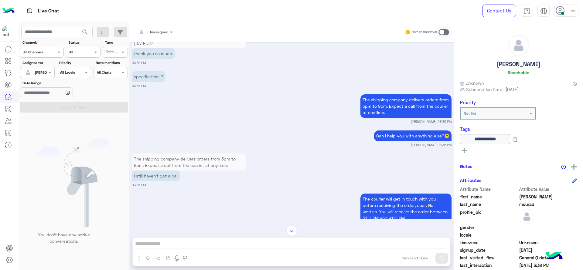
scroll to position [2477, 0]
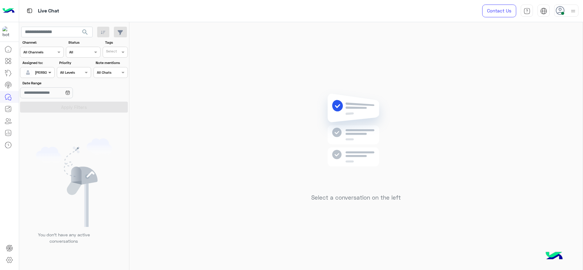
click at [50, 72] on span at bounding box center [51, 72] width 8 height 6
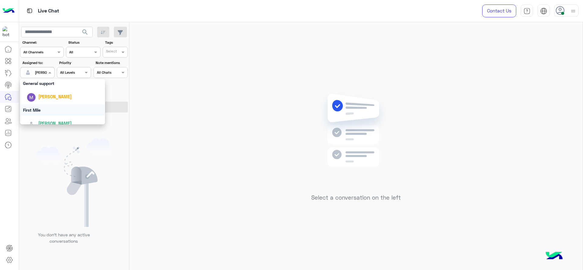
scroll to position [111, 0]
click at [45, 108] on div "First Mile" at bounding box center [62, 110] width 85 height 11
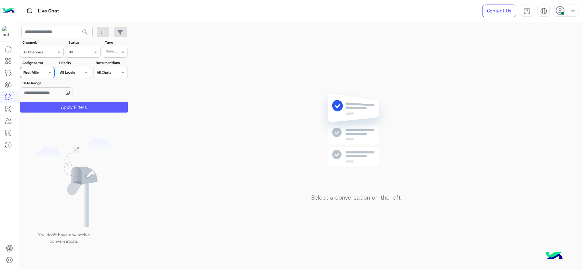
click at [45, 108] on button "Apply Filters" at bounding box center [74, 107] width 108 height 11
click at [40, 75] on div "Assigned on First Mile" at bounding box center [33, 72] width 26 height 5
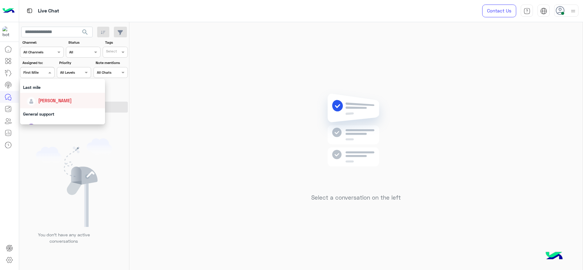
scroll to position [73, 0]
click at [36, 103] on div "[PERSON_NAME]" at bounding box center [62, 108] width 85 height 15
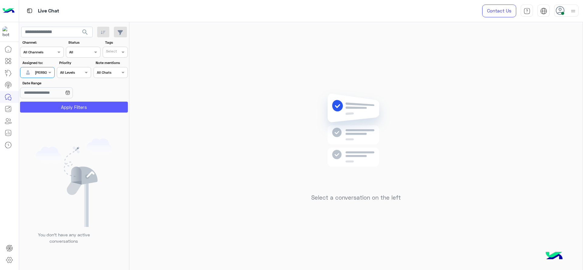
click at [36, 103] on button "Apply Filters" at bounding box center [74, 107] width 108 height 11
click at [45, 71] on div at bounding box center [37, 72] width 34 height 6
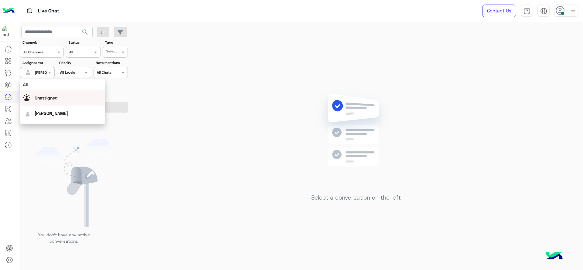
scroll to position [120, 0]
click at [43, 105] on div "First Mile" at bounding box center [62, 103] width 85 height 11
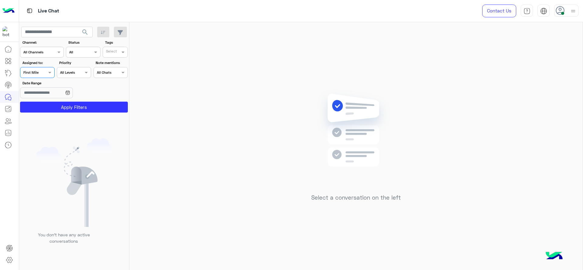
click at [43, 105] on button "Apply Filters" at bounding box center [74, 107] width 108 height 11
click at [42, 75] on div "Assigned on First Mile" at bounding box center [33, 72] width 26 height 5
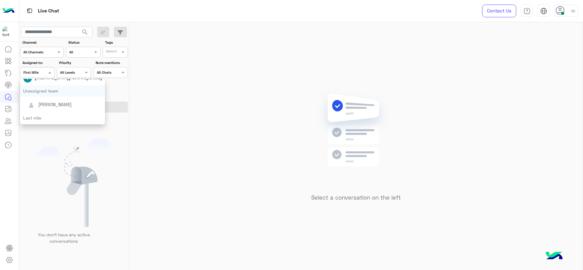
scroll to position [104, 0]
click at [52, 80] on span "[PERSON_NAME]" at bounding box center [54, 78] width 33 height 5
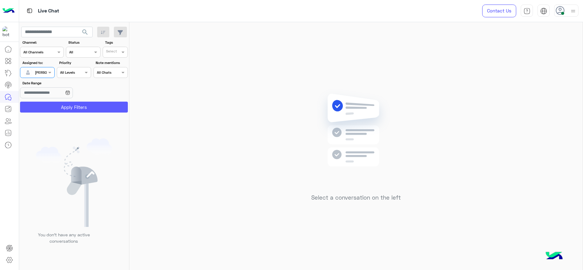
click at [61, 104] on button "Apply Filters" at bounding box center [74, 107] width 108 height 11
click at [565, 7] on div at bounding box center [566, 11] width 24 height 12
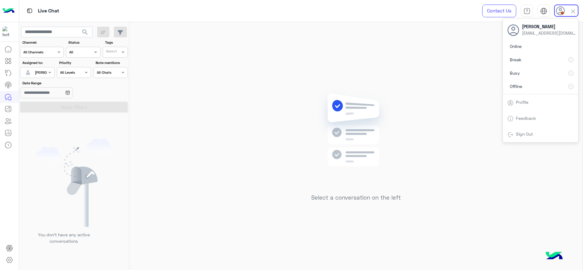
click at [387, 85] on div "Select a conversation on the left" at bounding box center [355, 147] width 453 height 251
click at [45, 75] on div "[PERSON_NAME]" at bounding box center [49, 72] width 28 height 5
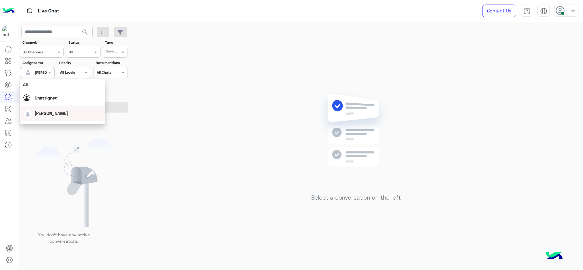
scroll to position [120, 0]
click at [49, 104] on div "First Mile" at bounding box center [62, 103] width 85 height 11
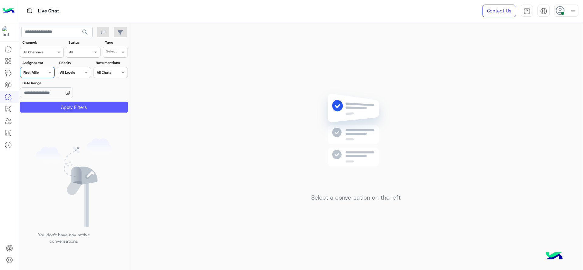
click at [49, 104] on button "Apply Filters" at bounding box center [74, 107] width 108 height 11
click at [43, 75] on div "Assigned on First Mile" at bounding box center [33, 72] width 26 height 5
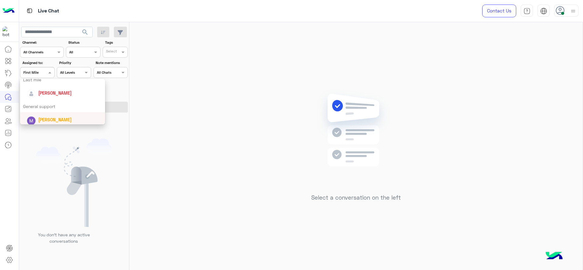
scroll to position [89, 0]
click at [47, 89] on div "[PERSON_NAME]" at bounding box center [64, 93] width 75 height 11
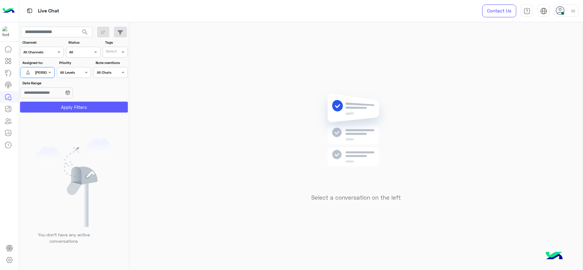
click at [51, 109] on button "Apply Filters" at bounding box center [74, 107] width 108 height 11
click at [45, 69] on div at bounding box center [37, 72] width 34 height 6
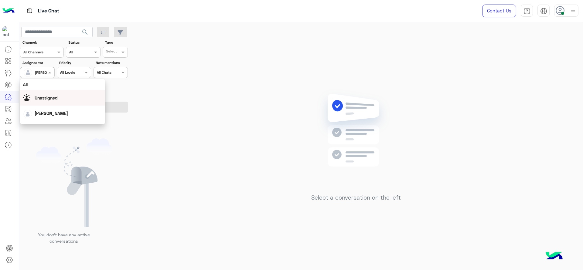
scroll to position [119, 0]
click at [49, 105] on div "First Mile" at bounding box center [62, 103] width 85 height 11
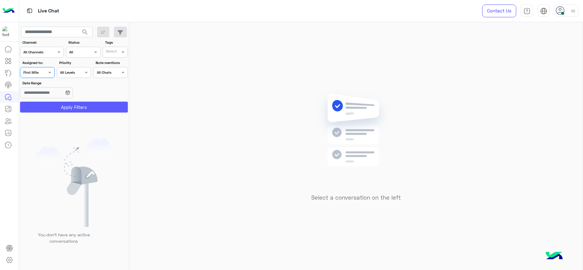
click at [52, 105] on button "Apply Filters" at bounding box center [74, 107] width 108 height 11
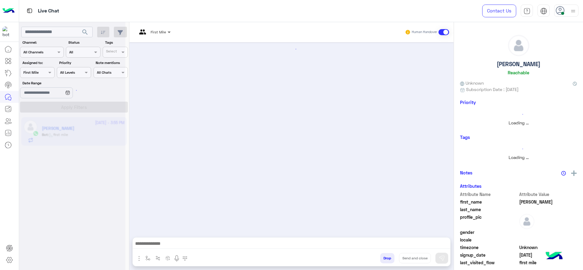
click at [166, 32] on span at bounding box center [170, 32] width 8 height 6
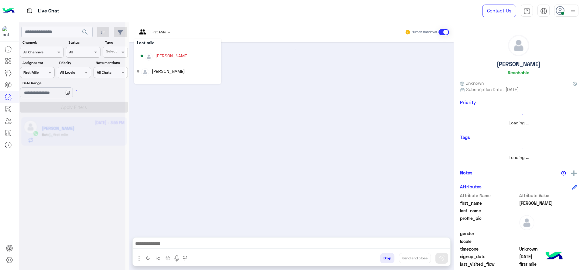
scroll to position [24, 0]
click at [163, 60] on div "[PERSON_NAME]" at bounding box center [172, 60] width 33 height 6
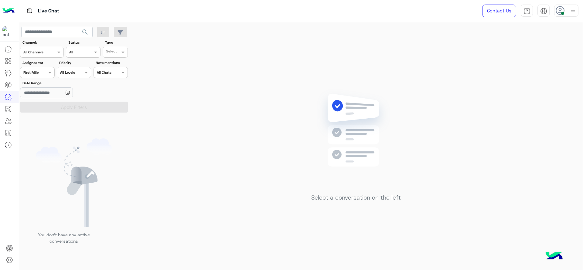
click at [50, 73] on span at bounding box center [51, 72] width 8 height 6
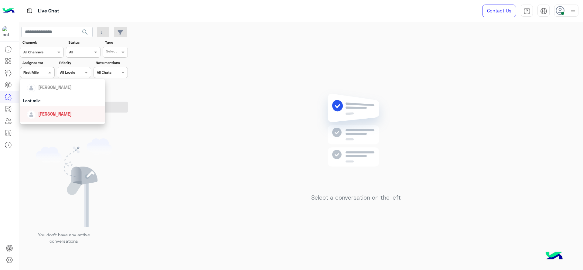
click at [44, 115] on span "[PERSON_NAME]" at bounding box center [54, 113] width 33 height 5
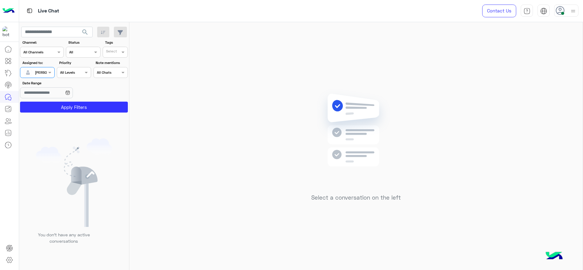
click at [45, 114] on app-inbox-users-filters "search Channel: Channel All Channels Status Channel All Tags Select Assigned to…" at bounding box center [74, 68] width 110 height 93
click at [44, 112] on button "Apply Filters" at bounding box center [74, 107] width 108 height 11
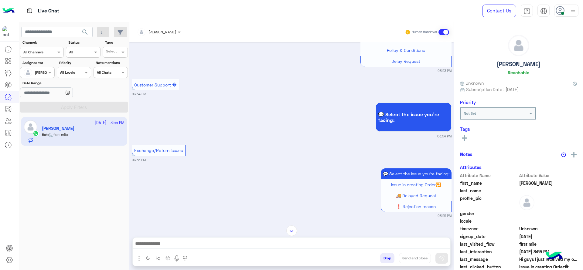
scroll to position [284, 0]
click at [147, 255] on button "button" at bounding box center [148, 258] width 10 height 10
click at [150, 245] on input "text" at bounding box center [158, 243] width 24 height 5
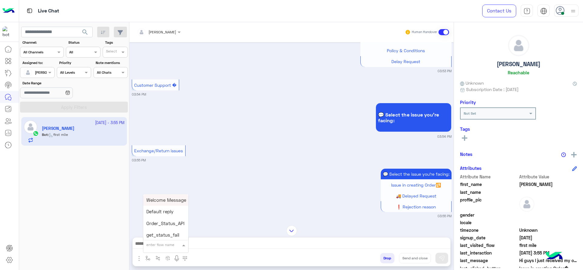
type input "*"
click at [158, 220] on span "J Greeting" at bounding box center [157, 222] width 22 height 5
type textarea "**********"
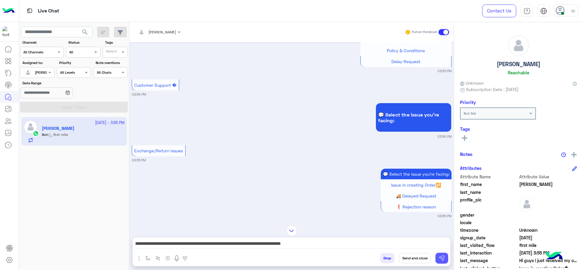
click at [444, 261] on img at bounding box center [442, 258] width 6 height 6
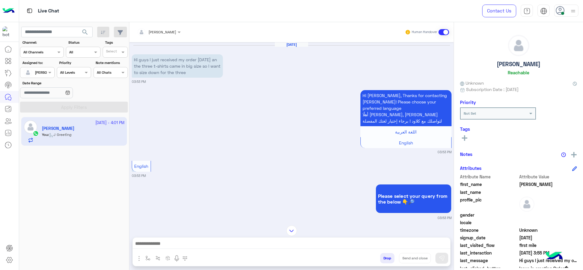
scroll to position [458, 0]
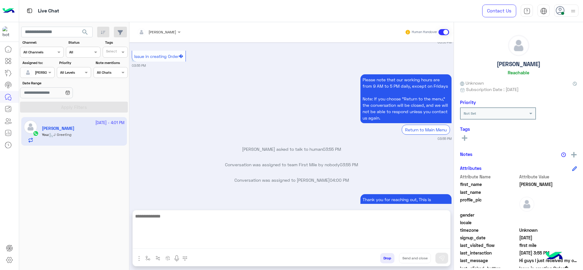
click at [156, 246] on textarea at bounding box center [292, 231] width 318 height 36
type textarea "**********"
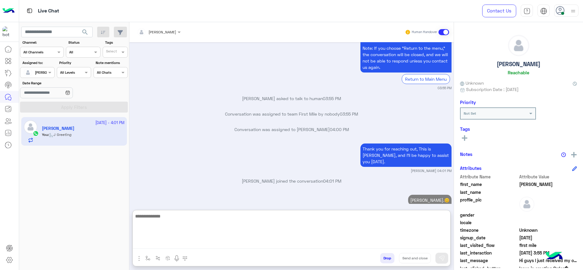
paste textarea "**********"
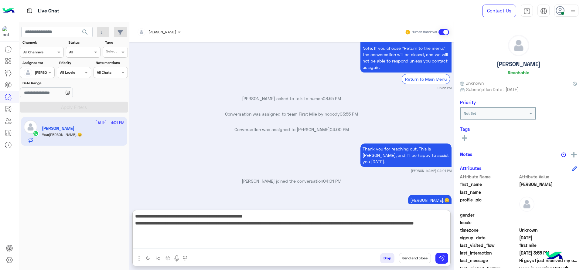
click at [136, 220] on textarea "**********" at bounding box center [292, 231] width 318 height 36
click at [311, 223] on textarea "**********" at bounding box center [292, 231] width 318 height 36
click at [336, 224] on textarea "**********" at bounding box center [292, 231] width 318 height 36
type textarea "**********"
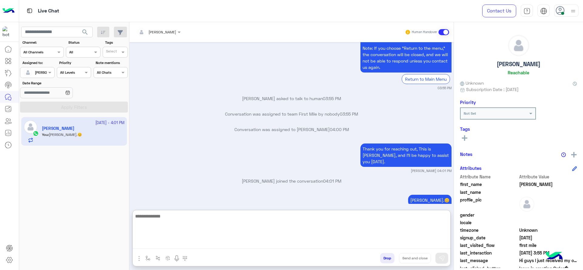
scroll to position [564, 0]
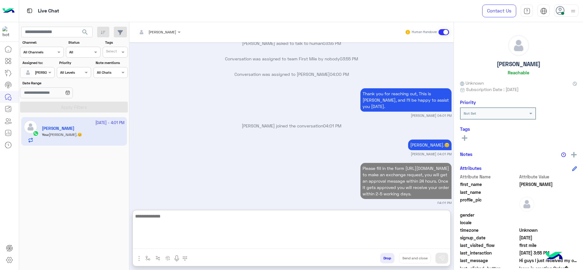
click at [315, 227] on textarea at bounding box center [292, 231] width 318 height 36
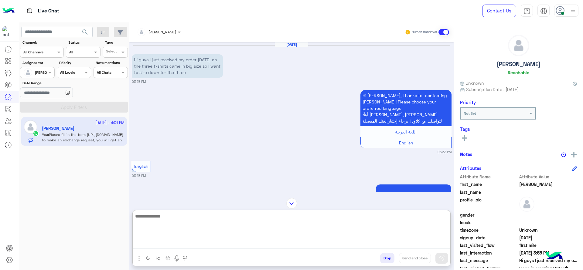
scroll to position [564, 0]
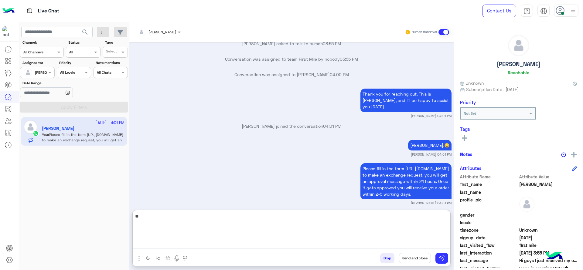
type textarea "*"
paste textarea "**********"
click at [219, 224] on textarea "**********" at bounding box center [292, 231] width 318 height 36
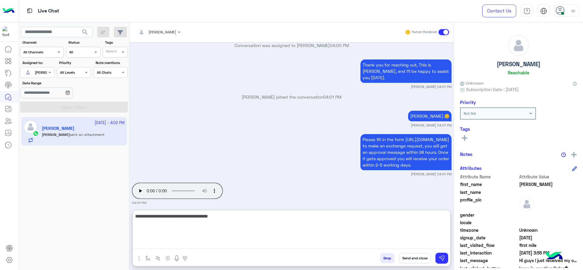
type textarea "**********"
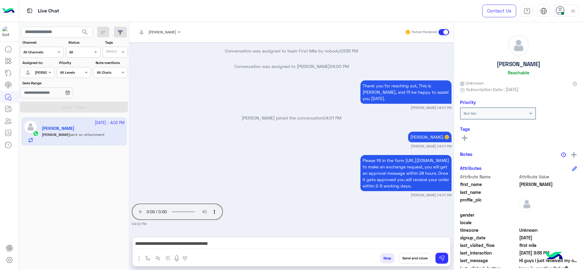
scroll to position [566, 0]
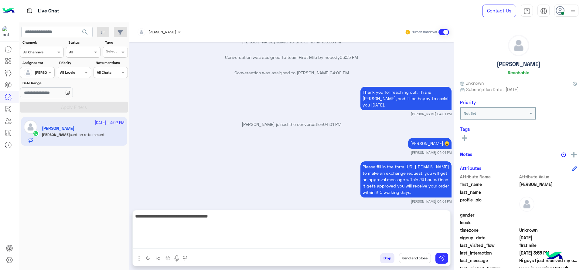
click at [337, 242] on textarea "**********" at bounding box center [292, 231] width 318 height 36
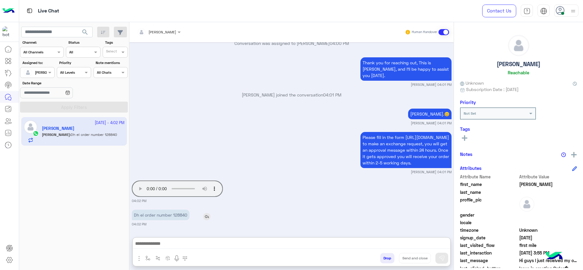
click at [182, 210] on p "Dh el order number 128840" at bounding box center [161, 215] width 58 height 11
click at [182, 187] on div "Your browser does not support the audio tag." at bounding box center [195, 188] width 126 height 19
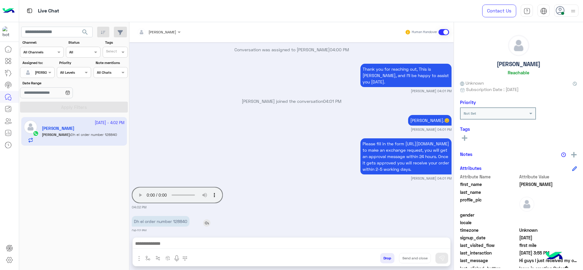
click at [182, 216] on p "Dh el order number 128840" at bounding box center [161, 221] width 58 height 11
copy p "128840"
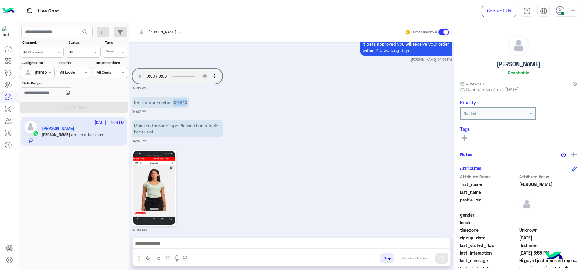
scroll to position [797, 0]
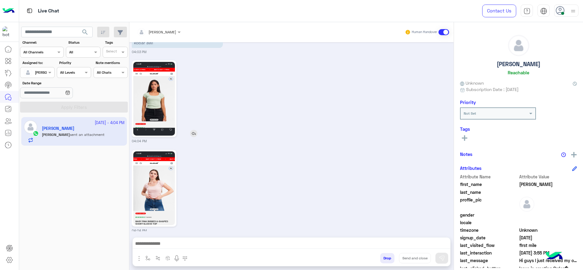
click at [156, 104] on img at bounding box center [154, 99] width 42 height 74
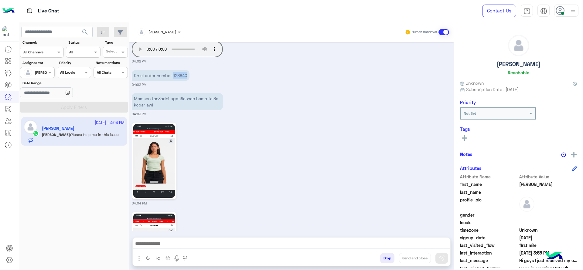
scroll to position [910, 0]
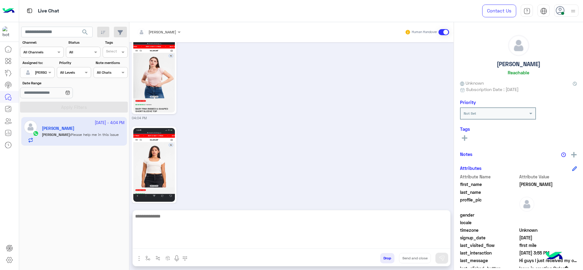
click at [241, 241] on textarea at bounding box center [292, 231] width 318 height 36
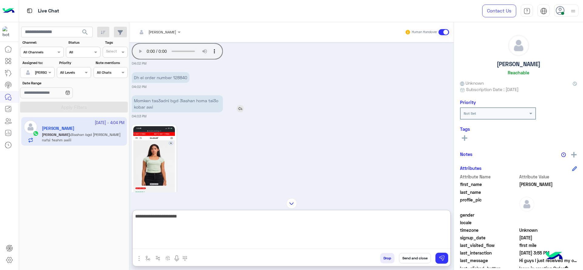
scroll to position [960, 0]
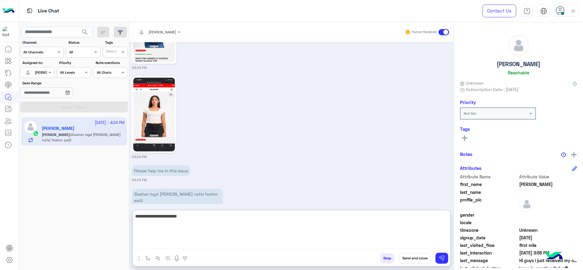
click at [212, 224] on textarea "**********" at bounding box center [292, 231] width 318 height 36
click at [212, 222] on textarea "**********" at bounding box center [292, 231] width 318 height 36
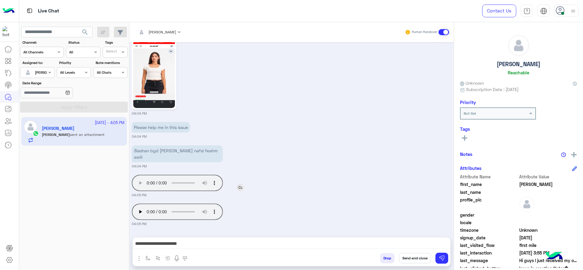
scroll to position [991, 0]
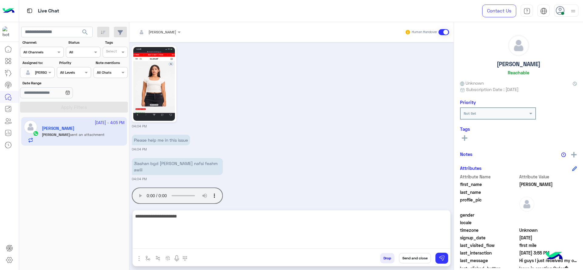
click at [192, 242] on textarea "**********" at bounding box center [292, 231] width 318 height 36
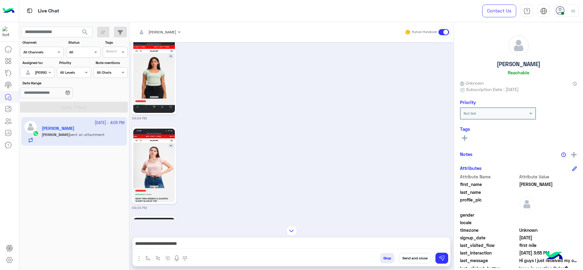
scroll to position [808, 0]
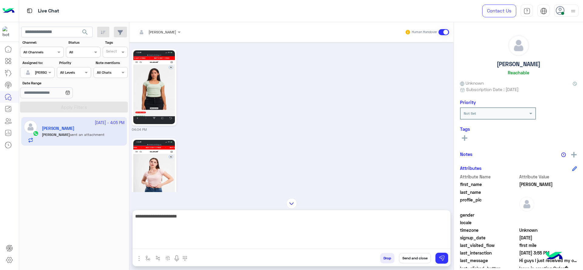
click at [229, 246] on textarea "**********" at bounding box center [292, 231] width 318 height 36
type textarea "*"
type textarea "**********"
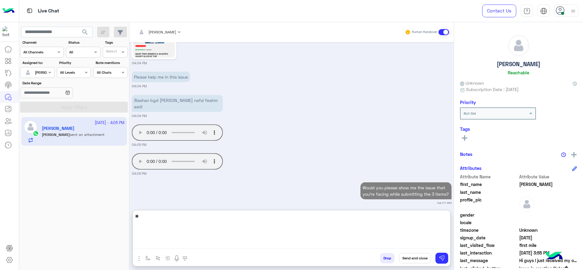
scroll to position [1054, 0]
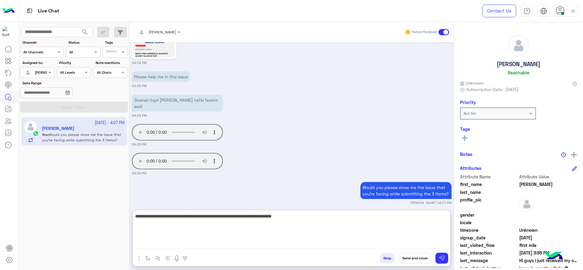
click at [138, 219] on textarea "**********" at bounding box center [292, 231] width 318 height 36
drag, startPoint x: 141, startPoint y: 219, endPoint x: 128, endPoint y: 224, distance: 13.7
click at [128, 224] on mat-drawer-container "search Channel: Channel All Channels Status Channel All Tags Select Assigned to…" at bounding box center [301, 147] width 564 height 251
type textarea "**********"
click at [217, 220] on textarea "**********" at bounding box center [292, 231] width 318 height 36
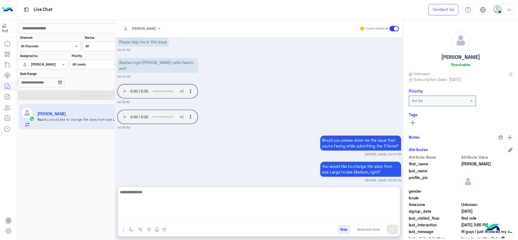
scroll to position [1084, 0]
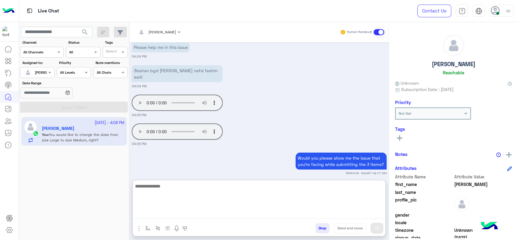
click at [262, 196] on textarea at bounding box center [259, 201] width 253 height 36
type textarea "*"
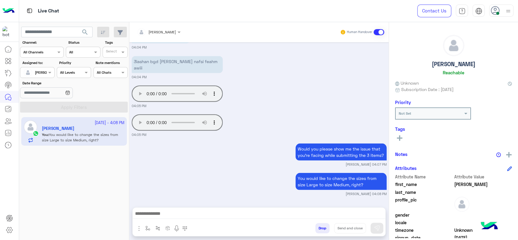
scroll to position [1086, 0]
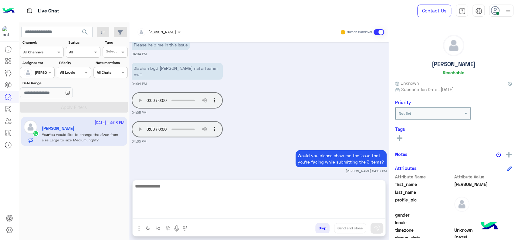
click at [251, 213] on textarea at bounding box center [259, 201] width 253 height 36
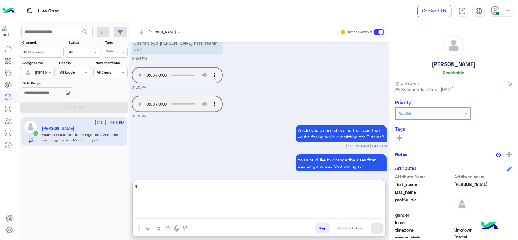
scroll to position [1113, 0]
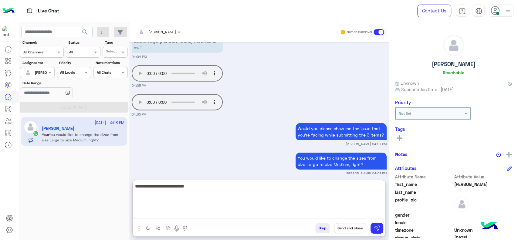
type textarea "**********"
click at [246, 195] on textarea "**********" at bounding box center [259, 201] width 253 height 36
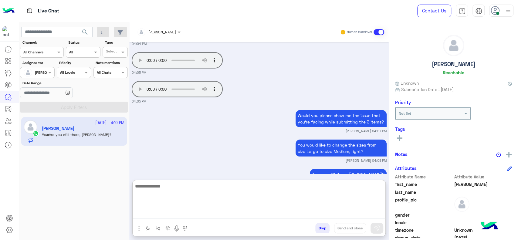
scroll to position [1137, 0]
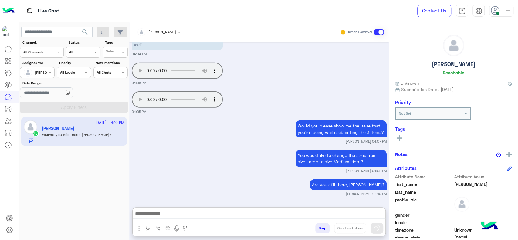
click at [148, 223] on div "enter flow name Drop Send and close" at bounding box center [259, 229] width 253 height 13
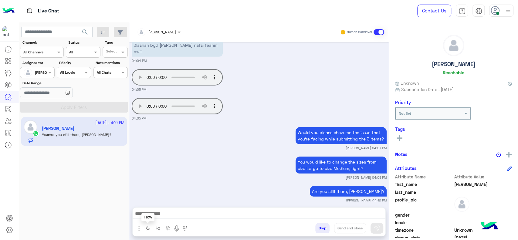
click at [145, 228] on button "button" at bounding box center [148, 228] width 10 height 10
click at [160, 214] on input "text" at bounding box center [158, 213] width 24 height 5
type input "*"
click at [160, 207] on div "Jana close" at bounding box center [165, 204] width 45 height 12
type textarea "**********"
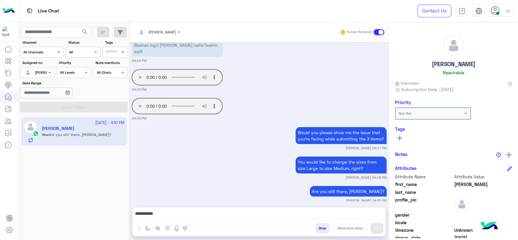
scroll to position [1110, 0]
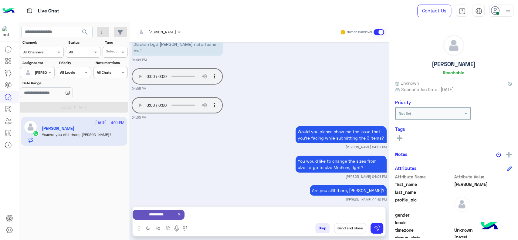
click at [345, 227] on button "Send and close" at bounding box center [350, 228] width 32 height 10
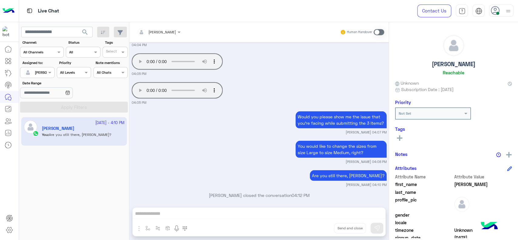
scroll to position [1204, 0]
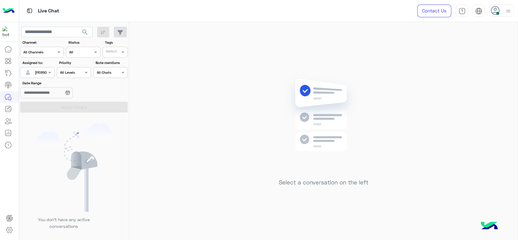
click at [44, 69] on div at bounding box center [37, 72] width 34 height 6
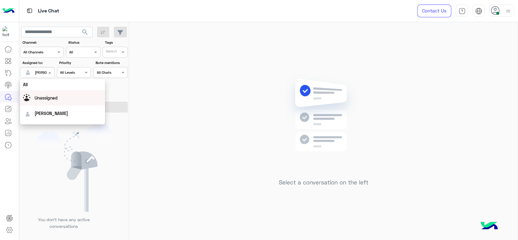
scroll to position [119, 0]
click at [53, 106] on div "First Mile" at bounding box center [62, 103] width 85 height 11
click at [53, 106] on button "Apply Filters" at bounding box center [74, 107] width 108 height 11
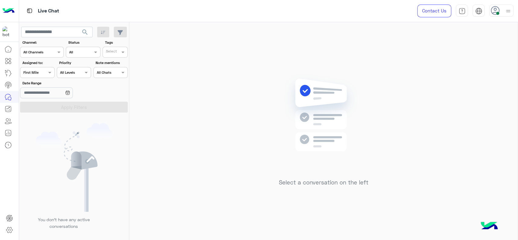
click at [49, 68] on div "Assigned on First Mile" at bounding box center [37, 72] width 34 height 11
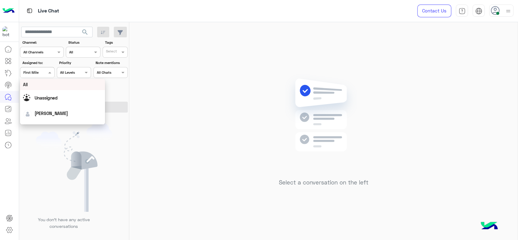
click at [49, 71] on span at bounding box center [51, 72] width 8 height 6
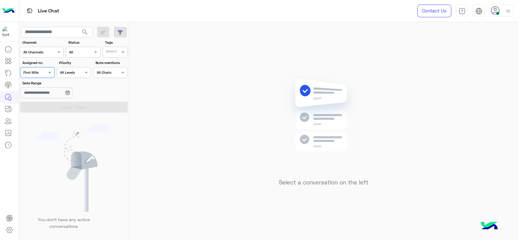
click at [46, 74] on div "Assigned on First Mile" at bounding box center [33, 72] width 26 height 5
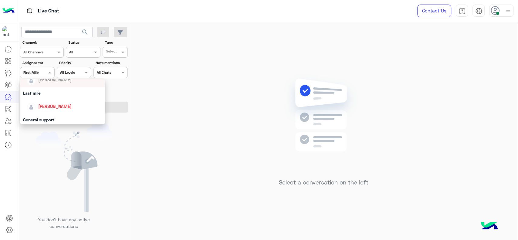
scroll to position [58, 0]
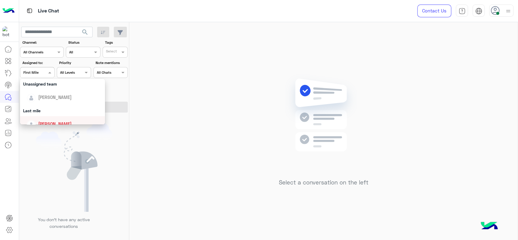
click at [50, 121] on span "[PERSON_NAME]" at bounding box center [54, 123] width 33 height 5
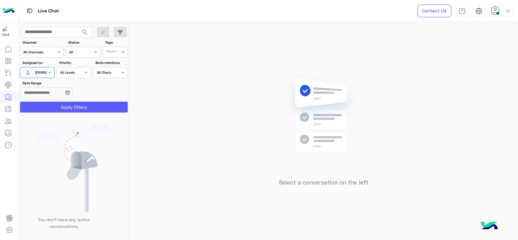
click at [52, 110] on button "Apply Filters" at bounding box center [74, 107] width 108 height 11
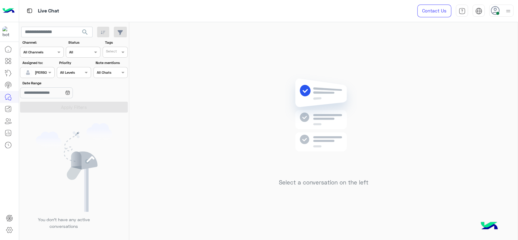
click at [45, 72] on div at bounding box center [37, 72] width 34 height 6
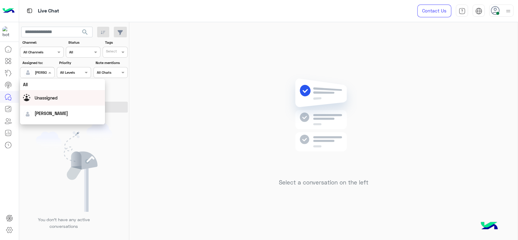
scroll to position [119, 0]
click at [44, 102] on div "First Mile" at bounding box center [62, 103] width 85 height 11
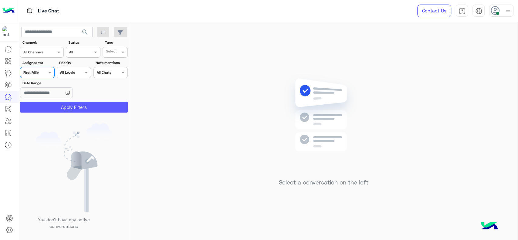
click at [46, 105] on button "Apply Filters" at bounding box center [74, 107] width 108 height 11
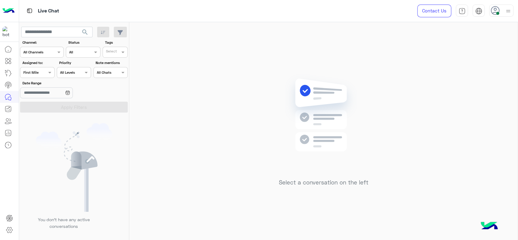
click at [43, 72] on div at bounding box center [37, 72] width 34 height 6
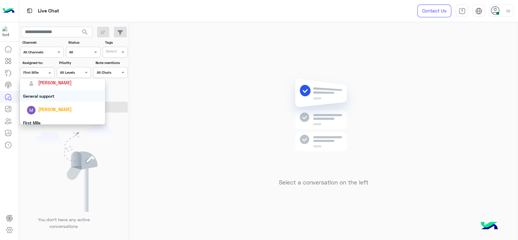
scroll to position [99, 0]
click at [51, 82] on span "[PERSON_NAME]" at bounding box center [54, 83] width 33 height 5
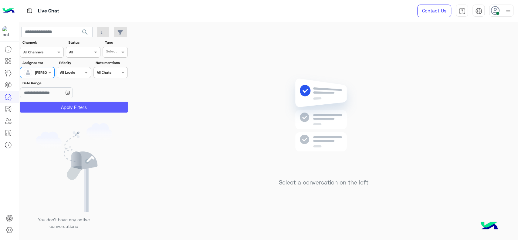
click at [56, 102] on button "Apply Filters" at bounding box center [74, 107] width 108 height 11
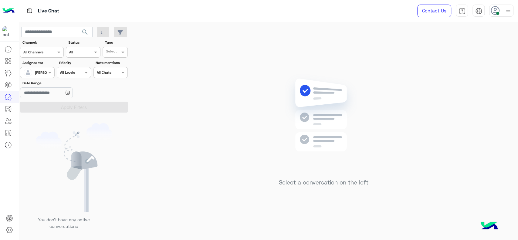
click at [41, 78] on div "Assigned on Jana Aboelseoud" at bounding box center [37, 72] width 34 height 11
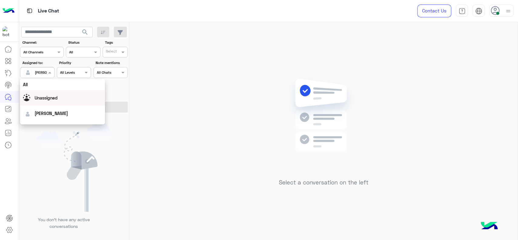
scroll to position [119, 0]
click at [50, 105] on div "First Mile" at bounding box center [62, 103] width 85 height 11
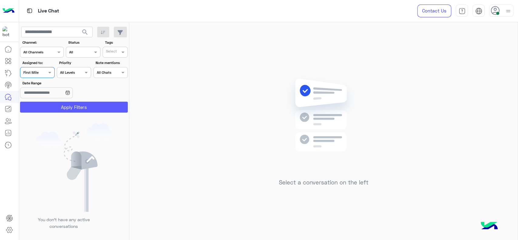
click at [50, 106] on button "Apply Filters" at bounding box center [74, 107] width 108 height 11
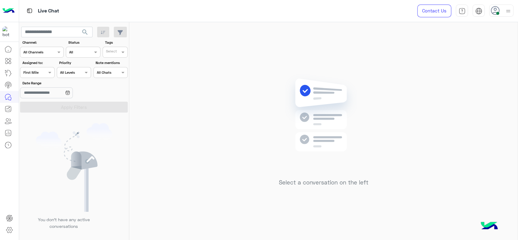
click at [42, 71] on div at bounding box center [37, 72] width 34 height 6
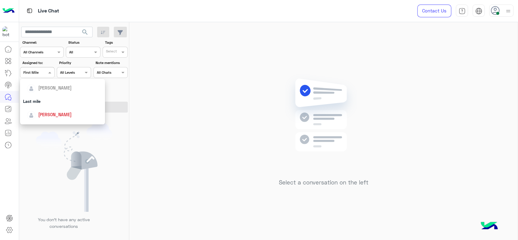
scroll to position [81, 0]
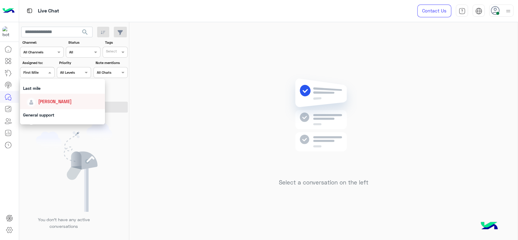
click at [55, 102] on span "[PERSON_NAME]" at bounding box center [54, 101] width 33 height 5
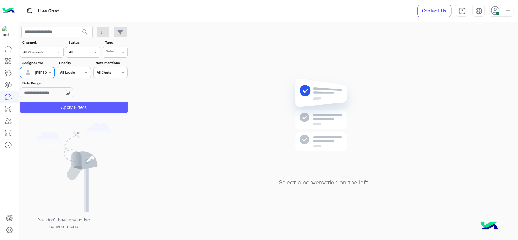
click at [56, 102] on button "Apply Filters" at bounding box center [74, 107] width 108 height 11
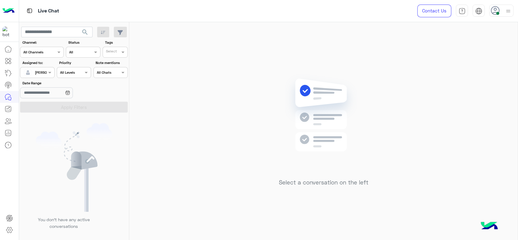
click at [41, 69] on div at bounding box center [37, 72] width 34 height 6
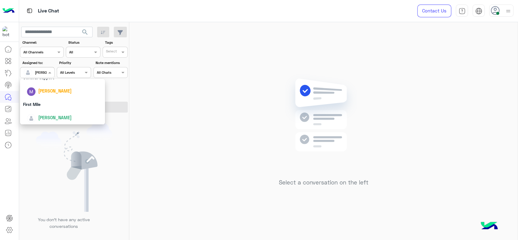
scroll to position [119, 0]
click at [42, 104] on div "First Mile" at bounding box center [62, 103] width 85 height 11
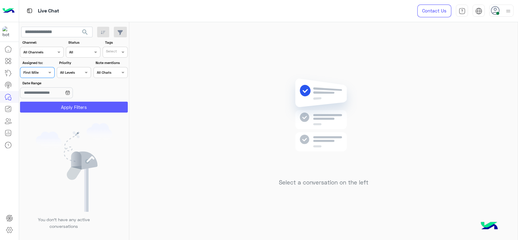
click at [44, 107] on button "Apply Filters" at bounding box center [74, 107] width 108 height 11
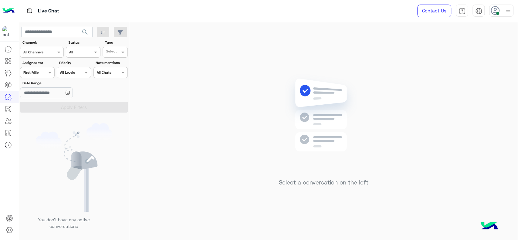
click at [41, 73] on div at bounding box center [37, 72] width 34 height 6
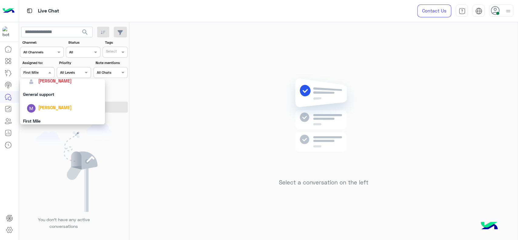
scroll to position [92, 0]
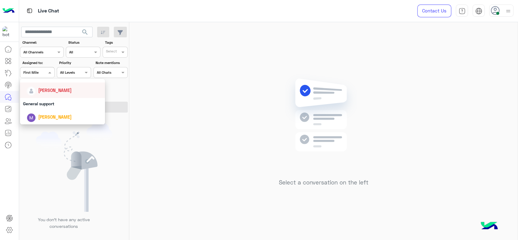
click at [44, 96] on div "[PERSON_NAME]" at bounding box center [62, 90] width 85 height 15
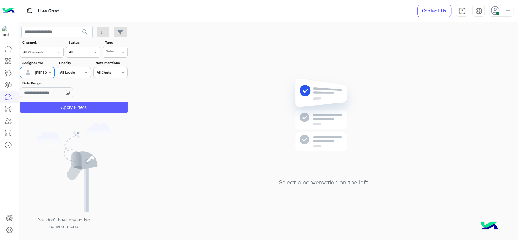
click at [47, 106] on button "Apply Filters" at bounding box center [74, 107] width 108 height 11
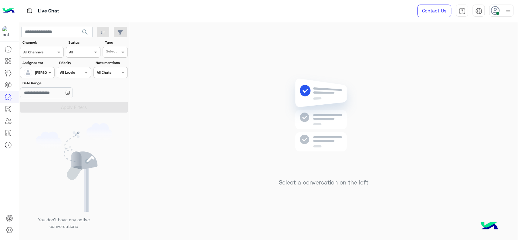
click at [51, 73] on span at bounding box center [51, 72] width 8 height 6
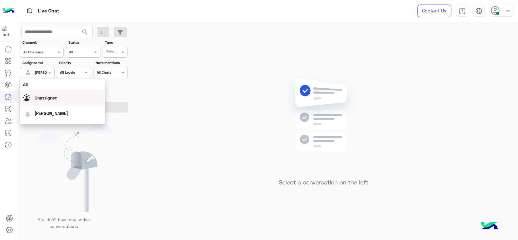
scroll to position [119, 0]
click at [51, 106] on div "First Mile" at bounding box center [62, 103] width 85 height 11
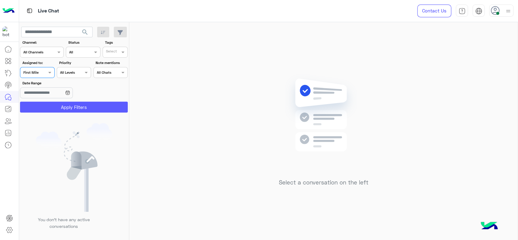
click at [51, 106] on button "Apply Filters" at bounding box center [74, 107] width 108 height 11
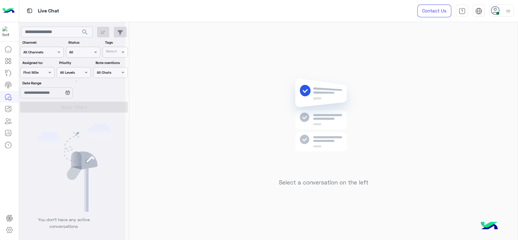
click at [50, 74] on div at bounding box center [72, 122] width 106 height 240
click at [47, 73] on span at bounding box center [51, 72] width 8 height 6
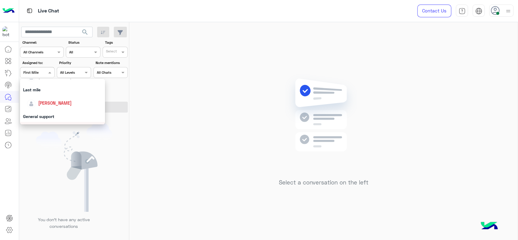
scroll to position [74, 0]
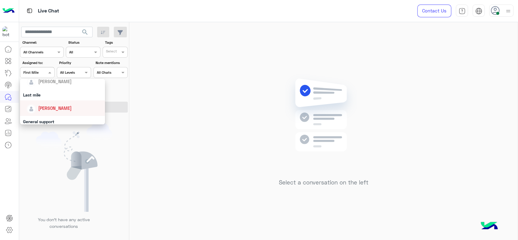
click at [47, 106] on span "[PERSON_NAME]" at bounding box center [54, 108] width 33 height 5
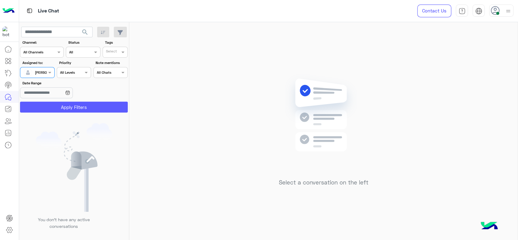
click at [47, 105] on button "Apply Filters" at bounding box center [74, 107] width 108 height 11
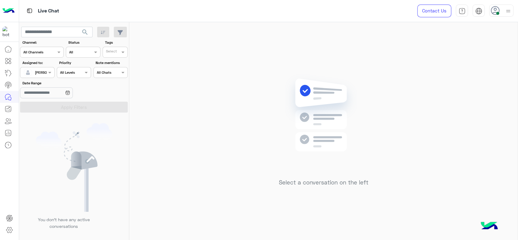
click at [44, 69] on div at bounding box center [37, 72] width 34 height 6
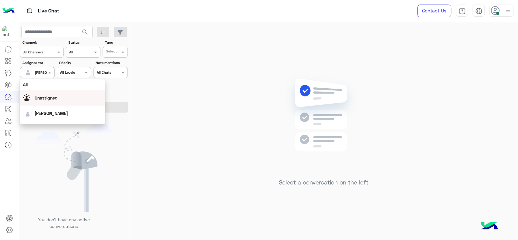
scroll to position [119, 0]
click at [47, 108] on div "First Mile" at bounding box center [62, 103] width 85 height 11
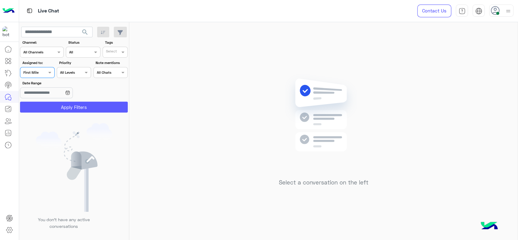
click at [47, 108] on button "Apply Filters" at bounding box center [74, 107] width 108 height 11
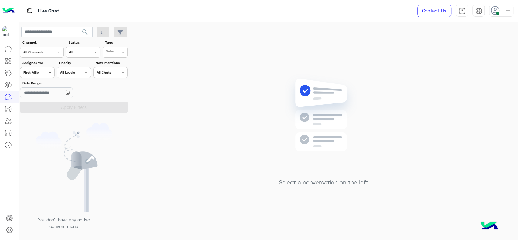
click at [50, 74] on span at bounding box center [51, 72] width 8 height 6
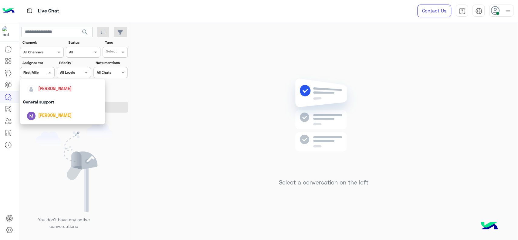
scroll to position [94, 0]
click at [49, 90] on span "[PERSON_NAME]" at bounding box center [54, 87] width 33 height 5
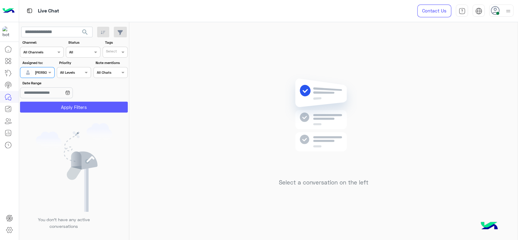
click at [49, 108] on button "Apply Filters" at bounding box center [74, 107] width 108 height 11
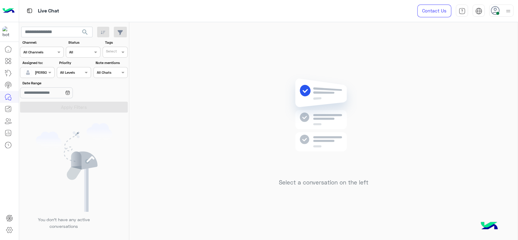
click at [44, 71] on div at bounding box center [37, 72] width 34 height 6
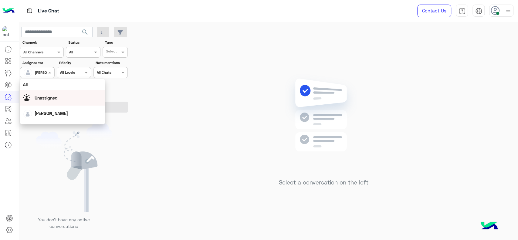
scroll to position [119, 0]
click at [39, 100] on div "First Mile" at bounding box center [62, 103] width 85 height 11
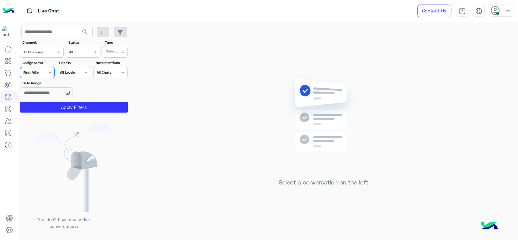
click at [39, 100] on section "Channel: Channel All Channels Status Channel All Tags Select Assigned to: Assig…" at bounding box center [74, 76] width 101 height 73
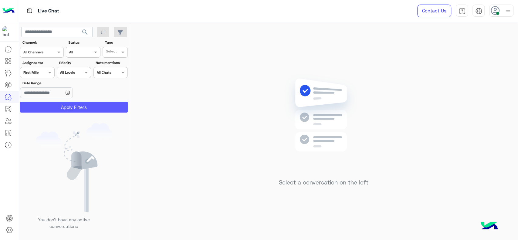
drag, startPoint x: 39, startPoint y: 100, endPoint x: 38, endPoint y: 103, distance: 3.6
click at [38, 103] on section "Channel: Channel All Channels Status Channel All Tags Select Assigned to: Assig…" at bounding box center [74, 76] width 101 height 73
click at [38, 103] on button "Apply Filters" at bounding box center [74, 107] width 108 height 11
click at [47, 74] on span at bounding box center [51, 72] width 8 height 6
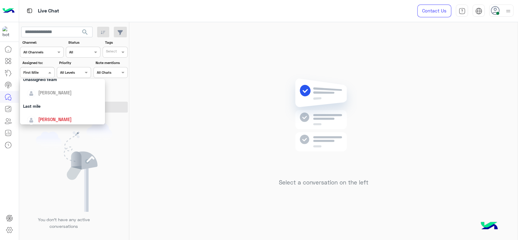
scroll to position [87, 0]
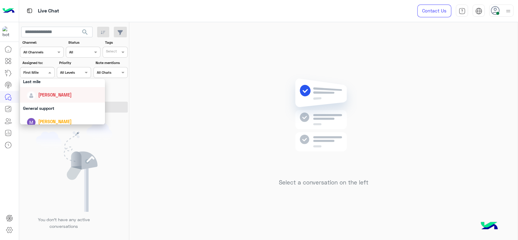
click at [46, 91] on div "[PERSON_NAME]" at bounding box center [64, 95] width 75 height 11
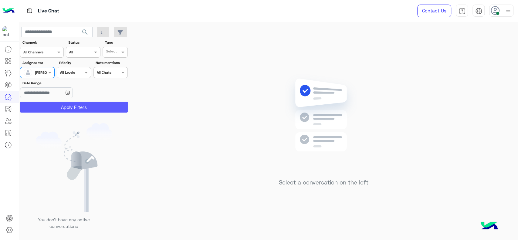
click at [46, 110] on button "Apply Filters" at bounding box center [74, 107] width 108 height 11
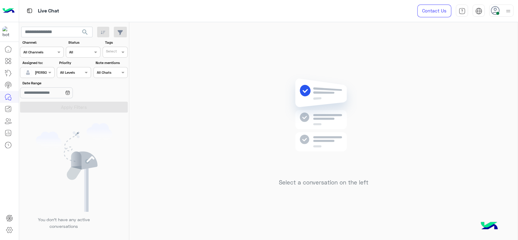
click at [265, 96] on div "Select a conversation on the left" at bounding box center [323, 132] width 389 height 220
click at [227, 102] on div "Select a conversation on the left" at bounding box center [323, 132] width 389 height 220
click at [402, 55] on div "Select a conversation on the left" at bounding box center [323, 132] width 389 height 220
click at [32, 67] on div at bounding box center [29, 73] width 12 height 12
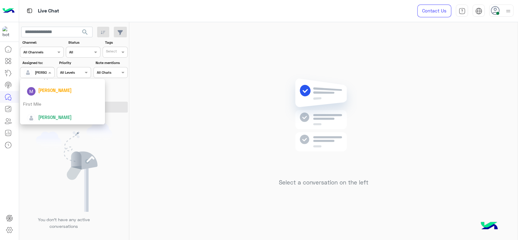
scroll to position [119, 0]
click at [40, 103] on div "First Mile" at bounding box center [62, 103] width 85 height 11
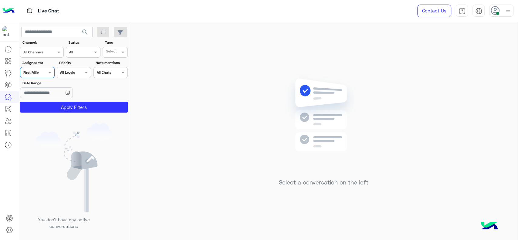
click at [40, 103] on button "Apply Filters" at bounding box center [74, 107] width 108 height 11
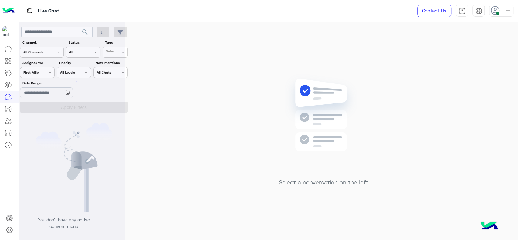
click at [49, 75] on div at bounding box center [72, 122] width 106 height 240
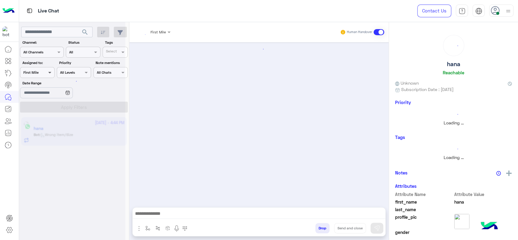
scroll to position [505, 0]
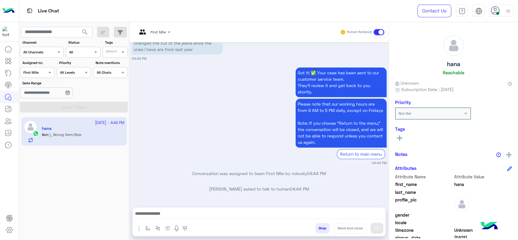
click at [149, 30] on input "text" at bounding box center [146, 31] width 19 height 5
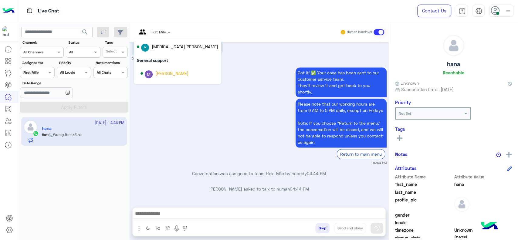
scroll to position [65, 0]
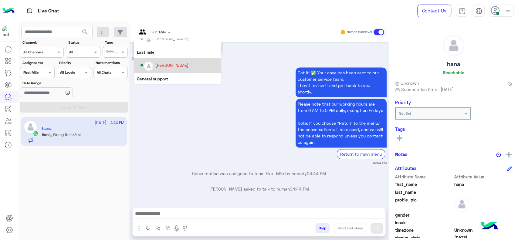
click at [169, 65] on div "[PERSON_NAME]" at bounding box center [172, 65] width 33 height 6
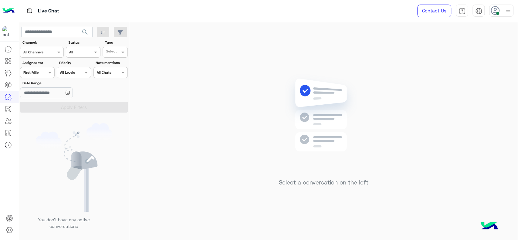
click at [45, 75] on div "Assigned on First Mile" at bounding box center [37, 72] width 34 height 11
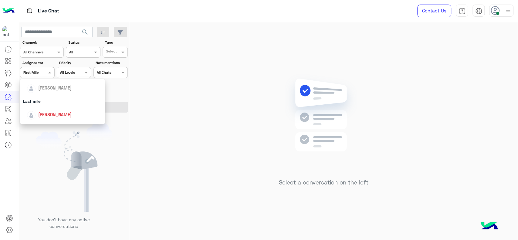
scroll to position [74, 0]
click at [57, 107] on span "[PERSON_NAME]" at bounding box center [54, 108] width 33 height 5
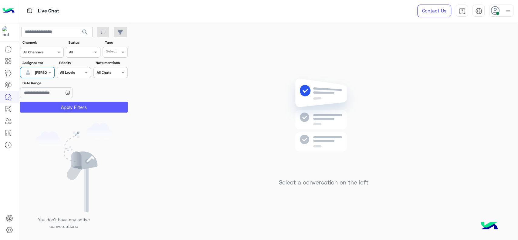
click at [59, 107] on button "Apply Filters" at bounding box center [74, 107] width 108 height 11
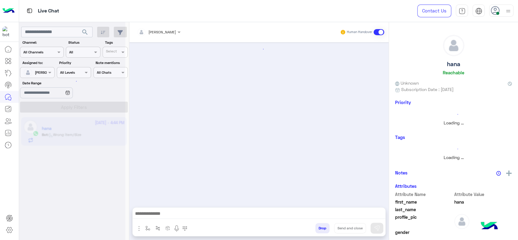
click at [146, 223] on div "Drop Send and close" at bounding box center [259, 229] width 253 height 13
click at [146, 226] on img "button" at bounding box center [147, 228] width 5 height 5
click at [149, 213] on input "text" at bounding box center [158, 213] width 24 height 5
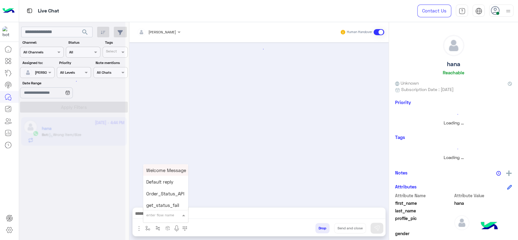
type input "*"
click at [172, 190] on div "J Greeting" at bounding box center [165, 192] width 45 height 12
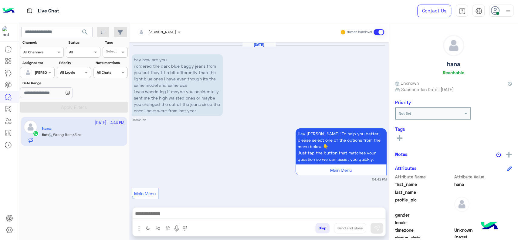
scroll to position [520, 0]
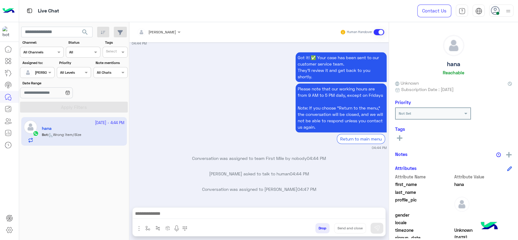
type textarea "**********"
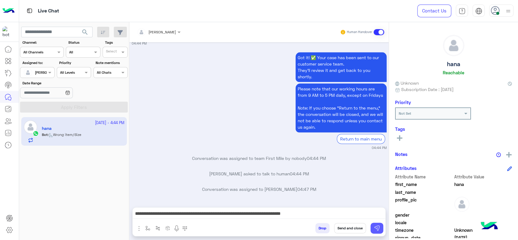
click at [375, 230] on img at bounding box center [377, 228] width 6 height 6
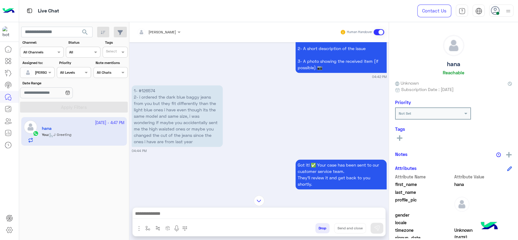
scroll to position [404, 0]
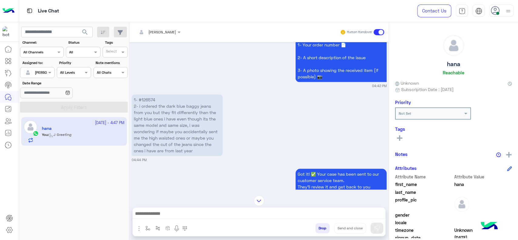
click at [175, 36] on div "[PERSON_NAME]" at bounding box center [156, 32] width 39 height 12
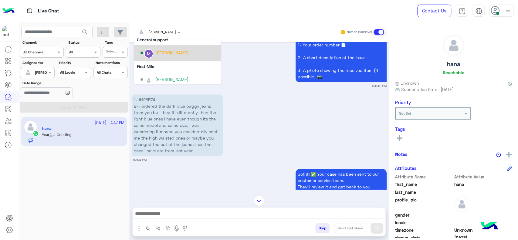
scroll to position [108, 0]
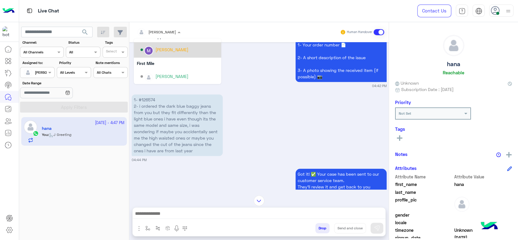
click at [174, 52] on div "Marex George" at bounding box center [172, 49] width 33 height 6
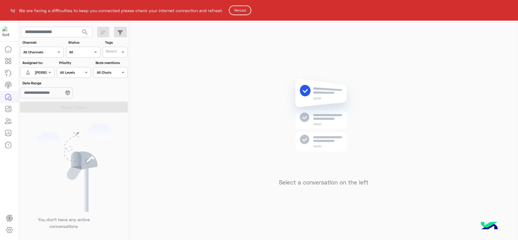
click at [243, 10] on button "Reload" at bounding box center [240, 10] width 22 height 10
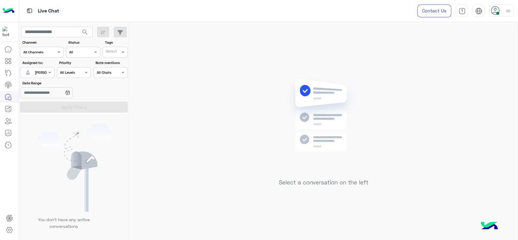
click at [512, 8] on div at bounding box center [502, 11] width 24 height 12
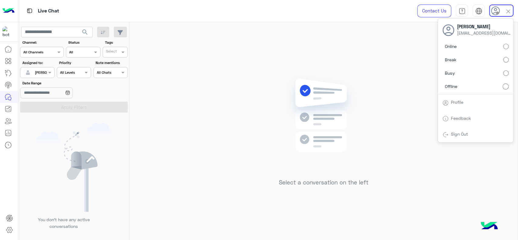
click at [347, 33] on div "Select a conversation on the left" at bounding box center [323, 132] width 389 height 220
